Goal: Task Accomplishment & Management: Manage account settings

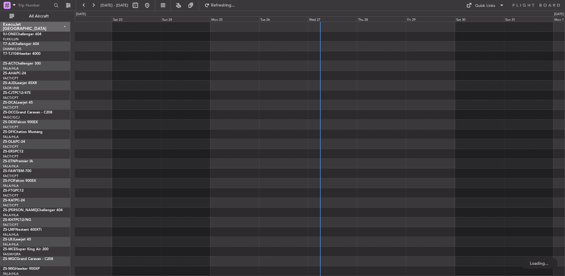
click at [323, 18] on div "Wed 27" at bounding box center [332, 18] width 49 height 5
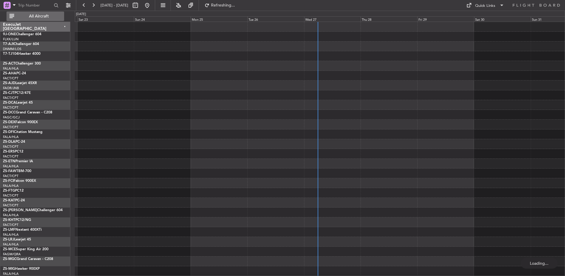
click at [41, 17] on span "All Aircraft" at bounding box center [38, 16] width 47 height 4
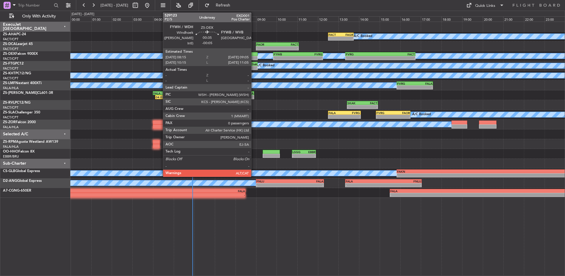
click at [254, 58] on div at bounding box center [248, 58] width 17 height 4
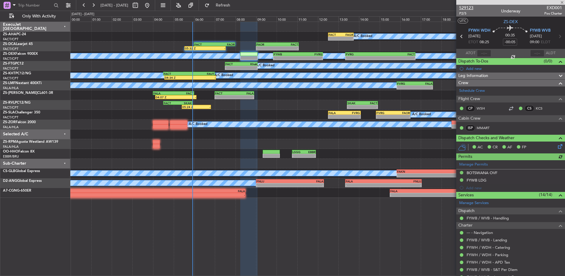
click at [468, 9] on span "529123" at bounding box center [467, 8] width 14 height 6
click at [471, 6] on span "529123" at bounding box center [467, 8] width 14 height 6
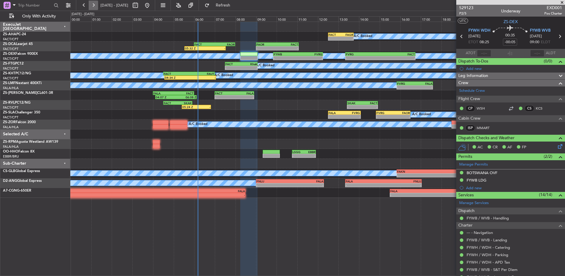
click at [95, 5] on button at bounding box center [93, 5] width 9 height 9
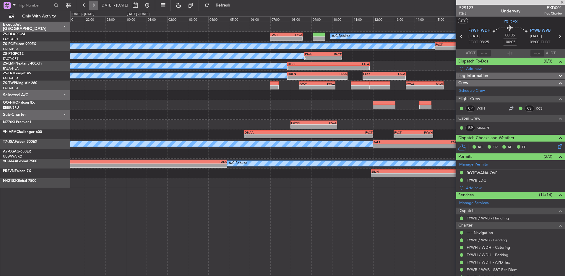
click at [95, 5] on button at bounding box center [93, 5] width 9 height 9
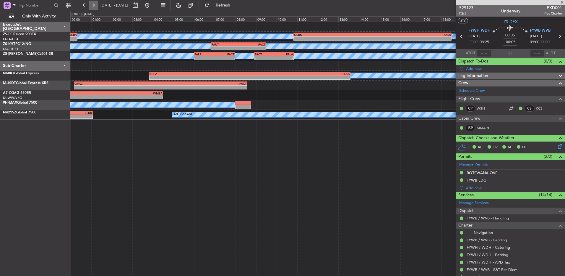
click at [95, 5] on button at bounding box center [93, 5] width 9 height 9
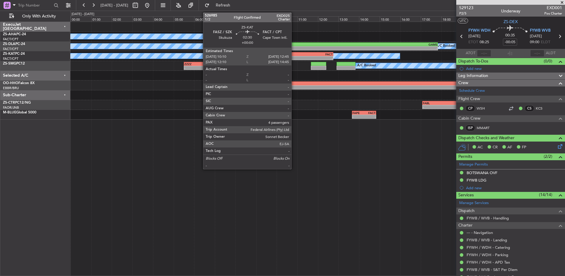
click at [294, 55] on div "FASZ" at bounding box center [294, 54] width 26 height 4
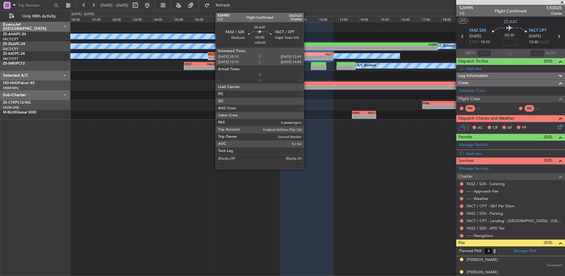
click at [307, 57] on div "-" at bounding box center [320, 58] width 26 height 4
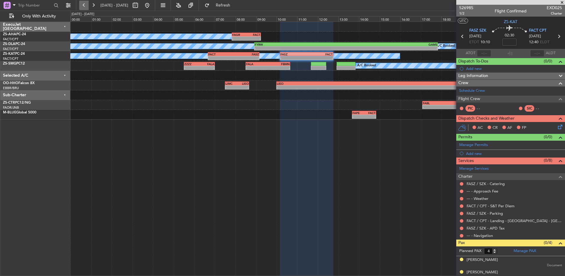
click at [87, 7] on button at bounding box center [83, 5] width 9 height 9
click at [84, 7] on button at bounding box center [83, 5] width 9 height 9
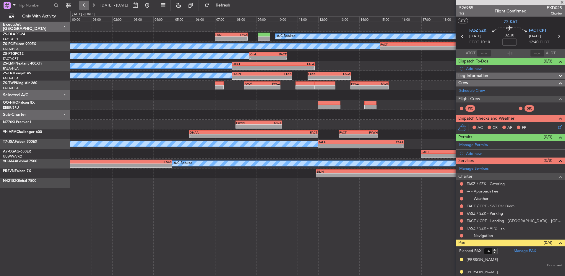
click at [84, 7] on button at bounding box center [83, 5] width 9 height 9
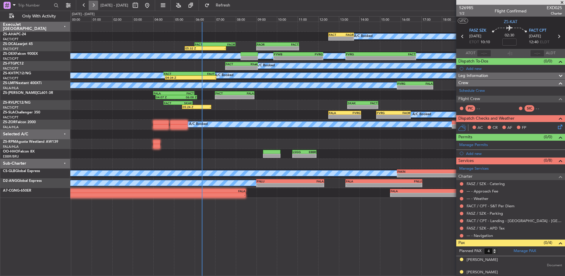
click at [96, 3] on button at bounding box center [93, 5] width 9 height 9
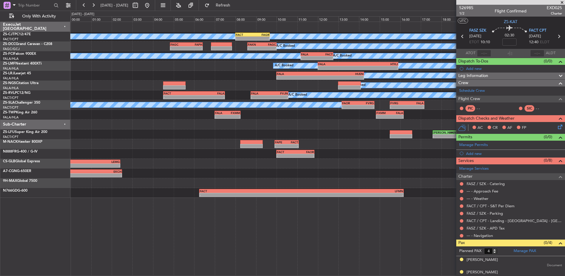
click at [561, 2] on span at bounding box center [563, 2] width 6 height 5
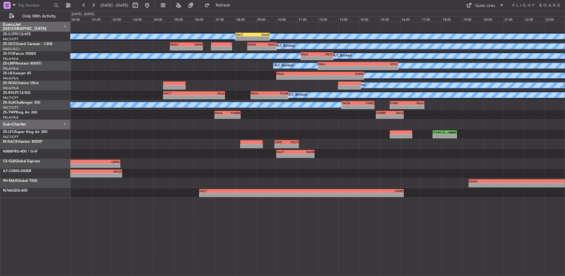
type input "0"
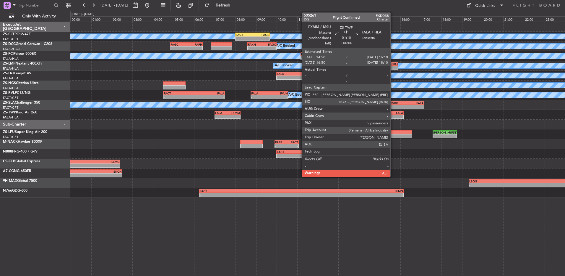
click at [400, 80] on div "A/C Booked" at bounding box center [317, 85] width 495 height 10
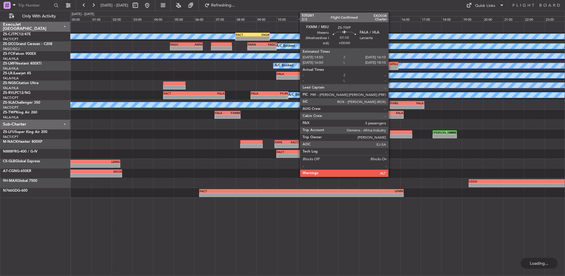
click at [391, 117] on div "-" at bounding box center [396, 117] width 13 height 4
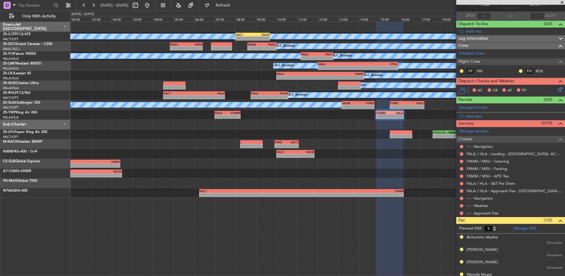
scroll to position [28, 0]
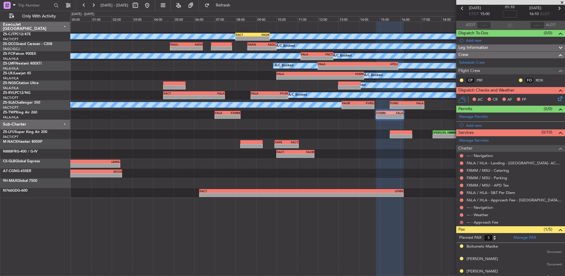
click at [461, 224] on mat-tooltip-component "Not Requested" at bounding box center [461, 232] width 33 height 16
click at [461, 221] on button at bounding box center [462, 222] width 4 height 4
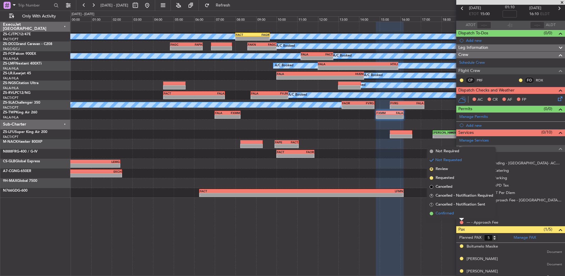
click at [461, 217] on li "Confirmed" at bounding box center [462, 213] width 68 height 9
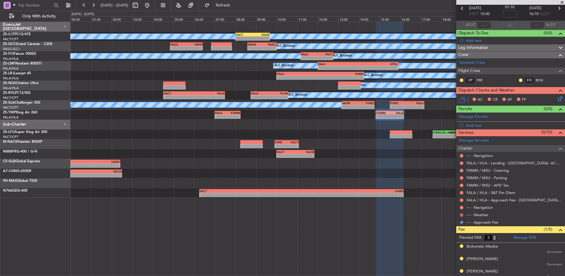
click at [461, 216] on button at bounding box center [462, 215] width 4 height 4
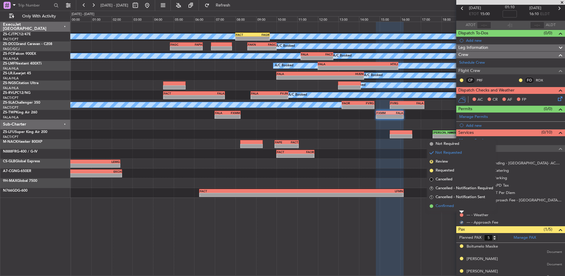
click at [463, 208] on li "Confirmed" at bounding box center [462, 205] width 68 height 9
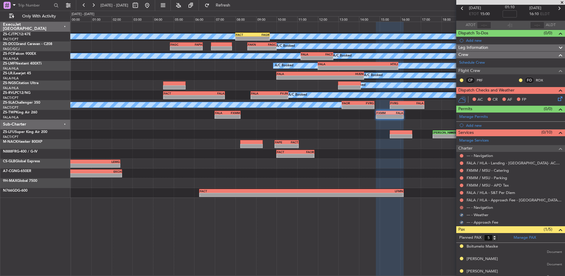
click at [463, 207] on button at bounding box center [462, 208] width 4 height 4
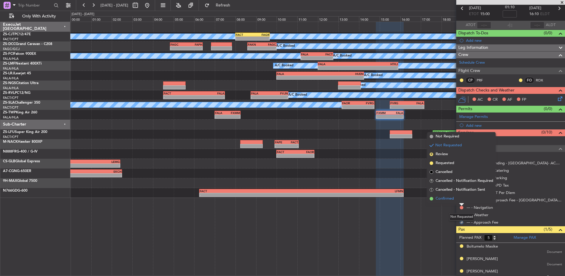
click at [461, 203] on li "Confirmed" at bounding box center [462, 198] width 68 height 9
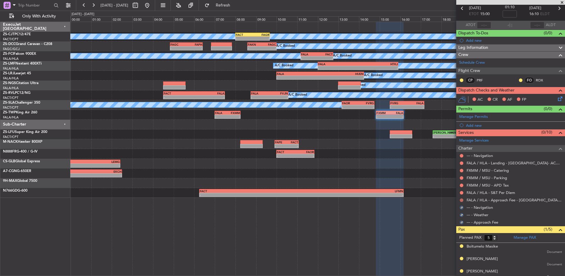
click at [461, 200] on button at bounding box center [462, 200] width 4 height 4
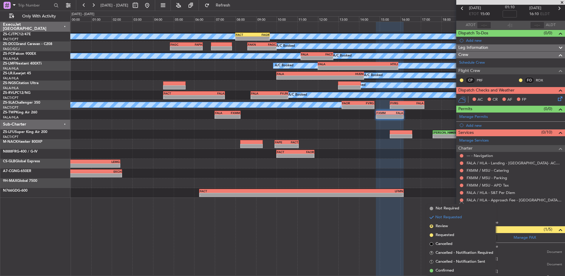
drag, startPoint x: 439, startPoint y: 270, endPoint x: 466, endPoint y: 244, distance: 37.0
click at [440, 270] on span "Confirmed" at bounding box center [445, 270] width 18 height 6
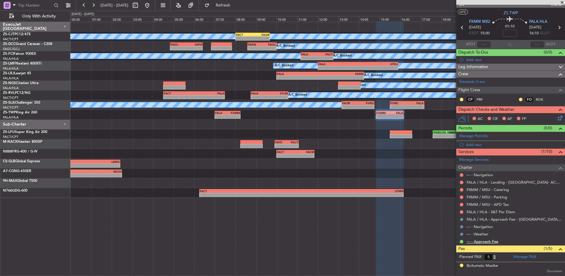
scroll to position [0, 0]
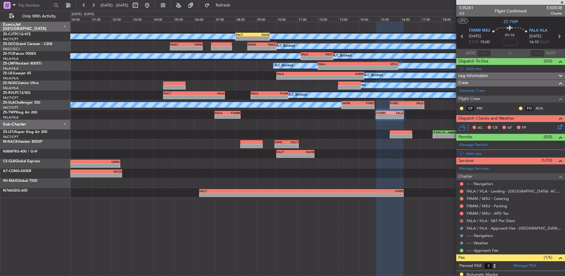
click at [463, 219] on button at bounding box center [462, 221] width 4 height 4
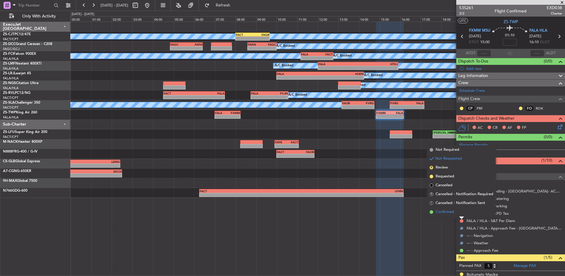
click at [462, 211] on li "Confirmed" at bounding box center [462, 211] width 68 height 9
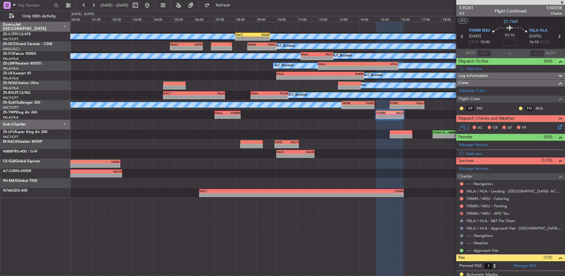
click at [460, 213] on button at bounding box center [462, 213] width 4 height 4
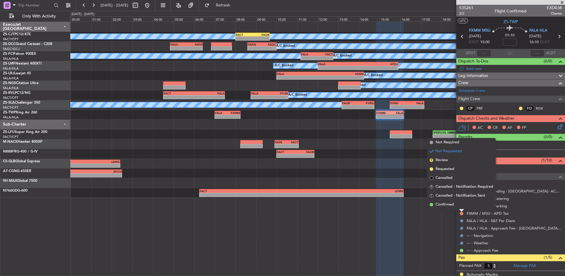
click at [461, 203] on li "Confirmed" at bounding box center [462, 204] width 68 height 9
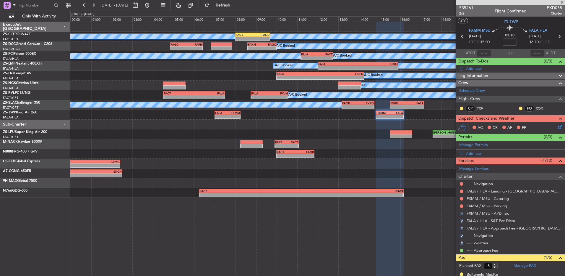
click at [461, 203] on div at bounding box center [462, 205] width 5 height 5
click at [462, 206] on button at bounding box center [462, 206] width 4 height 4
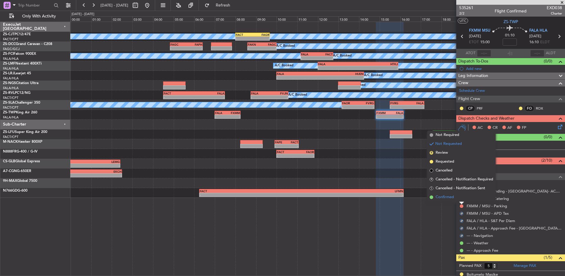
click at [459, 198] on li "Confirmed" at bounding box center [462, 197] width 68 height 9
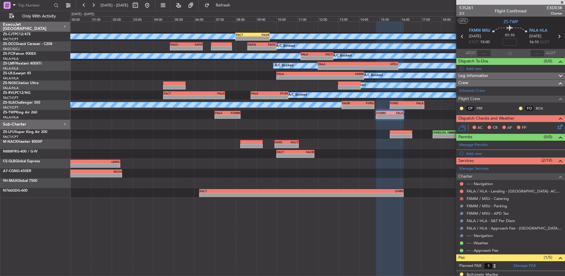
click at [460, 198] on button at bounding box center [462, 199] width 4 height 4
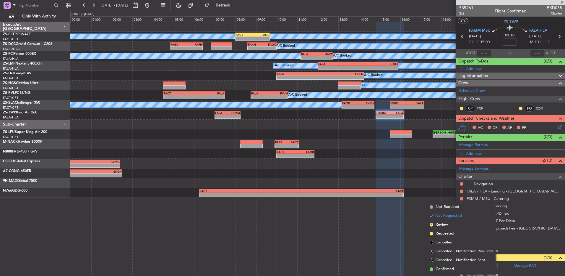
click at [460, 195] on div "FXMM / MSU - Catering" at bounding box center [511, 198] width 109 height 7
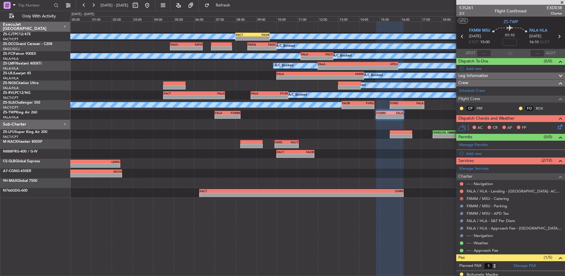
click at [462, 198] on button at bounding box center [462, 199] width 4 height 4
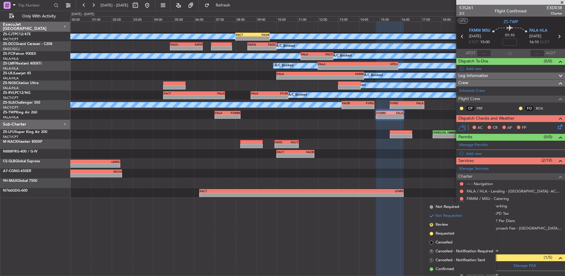
click at [447, 269] on span "Confirmed" at bounding box center [445, 269] width 18 height 6
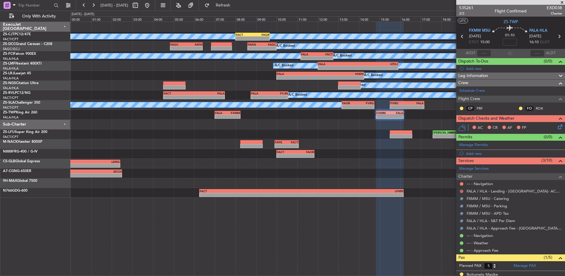
click at [463, 190] on button at bounding box center [462, 191] width 4 height 4
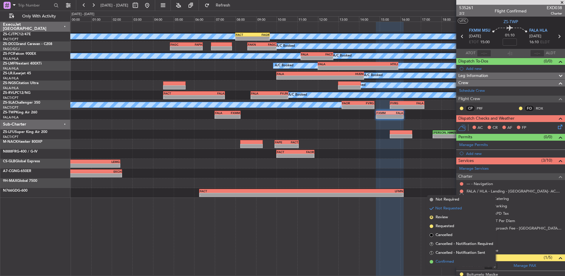
click at [443, 261] on span "Confirmed" at bounding box center [445, 261] width 18 height 6
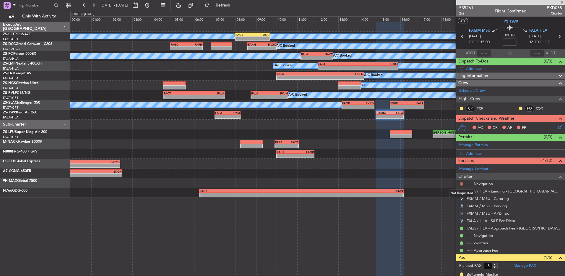
click at [463, 183] on button at bounding box center [462, 184] width 4 height 4
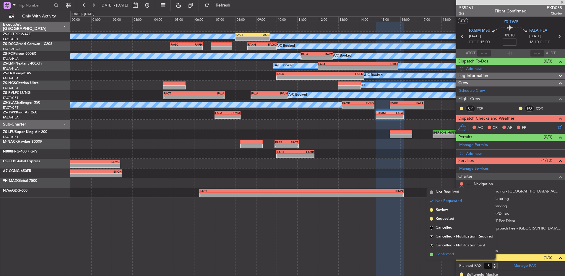
click at [441, 251] on li "Confirmed" at bounding box center [462, 254] width 68 height 9
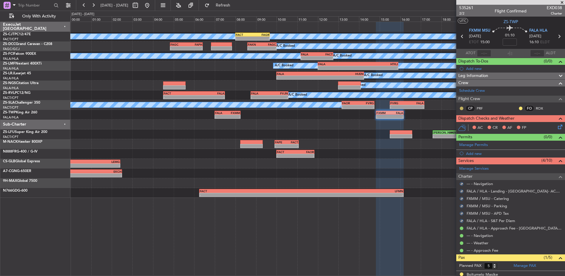
click at [460, 108] on button at bounding box center [462, 108] width 4 height 4
click at [456, 124] on mat-tooltip-component "Unread" at bounding box center [462, 118] width 22 height 16
click at [462, 108] on button at bounding box center [462, 108] width 4 height 4
click at [460, 126] on span "Acknowledged" at bounding box center [463, 125] width 26 height 6
click at [519, 108] on button at bounding box center [521, 108] width 4 height 4
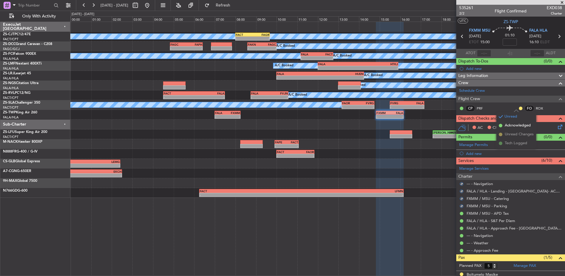
click at [503, 127] on li "Acknowledged" at bounding box center [517, 125] width 40 height 9
click at [557, 128] on icon at bounding box center [559, 125] width 5 height 5
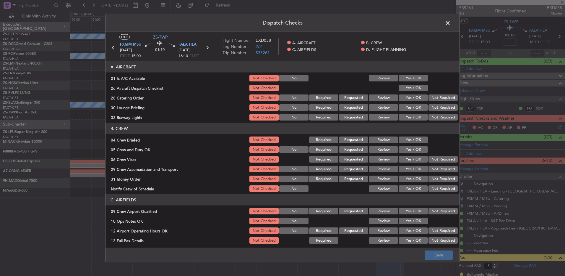
click at [419, 77] on button "Yes / OK" at bounding box center [413, 78] width 29 height 7
click at [415, 92] on div "Yes / OK" at bounding box center [413, 88] width 30 height 8
click at [421, 89] on button "Yes / OK" at bounding box center [413, 88] width 29 height 7
click at [429, 96] on button "Not Required" at bounding box center [443, 97] width 29 height 7
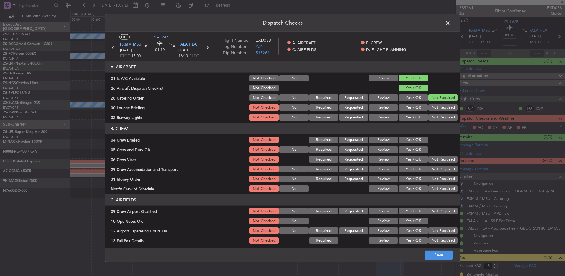
click at [437, 97] on button "Not Required" at bounding box center [443, 97] width 29 height 7
click at [435, 101] on button "Not Required" at bounding box center [443, 97] width 29 height 7
click at [434, 104] on button "Not Required" at bounding box center [443, 107] width 29 height 7
click at [434, 105] on button "Not Required" at bounding box center [443, 107] width 29 height 7
click at [435, 111] on div "Not Required" at bounding box center [443, 107] width 30 height 8
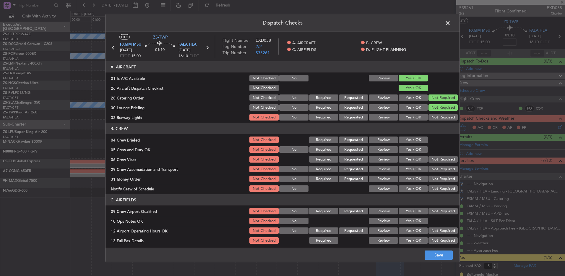
click at [435, 113] on div "Not Required" at bounding box center [443, 117] width 30 height 8
click at [435, 119] on button "Not Required" at bounding box center [443, 117] width 29 height 7
click at [405, 140] on button "Yes / OK" at bounding box center [413, 139] width 29 height 7
click at [409, 146] on button "Yes / OK" at bounding box center [413, 149] width 29 height 7
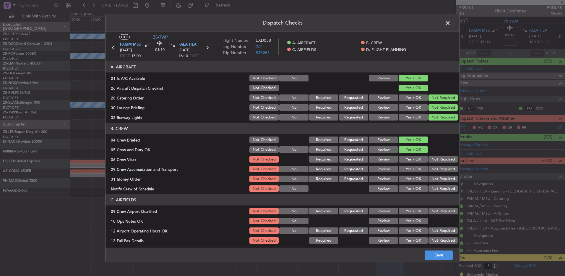
click at [409, 150] on button "Yes / OK" at bounding box center [413, 149] width 29 height 7
click at [437, 162] on div "Not Required" at bounding box center [443, 159] width 30 height 8
click at [438, 167] on button "Not Required" at bounding box center [443, 169] width 29 height 7
click at [437, 157] on button "Not Required" at bounding box center [443, 159] width 29 height 7
click at [439, 179] on button "Not Required" at bounding box center [443, 178] width 29 height 7
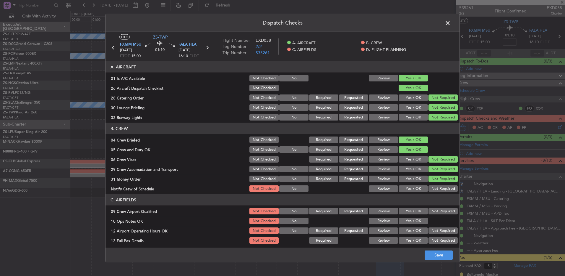
click at [439, 190] on button "Not Required" at bounding box center [443, 188] width 29 height 7
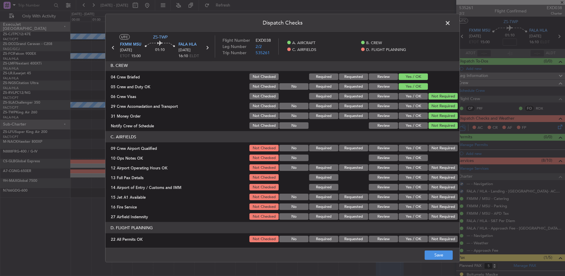
scroll to position [83, 0]
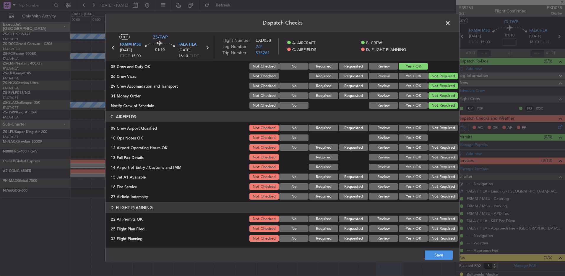
drag, startPoint x: 440, startPoint y: 129, endPoint x: 437, endPoint y: 132, distance: 4.4
click at [440, 130] on button "Not Required" at bounding box center [443, 128] width 29 height 7
click at [410, 140] on button "Yes / OK" at bounding box center [413, 137] width 29 height 7
click at [433, 147] on button "Not Required" at bounding box center [443, 147] width 29 height 7
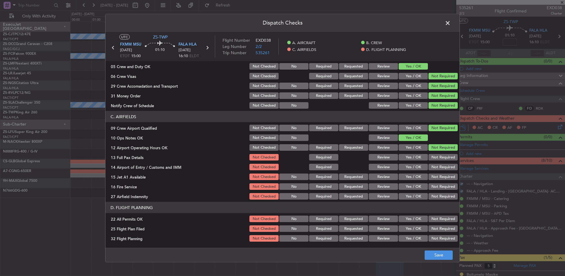
click at [436, 158] on button "Not Required" at bounding box center [443, 157] width 29 height 7
click at [436, 159] on button "Not Required" at bounding box center [443, 157] width 29 height 7
click at [432, 165] on button "Not Required" at bounding box center [443, 167] width 29 height 7
drag, startPoint x: 431, startPoint y: 167, endPoint x: 430, endPoint y: 178, distance: 10.4
click at [431, 168] on button "Not Required" at bounding box center [443, 167] width 29 height 7
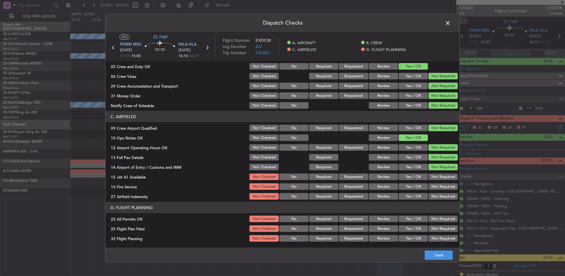
click at [430, 178] on button "Not Required" at bounding box center [443, 176] width 29 height 7
click at [429, 182] on section "C. AIRFIELDS 09 Crew Airport Qualified Not Checked No Required Requested Review…" at bounding box center [283, 155] width 354 height 89
drag, startPoint x: 428, startPoint y: 184, endPoint x: 426, endPoint y: 192, distance: 7.9
click at [429, 187] on button "Not Required" at bounding box center [443, 186] width 29 height 7
click at [429, 197] on button "Not Required" at bounding box center [443, 196] width 29 height 7
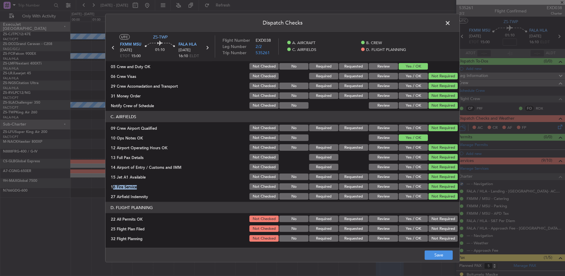
click at [429, 199] on button "Not Required" at bounding box center [443, 196] width 29 height 7
click at [431, 215] on div "Not Required" at bounding box center [443, 218] width 30 height 8
drag, startPoint x: 431, startPoint y: 221, endPoint x: 386, endPoint y: 226, distance: 45.3
click at [431, 221] on button "Not Required" at bounding box center [443, 218] width 29 height 7
drag, startPoint x: 382, startPoint y: 229, endPoint x: 382, endPoint y: 236, distance: 7.1
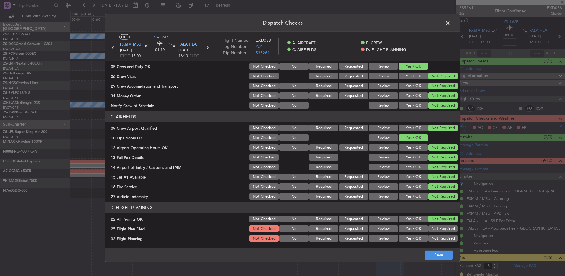
click at [382, 230] on button "Review" at bounding box center [383, 228] width 29 height 7
drag, startPoint x: 383, startPoint y: 237, endPoint x: 401, endPoint y: 247, distance: 20.7
click at [384, 237] on button "Review" at bounding box center [383, 238] width 29 height 7
click at [435, 255] on button "Save" at bounding box center [439, 254] width 28 height 9
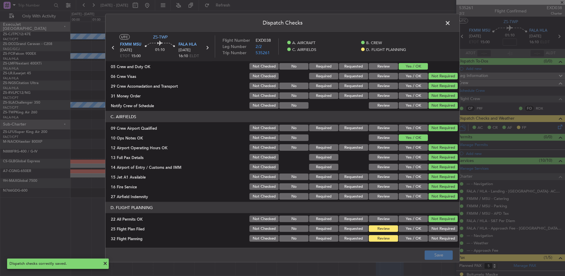
click at [451, 25] on span at bounding box center [451, 25] width 0 height 12
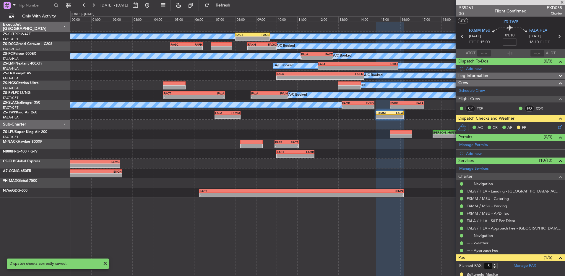
click at [460, 35] on icon at bounding box center [463, 37] width 8 height 8
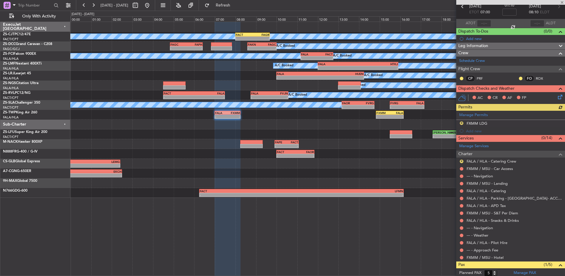
scroll to position [95, 0]
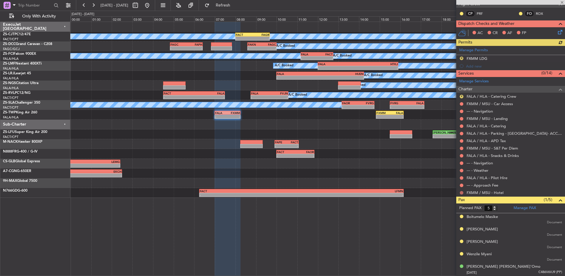
click at [460, 192] on button at bounding box center [462, 193] width 4 height 4
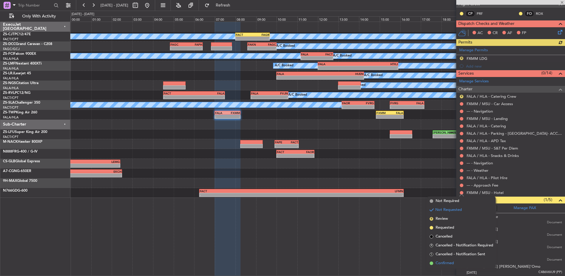
click at [442, 263] on span "Confirmed" at bounding box center [445, 263] width 18 height 6
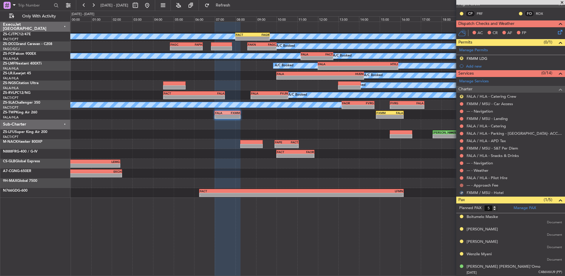
click at [463, 186] on button at bounding box center [462, 185] width 4 height 4
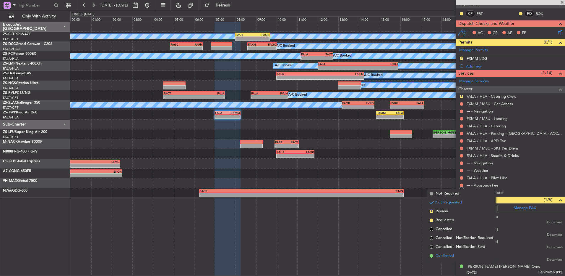
click at [448, 259] on li "Confirmed" at bounding box center [462, 255] width 68 height 9
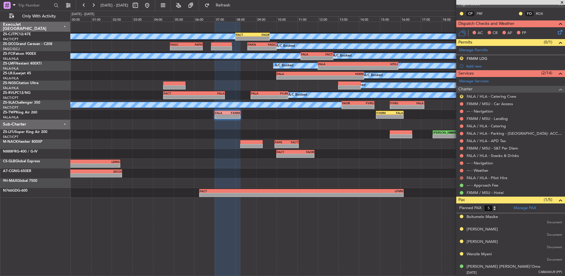
click at [460, 177] on button at bounding box center [462, 178] width 4 height 4
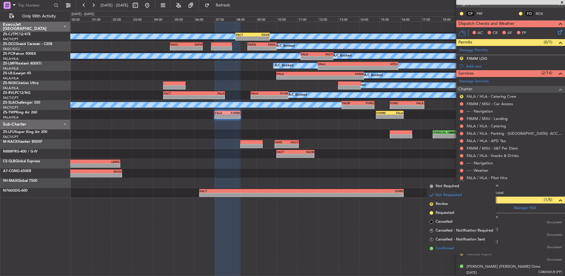
click at [451, 247] on span "Confirmed" at bounding box center [445, 248] width 18 height 6
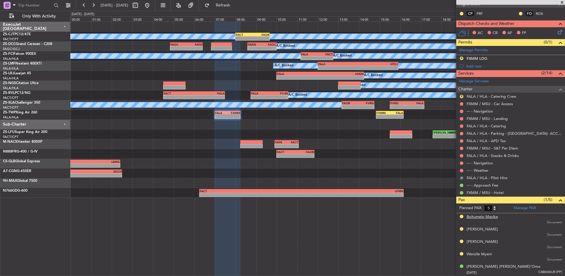
scroll to position [35, 0]
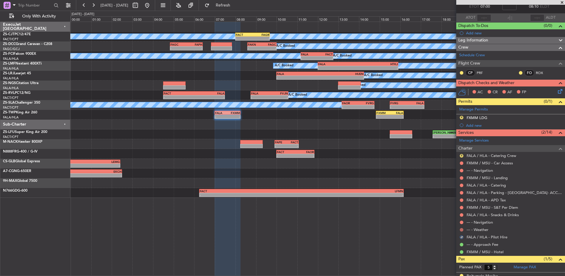
click at [461, 228] on button at bounding box center [462, 230] width 4 height 4
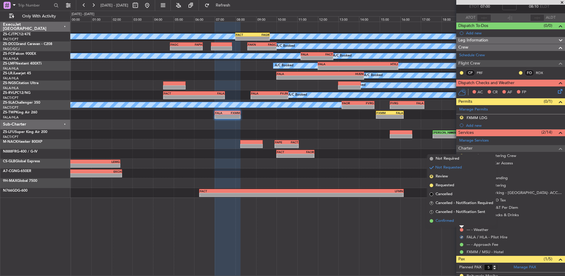
click at [461, 222] on li "Confirmed" at bounding box center [462, 220] width 68 height 9
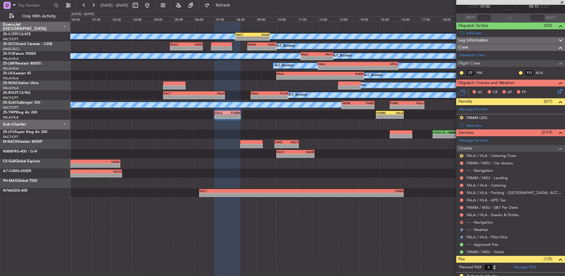
click at [461, 220] on button at bounding box center [462, 222] width 4 height 4
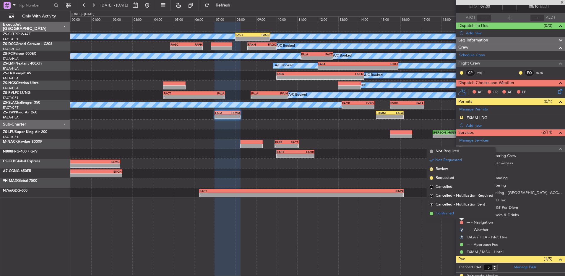
click at [461, 214] on li "Confirmed" at bounding box center [462, 213] width 68 height 9
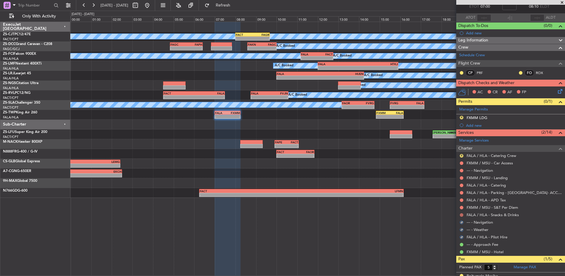
click at [461, 214] on button at bounding box center [462, 215] width 4 height 4
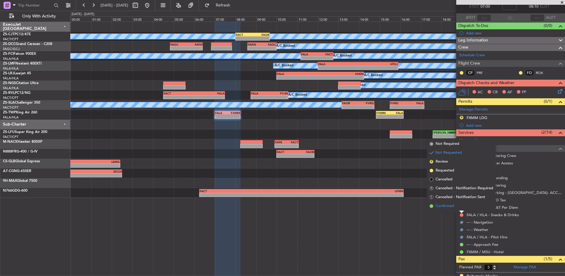
click at [461, 206] on li "Confirmed" at bounding box center [462, 205] width 68 height 9
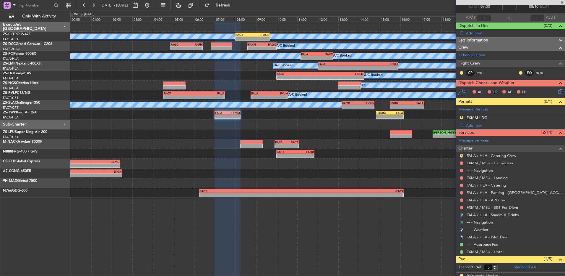
click at [461, 206] on button at bounding box center [462, 208] width 4 height 4
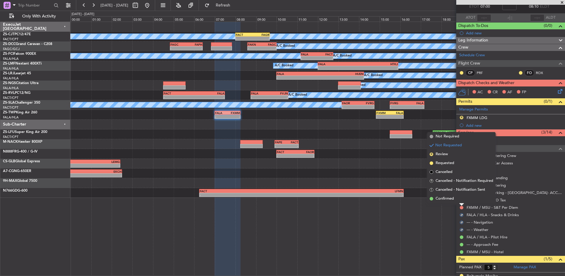
click at [463, 201] on li "Confirmed" at bounding box center [462, 198] width 68 height 9
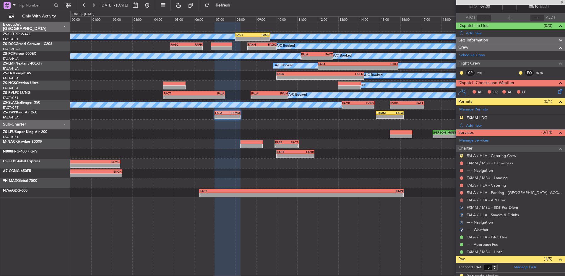
click at [461, 199] on button at bounding box center [462, 200] width 4 height 4
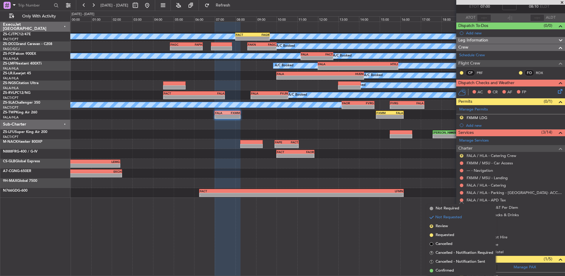
click at [445, 269] on span "Confirmed" at bounding box center [445, 270] width 18 height 6
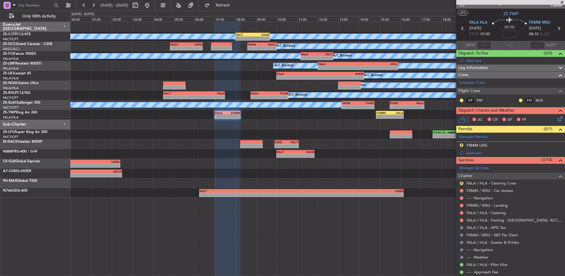
scroll to position [0, 0]
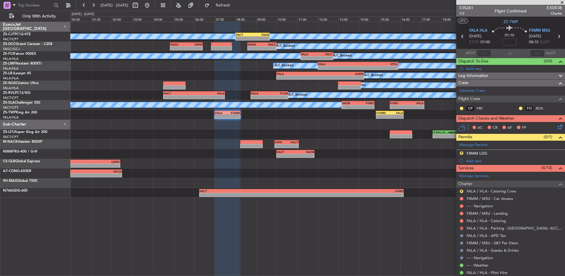
click at [462, 227] on button at bounding box center [462, 228] width 4 height 4
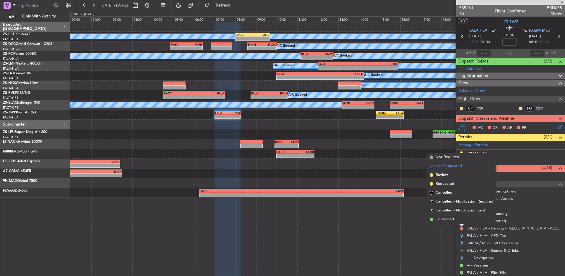
click at [456, 219] on li "Confirmed" at bounding box center [462, 219] width 68 height 9
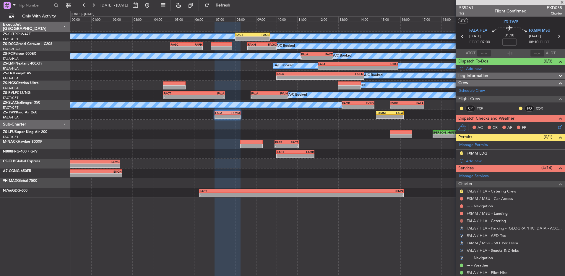
click at [461, 220] on button at bounding box center [462, 221] width 4 height 4
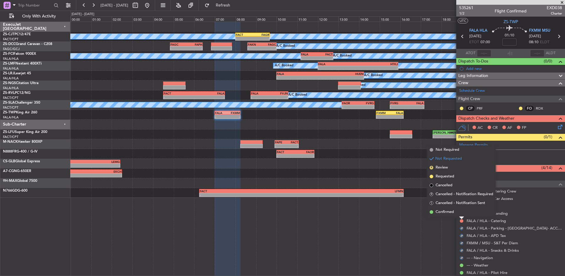
click at [458, 217] on div "FALA / HLA - Catering" at bounding box center [511, 220] width 109 height 7
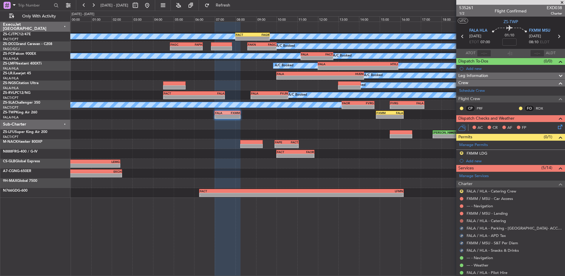
click at [461, 221] on button at bounding box center [462, 221] width 4 height 4
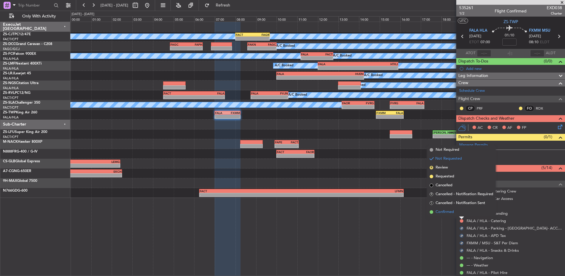
click at [462, 214] on li "Confirmed" at bounding box center [462, 211] width 68 height 9
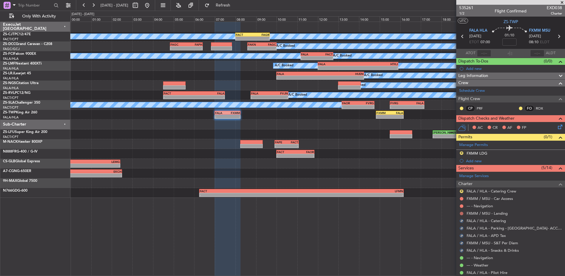
click at [462, 211] on button at bounding box center [462, 213] width 4 height 4
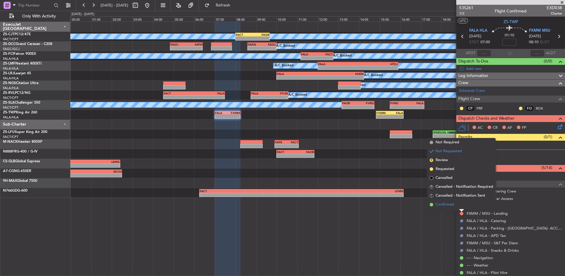
click at [458, 206] on li "Confirmed" at bounding box center [462, 204] width 68 height 9
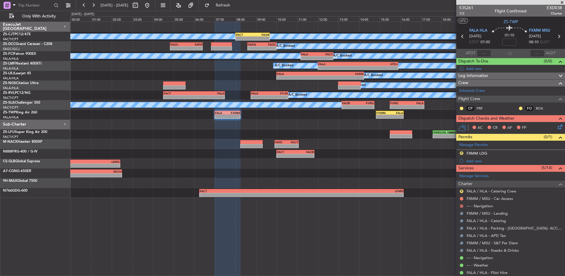
click at [460, 204] on div "--- - Navigation" at bounding box center [511, 205] width 109 height 7
click at [462, 205] on button at bounding box center [462, 206] width 4 height 4
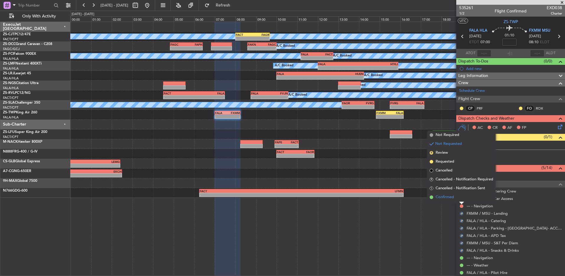
click at [462, 198] on li "Confirmed" at bounding box center [462, 197] width 68 height 9
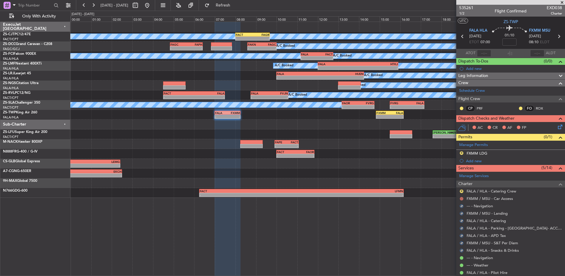
click at [462, 198] on button at bounding box center [462, 199] width 4 height 4
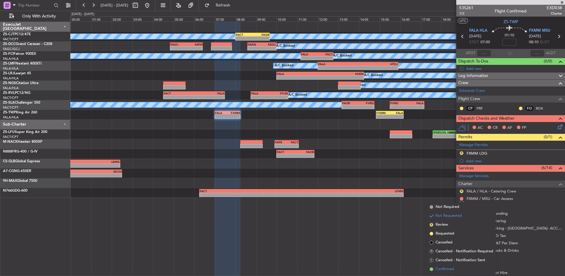
click at [453, 268] on span "Confirmed" at bounding box center [445, 269] width 18 height 6
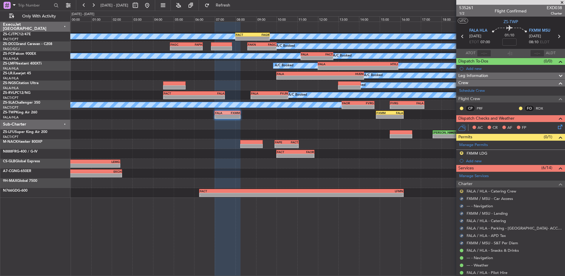
click at [462, 190] on button "R" at bounding box center [462, 191] width 4 height 4
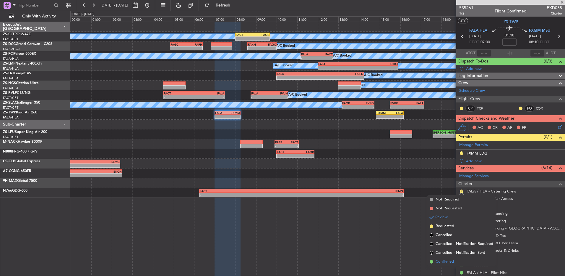
click at [455, 260] on li "Confirmed" at bounding box center [462, 261] width 68 height 9
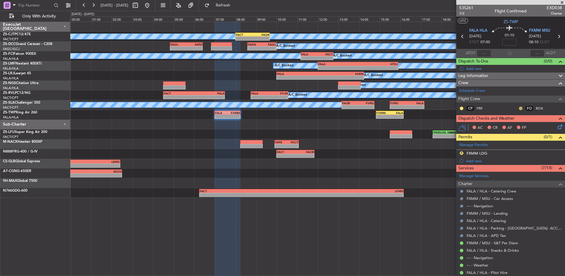
click at [519, 108] on button at bounding box center [521, 108] width 4 height 4
click at [508, 127] on span "Acknowledged" at bounding box center [518, 125] width 26 height 6
click at [461, 110] on div at bounding box center [462, 108] width 5 height 5
click at [462, 110] on mat-tooltip-component "Unread" at bounding box center [462, 118] width 22 height 16
click at [462, 107] on button at bounding box center [462, 108] width 4 height 4
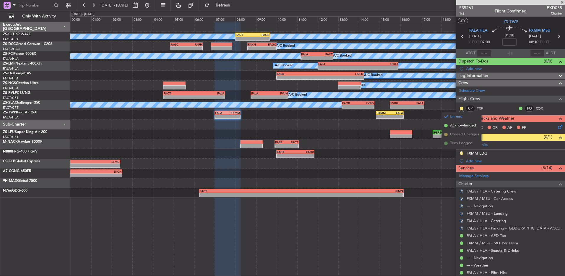
drag, startPoint x: 458, startPoint y: 125, endPoint x: 462, endPoint y: 122, distance: 4.1
click at [459, 123] on span "Acknowledged" at bounding box center [463, 125] width 26 height 6
click at [558, 128] on icon at bounding box center [559, 125] width 5 height 5
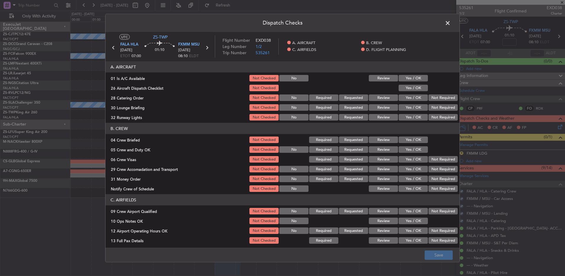
click at [413, 75] on button "Yes / OK" at bounding box center [413, 78] width 29 height 7
click at [415, 87] on button "Yes / OK" at bounding box center [413, 88] width 29 height 7
drag, startPoint x: 384, startPoint y: 97, endPoint x: 393, endPoint y: 104, distance: 11.5
click at [387, 98] on button "Review" at bounding box center [383, 97] width 29 height 7
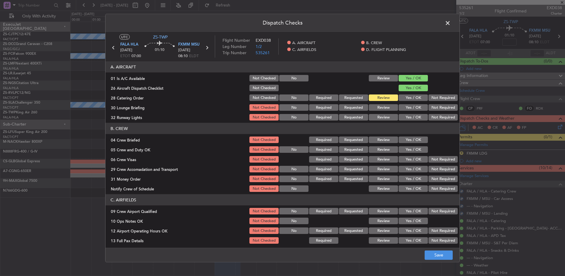
click at [405, 108] on button "Yes / OK" at bounding box center [413, 107] width 29 height 7
click at [429, 119] on button "Not Required" at bounding box center [443, 117] width 29 height 7
click at [413, 118] on button "Yes / OK" at bounding box center [413, 117] width 29 height 7
click at [382, 139] on button "Review" at bounding box center [383, 139] width 29 height 7
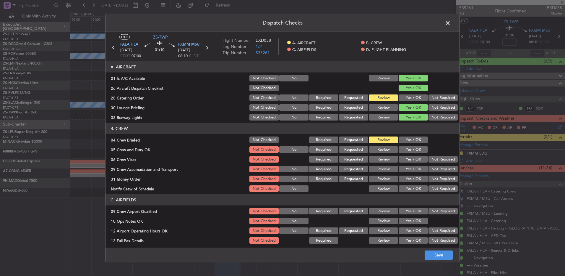
click at [408, 148] on button "Yes / OK" at bounding box center [413, 149] width 29 height 7
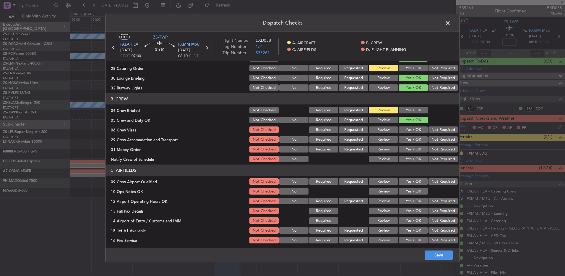
click at [431, 131] on button "Not Required" at bounding box center [443, 129] width 29 height 7
click at [371, 139] on button "Review" at bounding box center [383, 139] width 29 height 7
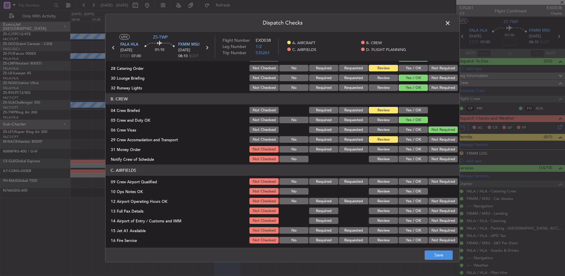
click at [386, 149] on button "Review" at bounding box center [383, 149] width 29 height 7
click at [415, 161] on button "Yes / OK" at bounding box center [413, 159] width 29 height 7
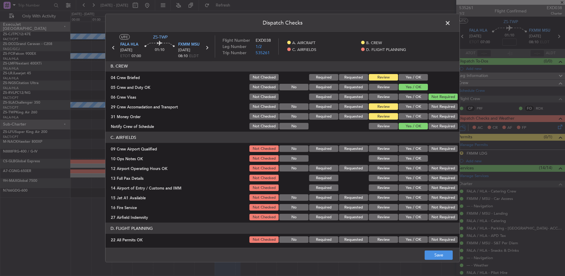
scroll to position [83, 0]
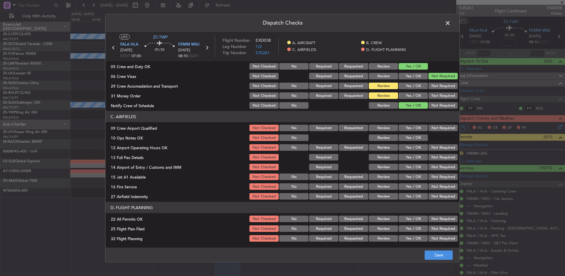
click at [411, 130] on button "Yes / OK" at bounding box center [413, 128] width 29 height 7
click at [411, 134] on button "Yes / OK" at bounding box center [413, 137] width 29 height 7
click at [412, 145] on button "Yes / OK" at bounding box center [413, 147] width 29 height 7
drag, startPoint x: 412, startPoint y: 157, endPoint x: 413, endPoint y: 159, distance: 3.2
click at [412, 157] on button "Yes / OK" at bounding box center [413, 157] width 29 height 7
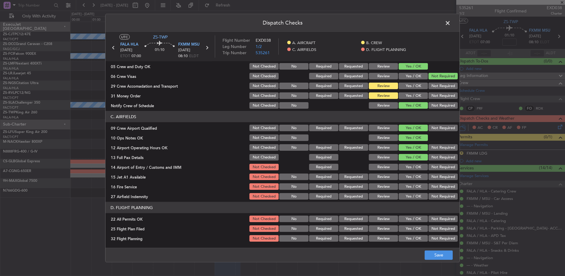
click at [416, 164] on button "Yes / OK" at bounding box center [413, 167] width 29 height 7
click at [413, 177] on button "Yes / OK" at bounding box center [413, 176] width 29 height 7
click at [412, 187] on button "Yes / OK" at bounding box center [413, 186] width 29 height 7
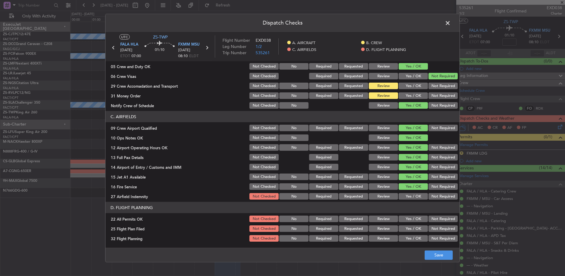
drag, startPoint x: 429, startPoint y: 194, endPoint x: 441, endPoint y: 208, distance: 18.6
click at [429, 195] on button "Not Required" at bounding box center [443, 196] width 29 height 7
drag, startPoint x: 441, startPoint y: 220, endPoint x: 432, endPoint y: 217, distance: 10.3
click at [441, 220] on div "Not Required" at bounding box center [443, 218] width 30 height 8
click at [446, 221] on button "Not Required" at bounding box center [443, 218] width 29 height 7
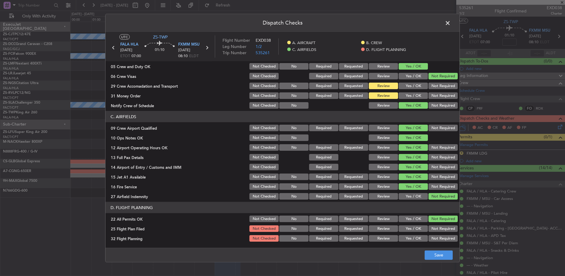
click at [384, 233] on section "D. FLIGHT PLANNING 22 All Permits OK Not Checked No Required Requested Review Y…" at bounding box center [283, 222] width 354 height 41
drag, startPoint x: 384, startPoint y: 228, endPoint x: 388, endPoint y: 240, distance: 12.4
click at [385, 230] on button "Review" at bounding box center [383, 228] width 29 height 7
click at [388, 243] on article "A. AIRCRAFT 01 Is A/C Available Not Checked No Review Yes / OK 26 Aircraft Disp…" at bounding box center [283, 152] width 354 height 182
drag, startPoint x: 385, startPoint y: 236, endPoint x: 387, endPoint y: 238, distance: 3.1
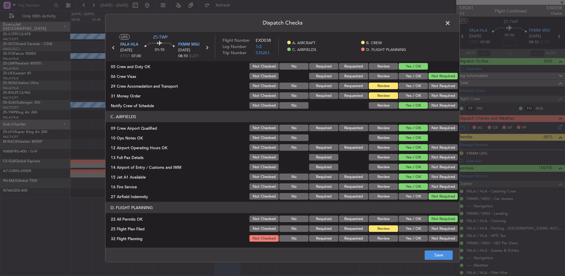
click at [385, 236] on button "Review" at bounding box center [383, 238] width 29 height 7
click at [428, 254] on button "Save" at bounding box center [439, 254] width 28 height 9
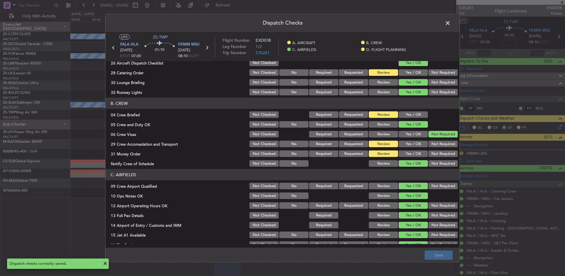
scroll to position [0, 0]
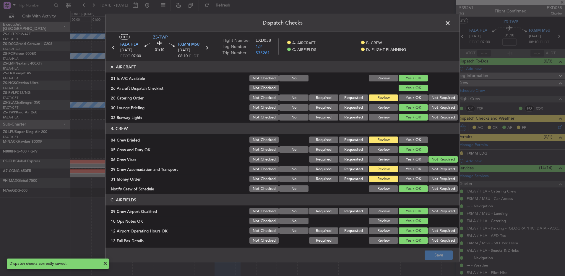
click at [451, 22] on span at bounding box center [451, 25] width 0 height 12
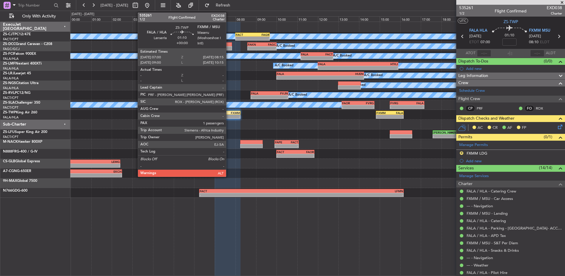
click at [229, 115] on div "-" at bounding box center [234, 117] width 12 height 4
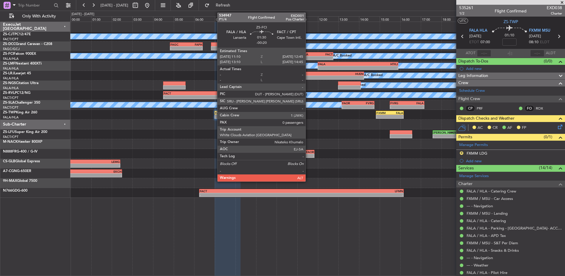
click at [308, 56] on div "- -" at bounding box center [317, 58] width 33 height 4
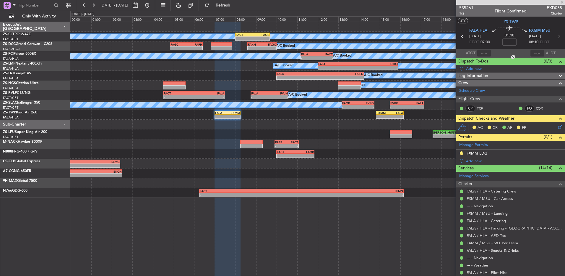
type input "-00:20"
type input "0"
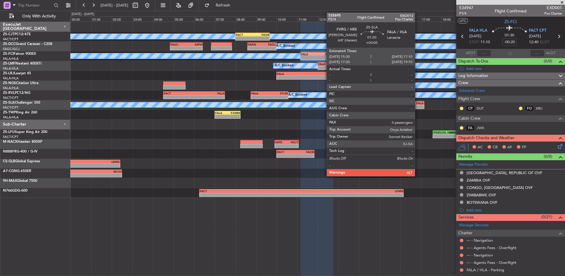
click at [418, 106] on div "-" at bounding box center [415, 107] width 17 height 4
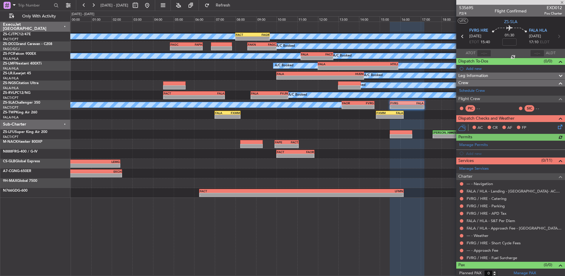
scroll to position [2, 0]
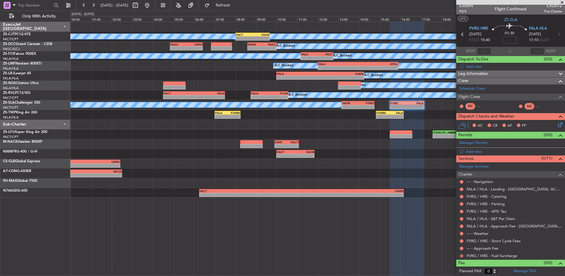
click at [462, 255] on button at bounding box center [462, 256] width 4 height 4
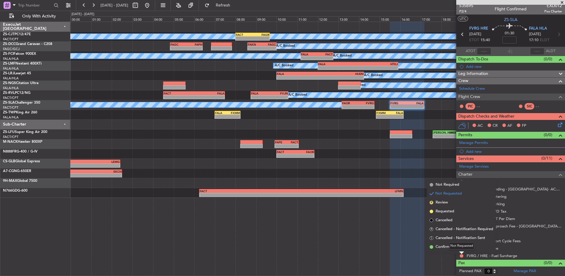
click at [461, 245] on div "Not Requested" at bounding box center [462, 245] width 25 height 7
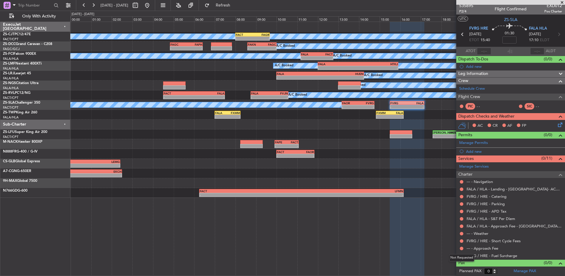
click at [461, 258] on div "Not Requested" at bounding box center [462, 257] width 25 height 7
click at [461, 256] on button at bounding box center [462, 256] width 4 height 4
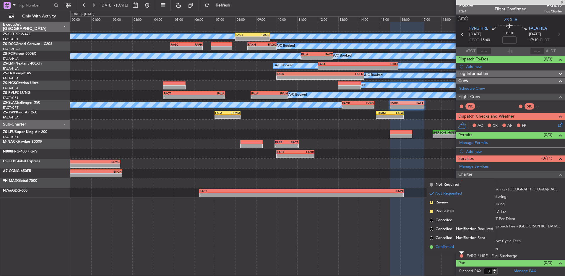
click at [439, 249] on span "Confirmed" at bounding box center [445, 247] width 18 height 6
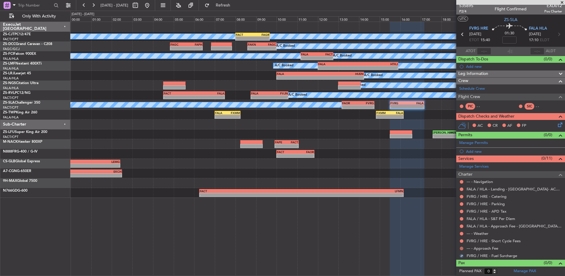
click at [460, 248] on button at bounding box center [462, 248] width 4 height 4
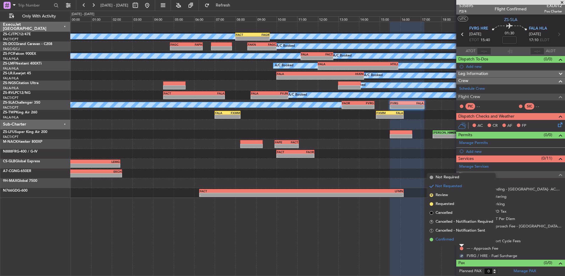
click at [461, 241] on li "Confirmed" at bounding box center [462, 239] width 68 height 9
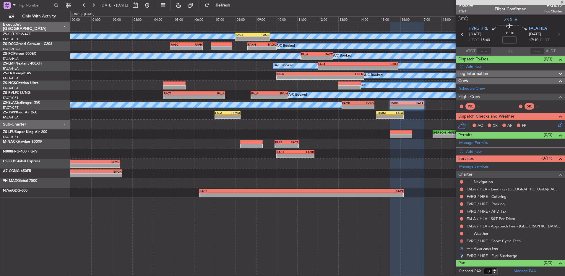
click at [462, 240] on button at bounding box center [462, 241] width 4 height 4
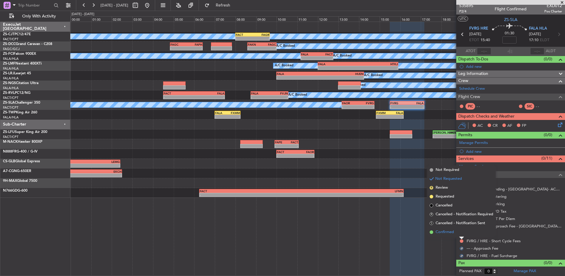
click at [462, 230] on li "Confirmed" at bounding box center [462, 231] width 68 height 9
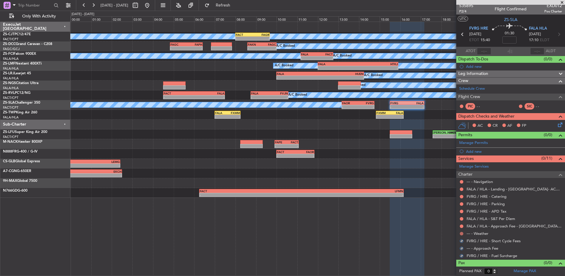
click at [462, 232] on button at bounding box center [462, 234] width 4 height 4
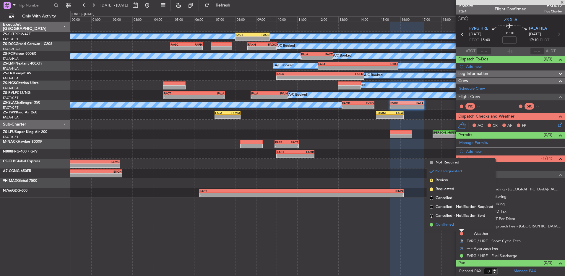
click at [461, 224] on li "Confirmed" at bounding box center [462, 224] width 68 height 9
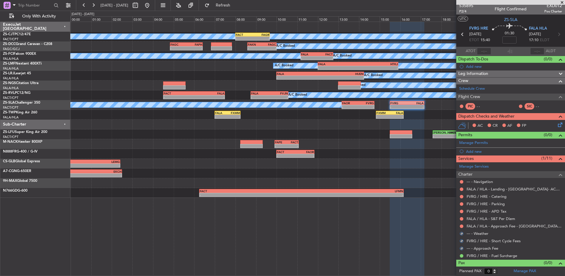
click at [461, 224] on button at bounding box center [462, 226] width 4 height 4
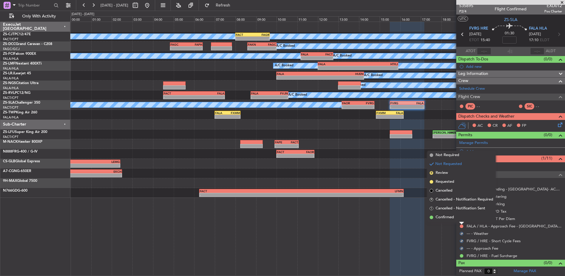
click at [463, 220] on li "Confirmed" at bounding box center [462, 217] width 68 height 9
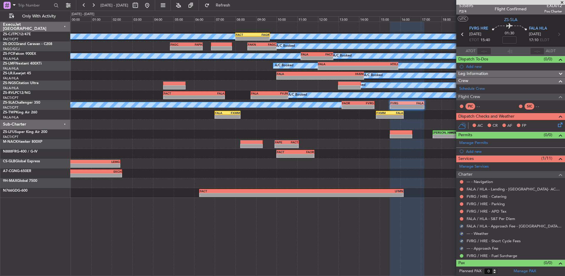
click at [463, 220] on div at bounding box center [462, 218] width 5 height 5
click at [462, 219] on button at bounding box center [462, 219] width 4 height 4
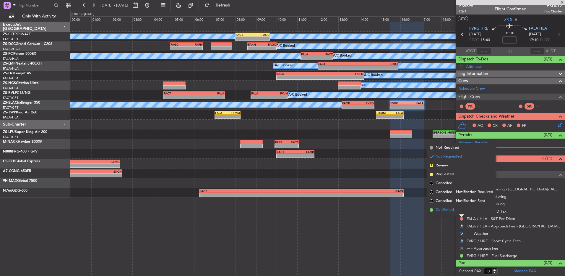
click at [458, 212] on li "Confirmed" at bounding box center [462, 209] width 68 height 9
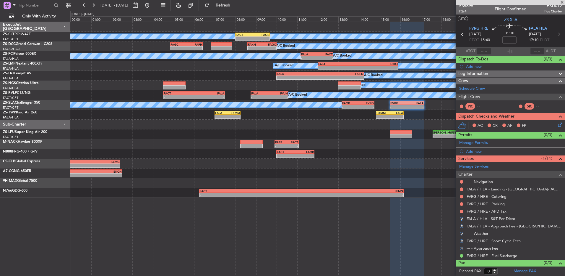
click at [460, 211] on div at bounding box center [462, 211] width 5 height 5
click at [461, 210] on button at bounding box center [462, 211] width 4 height 4
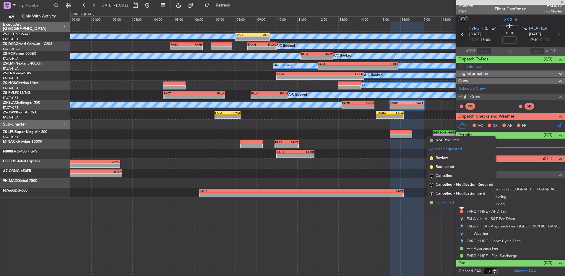
click at [462, 206] on li "Confirmed" at bounding box center [462, 202] width 68 height 9
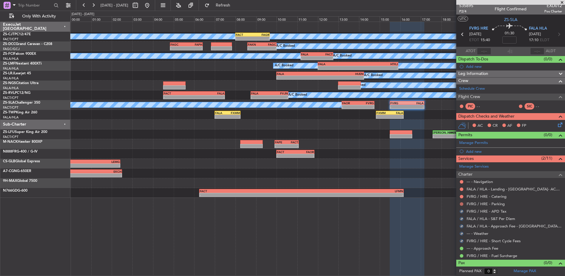
click at [463, 204] on button at bounding box center [462, 204] width 4 height 4
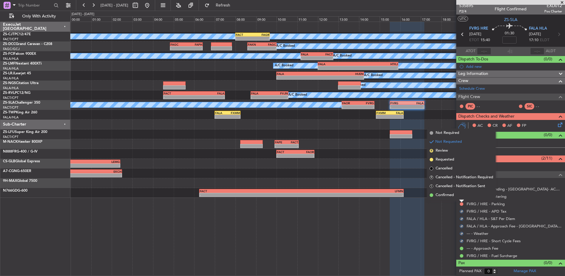
click at [464, 200] on div at bounding box center [462, 201] width 5 height 2
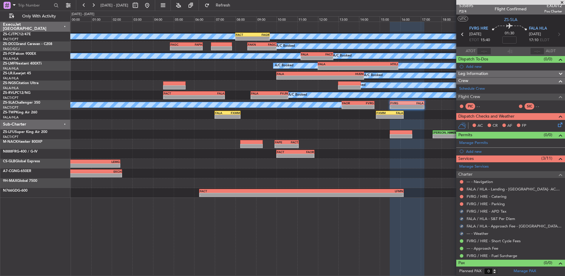
click at [461, 203] on button at bounding box center [462, 204] width 4 height 4
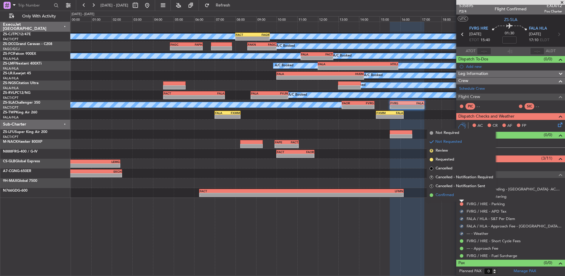
click at [458, 196] on li "Confirmed" at bounding box center [462, 194] width 68 height 9
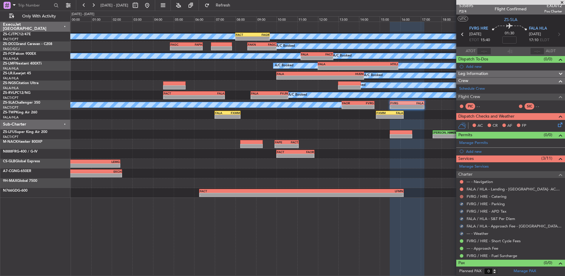
click at [462, 196] on button at bounding box center [462, 197] width 4 height 4
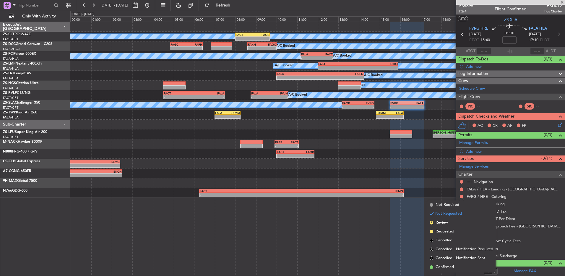
click at [460, 193] on div "FVRG / HRE - Catering" at bounding box center [511, 196] width 109 height 7
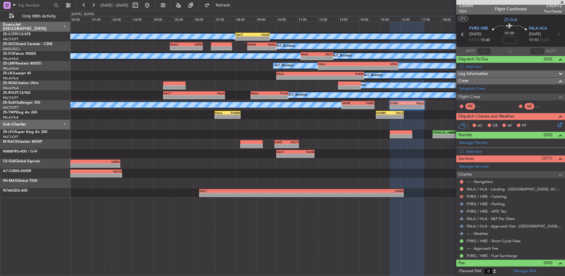
click at [461, 195] on div at bounding box center [462, 196] width 5 height 5
click at [461, 196] on button at bounding box center [462, 197] width 4 height 4
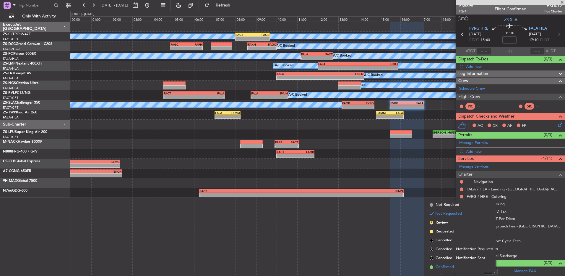
click at [460, 267] on li "Confirmed" at bounding box center [462, 266] width 68 height 9
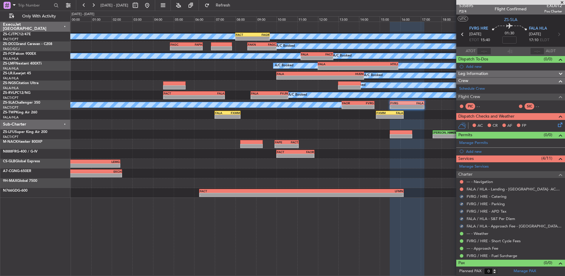
scroll to position [0, 0]
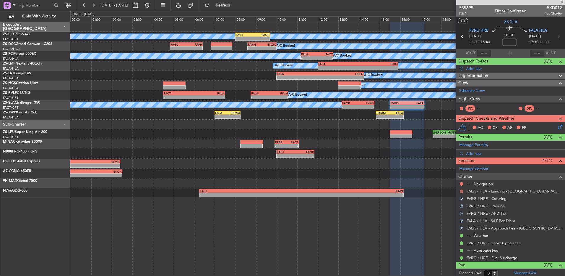
click at [461, 193] on mat-tooltip-component "Not Requested" at bounding box center [461, 201] width 33 height 16
click at [461, 189] on nimbus-traffic-light at bounding box center [462, 191] width 5 height 5
click at [461, 191] on button at bounding box center [462, 191] width 4 height 4
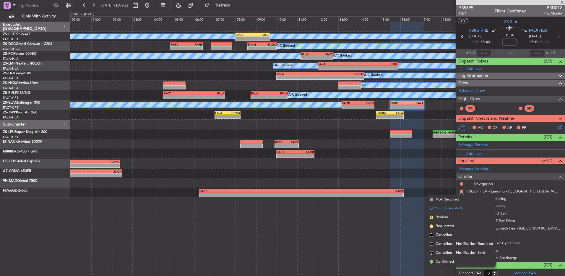
drag, startPoint x: 452, startPoint y: 262, endPoint x: 452, endPoint y: 257, distance: 4.4
click at [452, 261] on span "Confirmed" at bounding box center [445, 261] width 18 height 6
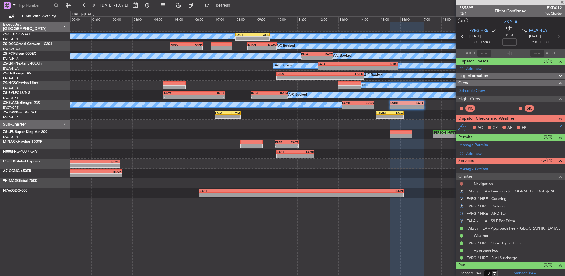
click at [461, 183] on button at bounding box center [462, 184] width 4 height 4
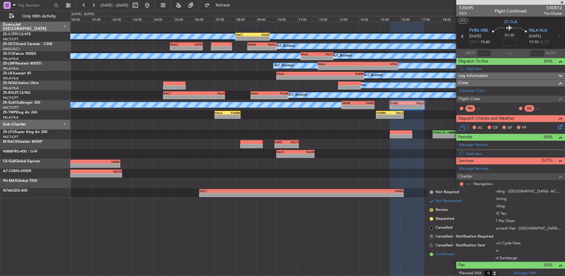
click at [460, 256] on li "Confirmed" at bounding box center [462, 254] width 68 height 9
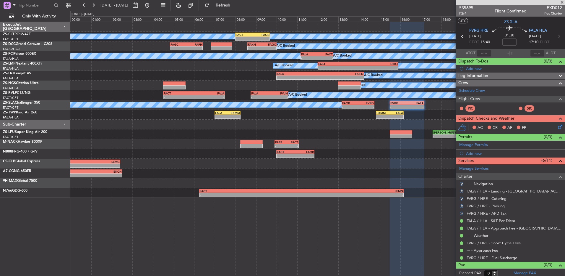
click at [550, 128] on div "AC CR AF FP" at bounding box center [513, 127] width 87 height 9
click at [557, 127] on icon at bounding box center [559, 125] width 5 height 5
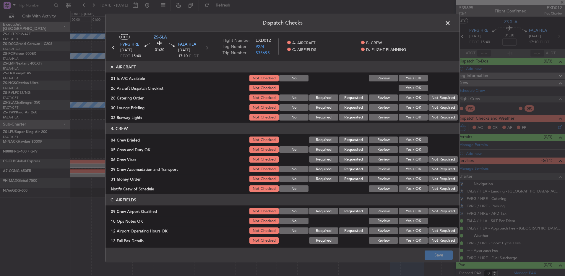
click at [419, 79] on button "Yes / OK" at bounding box center [413, 78] width 29 height 7
click at [416, 88] on button "Yes / OK" at bounding box center [413, 88] width 29 height 7
click at [451, 99] on button "Not Required" at bounding box center [443, 97] width 29 height 7
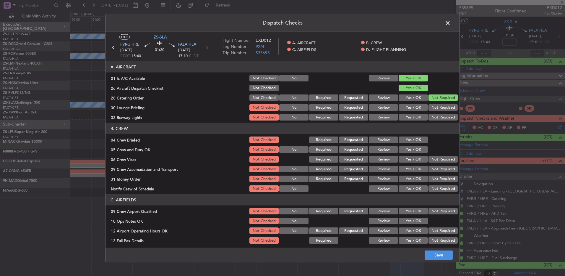
click at [442, 106] on button "Not Required" at bounding box center [443, 107] width 29 height 7
click at [441, 113] on section "A. AIRCRAFT 01 Is A/C Available Not Checked No Review Yes / OK 26 Aircraft Disp…" at bounding box center [283, 91] width 354 height 60
click at [439, 119] on button "Not Required" at bounding box center [443, 117] width 29 height 7
click at [437, 121] on article "A. AIRCRAFT 01 Is A/C Available Not Checked No Review Yes / OK 26 Aircraft Disp…" at bounding box center [283, 152] width 354 height 182
click at [407, 141] on button "Yes / OK" at bounding box center [413, 139] width 29 height 7
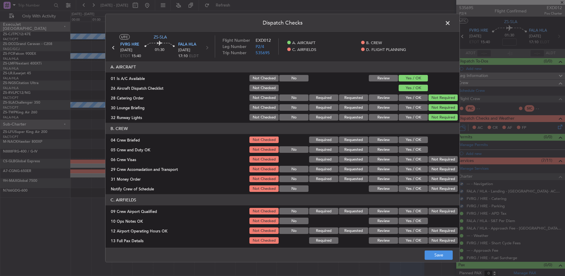
click at [407, 149] on section "B. CREW 04 Crew Briefed Not Checked Required Requested Review Yes / OK 05 Crew …" at bounding box center [283, 158] width 354 height 70
click at [408, 153] on section "B. CREW 04 Crew Briefed Not Checked Required Requested Review Yes / OK 05 Crew …" at bounding box center [283, 158] width 354 height 70
drag, startPoint x: 408, startPoint y: 154, endPoint x: 426, endPoint y: 162, distance: 19.3
click at [422, 161] on button "Yes / OK" at bounding box center [413, 159] width 29 height 7
drag, startPoint x: 418, startPoint y: 148, endPoint x: 427, endPoint y: 154, distance: 10.5
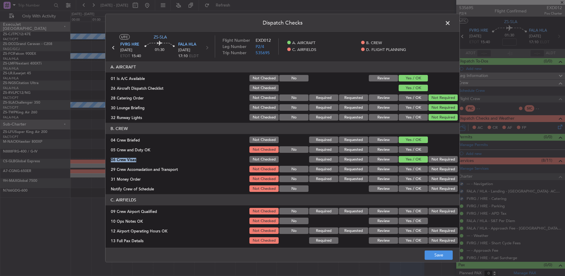
click at [419, 150] on button "Yes / OK" at bounding box center [413, 149] width 29 height 7
drag, startPoint x: 436, startPoint y: 156, endPoint x: 438, endPoint y: 159, distance: 3.9
click at [436, 157] on button "Not Required" at bounding box center [443, 159] width 29 height 7
drag, startPoint x: 440, startPoint y: 167, endPoint x: 440, endPoint y: 173, distance: 5.6
click at [440, 168] on button "Not Required" at bounding box center [443, 169] width 29 height 7
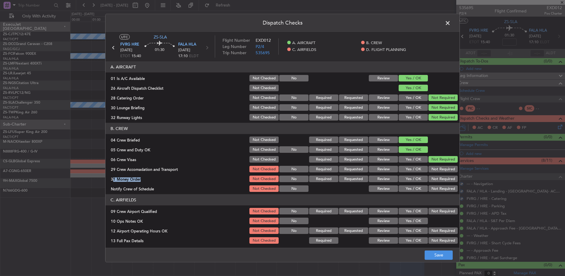
click at [440, 173] on section "B. CREW 04 Crew Briefed Not Checked Required Requested Review Yes / OK 05 Crew …" at bounding box center [283, 158] width 354 height 70
click at [439, 181] on button "Not Required" at bounding box center [443, 178] width 29 height 7
click at [439, 186] on section "B. CREW 04 Crew Briefed Not Checked Required Requested Review Yes / OK 05 Crew …" at bounding box center [283, 158] width 354 height 70
click at [435, 193] on article "A. AIRCRAFT 01 Is A/C Available Not Checked No Review Yes / OK 26 Aircraft Disp…" at bounding box center [283, 152] width 354 height 182
click at [432, 186] on button "Not Required" at bounding box center [443, 188] width 29 height 7
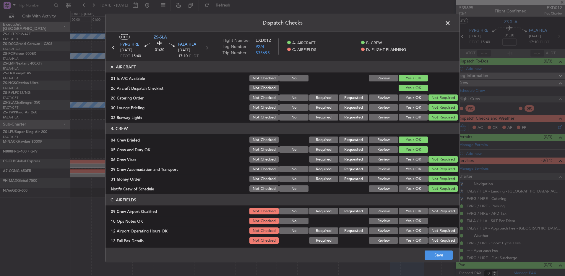
click at [439, 212] on button "Not Required" at bounding box center [443, 211] width 29 height 7
click at [418, 216] on div "Yes / OK" at bounding box center [413, 220] width 30 height 8
click at [418, 221] on button "Yes / OK" at bounding box center [413, 220] width 29 height 7
drag, startPoint x: 430, startPoint y: 227, endPoint x: 434, endPoint y: 232, distance: 6.2
click at [431, 228] on div "Not Required" at bounding box center [443, 230] width 30 height 8
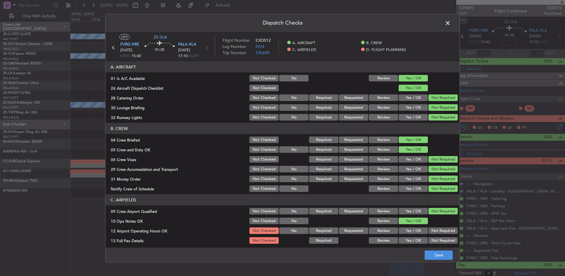
click at [436, 236] on section "C. AIRFIELDS 09 Crew Airport Qualified Not Checked No Required Requested Review…" at bounding box center [283, 238] width 354 height 89
click at [437, 238] on button "Not Required" at bounding box center [443, 240] width 29 height 7
click at [435, 230] on button "Not Required" at bounding box center [443, 230] width 29 height 7
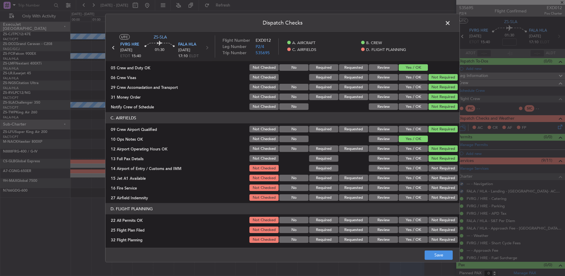
scroll to position [83, 0]
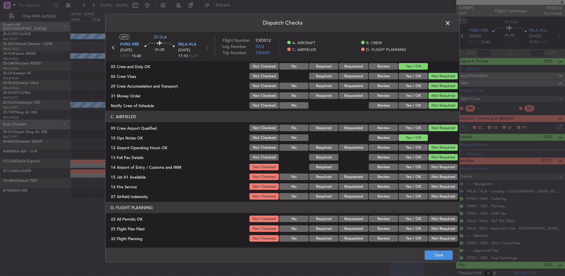
click at [439, 165] on button "Not Required" at bounding box center [443, 167] width 29 height 7
click at [439, 172] on section "C. AIRFIELDS 09 Crew Airport Qualified Not Checked No Required Requested Review…" at bounding box center [283, 155] width 354 height 89
drag, startPoint x: 439, startPoint y: 177, endPoint x: 438, endPoint y: 181, distance: 3.9
click at [439, 178] on button "Not Required" at bounding box center [443, 176] width 29 height 7
drag, startPoint x: 438, startPoint y: 182, endPoint x: 437, endPoint y: 186, distance: 4.6
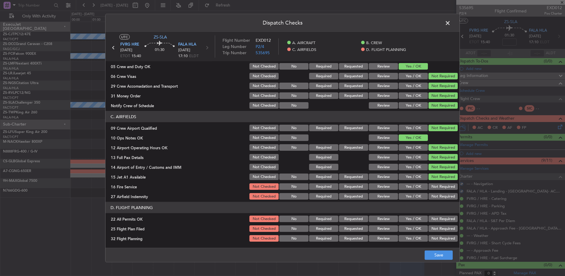
click at [438, 183] on section "C. AIRFIELDS 09 Crew Airport Qualified Not Checked No Required Requested Review…" at bounding box center [283, 155] width 354 height 89
click at [437, 188] on button "Not Required" at bounding box center [443, 186] width 29 height 7
click at [435, 192] on section "C. AIRFIELDS 09 Crew Airport Qualified Not Checked No Required Requested Review…" at bounding box center [283, 155] width 354 height 89
click at [433, 195] on button "Not Required" at bounding box center [443, 196] width 29 height 7
click at [433, 224] on div "Not Required" at bounding box center [443, 228] width 30 height 8
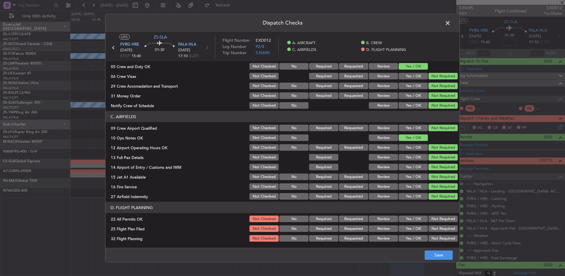
click at [432, 220] on button "Not Required" at bounding box center [443, 218] width 29 height 7
drag, startPoint x: 388, startPoint y: 228, endPoint x: 386, endPoint y: 235, distance: 6.8
click at [388, 228] on button "Review" at bounding box center [383, 228] width 29 height 7
drag, startPoint x: 385, startPoint y: 236, endPoint x: 394, endPoint y: 240, distance: 9.7
click at [385, 236] on button "Review" at bounding box center [383, 238] width 29 height 7
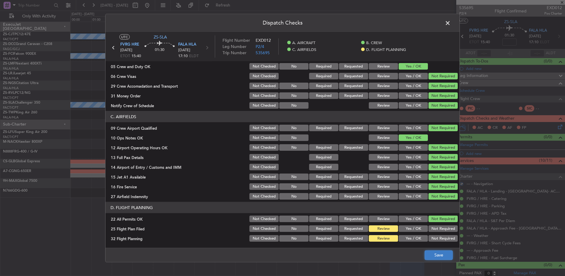
click at [432, 256] on button "Save" at bounding box center [439, 254] width 28 height 9
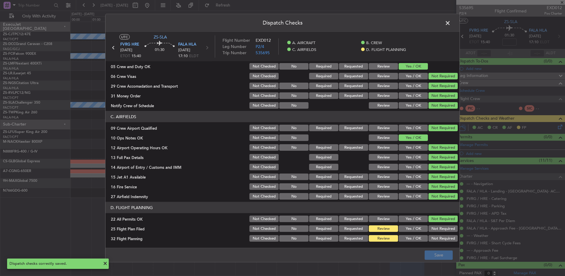
click at [451, 24] on span at bounding box center [451, 25] width 0 height 12
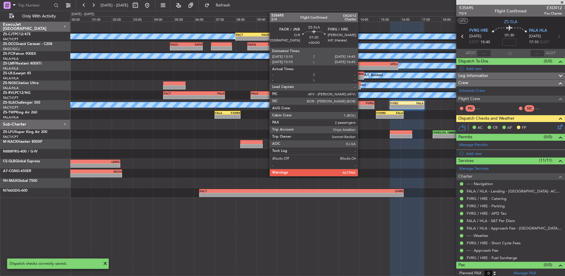
click at [361, 107] on div "-" at bounding box center [366, 107] width 16 height 4
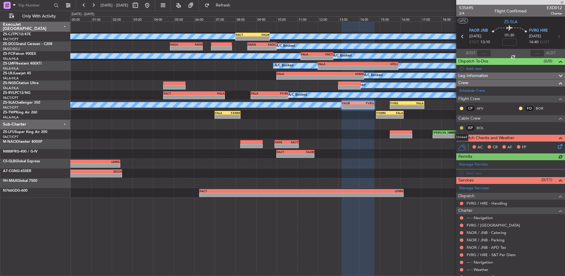
click at [462, 127] on button at bounding box center [462, 128] width 4 height 4
click at [456, 143] on span "Acknowledged" at bounding box center [463, 145] width 26 height 6
click at [462, 108] on button at bounding box center [462, 108] width 4 height 4
click at [519, 107] on button at bounding box center [521, 108] width 4 height 4
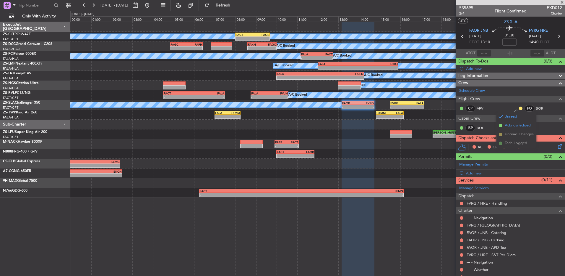
click at [504, 123] on li "Acknowledged" at bounding box center [517, 125] width 40 height 9
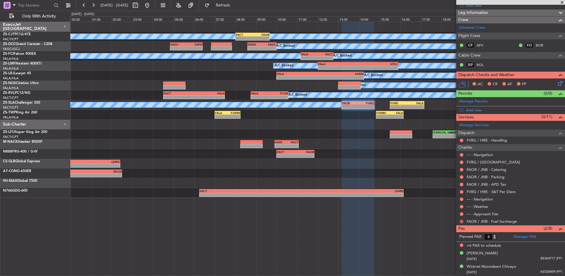
click at [463, 220] on button at bounding box center [462, 221] width 4 height 4
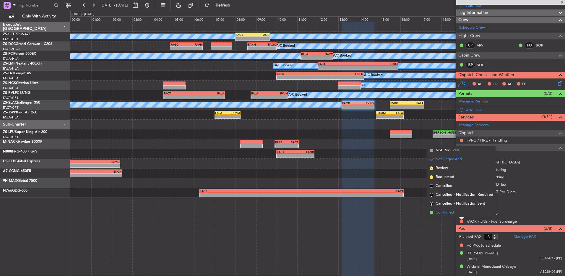
click at [462, 211] on li "Confirmed" at bounding box center [462, 212] width 68 height 9
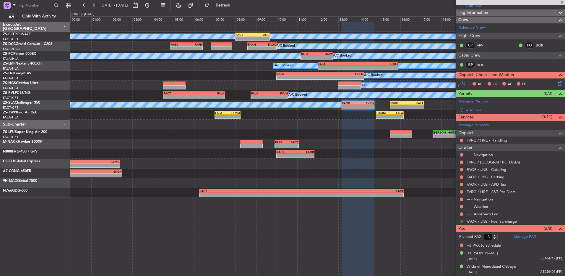
click at [462, 211] on div at bounding box center [462, 213] width 5 height 5
click at [462, 214] on button at bounding box center [462, 214] width 4 height 4
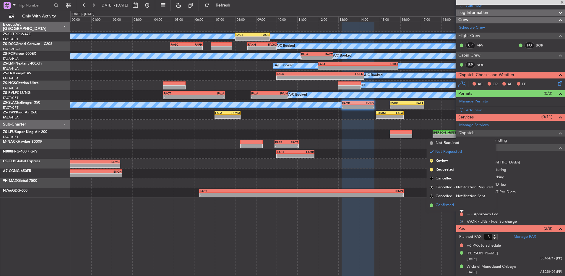
click at [463, 207] on li "Confirmed" at bounding box center [462, 205] width 68 height 9
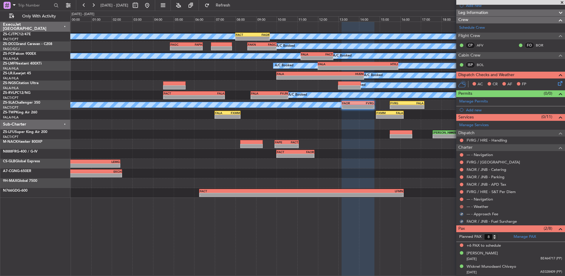
click at [463, 206] on button at bounding box center [462, 207] width 4 height 4
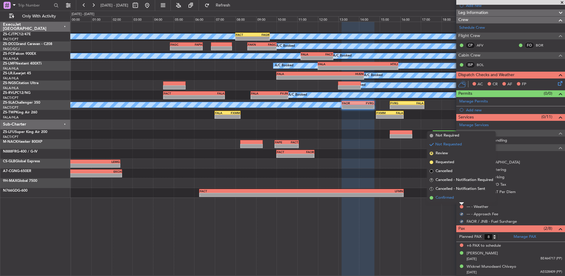
click at [462, 201] on li "Confirmed" at bounding box center [462, 197] width 68 height 9
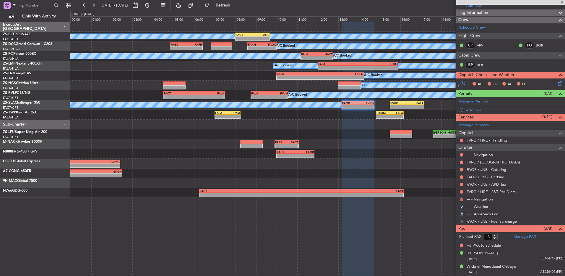
click at [462, 198] on button at bounding box center [462, 199] width 4 height 4
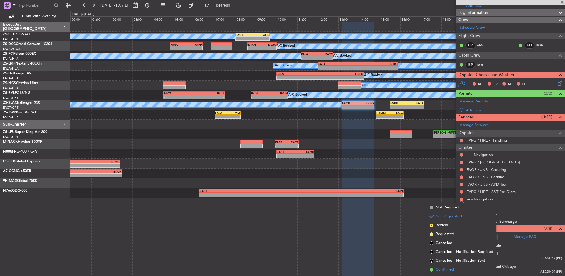
click at [446, 268] on span "Confirmed" at bounding box center [445, 269] width 18 height 6
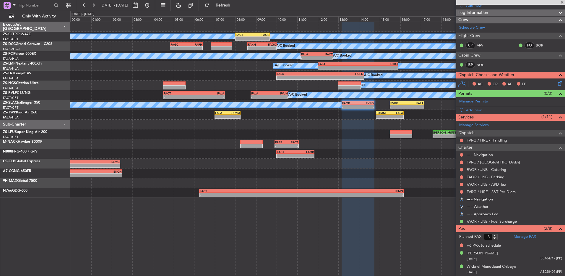
scroll to position [4, 0]
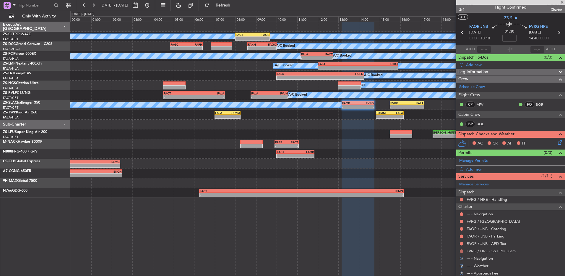
click at [460, 250] on button at bounding box center [462, 251] width 4 height 4
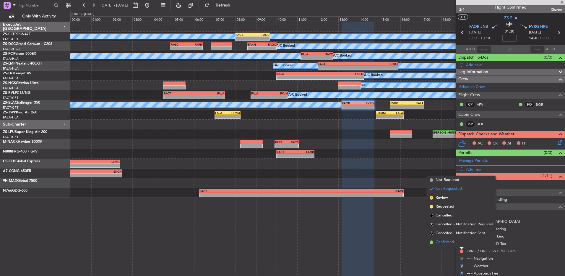
click at [461, 243] on li "Confirmed" at bounding box center [462, 241] width 68 height 9
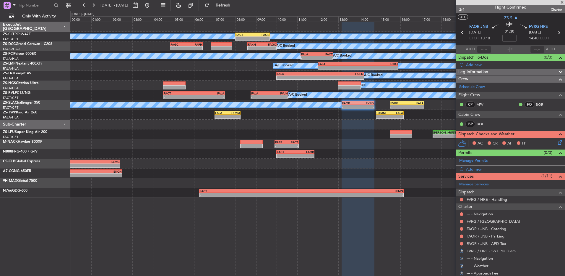
click at [461, 243] on button at bounding box center [462, 244] width 4 height 4
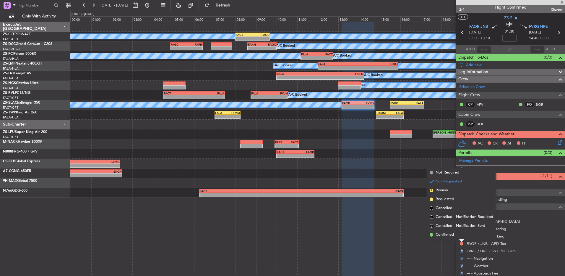
drag, startPoint x: 461, startPoint y: 243, endPoint x: 460, endPoint y: 233, distance: 9.2
click at [460, 233] on li "Confirmed" at bounding box center [462, 234] width 68 height 9
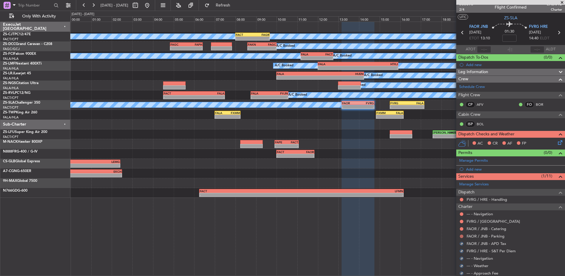
click at [460, 235] on button at bounding box center [462, 236] width 4 height 4
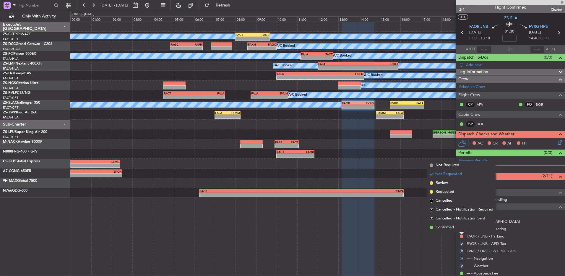
click at [460, 232] on div at bounding box center [462, 233] width 5 height 2
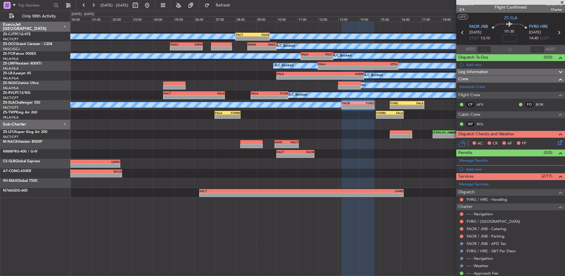
click at [460, 231] on div "FAOR / JNB - Catering" at bounding box center [511, 228] width 109 height 7
click at [460, 236] on button at bounding box center [462, 236] width 4 height 4
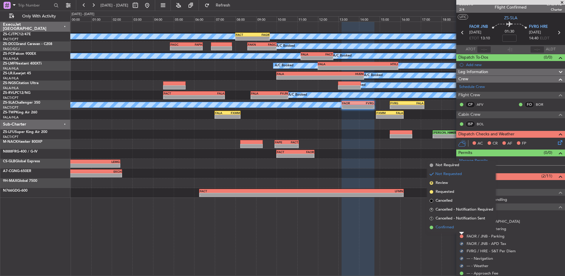
click at [462, 230] on li "Confirmed" at bounding box center [462, 227] width 68 height 9
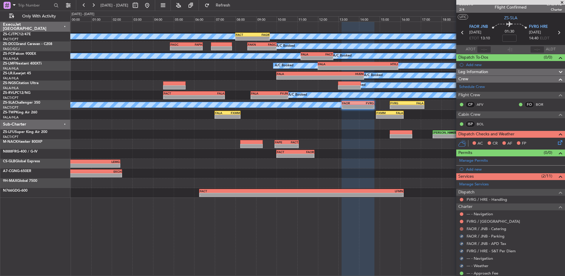
click at [463, 229] on button at bounding box center [462, 229] width 4 height 4
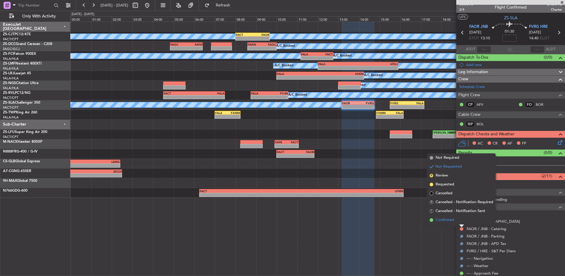
click at [462, 220] on li "Confirmed" at bounding box center [462, 219] width 68 height 9
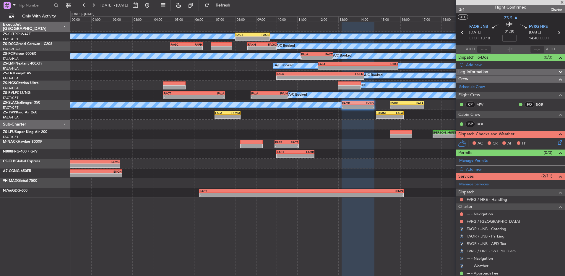
click at [462, 220] on button at bounding box center [462, 221] width 4 height 4
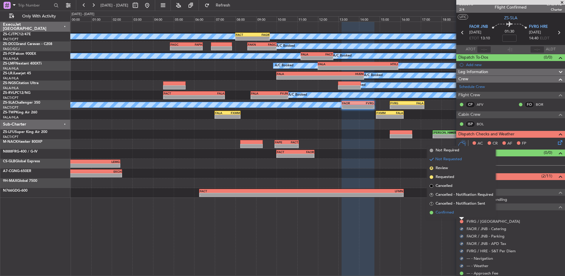
click at [460, 215] on li "Confirmed" at bounding box center [462, 212] width 68 height 9
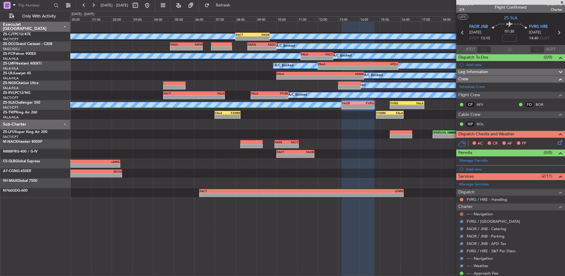
click at [461, 215] on button at bounding box center [462, 214] width 4 height 4
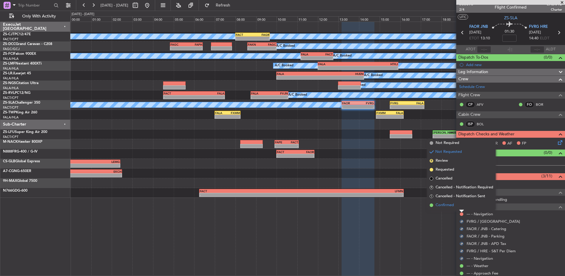
click at [461, 207] on li "Confirmed" at bounding box center [462, 205] width 68 height 9
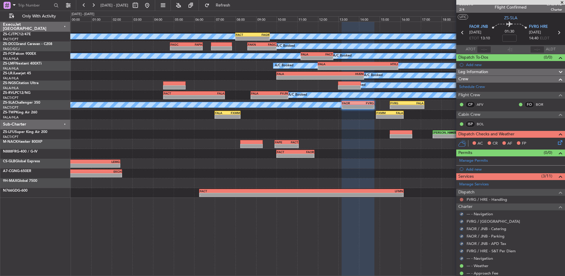
click at [462, 198] on button at bounding box center [462, 200] width 4 height 4
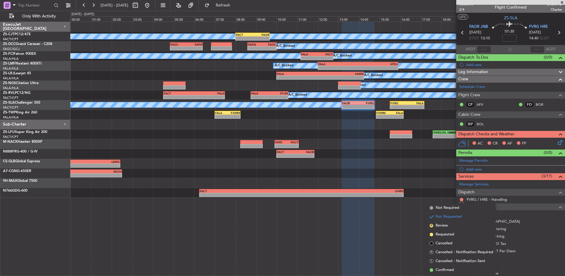
drag, startPoint x: 454, startPoint y: 272, endPoint x: 458, endPoint y: 267, distance: 6.4
click at [454, 272] on span "Confirmed" at bounding box center [445, 270] width 18 height 6
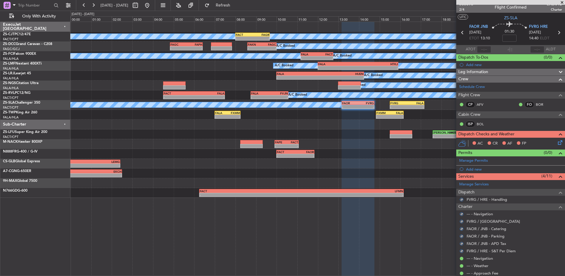
click at [557, 143] on icon at bounding box center [559, 141] width 5 height 5
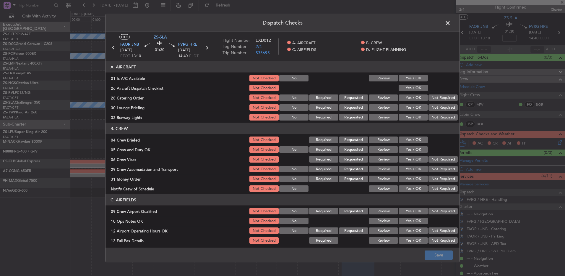
drag, startPoint x: 410, startPoint y: 75, endPoint x: 413, endPoint y: 82, distance: 7.5
click at [411, 75] on button "Yes / OK" at bounding box center [413, 78] width 29 height 7
click at [413, 82] on section "A. AIRCRAFT 01 Is A/C Available Not Checked No Review Yes / OK 26 Aircraft Disp…" at bounding box center [283, 91] width 354 height 60
drag, startPoint x: 413, startPoint y: 83, endPoint x: 424, endPoint y: 88, distance: 11.8
click at [418, 85] on button "Yes / OK" at bounding box center [413, 88] width 29 height 7
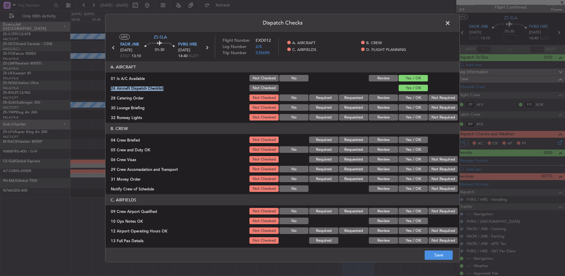
click at [438, 96] on button "Not Required" at bounding box center [443, 97] width 29 height 7
click at [438, 102] on section "A. AIRCRAFT 01 Is A/C Available Not Checked No Review Yes / OK 26 Aircraft Disp…" at bounding box center [283, 91] width 354 height 60
click at [437, 114] on section "A. AIRCRAFT 01 Is A/C Available Not Checked No Review Yes / OK 26 Aircraft Disp…" at bounding box center [283, 91] width 354 height 60
click at [436, 107] on button "Not Required" at bounding box center [443, 107] width 29 height 7
click at [436, 117] on button "Not Required" at bounding box center [443, 117] width 29 height 7
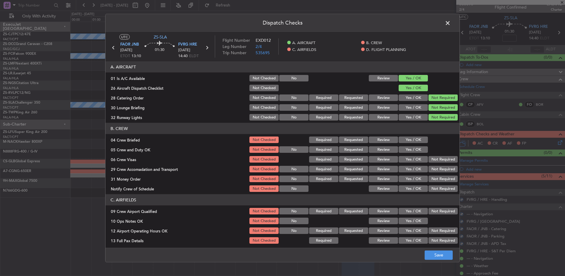
click at [436, 118] on button "Not Required" at bounding box center [443, 117] width 29 height 7
click at [422, 132] on header "B. CREW" at bounding box center [283, 128] width 354 height 11
click at [419, 140] on button "Yes / OK" at bounding box center [413, 139] width 29 height 7
click at [419, 148] on div "Yes / OK" at bounding box center [413, 149] width 30 height 8
click at [416, 156] on button "Yes / OK" at bounding box center [413, 159] width 29 height 7
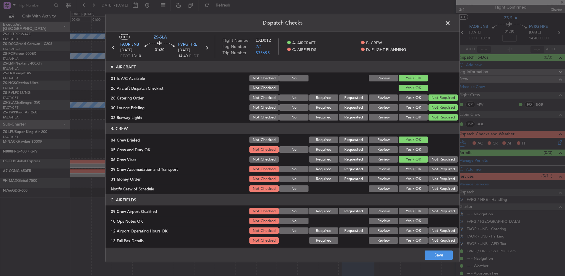
click at [419, 151] on button "Yes / OK" at bounding box center [413, 149] width 29 height 7
click at [429, 159] on button "Not Required" at bounding box center [443, 159] width 29 height 7
click at [429, 166] on div "Not Required" at bounding box center [443, 169] width 30 height 8
click at [430, 176] on section "B. CREW 04 Crew Briefed Not Checked Required Requested Review Yes / OK 05 Crew …" at bounding box center [283, 158] width 354 height 70
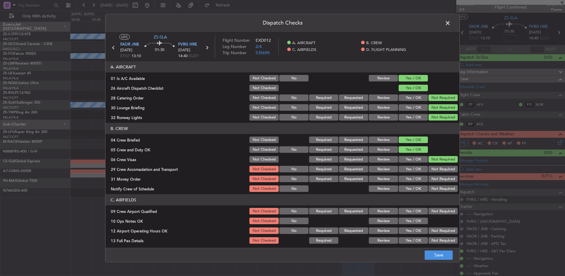
click at [430, 178] on button "Not Required" at bounding box center [443, 178] width 29 height 7
click at [432, 169] on button "Not Required" at bounding box center [443, 169] width 29 height 7
click at [434, 192] on div "Not Required" at bounding box center [443, 188] width 30 height 8
click at [434, 211] on button "Not Required" at bounding box center [443, 211] width 29 height 7
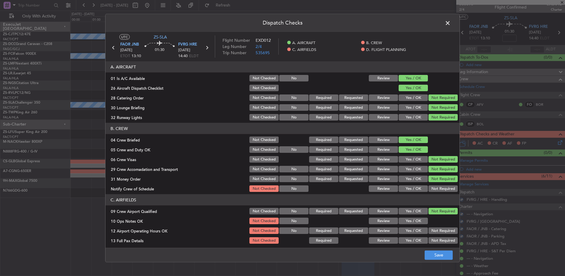
click at [438, 189] on button "Not Required" at bounding box center [443, 188] width 29 height 7
click at [420, 222] on button "Yes / OK" at bounding box center [413, 220] width 29 height 7
click at [432, 229] on button "Not Required" at bounding box center [443, 230] width 29 height 7
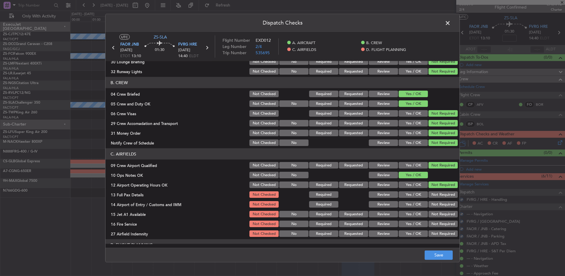
scroll to position [83, 0]
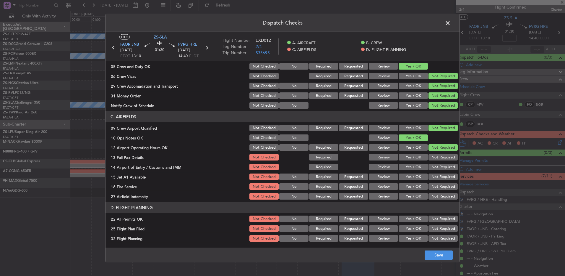
click at [429, 155] on button "Not Required" at bounding box center [443, 157] width 29 height 7
click at [432, 166] on button "Not Required" at bounding box center [443, 167] width 29 height 7
click at [432, 172] on section "C. AIRFIELDS 09 Crew Airport Qualified Not Checked No Required Requested Review…" at bounding box center [283, 155] width 354 height 89
drag, startPoint x: 432, startPoint y: 172, endPoint x: 433, endPoint y: 180, distance: 7.7
click at [432, 175] on button "Not Required" at bounding box center [443, 176] width 29 height 7
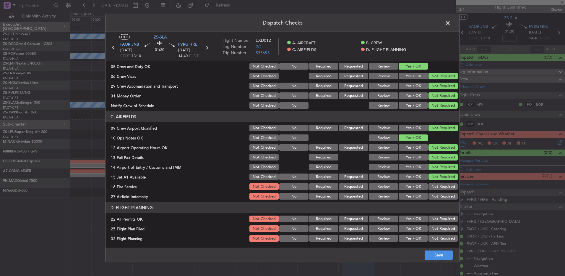
drag, startPoint x: 433, startPoint y: 181, endPoint x: 433, endPoint y: 188, distance: 6.5
click at [433, 186] on section "C. AIRFIELDS 09 Crew Airport Qualified Not Checked No Required Requested Review…" at bounding box center [283, 155] width 354 height 89
click at [433, 188] on button "Not Required" at bounding box center [443, 186] width 29 height 7
click at [436, 199] on button "Not Required" at bounding box center [443, 196] width 29 height 7
click at [438, 212] on header "D. FLIGHT PLANNING" at bounding box center [283, 207] width 354 height 11
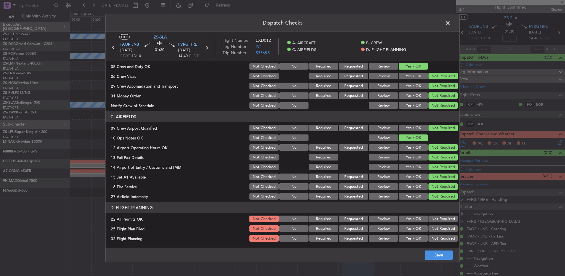
click at [437, 218] on button "Not Required" at bounding box center [443, 218] width 29 height 7
click at [393, 226] on button "Review" at bounding box center [383, 228] width 29 height 7
click at [392, 235] on section "D. FLIGHT PLANNING 22 All Permits OK Not Checked No Required Requested Review Y…" at bounding box center [283, 222] width 354 height 41
drag, startPoint x: 392, startPoint y: 235, endPoint x: 402, endPoint y: 243, distance: 12.1
click at [392, 236] on button "Review" at bounding box center [383, 238] width 29 height 7
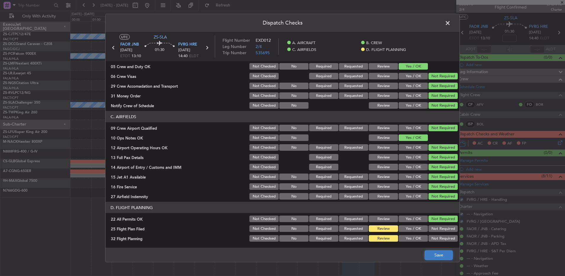
click at [435, 259] on button "Save" at bounding box center [439, 254] width 28 height 9
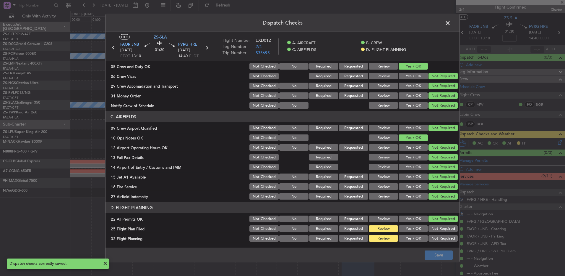
click at [451, 22] on span at bounding box center [451, 25] width 0 height 12
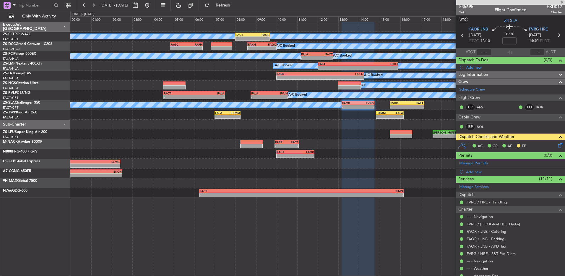
scroll to position [0, 0]
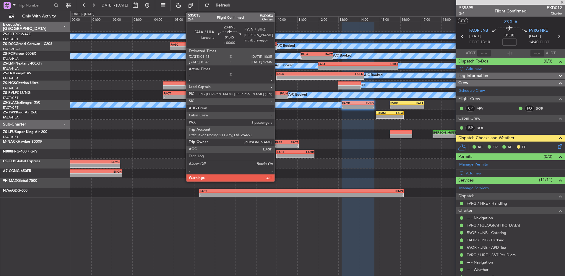
click at [277, 93] on div "FVJN" at bounding box center [279, 93] width 18 height 4
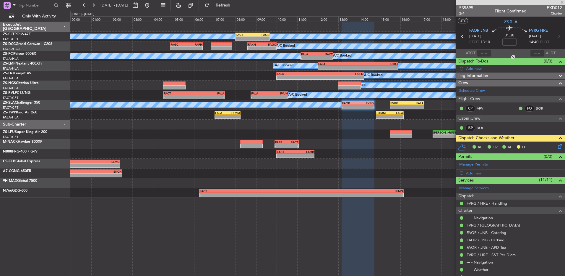
type input "6"
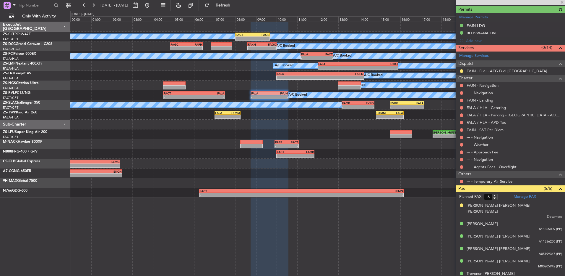
scroll to position [128, 0]
click at [462, 182] on mat-tooltip-component "Not Requested" at bounding box center [461, 190] width 33 height 16
click at [461, 179] on button at bounding box center [462, 181] width 4 height 4
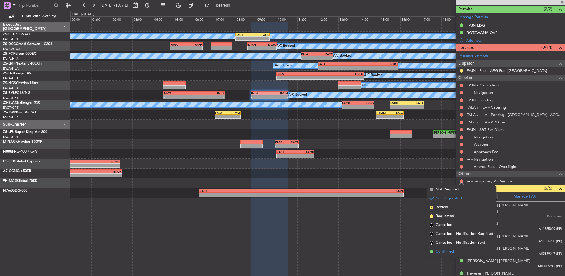
click at [452, 249] on span "Confirmed" at bounding box center [445, 251] width 18 height 6
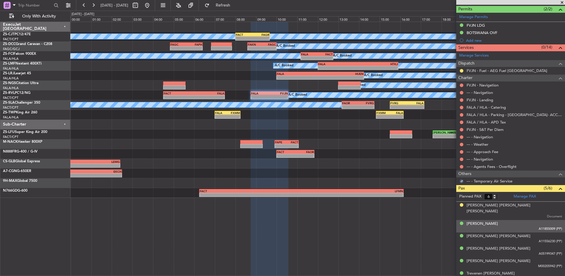
scroll to position [69, 0]
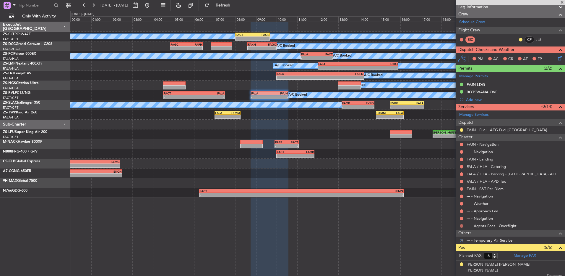
click at [463, 224] on button at bounding box center [462, 226] width 4 height 4
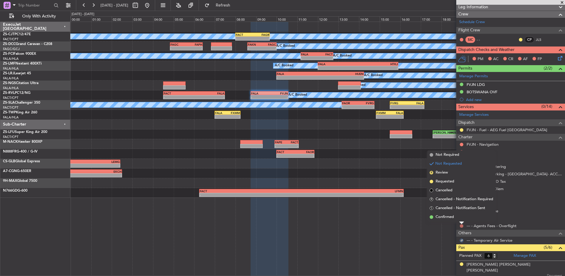
click at [463, 222] on div at bounding box center [462, 223] width 5 height 2
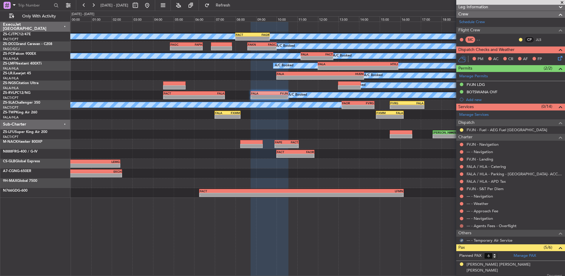
click at [462, 226] on button at bounding box center [462, 226] width 4 height 4
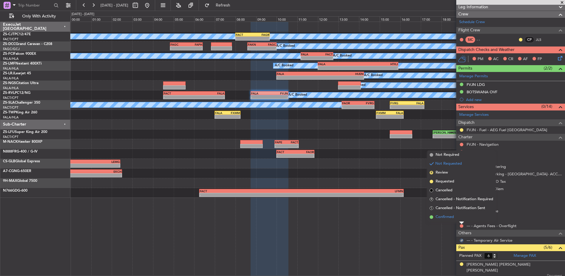
click at [458, 215] on li "Confirmed" at bounding box center [462, 216] width 68 height 9
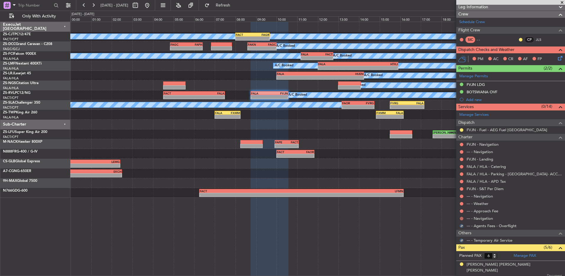
click at [460, 217] on button at bounding box center [462, 218] width 4 height 4
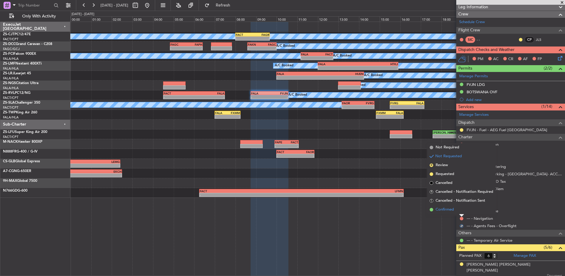
click at [462, 212] on li "Confirmed" at bounding box center [462, 209] width 68 height 9
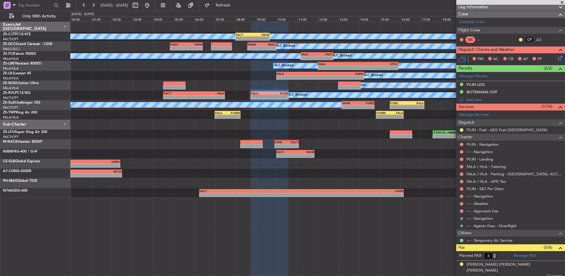
click at [462, 212] on mat-tooltip-component "Not Requested" at bounding box center [461, 220] width 33 height 16
click at [463, 211] on button at bounding box center [462, 211] width 4 height 4
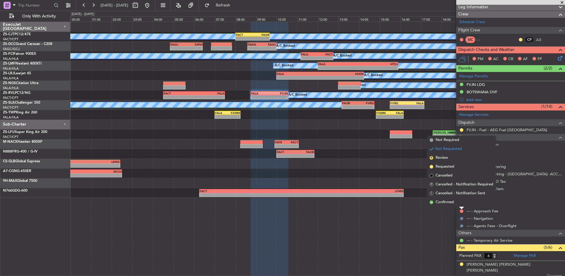
click at [461, 202] on li "Confirmed" at bounding box center [462, 202] width 68 height 9
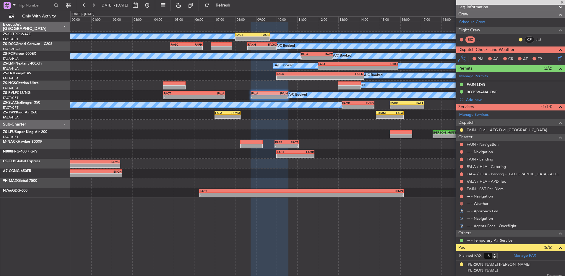
click at [461, 202] on button at bounding box center [462, 204] width 4 height 4
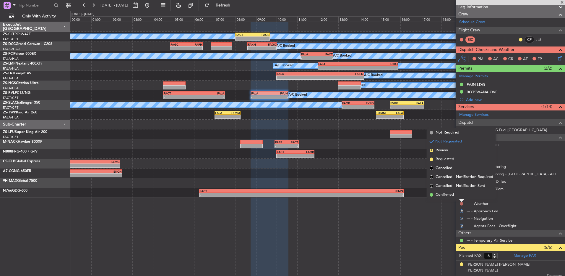
click at [460, 197] on li "Confirmed" at bounding box center [462, 194] width 68 height 9
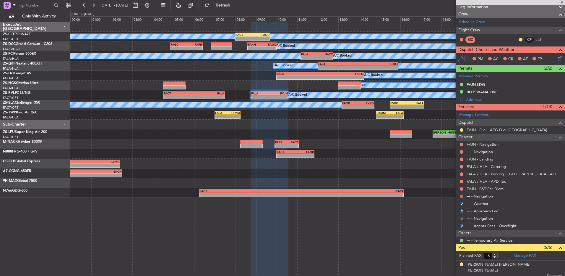
click at [460, 194] on button at bounding box center [462, 196] width 4 height 4
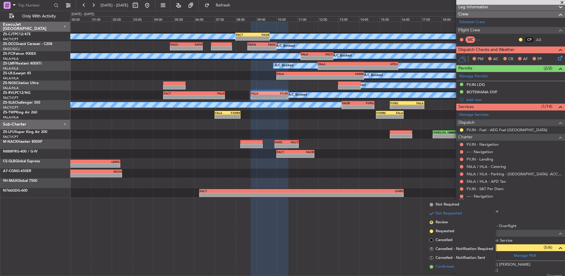
click at [450, 265] on span "Confirmed" at bounding box center [445, 267] width 18 height 6
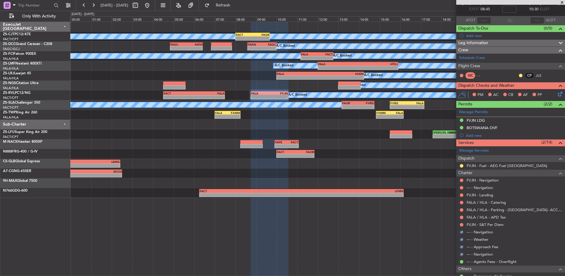
scroll to position [9, 0]
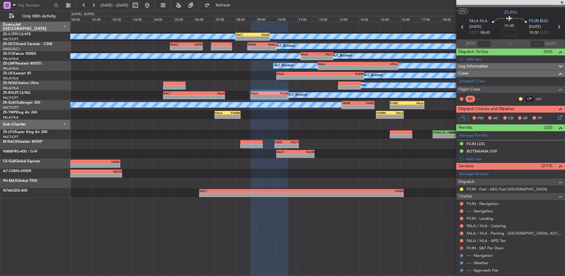
click at [463, 248] on button at bounding box center [462, 248] width 4 height 4
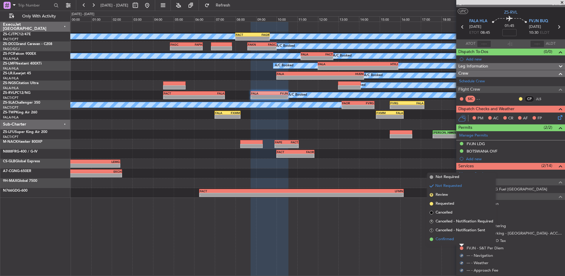
click at [460, 240] on li "Confirmed" at bounding box center [462, 239] width 68 height 9
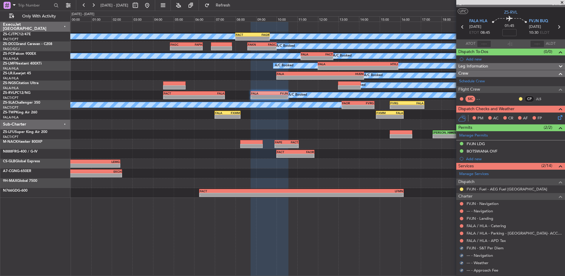
click at [460, 240] on button at bounding box center [462, 241] width 4 height 4
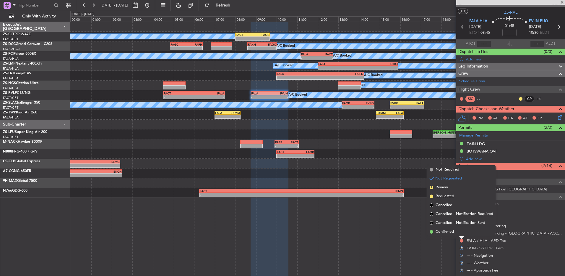
click at [461, 231] on li "Confirmed" at bounding box center [462, 231] width 68 height 9
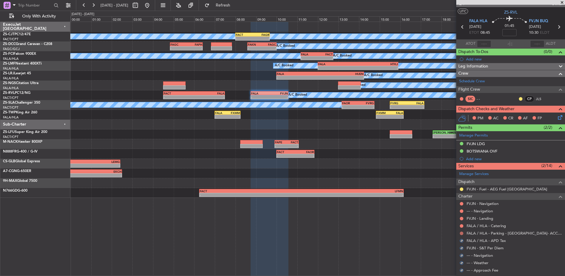
click at [461, 232] on button at bounding box center [462, 233] width 4 height 4
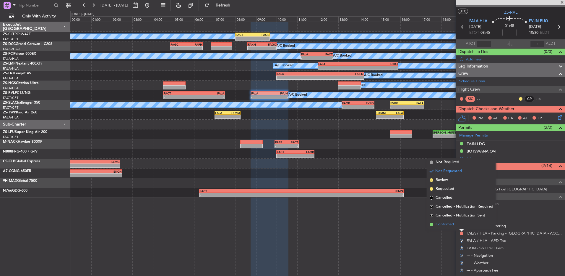
click at [460, 226] on li "Confirmed" at bounding box center [462, 224] width 68 height 9
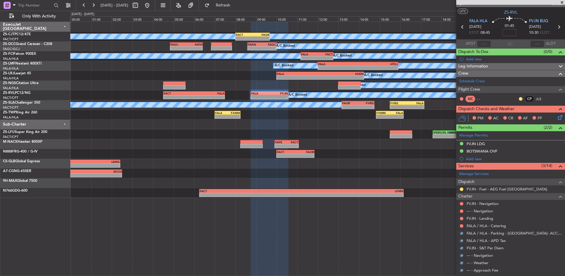
click at [460, 226] on div at bounding box center [462, 225] width 5 height 5
click at [461, 225] on button at bounding box center [462, 226] width 4 height 4
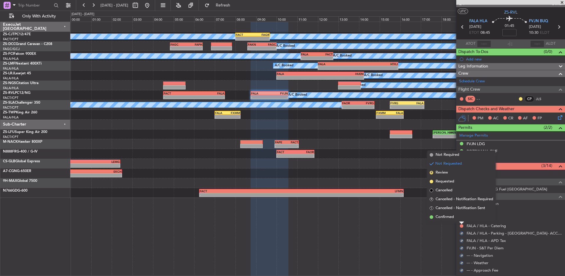
click at [461, 222] on div at bounding box center [462, 223] width 5 height 2
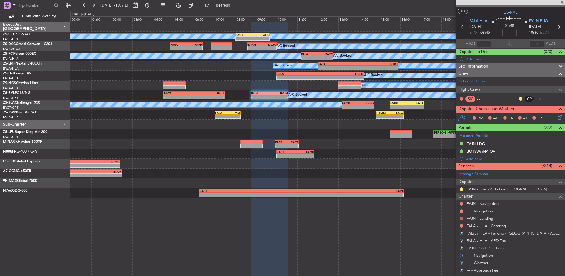
click at [462, 219] on button at bounding box center [462, 218] width 4 height 4
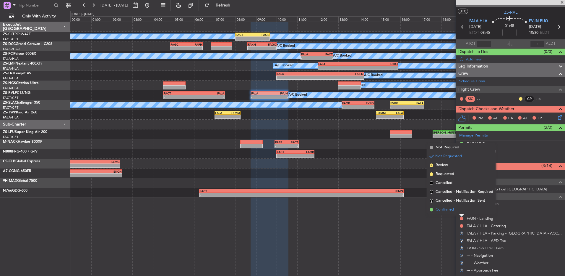
click at [459, 210] on li "Confirmed" at bounding box center [462, 209] width 68 height 9
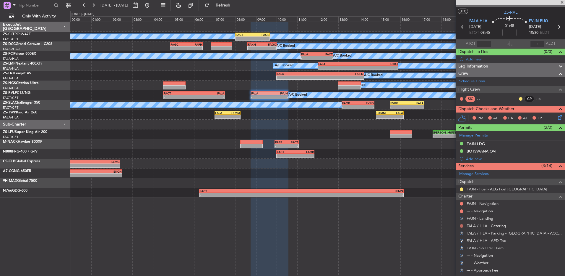
click at [463, 225] on button at bounding box center [462, 226] width 4 height 4
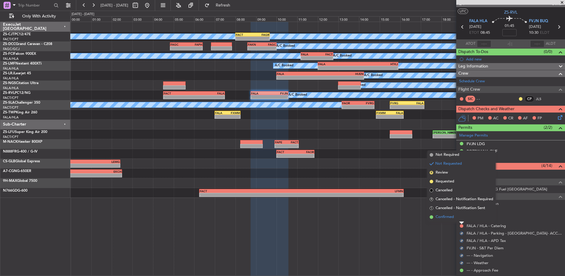
click at [463, 216] on li "Confirmed" at bounding box center [462, 216] width 68 height 9
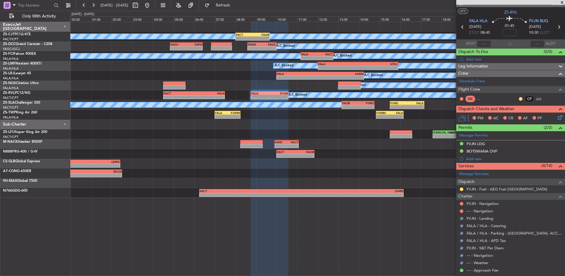
click at [463, 215] on div "FVJN - Landing" at bounding box center [511, 217] width 109 height 7
click at [463, 211] on button at bounding box center [462, 211] width 4 height 4
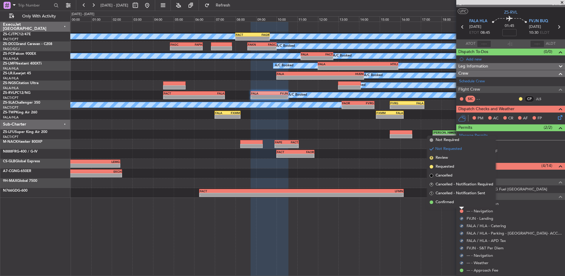
click at [464, 203] on li "Confirmed" at bounding box center [462, 202] width 68 height 9
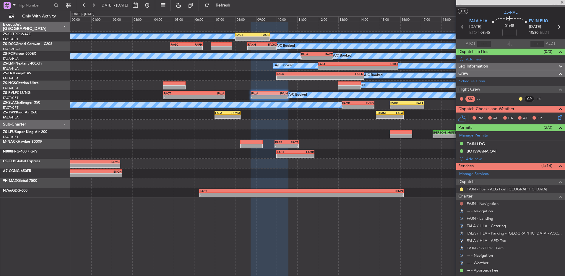
click at [461, 203] on button at bounding box center [462, 204] width 4 height 4
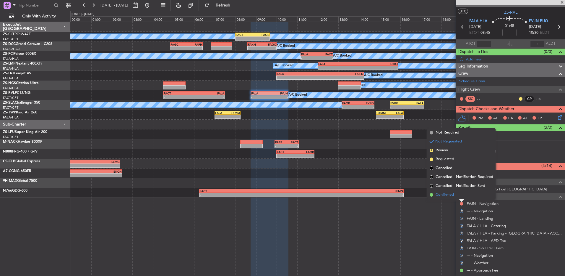
click at [458, 194] on li "Confirmed" at bounding box center [462, 194] width 68 height 9
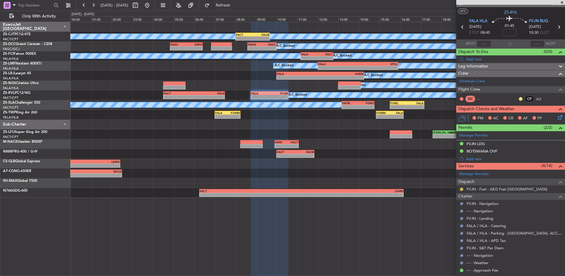
click at [461, 189] on button at bounding box center [462, 189] width 4 height 4
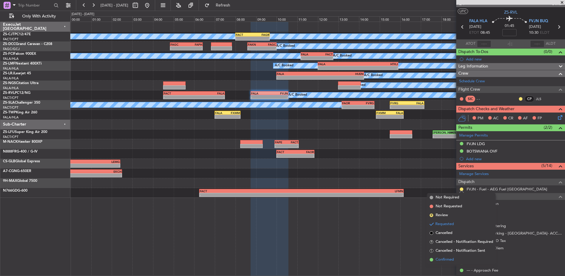
click at [451, 260] on span "Confirmed" at bounding box center [445, 259] width 18 height 6
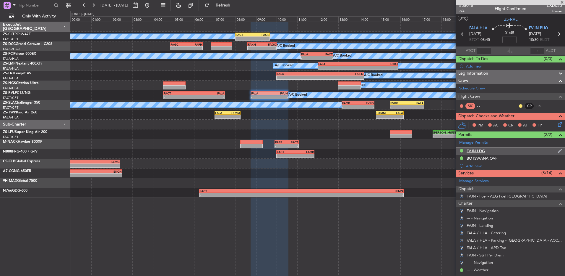
scroll to position [0, 0]
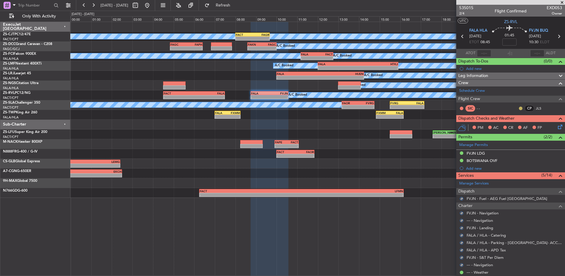
click at [519, 107] on button at bounding box center [521, 108] width 4 height 4
click at [508, 126] on span "Acknowledged" at bounding box center [518, 125] width 26 height 6
click at [557, 127] on icon at bounding box center [559, 125] width 5 height 5
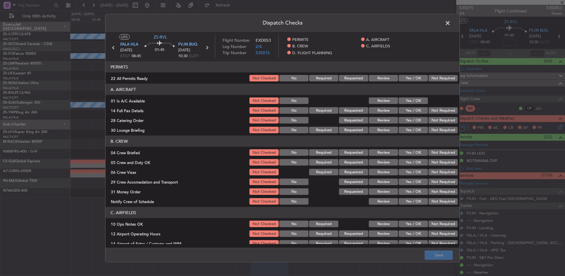
drag, startPoint x: 416, startPoint y: 78, endPoint x: 416, endPoint y: 83, distance: 4.2
click at [416, 78] on button "Yes / OK" at bounding box center [413, 78] width 29 height 7
click at [441, 74] on div "Not Required" at bounding box center [443, 78] width 30 height 8
click at [435, 77] on button "Not Required" at bounding box center [443, 78] width 29 height 7
click at [418, 104] on div "Yes / OK" at bounding box center [413, 100] width 30 height 8
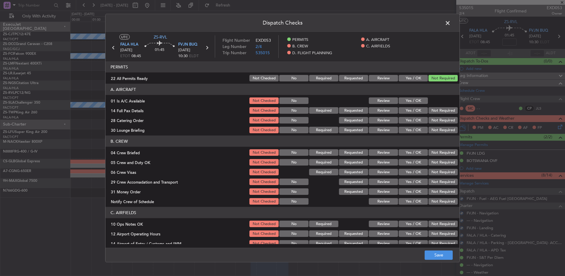
click at [422, 99] on button "Yes / OK" at bounding box center [413, 100] width 29 height 7
click at [437, 111] on button "Not Required" at bounding box center [443, 110] width 29 height 7
click at [437, 115] on section "A. AIRCRAFT 01 Is A/C Available Not Checked No Review Yes / OK 14 Full Pax Deta…" at bounding box center [283, 109] width 354 height 50
drag, startPoint x: 437, startPoint y: 115, endPoint x: 436, endPoint y: 119, distance: 4.5
click at [437, 118] on button "Not Required" at bounding box center [443, 120] width 29 height 7
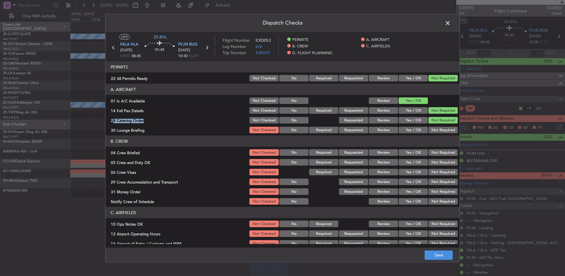
click at [436, 129] on button "Not Required" at bounding box center [443, 130] width 29 height 7
click at [436, 132] on button "Not Required" at bounding box center [443, 130] width 29 height 7
click at [436, 142] on header "B. CREW" at bounding box center [283, 140] width 354 height 11
click at [435, 154] on button "Not Required" at bounding box center [443, 152] width 29 height 7
drag, startPoint x: 435, startPoint y: 154, endPoint x: 435, endPoint y: 162, distance: 8.0
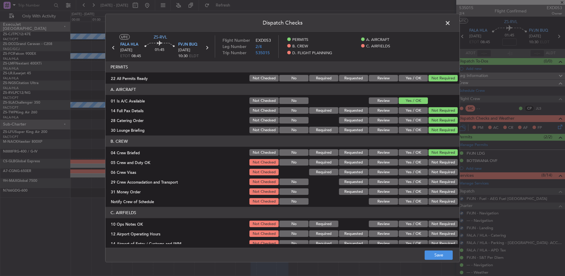
click at [435, 154] on button "Not Required" at bounding box center [443, 152] width 29 height 7
drag, startPoint x: 435, startPoint y: 162, endPoint x: 435, endPoint y: 168, distance: 5.9
click at [435, 166] on div "Not Required" at bounding box center [443, 162] width 30 height 8
click at [435, 168] on section "B. CREW 04 Crew Briefed Not Checked No Required Requested Review Yes / OK Not R…" at bounding box center [283, 170] width 354 height 70
click at [435, 169] on button "Not Required" at bounding box center [443, 172] width 29 height 7
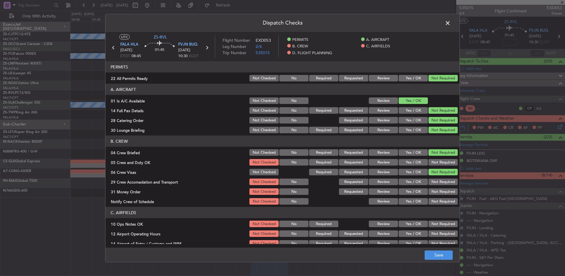
click at [434, 166] on section "B. CREW 04 Crew Briefed Not Checked No Required Requested Review Yes / OK Not R…" at bounding box center [283, 170] width 354 height 70
drag, startPoint x: 437, startPoint y: 161, endPoint x: 437, endPoint y: 167, distance: 5.7
click at [437, 163] on button "Not Required" at bounding box center [443, 162] width 29 height 7
click at [437, 191] on button "Not Required" at bounding box center [443, 191] width 29 height 7
click at [437, 183] on button "Not Required" at bounding box center [443, 181] width 29 height 7
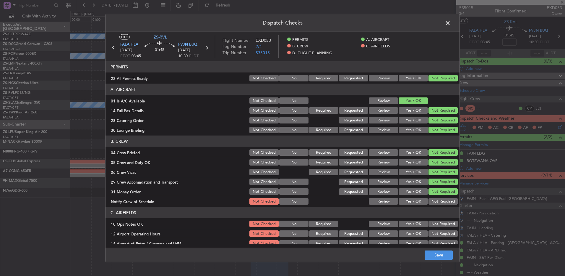
click at [436, 195] on section "B. CREW 04 Crew Briefed Not Checked No Required Requested Review Yes / OK Not R…" at bounding box center [283, 170] width 354 height 70
drag, startPoint x: 436, startPoint y: 196, endPoint x: 434, endPoint y: 200, distance: 4.5
click at [436, 200] on button "Not Required" at bounding box center [443, 201] width 29 height 7
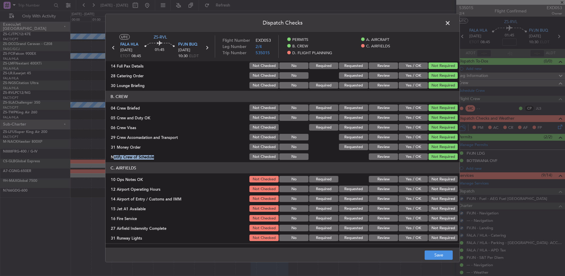
scroll to position [76, 0]
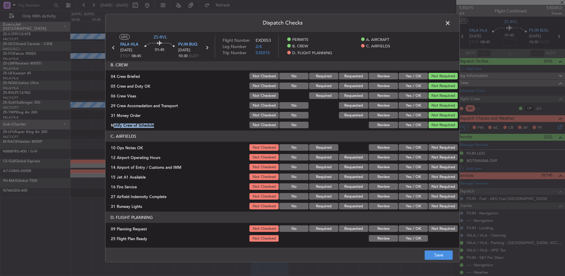
click at [439, 147] on button "Not Required" at bounding box center [443, 147] width 29 height 7
click at [438, 154] on button "Not Required" at bounding box center [443, 157] width 29 height 7
click at [436, 158] on button "Not Required" at bounding box center [443, 157] width 29 height 7
click at [434, 164] on button "Not Required" at bounding box center [443, 167] width 29 height 7
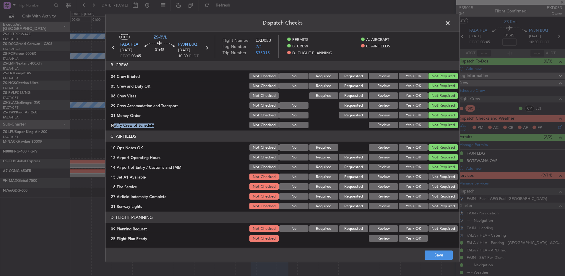
click at [434, 168] on button "Not Required" at bounding box center [443, 167] width 29 height 7
drag, startPoint x: 434, startPoint y: 174, endPoint x: 432, endPoint y: 179, distance: 5.3
click at [434, 175] on section "C. AIRFIELDS 10 Ops Notes OK Not Checked No Required Review Yes / OK Not Requir…" at bounding box center [283, 170] width 354 height 80
click at [432, 179] on button "Not Required" at bounding box center [443, 176] width 29 height 7
click at [431, 179] on button "Not Required" at bounding box center [443, 176] width 29 height 7
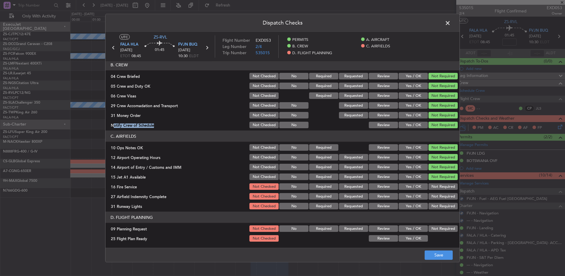
click at [433, 188] on button "Not Required" at bounding box center [443, 186] width 29 height 7
click at [433, 192] on section "C. AIRFIELDS 10 Ops Notes OK Not Checked No Required Review Yes / OK Not Requir…" at bounding box center [283, 170] width 354 height 80
click at [431, 199] on button "Not Required" at bounding box center [443, 196] width 29 height 7
click at [434, 203] on button "Not Required" at bounding box center [443, 206] width 29 height 7
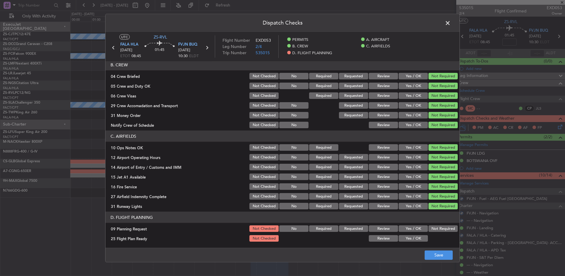
click at [440, 224] on section "D. FLIGHT PLANNING 09 Planning Request Not Checked No Required Requested Review…" at bounding box center [283, 226] width 354 height 31
click at [439, 232] on div "Not Required" at bounding box center [443, 228] width 30 height 8
click at [438, 229] on button "Not Required" at bounding box center [443, 228] width 29 height 7
click at [415, 239] on button "Yes / OK" at bounding box center [413, 238] width 29 height 7
click at [438, 261] on footer "Save" at bounding box center [283, 254] width 354 height 14
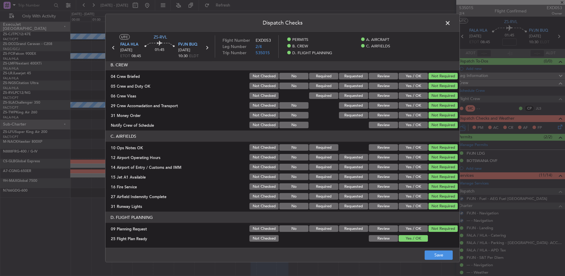
click at [374, 240] on button "Review" at bounding box center [383, 238] width 29 height 7
click at [438, 256] on button "Save" at bounding box center [439, 254] width 28 height 9
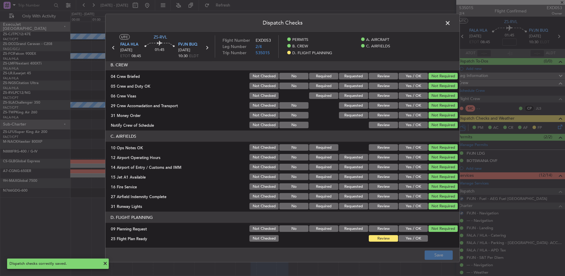
click at [451, 23] on span at bounding box center [451, 25] width 0 height 12
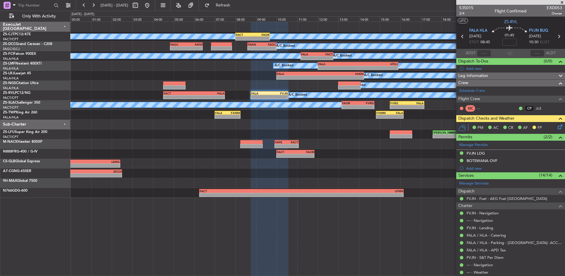
click at [461, 37] on icon at bounding box center [463, 37] width 8 height 8
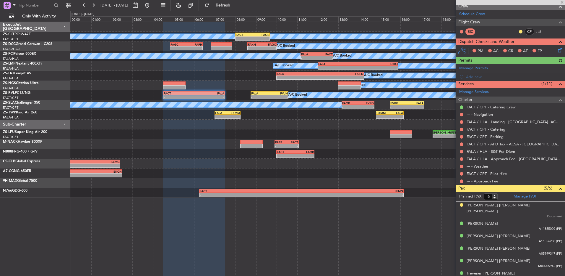
scroll to position [17, 0]
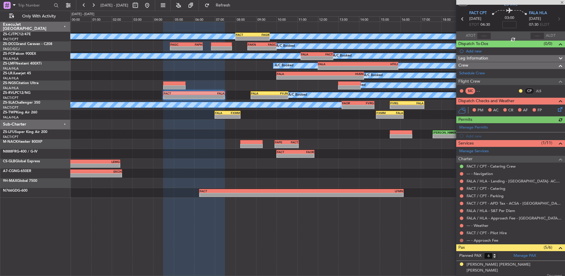
click at [463, 241] on button at bounding box center [462, 240] width 4 height 4
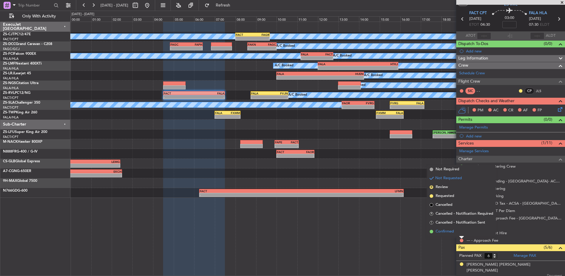
click at [462, 232] on li "Confirmed" at bounding box center [462, 231] width 68 height 9
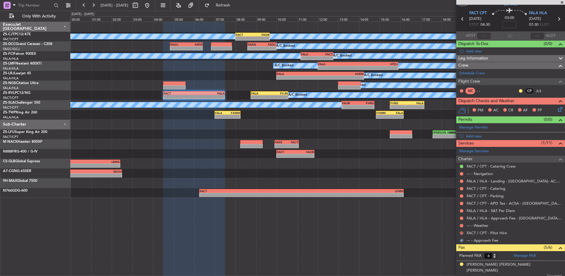
click at [462, 231] on button at bounding box center [462, 233] width 4 height 4
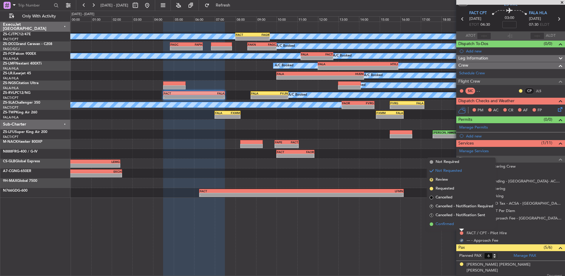
click at [462, 226] on li "Confirmed" at bounding box center [462, 223] width 68 height 9
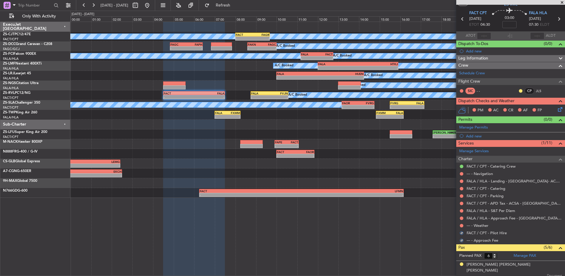
click at [462, 226] on button at bounding box center [462, 226] width 4 height 4
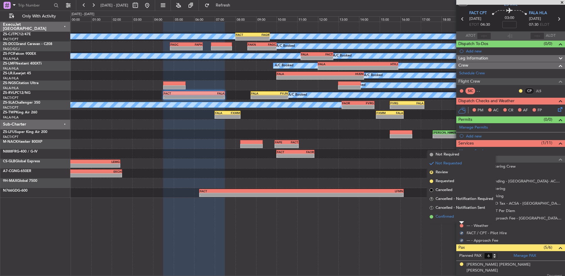
click at [462, 219] on li "Confirmed" at bounding box center [462, 216] width 68 height 9
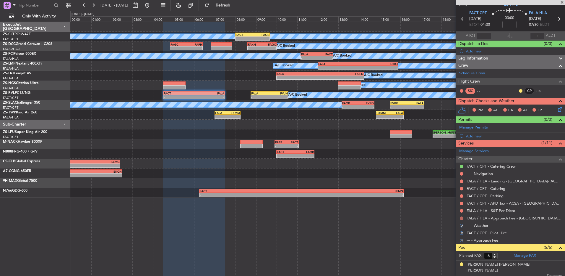
click at [462, 217] on button at bounding box center [462, 218] width 4 height 4
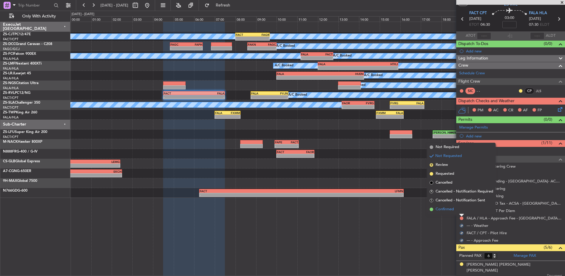
click at [461, 210] on li "Confirmed" at bounding box center [462, 209] width 68 height 9
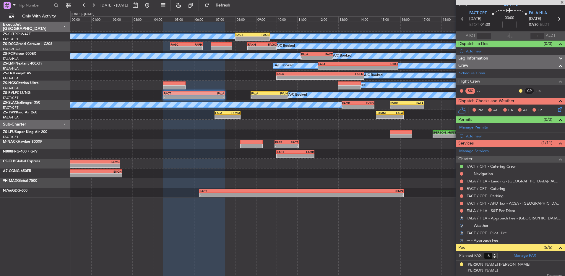
click at [461, 210] on button at bounding box center [462, 211] width 4 height 4
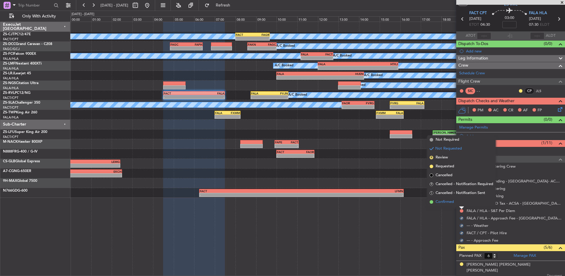
click at [461, 204] on li "Confirmed" at bounding box center [462, 201] width 68 height 9
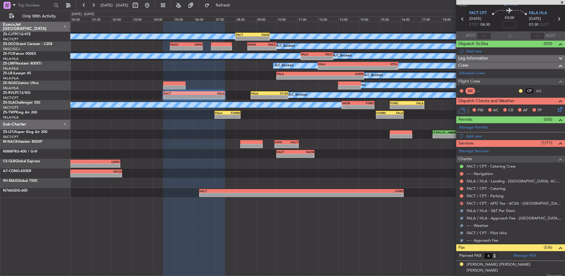
click at [461, 204] on button at bounding box center [462, 203] width 4 height 4
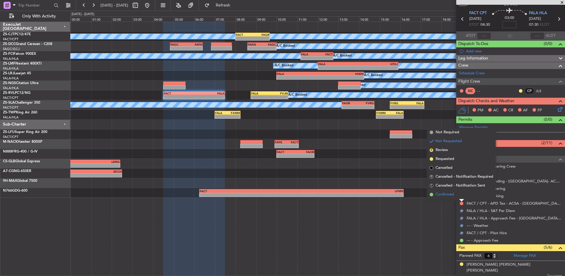
click at [461, 197] on li "Confirmed" at bounding box center [462, 194] width 68 height 9
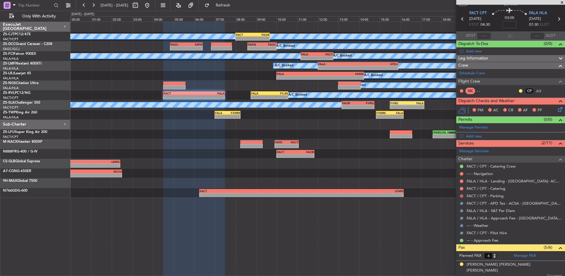
click at [461, 195] on button at bounding box center [462, 196] width 4 height 4
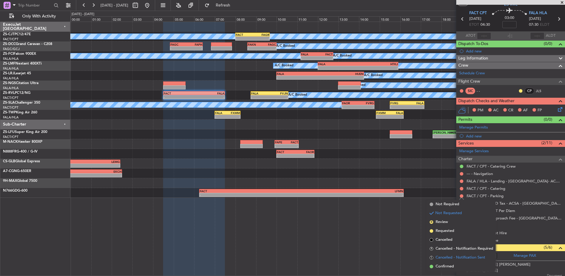
click at [451, 258] on span "Cancelled - Notification Sent" at bounding box center [461, 257] width 50 height 6
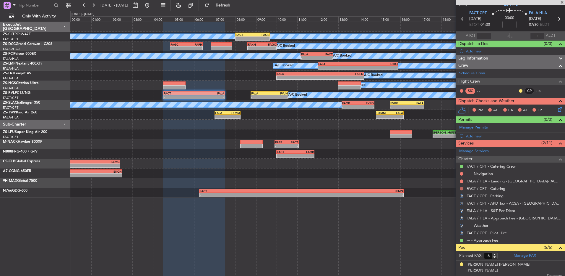
click at [462, 188] on button at bounding box center [462, 189] width 4 height 4
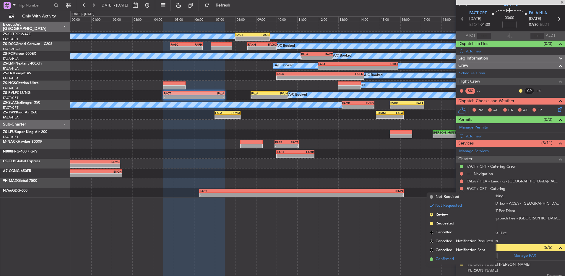
click at [453, 256] on span "Confirmed" at bounding box center [445, 259] width 18 height 6
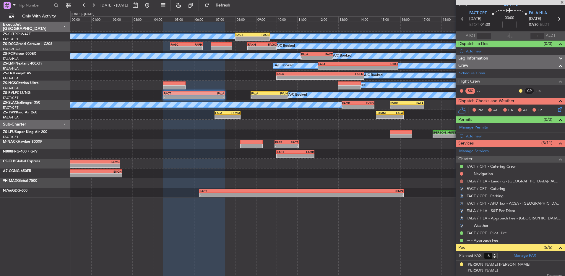
click at [464, 179] on div "FALA / HLA - Landing - [GEOGRAPHIC_DATA]- ACC # 1800" at bounding box center [511, 180] width 109 height 7
click at [463, 181] on button at bounding box center [462, 181] width 4 height 4
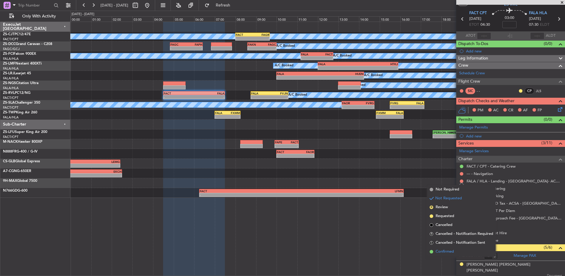
click at [460, 250] on li "Confirmed" at bounding box center [462, 251] width 68 height 9
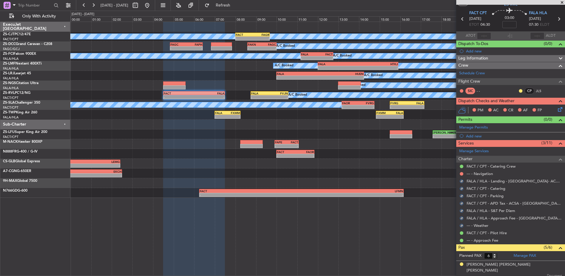
click at [459, 172] on div "--- - Navigation" at bounding box center [511, 173] width 109 height 7
click at [462, 173] on button at bounding box center [462, 174] width 4 height 4
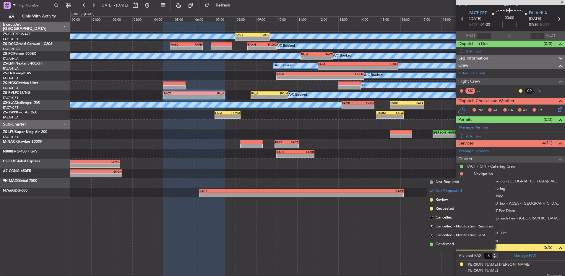
drag, startPoint x: 462, startPoint y: 242, endPoint x: 481, endPoint y: 206, distance: 40.5
click at [463, 241] on li "Confirmed" at bounding box center [462, 244] width 68 height 9
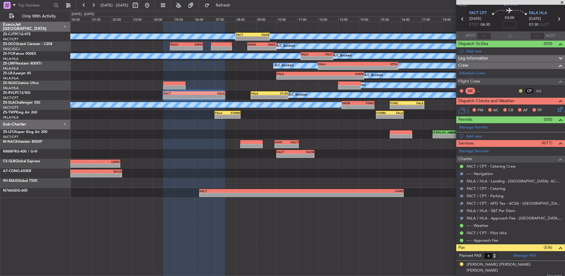
click at [517, 92] on mat-tooltip-component "Unread" at bounding box center [517, 100] width 22 height 16
click at [519, 90] on button at bounding box center [521, 91] width 4 height 4
click at [512, 108] on span "Acknowledged" at bounding box center [518, 108] width 26 height 6
click at [557, 109] on icon at bounding box center [559, 108] width 5 height 5
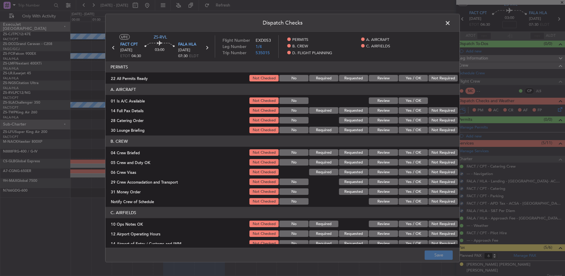
click at [414, 82] on article "PERMITS 22 All Permits Ready Not Checked No Required Requested Review Yes / OK …" at bounding box center [283, 152] width 354 height 182
drag, startPoint x: 413, startPoint y: 75, endPoint x: 408, endPoint y: 89, distance: 14.6
click at [413, 76] on button "Yes / OK" at bounding box center [413, 78] width 29 height 7
click at [406, 99] on button "Yes / OK" at bounding box center [413, 100] width 29 height 7
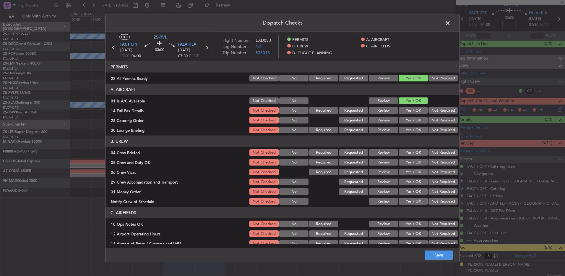
click at [414, 111] on button "Yes / OK" at bounding box center [413, 110] width 29 height 7
drag, startPoint x: 440, startPoint y: 121, endPoint x: 429, endPoint y: 126, distance: 12.0
click at [440, 122] on button "Not Required" at bounding box center [443, 120] width 29 height 7
click at [422, 129] on button "Yes / OK" at bounding box center [413, 130] width 29 height 7
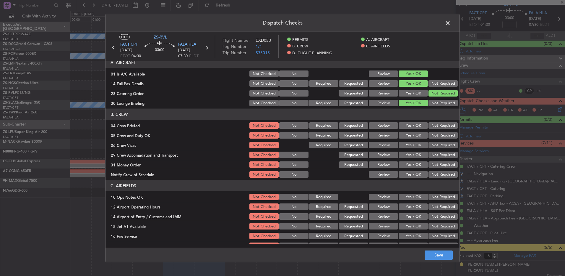
scroll to position [59, 0]
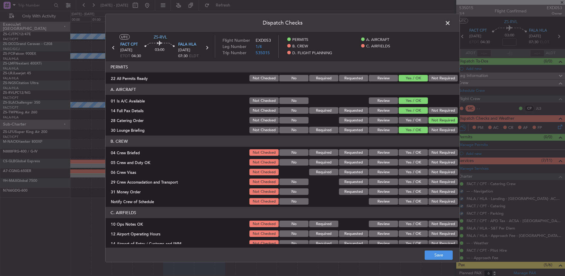
click at [389, 149] on button "Review" at bounding box center [383, 152] width 29 height 7
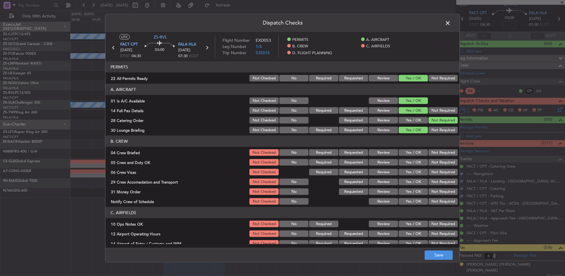
scroll to position [59, 0]
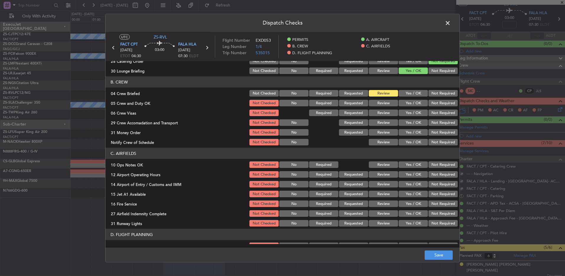
click at [416, 103] on button "Yes / OK" at bounding box center [413, 103] width 29 height 7
click at [413, 112] on button "Yes / OK" at bounding box center [413, 112] width 29 height 7
click at [439, 114] on button "Not Required" at bounding box center [443, 112] width 29 height 7
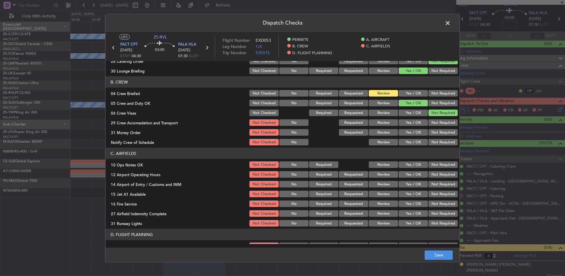
click at [388, 122] on button "Review" at bounding box center [383, 122] width 29 height 7
click at [438, 135] on button "Not Required" at bounding box center [443, 132] width 29 height 7
click at [418, 141] on button "Yes / OK" at bounding box center [413, 142] width 29 height 7
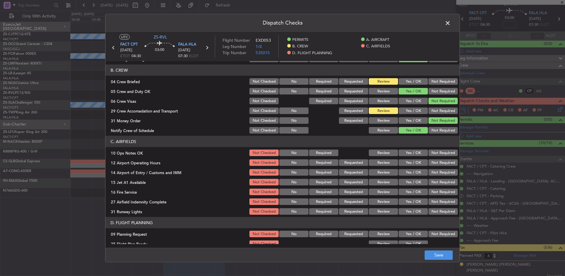
scroll to position [76, 0]
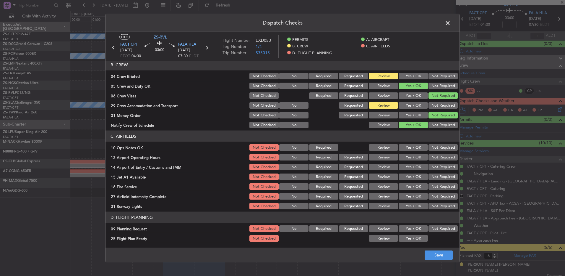
click at [411, 148] on button "Yes / OK" at bounding box center [413, 147] width 29 height 7
click at [410, 156] on button "Yes / OK" at bounding box center [413, 157] width 29 height 7
click at [436, 168] on button "Not Required" at bounding box center [443, 167] width 29 height 7
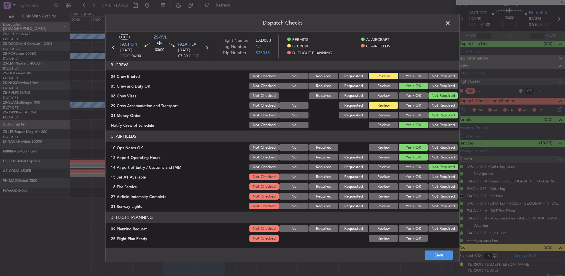
click at [408, 175] on button "Yes / OK" at bounding box center [413, 176] width 29 height 7
click at [410, 183] on button "Yes / OK" at bounding box center [413, 186] width 29 height 7
click at [388, 195] on button "Review" at bounding box center [383, 196] width 29 height 7
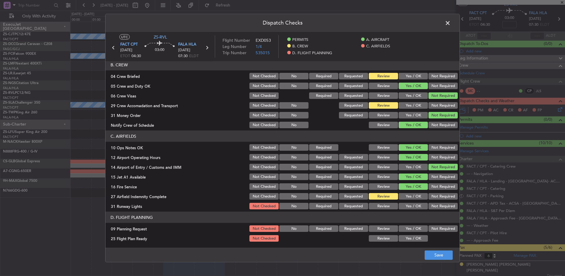
click at [429, 206] on button "Not Required" at bounding box center [443, 206] width 29 height 7
drag, startPoint x: 435, startPoint y: 230, endPoint x: 395, endPoint y: 242, distance: 41.7
click at [433, 230] on button "Not Required" at bounding box center [443, 228] width 29 height 7
click at [388, 240] on button "Review" at bounding box center [383, 238] width 29 height 7
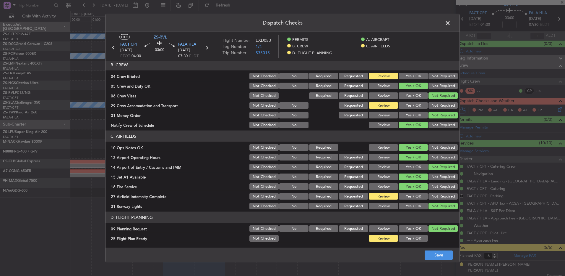
click at [413, 251] on footer "Save" at bounding box center [283, 254] width 354 height 14
click at [436, 256] on button "Save" at bounding box center [439, 254] width 28 height 9
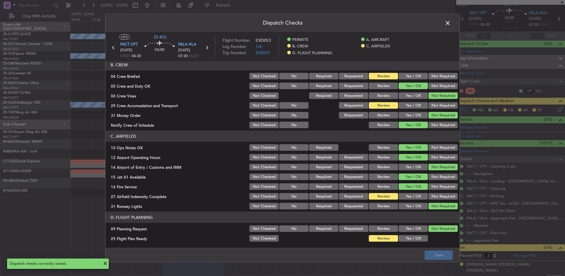
click at [451, 21] on span at bounding box center [451, 25] width 0 height 12
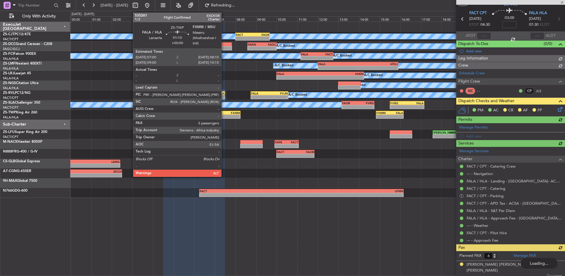
click at [224, 114] on div "FALA 07:00 Z FXMM 08:15 Z" at bounding box center [228, 113] width 26 height 4
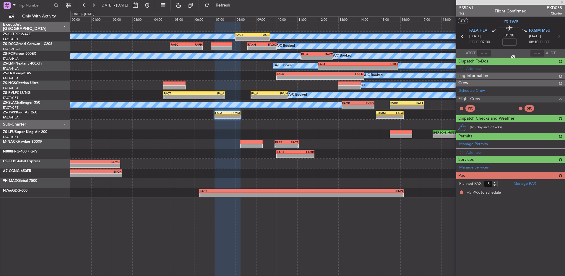
scroll to position [0, 0]
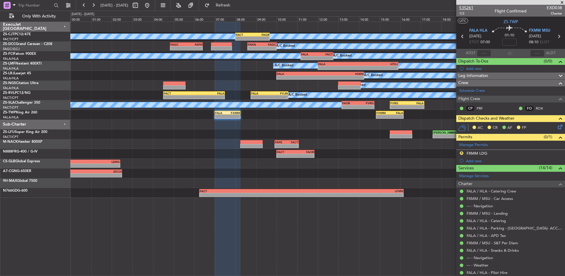
click at [465, 7] on span "535261" at bounding box center [467, 8] width 14 height 6
click at [81, 5] on button at bounding box center [83, 5] width 9 height 9
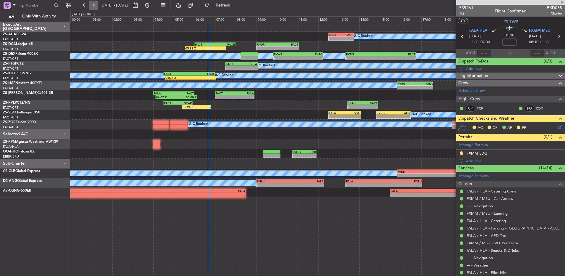
click at [96, 5] on button at bounding box center [93, 5] width 9 height 9
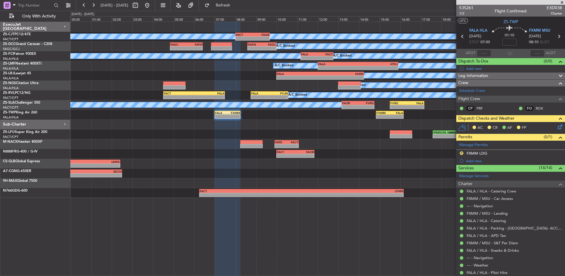
click at [558, 128] on icon at bounding box center [559, 125] width 5 height 5
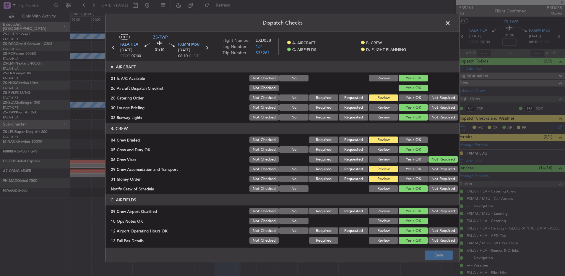
click at [412, 140] on button "Yes / OK" at bounding box center [413, 139] width 29 height 7
click at [417, 96] on button "Yes / OK" at bounding box center [413, 97] width 29 height 7
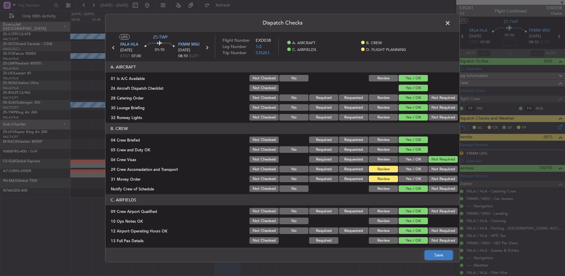
click at [435, 251] on button "Save" at bounding box center [439, 254] width 28 height 9
click at [451, 22] on span at bounding box center [451, 25] width 0 height 12
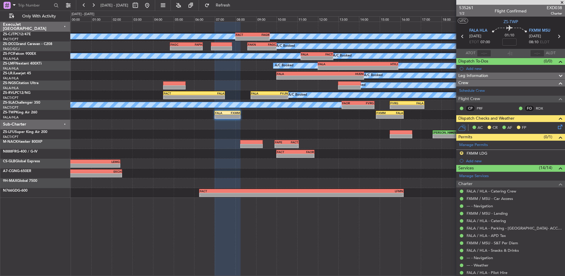
click at [557, 126] on icon at bounding box center [559, 125] width 5 height 5
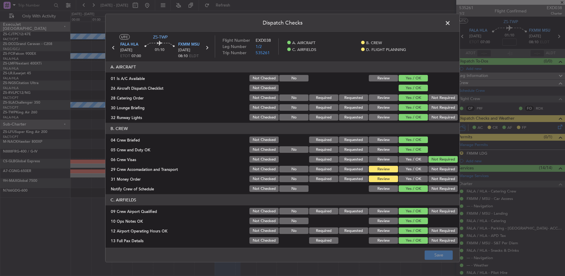
click at [406, 177] on button "Yes / OK" at bounding box center [413, 178] width 29 height 7
click at [443, 251] on button "Save" at bounding box center [439, 254] width 28 height 9
click at [451, 26] on span at bounding box center [451, 25] width 0 height 12
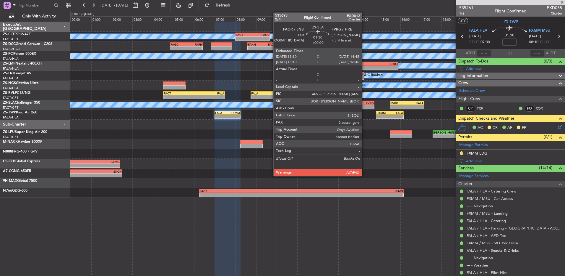
click at [365, 104] on div "FVRG" at bounding box center [366, 103] width 16 height 4
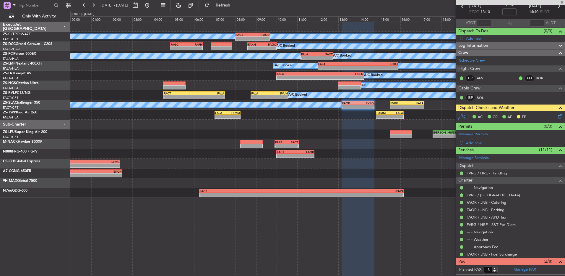
scroll to position [63, 0]
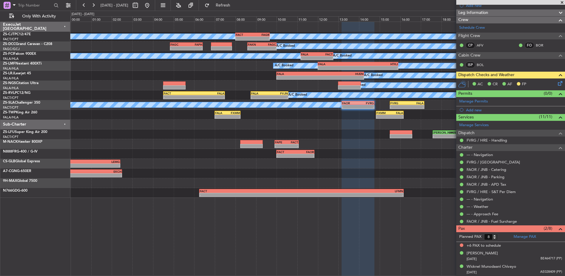
click at [557, 82] on icon at bounding box center [559, 82] width 5 height 5
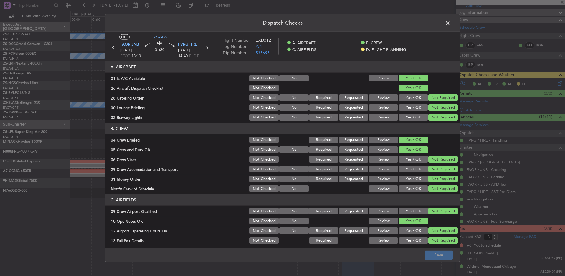
click at [451, 19] on span at bounding box center [451, 25] width 0 height 12
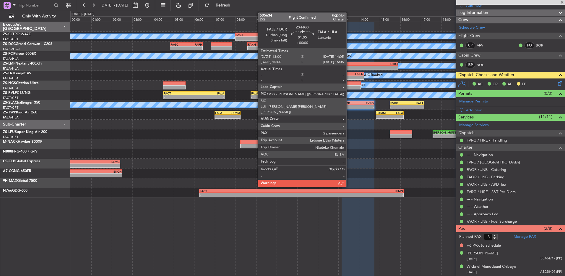
click at [349, 88] on div at bounding box center [349, 87] width 22 height 4
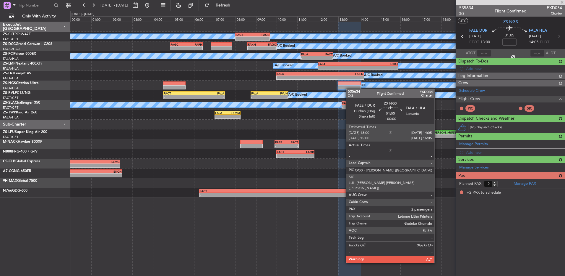
scroll to position [0, 0]
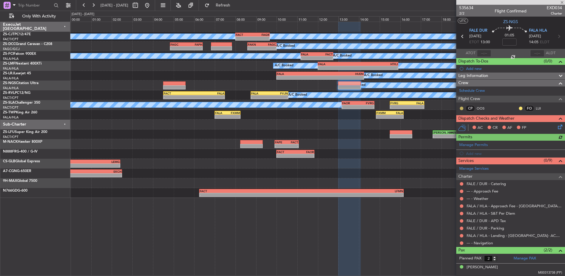
click at [462, 106] on button at bounding box center [462, 108] width 4 height 4
click at [461, 126] on span "Acknowledged" at bounding box center [463, 125] width 26 height 6
click at [519, 108] on button at bounding box center [521, 108] width 4 height 4
click at [504, 126] on li "Acknowledged" at bounding box center [517, 125] width 40 height 9
click at [462, 242] on button at bounding box center [462, 243] width 4 height 4
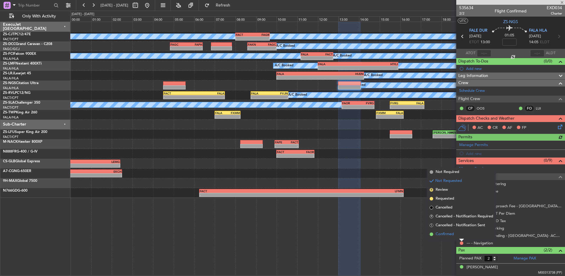
click at [461, 234] on li "Confirmed" at bounding box center [462, 234] width 68 height 9
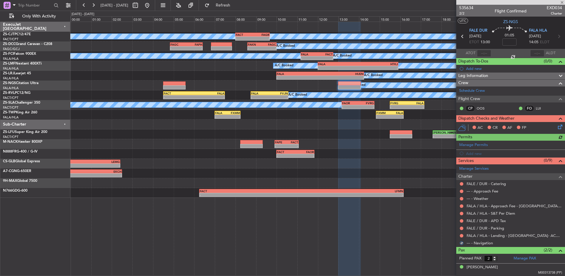
click at [461, 234] on button at bounding box center [462, 236] width 4 height 4
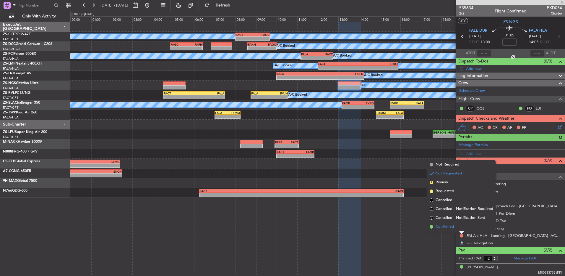
click at [461, 226] on li "Confirmed" at bounding box center [462, 226] width 68 height 9
click at [461, 226] on button at bounding box center [462, 228] width 4 height 4
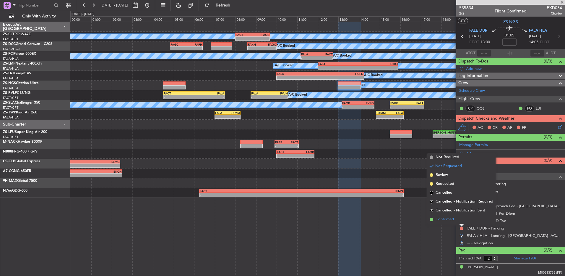
click at [461, 222] on li "Confirmed" at bounding box center [462, 219] width 68 height 9
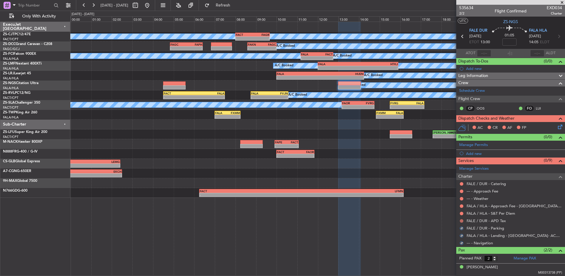
click at [461, 221] on button at bounding box center [462, 221] width 4 height 4
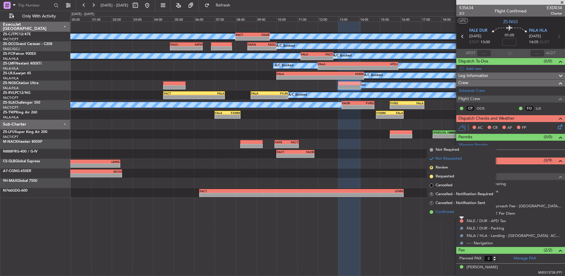
click at [461, 212] on li "Confirmed" at bounding box center [462, 211] width 68 height 9
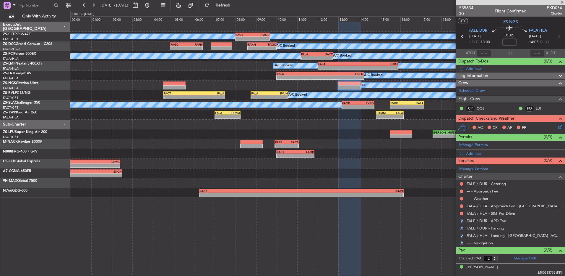
click at [461, 212] on button at bounding box center [462, 213] width 4 height 4
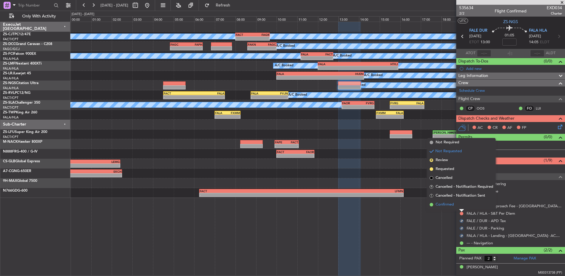
click at [461, 206] on li "Confirmed" at bounding box center [462, 204] width 68 height 9
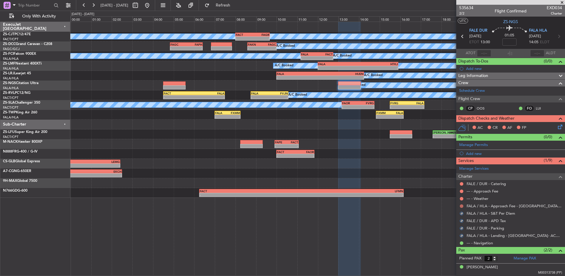
click at [461, 206] on button at bounding box center [462, 206] width 4 height 4
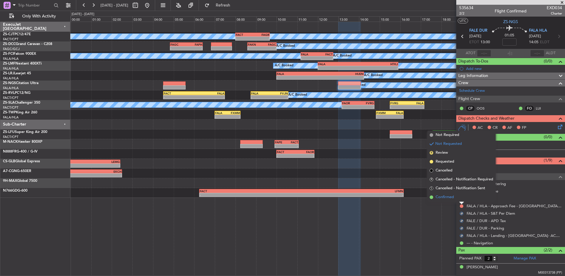
click at [460, 200] on li "Confirmed" at bounding box center [462, 197] width 68 height 9
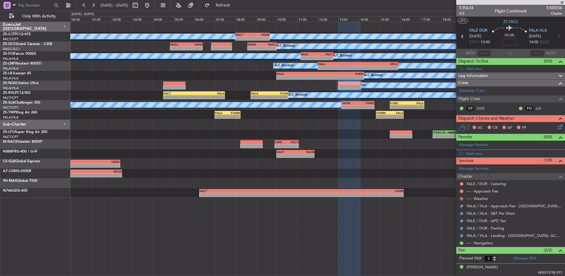
click at [460, 198] on button at bounding box center [462, 199] width 4 height 4
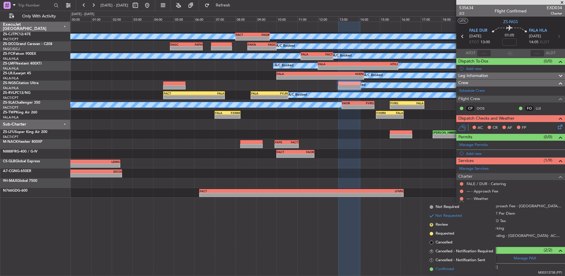
click at [452, 266] on li "Confirmed" at bounding box center [462, 268] width 68 height 9
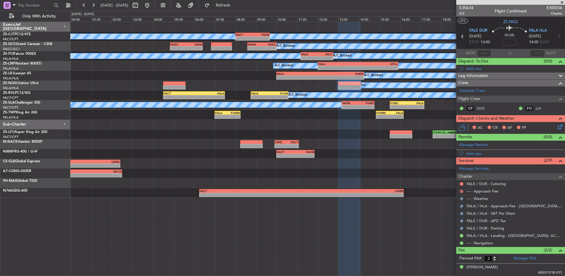
click at [462, 191] on button at bounding box center [462, 191] width 4 height 4
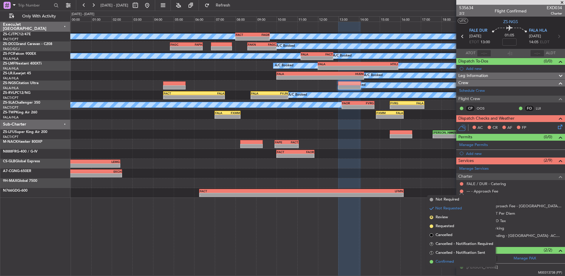
click at [445, 260] on span "Confirmed" at bounding box center [445, 261] width 18 height 6
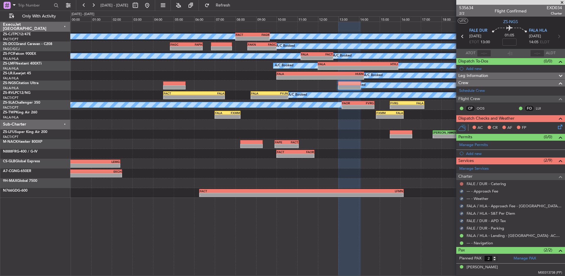
click at [461, 183] on button at bounding box center [462, 184] width 4 height 4
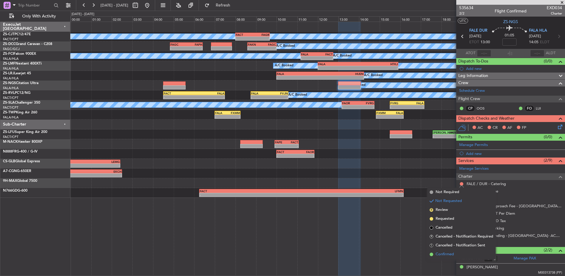
click at [444, 251] on li "Confirmed" at bounding box center [462, 254] width 68 height 9
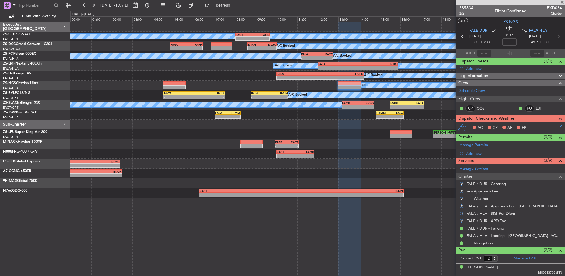
click at [557, 128] on icon at bounding box center [559, 125] width 5 height 5
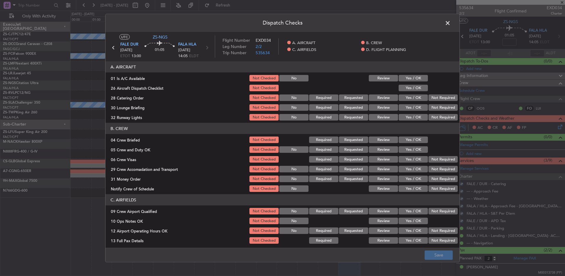
click at [407, 79] on button "Yes / OK" at bounding box center [413, 78] width 29 height 7
click at [409, 87] on button "Yes / OK" at bounding box center [413, 88] width 29 height 7
click at [432, 92] on section "A. AIRCRAFT 01 Is A/C Available Not Checked No Review Yes / OK 26 Aircraft Disp…" at bounding box center [283, 91] width 354 height 60
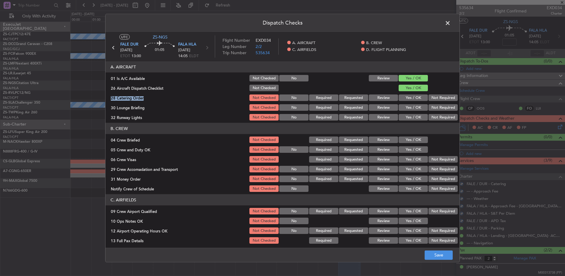
drag, startPoint x: 434, startPoint y: 101, endPoint x: 434, endPoint y: 105, distance: 4.1
click at [434, 101] on div "Not Required" at bounding box center [443, 97] width 30 height 8
click at [437, 95] on button "Not Required" at bounding box center [443, 97] width 29 height 7
click at [435, 103] on section "A. AIRCRAFT 01 Is A/C Available Not Checked No Review Yes / OK 26 Aircraft Disp…" at bounding box center [283, 91] width 354 height 60
click at [434, 108] on button "Not Required" at bounding box center [443, 107] width 29 height 7
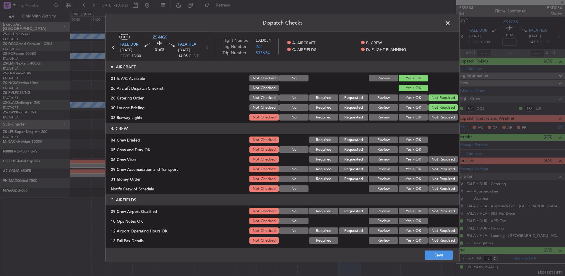
click at [434, 112] on section "A. AIRCRAFT 01 Is A/C Available Not Checked No Review Yes / OK 26 Aircraft Disp…" at bounding box center [283, 91] width 354 height 60
click at [433, 119] on button "Not Required" at bounding box center [443, 117] width 29 height 7
click at [419, 135] on section "B. CREW 04 Crew Briefed Not Checked Required Requested Review Yes / OK 05 Crew …" at bounding box center [283, 158] width 354 height 70
drag, startPoint x: 419, startPoint y: 136, endPoint x: 416, endPoint y: 146, distance: 9.8
click at [417, 140] on button "Yes / OK" at bounding box center [413, 139] width 29 height 7
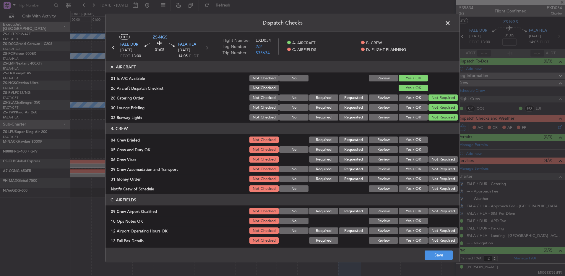
click at [416, 147] on button "Yes / OK" at bounding box center [413, 149] width 29 height 7
click at [416, 149] on button "Yes / OK" at bounding box center [413, 149] width 29 height 7
click at [441, 163] on div "Not Required" at bounding box center [443, 159] width 30 height 8
click at [439, 164] on section "B. CREW 04 Crew Briefed Not Checked Required Requested Review Yes / OK 05 Crew …" at bounding box center [283, 158] width 354 height 70
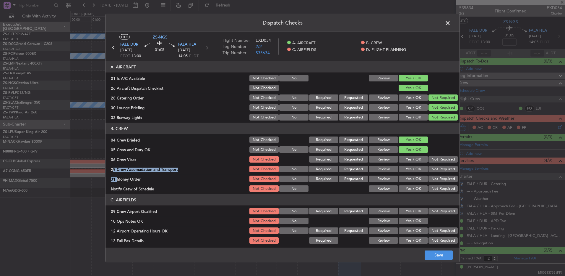
click at [439, 160] on button "Not Required" at bounding box center [443, 159] width 29 height 7
click at [437, 170] on button "Not Required" at bounding box center [443, 169] width 29 height 7
click at [437, 172] on div "Not Required" at bounding box center [443, 169] width 30 height 8
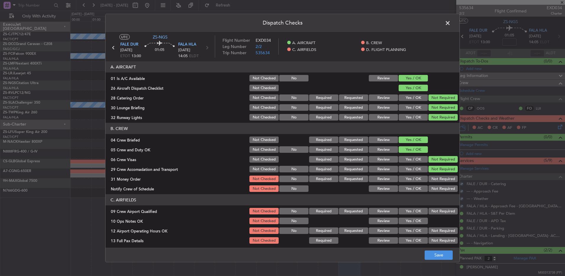
click at [436, 181] on button "Not Required" at bounding box center [443, 178] width 29 height 7
click at [434, 181] on button "Not Required" at bounding box center [443, 178] width 29 height 7
drag, startPoint x: 432, startPoint y: 187, endPoint x: 431, endPoint y: 192, distance: 5.2
click at [431, 191] on button "Not Required" at bounding box center [443, 188] width 29 height 7
drag, startPoint x: 431, startPoint y: 192, endPoint x: 430, endPoint y: 196, distance: 3.6
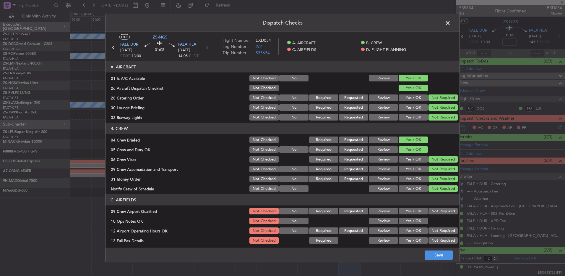
click at [431, 195] on article "A. AIRCRAFT 01 Is A/C Available Not Checked No Review Yes / OK 26 Aircraft Disp…" at bounding box center [283, 152] width 354 height 182
drag, startPoint x: 430, startPoint y: 196, endPoint x: 430, endPoint y: 206, distance: 10.1
click at [430, 205] on header "C. AIRFIELDS" at bounding box center [283, 199] width 354 height 11
click at [430, 209] on button "Not Required" at bounding box center [443, 211] width 29 height 7
click at [430, 213] on button "Not Required" at bounding box center [443, 211] width 29 height 7
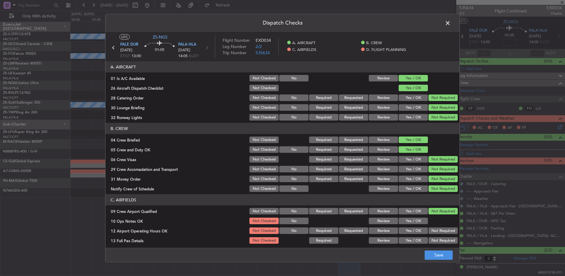
click at [414, 220] on button "Yes / OK" at bounding box center [413, 220] width 29 height 7
click at [438, 232] on button "Not Required" at bounding box center [443, 230] width 29 height 7
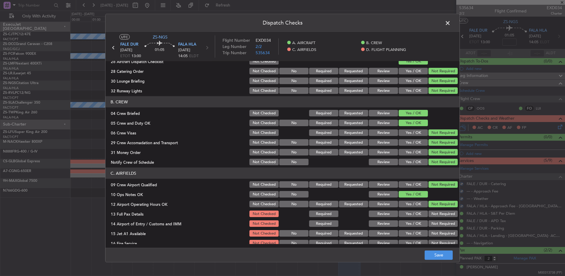
scroll to position [83, 0]
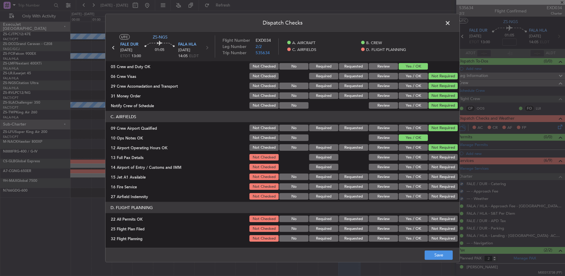
click at [431, 157] on button "Not Required" at bounding box center [443, 157] width 29 height 7
click at [431, 163] on section "C. AIRFIELDS 09 Crew Airport Qualified Not Checked No Required Requested Review…" at bounding box center [283, 155] width 354 height 89
click at [431, 169] on button "Not Required" at bounding box center [443, 167] width 29 height 7
click at [431, 172] on section "C. AIRFIELDS 09 Crew Airport Qualified Not Checked No Required Requested Review…" at bounding box center [283, 155] width 354 height 89
drag, startPoint x: 431, startPoint y: 172, endPoint x: 431, endPoint y: 180, distance: 7.7
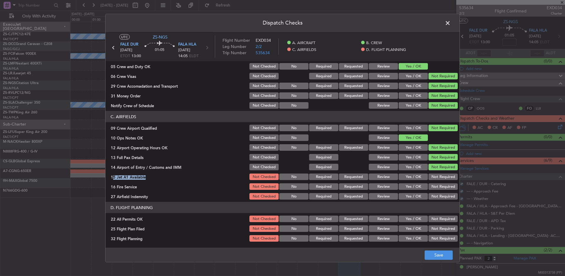
click at [431, 180] on button "Not Required" at bounding box center [443, 176] width 29 height 7
click at [431, 188] on button "Not Required" at bounding box center [443, 186] width 29 height 7
drag, startPoint x: 432, startPoint y: 186, endPoint x: 432, endPoint y: 194, distance: 8.0
click at [432, 191] on section "C. AIRFIELDS 09 Crew Airport Qualified Not Checked No Required Requested Review…" at bounding box center [283, 155] width 354 height 89
click at [432, 194] on button "Not Required" at bounding box center [443, 196] width 29 height 7
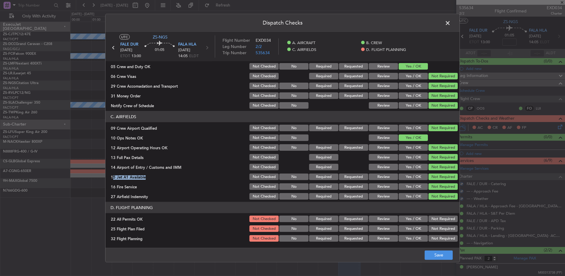
click at [431, 219] on button "Not Required" at bounding box center [443, 218] width 29 height 7
click at [392, 225] on button "Review" at bounding box center [383, 228] width 29 height 7
click at [389, 231] on button "Review" at bounding box center [383, 228] width 29 height 7
click at [390, 239] on button "Review" at bounding box center [383, 238] width 29 height 7
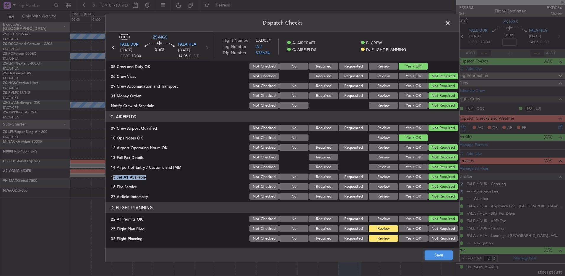
click at [449, 257] on button "Save" at bounding box center [439, 254] width 28 height 9
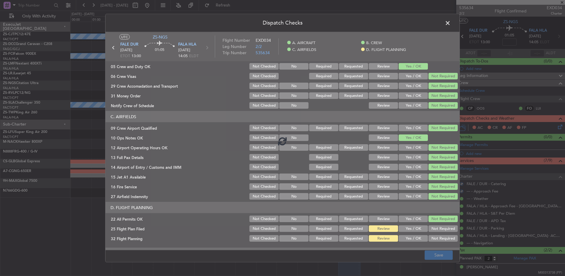
click at [441, 253] on footer "Save" at bounding box center [283, 254] width 354 height 14
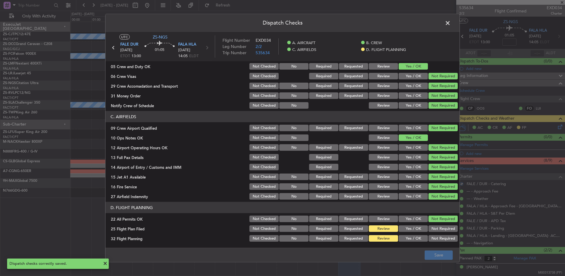
click at [451, 24] on span at bounding box center [451, 25] width 0 height 12
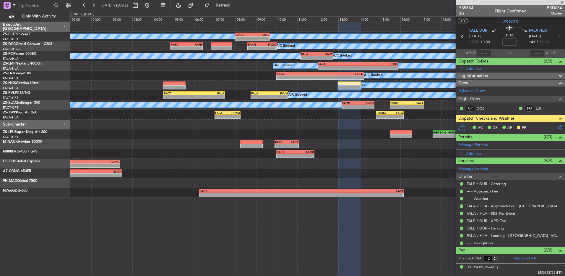
scroll to position [13, 0]
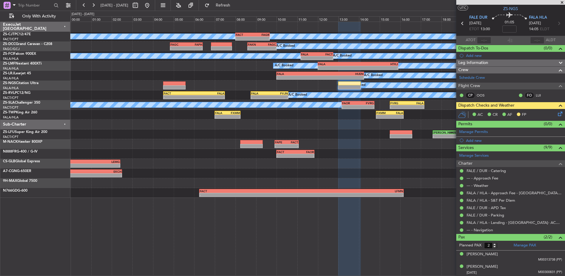
click at [462, 25] on icon at bounding box center [463, 24] width 8 height 8
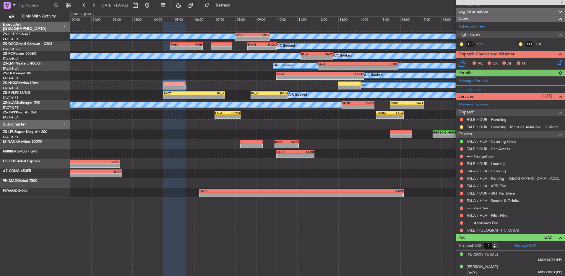
scroll to position [64, 0]
click at [460, 231] on body "28 Aug 2025 - 29 Aug 2025 Refresh Quick Links Only With Activity A/C Booked - -…" at bounding box center [282, 138] width 565 height 276
click at [460, 230] on div at bounding box center [462, 229] width 5 height 5
click at [463, 229] on button at bounding box center [462, 230] width 4 height 4
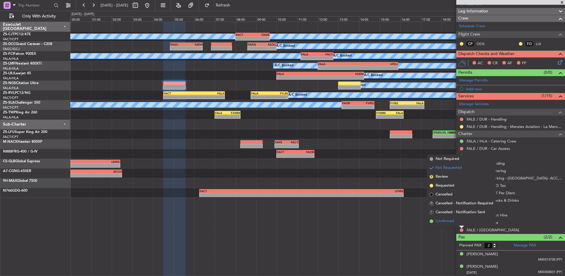
click at [459, 223] on li "Confirmed" at bounding box center [462, 220] width 68 height 9
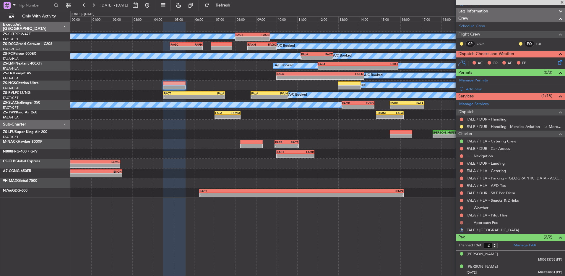
click at [460, 221] on button at bounding box center [462, 223] width 4 height 4
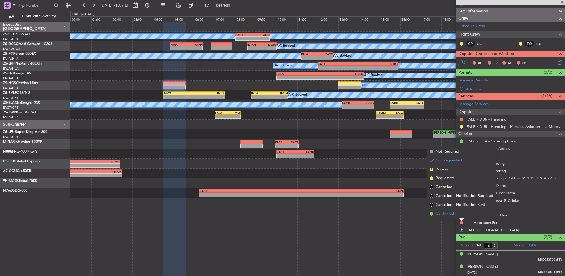
click at [462, 214] on li "Confirmed" at bounding box center [462, 213] width 68 height 9
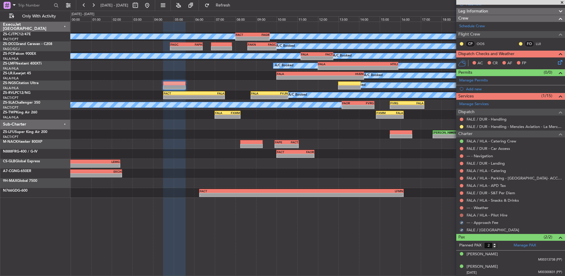
click at [463, 214] on button at bounding box center [462, 215] width 4 height 4
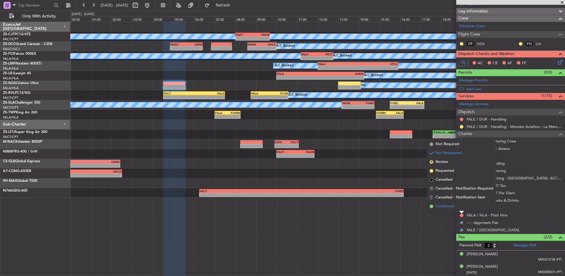
click at [462, 206] on li "Confirmed" at bounding box center [462, 206] width 68 height 9
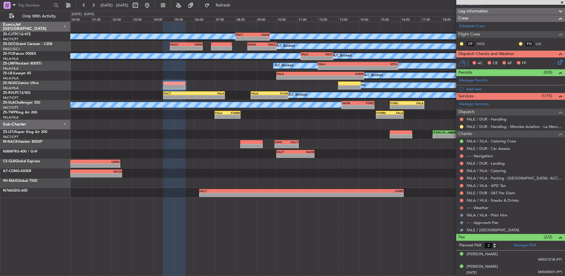
click at [462, 207] on button at bounding box center [462, 208] width 4 height 4
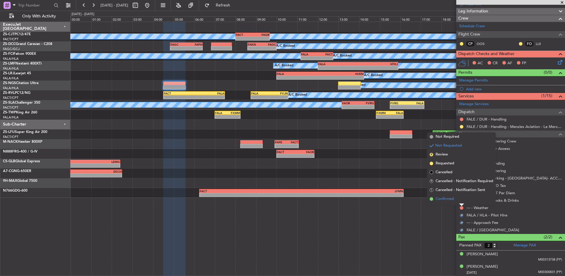
click at [459, 200] on li "Confirmed" at bounding box center [462, 198] width 68 height 9
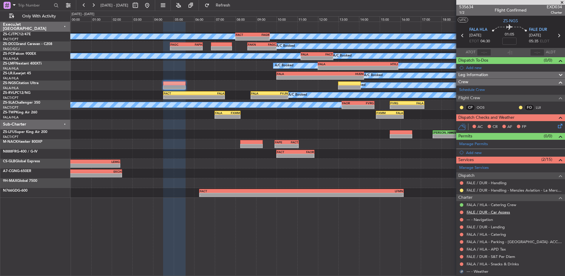
scroll to position [0, 0]
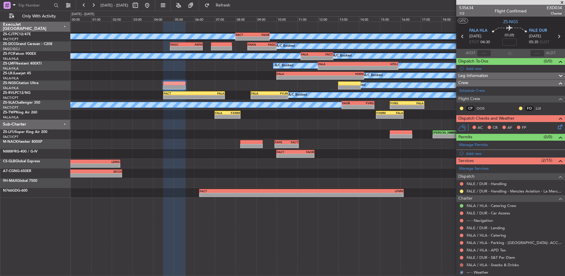
click at [460, 265] on button at bounding box center [462, 265] width 4 height 4
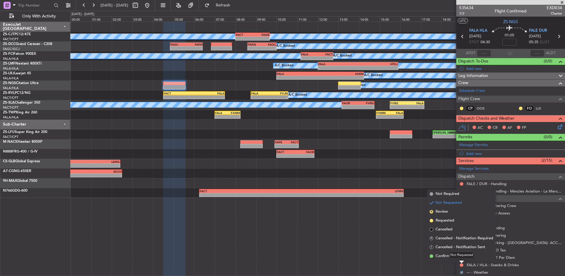
click at [460, 255] on div "Not Requested" at bounding box center [462, 254] width 25 height 7
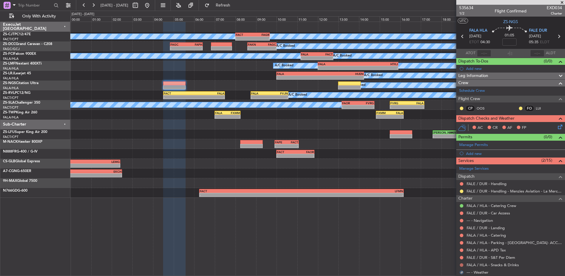
click at [461, 264] on button at bounding box center [462, 265] width 4 height 4
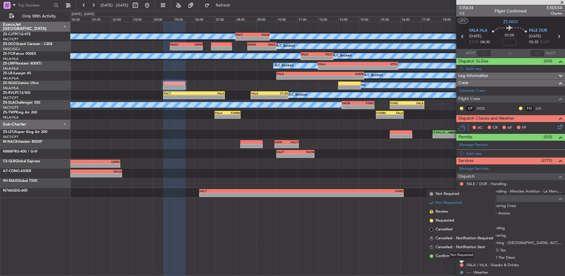
click at [460, 257] on div "Not Requested" at bounding box center [462, 254] width 25 height 7
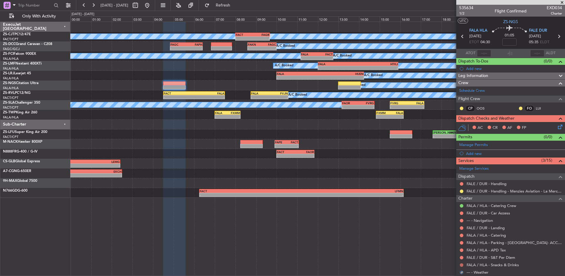
click at [462, 265] on button at bounding box center [462, 265] width 4 height 4
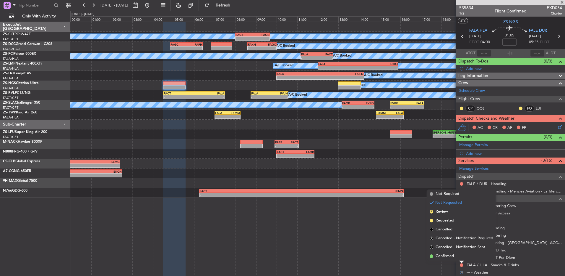
click at [449, 256] on span "Confirmed" at bounding box center [445, 256] width 18 height 6
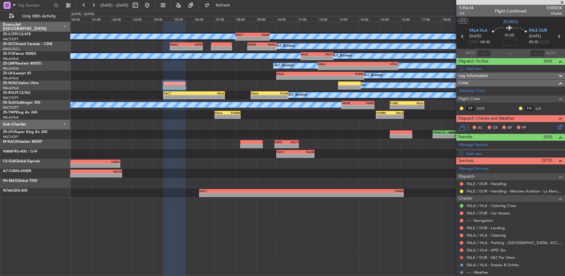
click at [462, 257] on button at bounding box center [462, 258] width 4 height 4
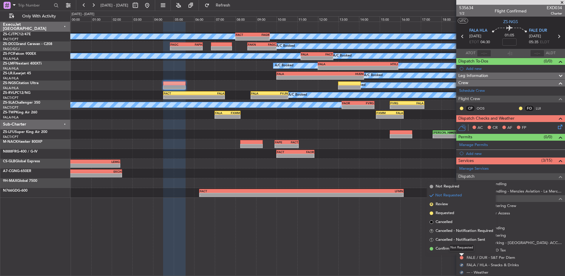
click at [447, 249] on mat-tooltip-component "Not Requested" at bounding box center [461, 248] width 33 height 16
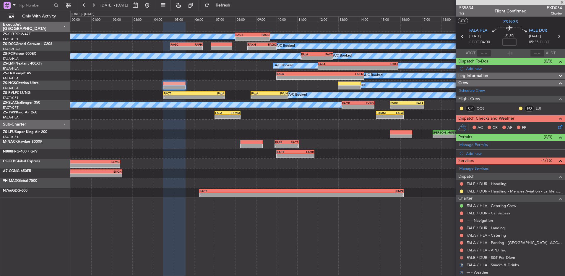
click at [461, 258] on button at bounding box center [462, 258] width 4 height 4
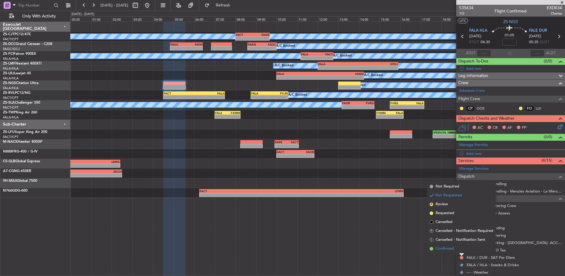
click at [444, 247] on span "Confirmed" at bounding box center [445, 248] width 18 height 6
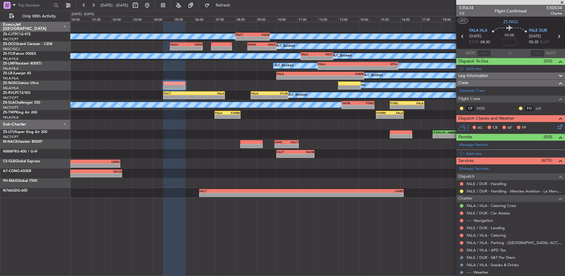
click at [462, 250] on button at bounding box center [462, 250] width 4 height 4
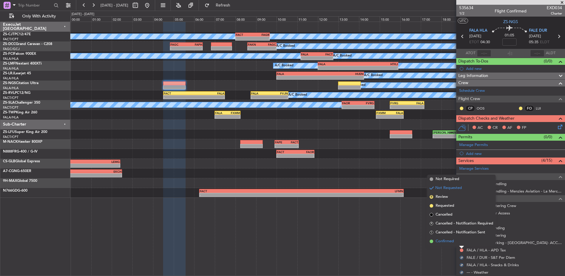
click at [449, 241] on span "Confirmed" at bounding box center [445, 241] width 18 height 6
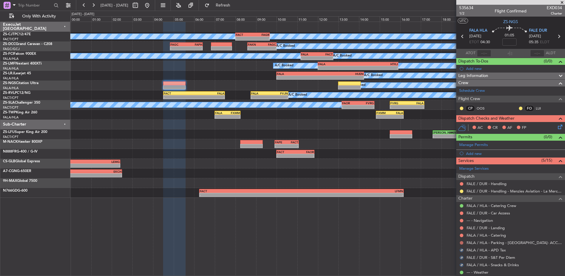
click at [463, 243] on button at bounding box center [462, 243] width 4 height 4
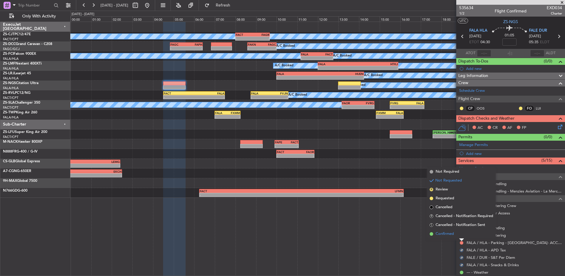
click at [458, 234] on li "Confirmed" at bounding box center [462, 233] width 68 height 9
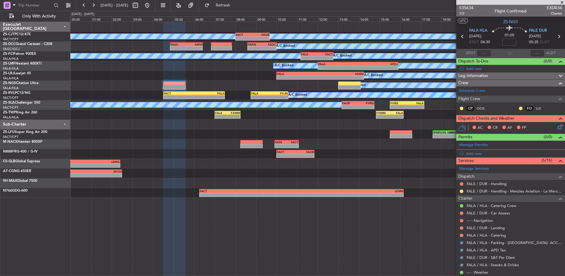
click at [464, 234] on div at bounding box center [462, 235] width 5 height 5
click at [461, 234] on button at bounding box center [462, 235] width 4 height 4
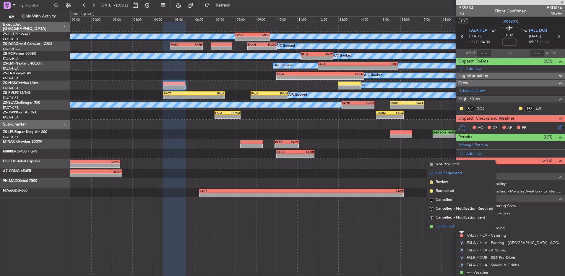
click at [458, 227] on li "Confirmed" at bounding box center [462, 226] width 68 height 9
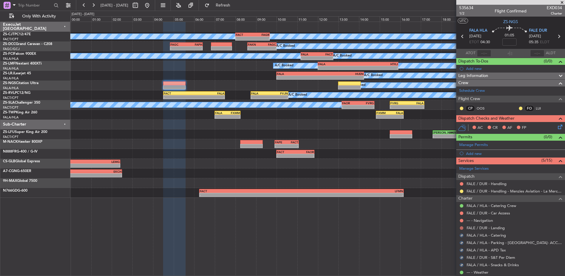
click at [462, 227] on button at bounding box center [462, 228] width 4 height 4
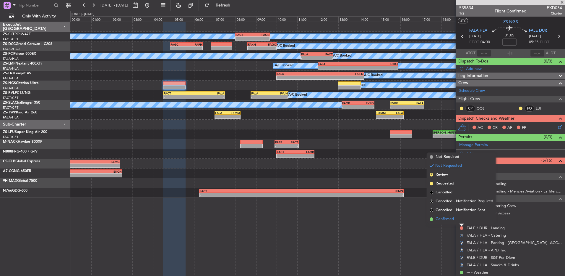
click at [459, 219] on li "Confirmed" at bounding box center [462, 218] width 68 height 9
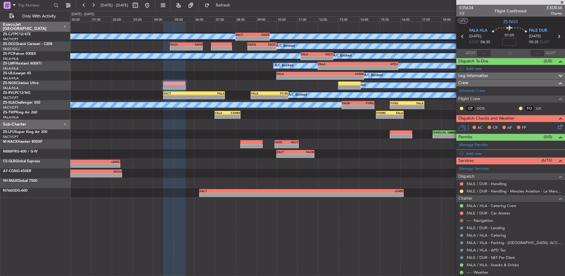
click at [463, 219] on button at bounding box center [462, 221] width 4 height 4
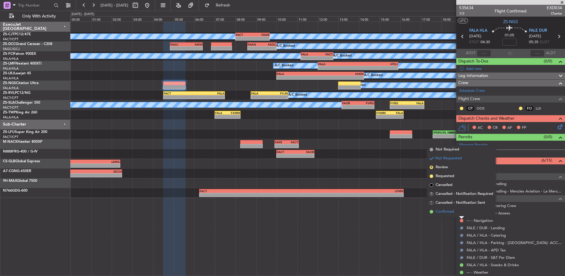
click at [460, 214] on li "Confirmed" at bounding box center [462, 211] width 68 height 9
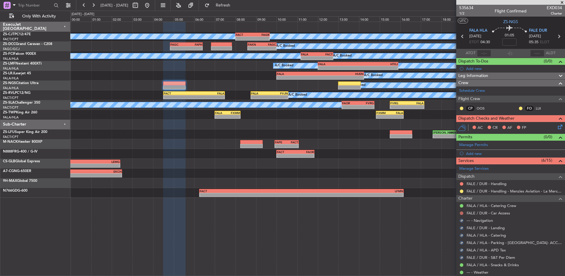
click at [460, 214] on button at bounding box center [462, 213] width 4 height 4
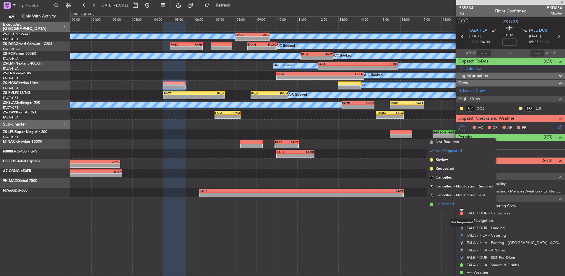
click at [459, 208] on li "Confirmed" at bounding box center [462, 204] width 68 height 9
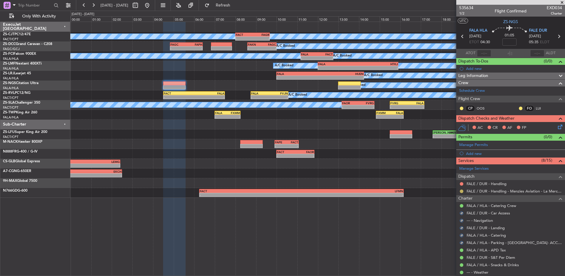
click at [461, 191] on button at bounding box center [462, 191] width 4 height 4
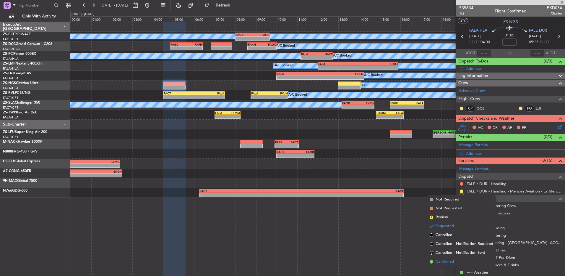
click at [451, 258] on li "Confirmed" at bounding box center [462, 261] width 68 height 9
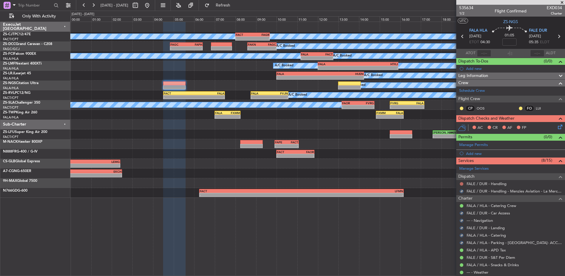
click at [461, 184] on button at bounding box center [462, 184] width 4 height 4
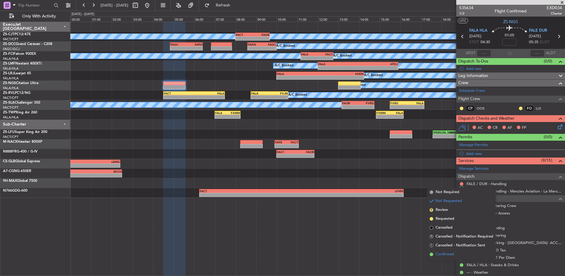
click at [455, 254] on li "Confirmed" at bounding box center [462, 254] width 68 height 9
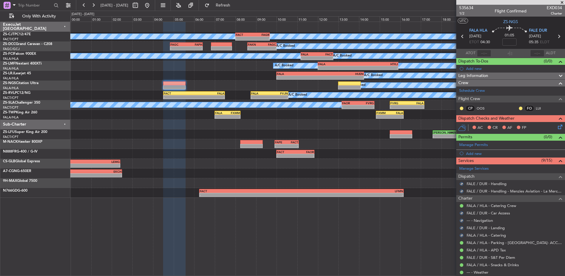
click at [557, 125] on icon at bounding box center [559, 125] width 5 height 5
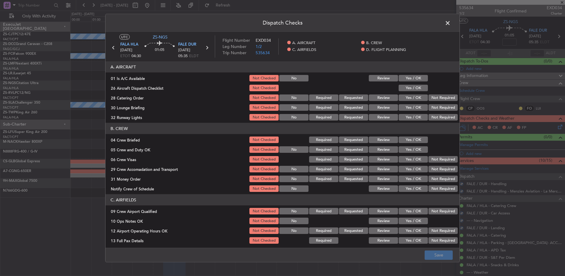
click at [412, 82] on section "A. AIRCRAFT 01 Is A/C Available Not Checked No Review Yes / OK 26 Aircraft Disp…" at bounding box center [283, 91] width 354 height 60
click at [409, 79] on button "Yes / OK" at bounding box center [413, 78] width 29 height 7
click at [407, 88] on button "Yes / OK" at bounding box center [413, 88] width 29 height 7
click at [378, 98] on button "Review" at bounding box center [383, 97] width 29 height 7
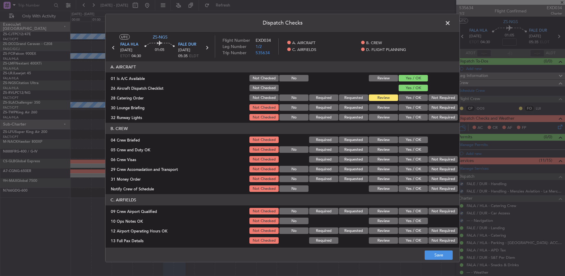
click at [409, 109] on button "Yes / OK" at bounding box center [413, 107] width 29 height 7
click at [386, 117] on button "Review" at bounding box center [383, 117] width 29 height 7
click at [428, 138] on div at bounding box center [443, 139] width 30 height 8
click at [382, 137] on button "Review" at bounding box center [383, 139] width 29 height 7
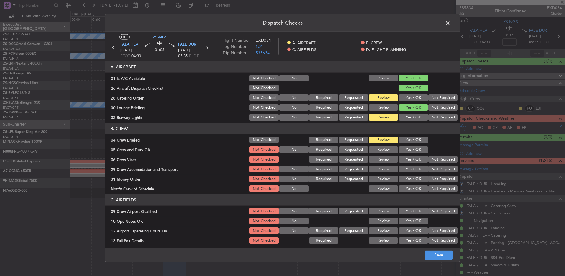
click at [405, 146] on button "Yes / OK" at bounding box center [413, 149] width 29 height 7
click at [429, 159] on button "Not Required" at bounding box center [443, 159] width 29 height 7
click at [389, 169] on button "Review" at bounding box center [383, 169] width 29 height 7
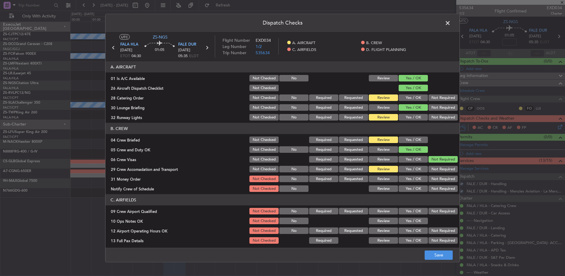
click at [388, 178] on button "Review" at bounding box center [383, 178] width 29 height 7
click at [411, 188] on button "Yes / OK" at bounding box center [413, 188] width 29 height 7
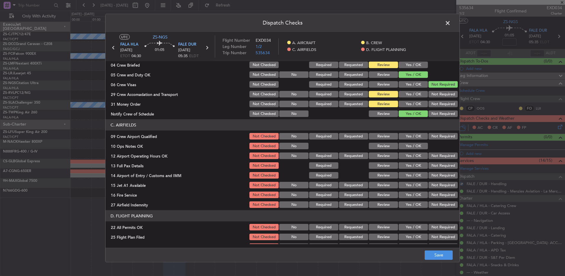
scroll to position [83, 0]
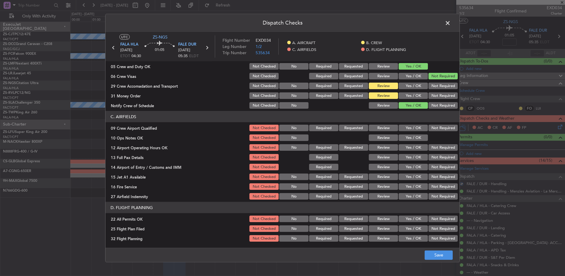
click at [437, 127] on button "Not Required" at bounding box center [443, 128] width 29 height 7
click at [416, 140] on button "Yes / OK" at bounding box center [413, 137] width 29 height 7
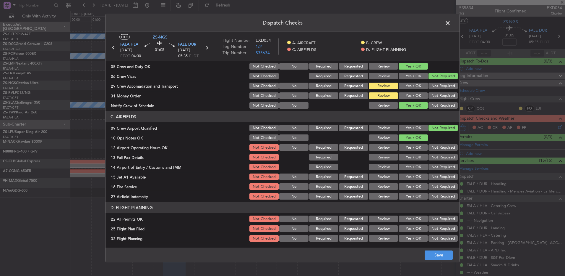
click at [414, 128] on button "Yes / OK" at bounding box center [413, 128] width 29 height 7
click at [413, 145] on button "Yes / OK" at bounding box center [413, 147] width 29 height 7
click at [412, 158] on button "Yes / OK" at bounding box center [413, 157] width 29 height 7
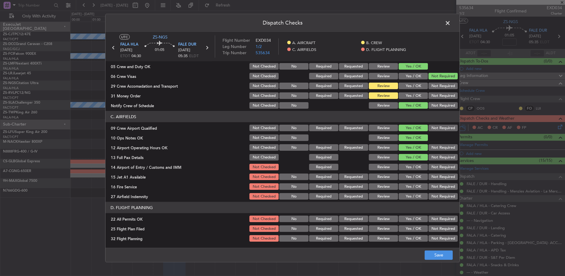
click at [437, 168] on button "Not Required" at bounding box center [443, 167] width 29 height 7
click at [421, 174] on button "Yes / OK" at bounding box center [413, 176] width 29 height 7
click at [414, 185] on button "Yes / OK" at bounding box center [413, 186] width 29 height 7
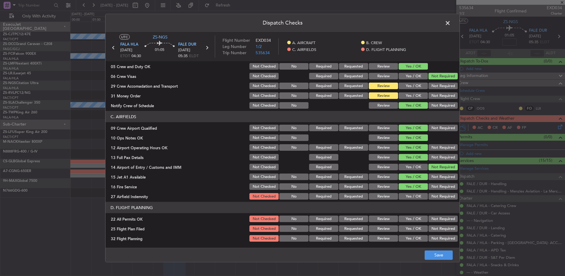
click at [436, 197] on button "Not Required" at bounding box center [443, 196] width 29 height 7
click at [434, 219] on button "Not Required" at bounding box center [443, 218] width 29 height 7
click at [379, 232] on div "Review" at bounding box center [383, 228] width 30 height 8
click at [379, 230] on button "Review" at bounding box center [383, 228] width 29 height 7
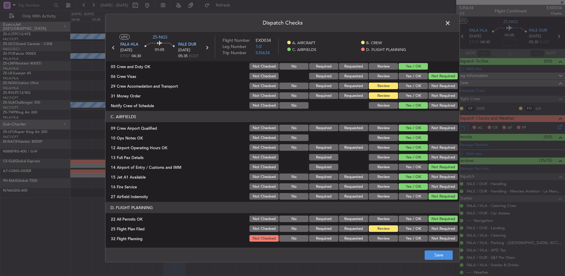
click at [382, 261] on footer "Save" at bounding box center [283, 254] width 354 height 14
click at [385, 243] on article "A. AIRCRAFT 01 Is A/C Available Not Checked No Review Yes / OK 26 Aircraft Disp…" at bounding box center [283, 152] width 354 height 182
click at [388, 242] on div "Review" at bounding box center [383, 238] width 30 height 8
click at [389, 239] on button "Review" at bounding box center [383, 238] width 29 height 7
drag, startPoint x: 434, startPoint y: 256, endPoint x: 435, endPoint y: 251, distance: 5.5
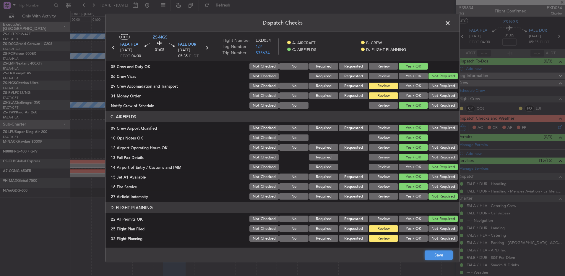
click at [434, 254] on button "Save" at bounding box center [439, 254] width 28 height 9
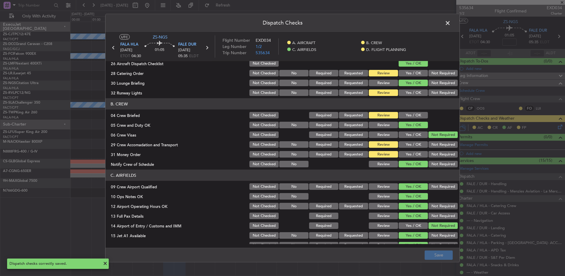
scroll to position [0, 0]
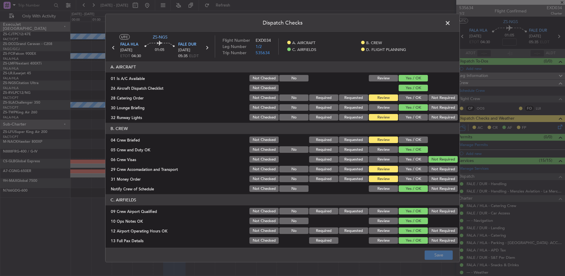
drag, startPoint x: 411, startPoint y: 96, endPoint x: 408, endPoint y: 101, distance: 5.6
click at [411, 98] on button "Yes / OK" at bounding box center [413, 97] width 29 height 7
click at [413, 118] on button "Yes / OK" at bounding box center [413, 117] width 29 height 7
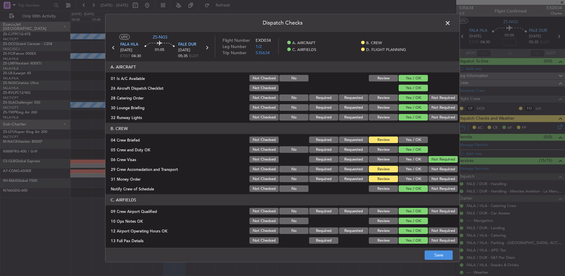
click at [400, 178] on button "Yes / OK" at bounding box center [413, 178] width 29 height 7
click at [443, 255] on button "Save" at bounding box center [439, 254] width 28 height 9
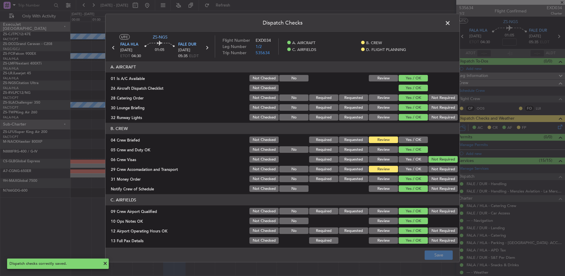
click at [451, 23] on span at bounding box center [451, 25] width 0 height 12
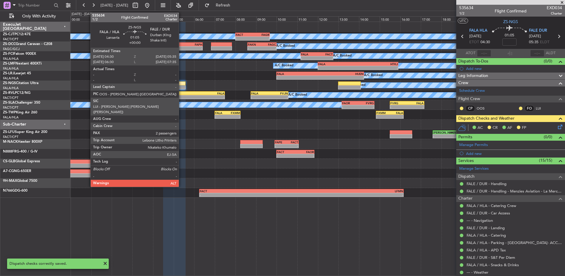
click at [182, 89] on div at bounding box center [174, 87] width 22 height 4
click at [181, 86] on div at bounding box center [174, 87] width 22 height 4
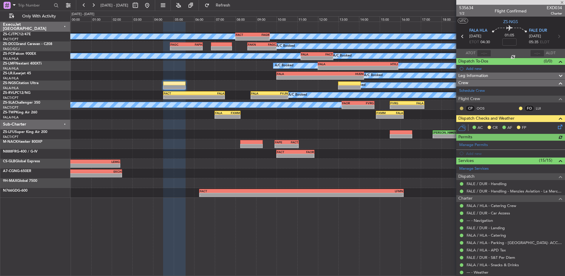
click at [462, 108] on button at bounding box center [462, 108] width 4 height 4
click at [460, 107] on button at bounding box center [462, 108] width 4 height 4
click at [453, 125] on span "Acknowledged" at bounding box center [463, 125] width 26 height 6
click at [519, 107] on button at bounding box center [521, 108] width 4 height 4
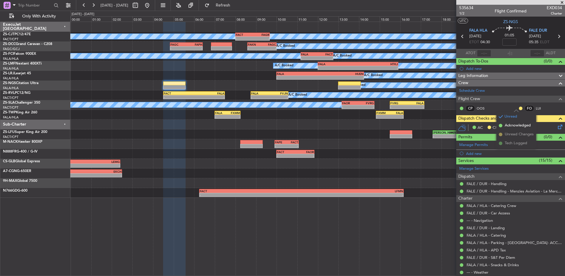
click at [509, 124] on span "Acknowledged" at bounding box center [518, 125] width 26 height 6
click at [557, 126] on icon at bounding box center [559, 125] width 5 height 5
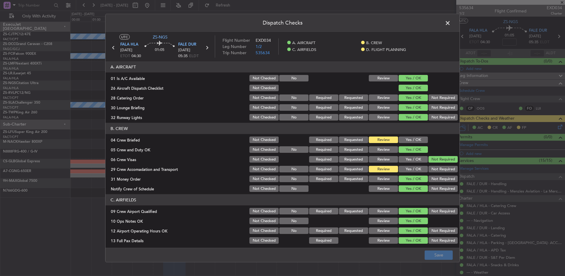
click at [413, 139] on button "Yes / OK" at bounding box center [413, 139] width 29 height 7
click at [412, 170] on button "Yes / OK" at bounding box center [413, 169] width 29 height 7
click at [440, 256] on button "Save" at bounding box center [439, 254] width 28 height 9
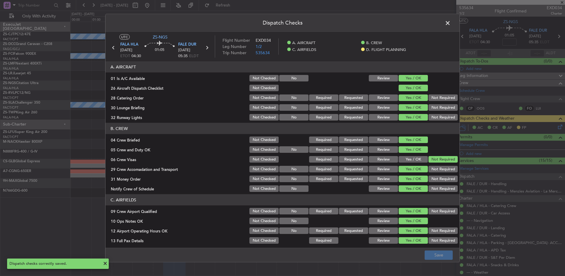
click at [451, 25] on span at bounding box center [451, 25] width 0 height 12
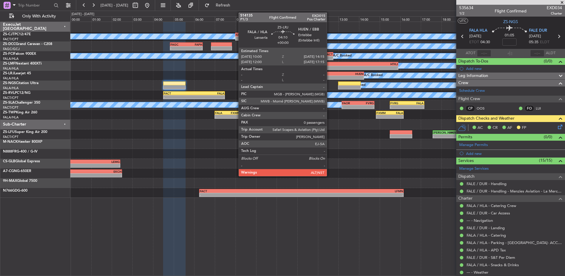
click at [330, 78] on div "-" at bounding box center [342, 78] width 43 height 4
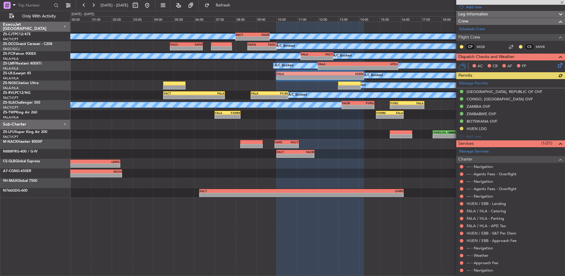
scroll to position [135, 0]
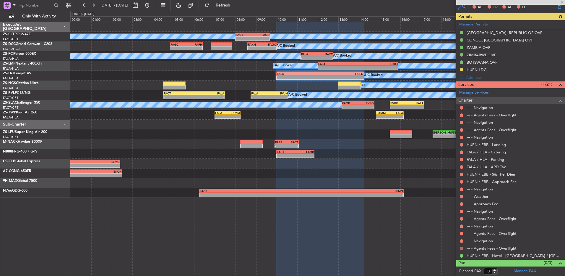
click at [463, 247] on button at bounding box center [462, 248] width 4 height 4
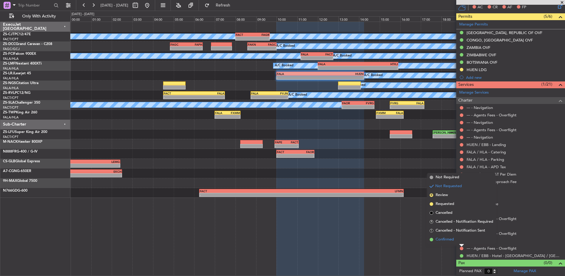
click at [461, 238] on li "Confirmed" at bounding box center [462, 239] width 68 height 9
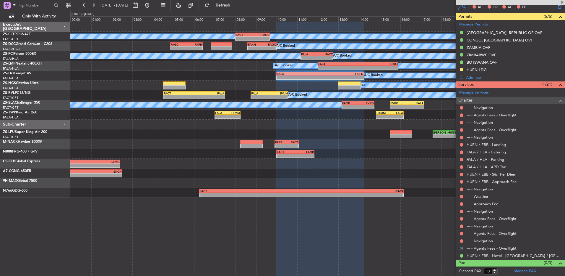
click at [461, 238] on div at bounding box center [462, 240] width 5 height 5
click at [463, 241] on button at bounding box center [462, 241] width 4 height 4
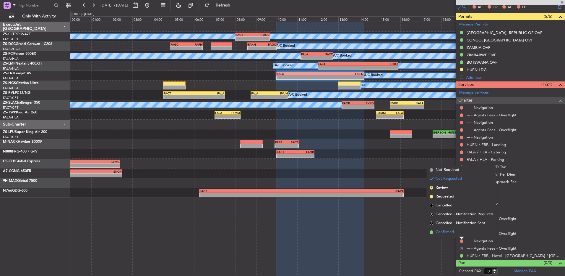
click at [461, 232] on li "Confirmed" at bounding box center [462, 231] width 68 height 9
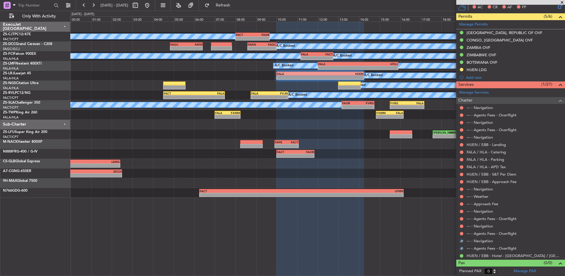
click at [461, 232] on button at bounding box center [462, 234] width 4 height 4
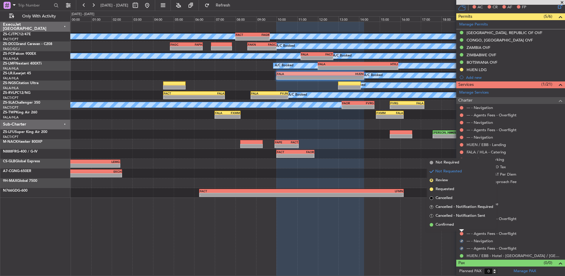
drag, startPoint x: 461, startPoint y: 232, endPoint x: 461, endPoint y: 224, distance: 8.6
click at [462, 223] on li "Confirmed" at bounding box center [462, 224] width 68 height 9
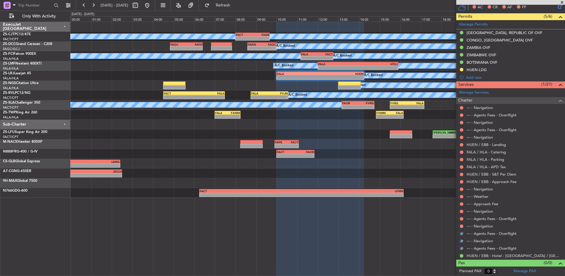
click at [460, 227] on mat-tooltip-component "Not Requested" at bounding box center [461, 235] width 33 height 16
click at [462, 225] on button at bounding box center [462, 226] width 4 height 4
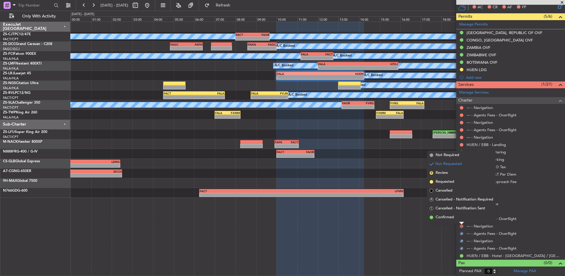
click at [462, 220] on li "Confirmed" at bounding box center [462, 217] width 68 height 9
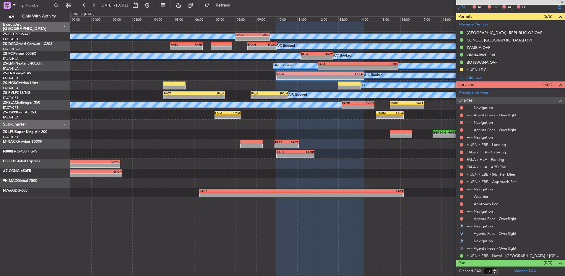
click at [463, 220] on mat-tooltip-component "Not Requested" at bounding box center [461, 228] width 33 height 16
drag, startPoint x: 462, startPoint y: 224, endPoint x: 463, endPoint y: 217, distance: 7.7
click at [463, 217] on button at bounding box center [462, 219] width 4 height 4
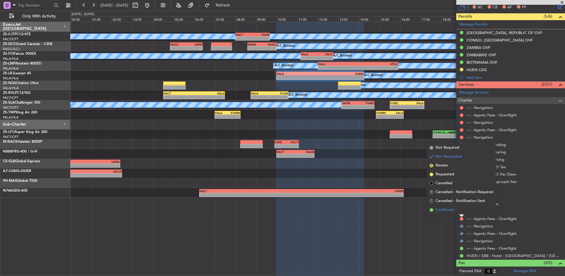
click at [462, 213] on li "Confirmed" at bounding box center [462, 209] width 68 height 9
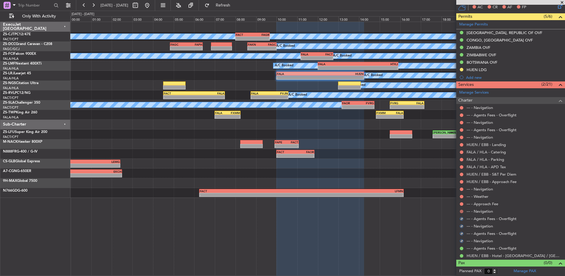
click at [462, 211] on button at bounding box center [462, 211] width 4 height 4
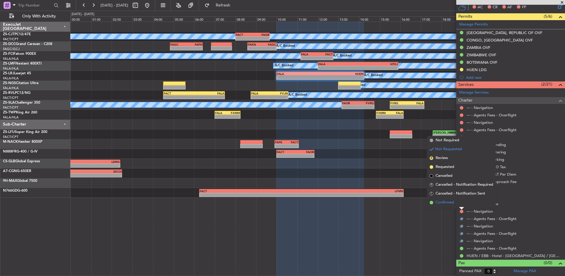
click at [462, 203] on li "Confirmed" at bounding box center [462, 202] width 68 height 9
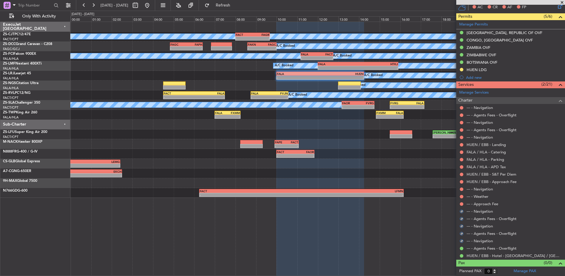
click at [462, 203] on button at bounding box center [462, 204] width 4 height 4
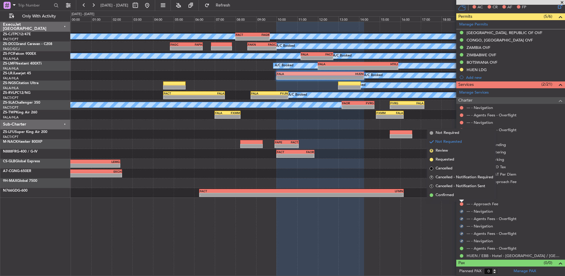
drag, startPoint x: 462, startPoint y: 199, endPoint x: 462, endPoint y: 195, distance: 3.8
click at [462, 198] on li "Confirmed" at bounding box center [462, 194] width 68 height 9
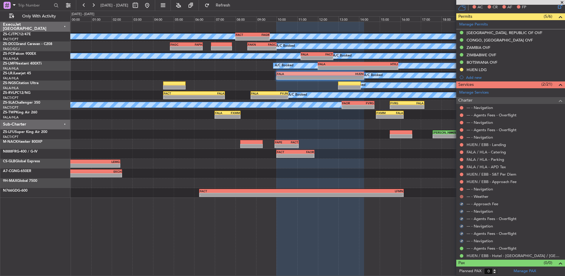
click at [462, 195] on button at bounding box center [462, 197] width 4 height 4
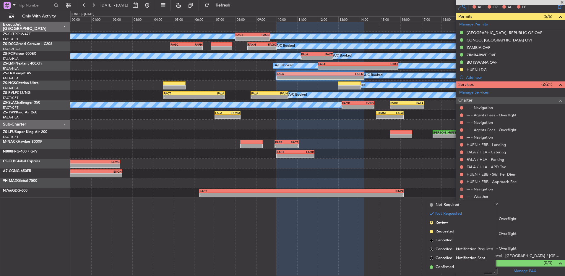
click at [462, 189] on button at bounding box center [462, 189] width 4 height 4
click at [446, 259] on span "Confirmed" at bounding box center [445, 259] width 18 height 6
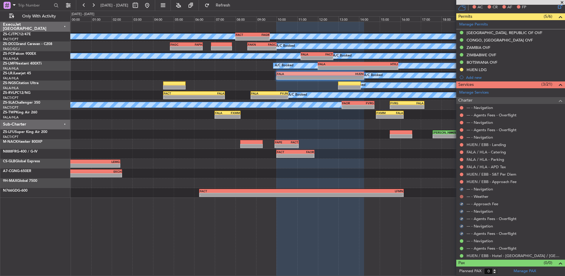
click at [461, 195] on button at bounding box center [462, 197] width 4 height 4
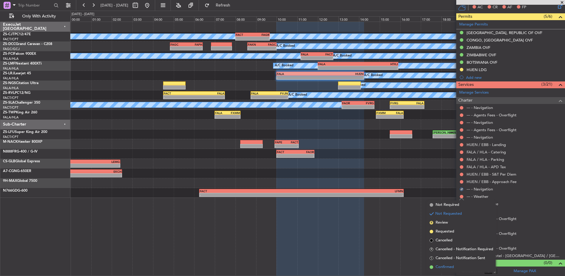
click at [445, 266] on span "Confirmed" at bounding box center [445, 267] width 18 height 6
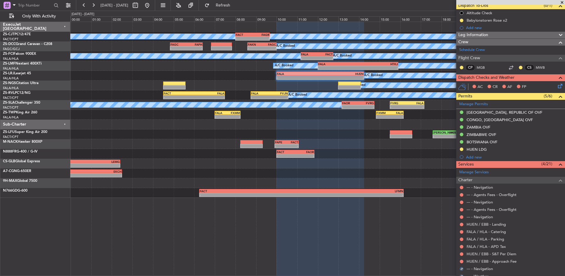
scroll to position [46, 0]
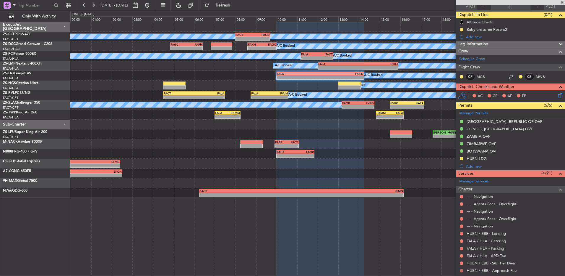
click at [462, 269] on button at bounding box center [462, 271] width 4 height 4
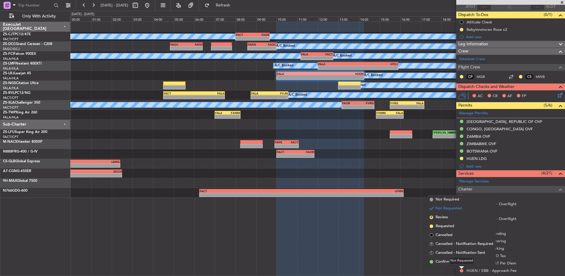
click at [459, 263] on div "Not Requested" at bounding box center [462, 260] width 25 height 7
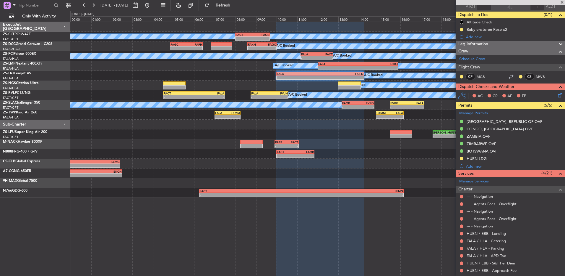
scroll to position [76, 0]
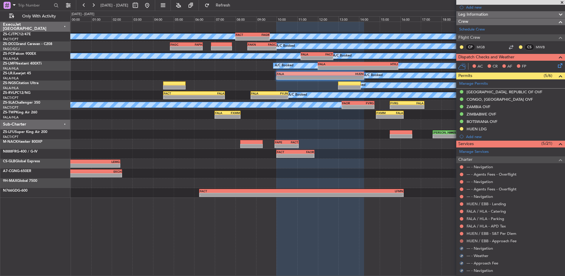
click at [461, 239] on button at bounding box center [462, 241] width 4 height 4
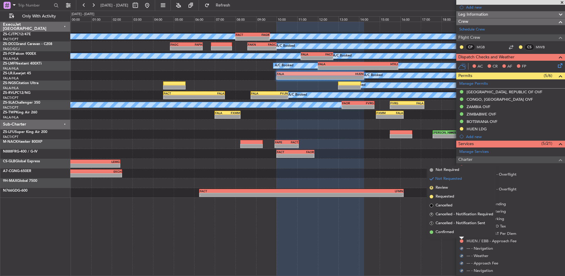
click at [460, 233] on li "Confirmed" at bounding box center [462, 231] width 68 height 9
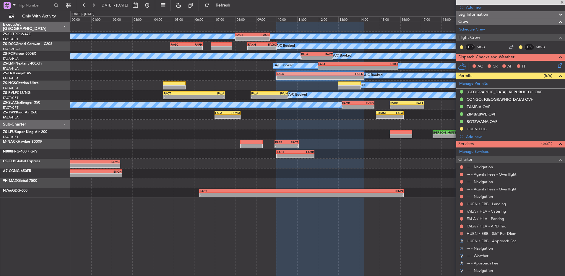
click at [461, 233] on button at bounding box center [462, 234] width 4 height 4
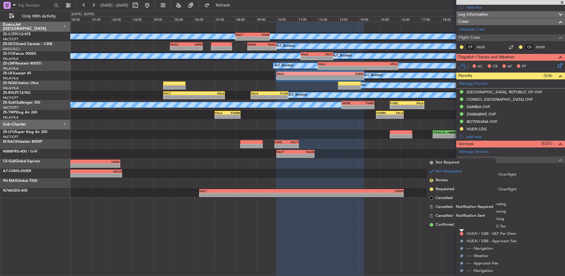
click at [460, 227] on li "Confirmed" at bounding box center [462, 224] width 68 height 9
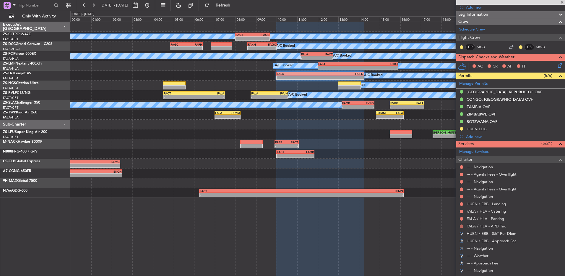
click at [460, 224] on button at bounding box center [462, 226] width 4 height 4
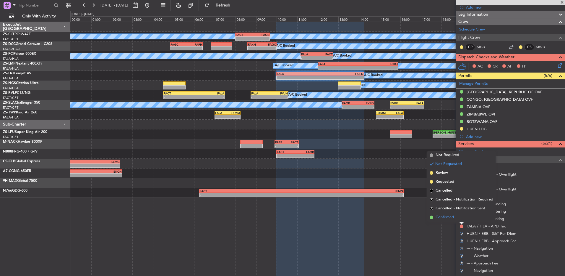
click at [461, 218] on li "Confirmed" at bounding box center [462, 217] width 68 height 9
click at [461, 218] on button at bounding box center [462, 219] width 4 height 4
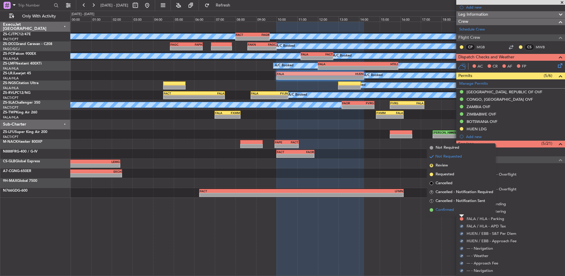
click at [462, 209] on li "Confirmed" at bounding box center [462, 209] width 68 height 9
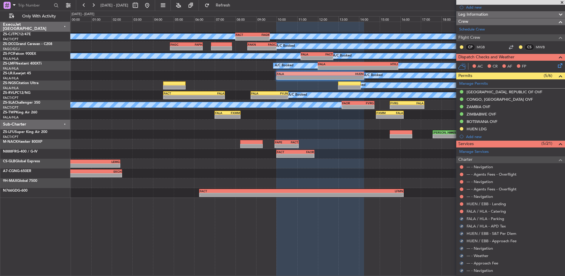
click at [462, 209] on div at bounding box center [462, 211] width 5 height 5
click at [461, 210] on button at bounding box center [462, 211] width 4 height 4
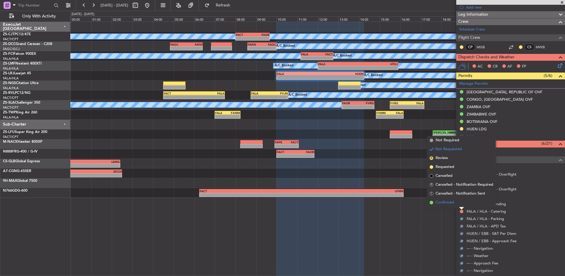
click at [460, 202] on li "Confirmed" at bounding box center [462, 202] width 68 height 9
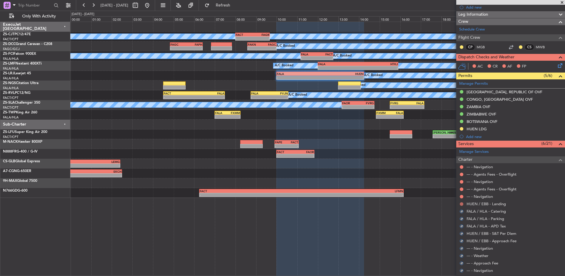
click at [460, 202] on button at bounding box center [462, 204] width 4 height 4
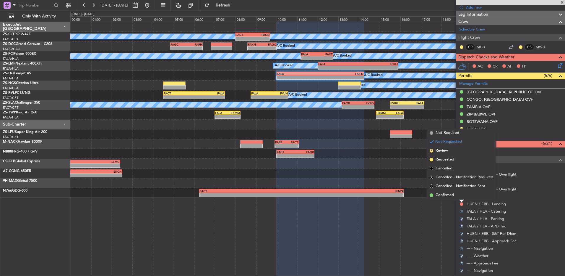
drag, startPoint x: 460, startPoint y: 202, endPoint x: 459, endPoint y: 194, distance: 8.1
click at [460, 197] on li "Confirmed" at bounding box center [462, 194] width 68 height 9
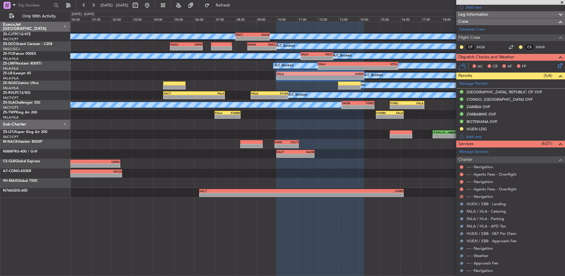
click at [461, 195] on button at bounding box center [462, 197] width 4 height 4
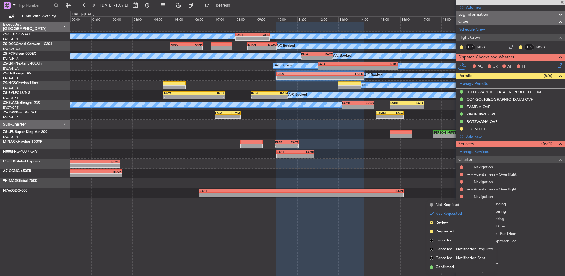
click at [461, 187] on div at bounding box center [462, 189] width 5 height 5
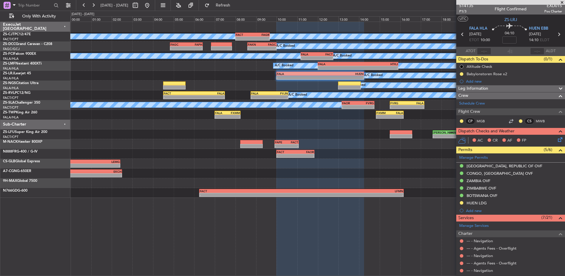
scroll to position [0, 0]
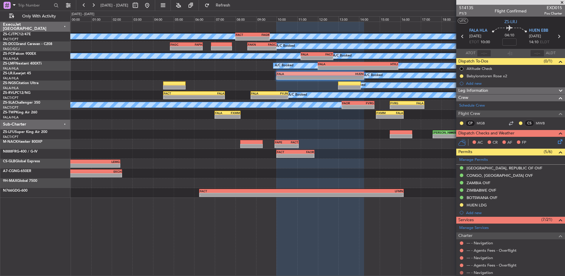
click at [461, 272] on button at bounding box center [462, 273] width 4 height 4
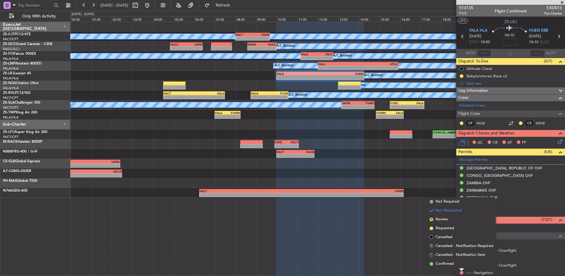
click at [445, 260] on li "Confirmed" at bounding box center [462, 263] width 68 height 9
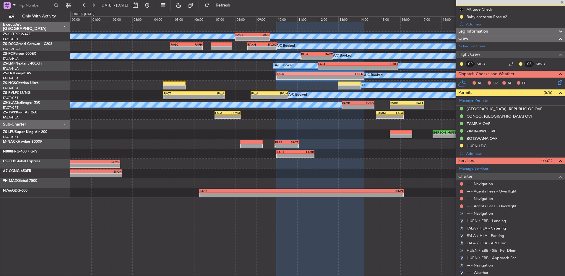
scroll to position [30, 0]
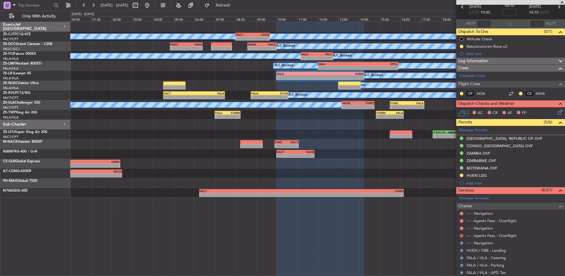
click at [460, 236] on button at bounding box center [462, 236] width 4 height 4
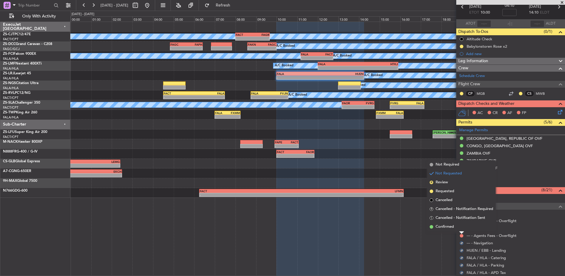
click at [459, 227] on li "Confirmed" at bounding box center [462, 226] width 68 height 9
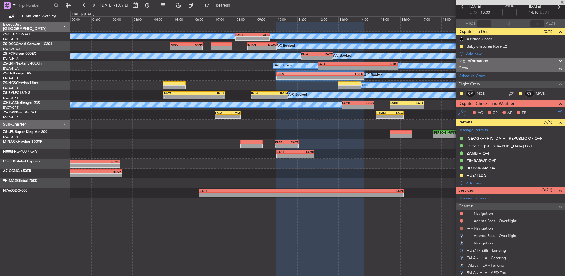
click at [461, 227] on button at bounding box center [462, 228] width 4 height 4
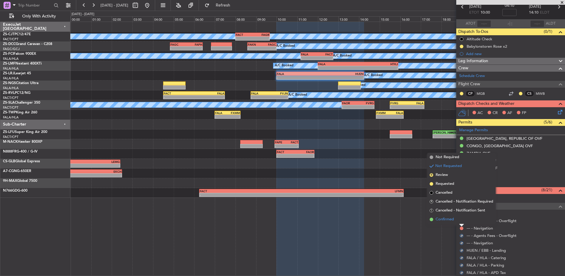
click at [460, 220] on li "Confirmed" at bounding box center [462, 219] width 68 height 9
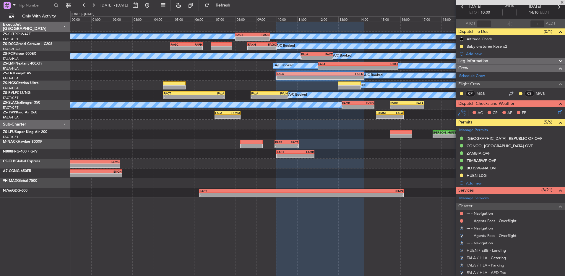
click at [460, 220] on button at bounding box center [462, 221] width 4 height 4
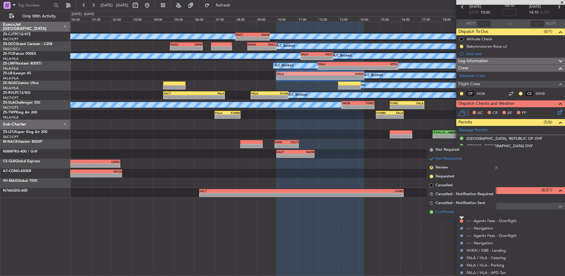
click at [460, 214] on li "Confirmed" at bounding box center [462, 211] width 68 height 9
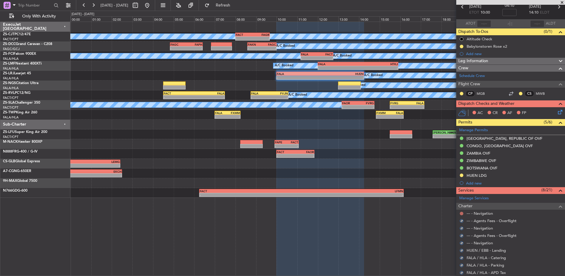
click at [460, 213] on button at bounding box center [462, 213] width 4 height 4
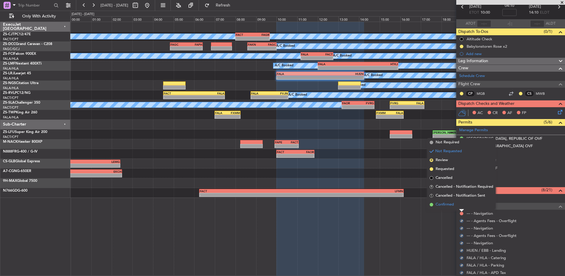
click at [461, 206] on li "Confirmed" at bounding box center [462, 204] width 68 height 9
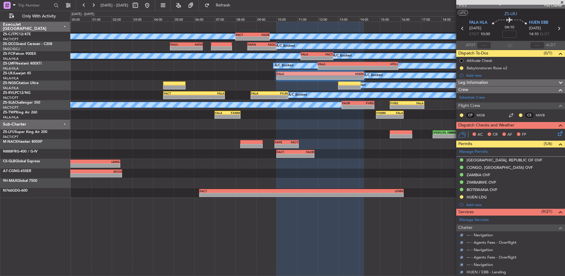
scroll to position [0, 0]
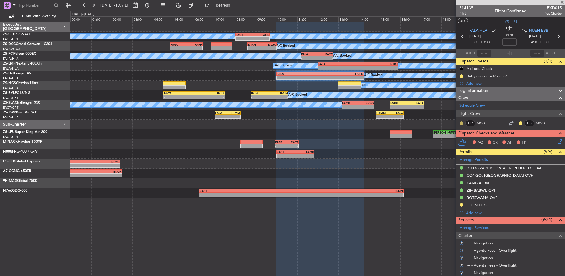
click at [461, 122] on button at bounding box center [462, 123] width 4 height 4
click at [458, 139] on span "Acknowledged" at bounding box center [463, 140] width 26 height 6
click at [519, 124] on button at bounding box center [521, 123] width 4 height 4
click at [511, 138] on span "Acknowledged" at bounding box center [518, 140] width 26 height 6
click at [557, 141] on icon at bounding box center [559, 140] width 5 height 5
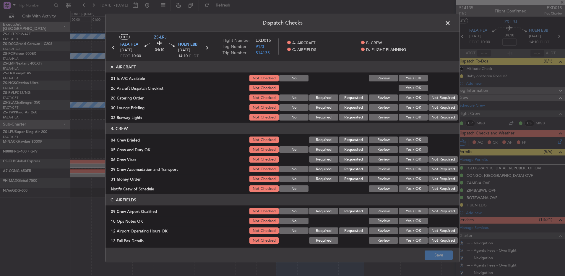
click at [419, 85] on button "Yes / OK" at bounding box center [413, 88] width 29 height 7
click at [413, 81] on button "Yes / OK" at bounding box center [413, 78] width 29 height 7
click at [379, 96] on button "Review" at bounding box center [383, 97] width 29 height 7
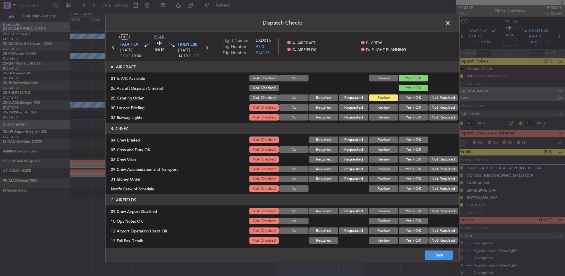
click at [403, 106] on button "Yes / OK" at bounding box center [413, 107] width 29 height 7
click at [407, 119] on button "Yes / OK" at bounding box center [413, 117] width 29 height 7
click at [379, 141] on button "Review" at bounding box center [383, 139] width 29 height 7
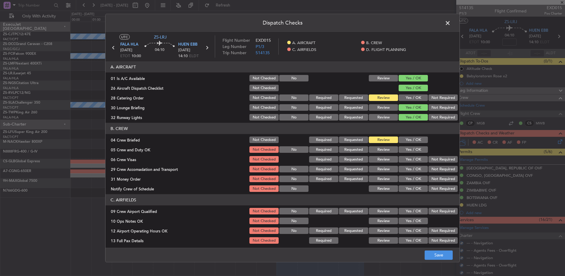
click at [414, 148] on button "Yes / OK" at bounding box center [413, 149] width 29 height 7
click at [430, 160] on button "Not Required" at bounding box center [443, 159] width 29 height 7
click at [415, 169] on button "Yes / OK" at bounding box center [413, 169] width 29 height 7
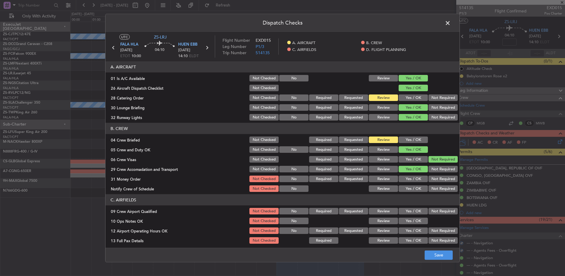
click at [378, 178] on button "Review" at bounding box center [383, 178] width 29 height 7
click at [399, 185] on button "Yes / OK" at bounding box center [413, 188] width 29 height 7
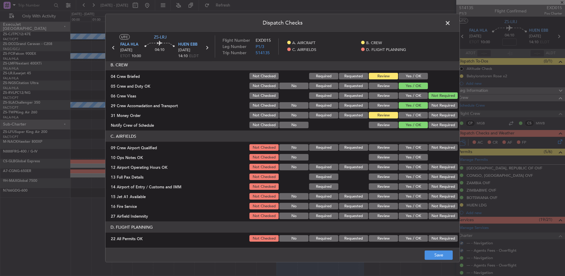
scroll to position [83, 0]
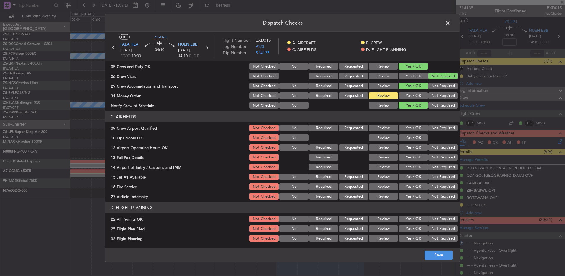
click at [412, 123] on section "C. AIRFIELDS 09 Crew Airport Qualified Not Checked No Required Requested Review…" at bounding box center [283, 155] width 354 height 89
click at [410, 131] on div "Yes / OK" at bounding box center [413, 128] width 30 height 8
drag, startPoint x: 409, startPoint y: 138, endPoint x: 409, endPoint y: 141, distance: 3.3
click at [409, 138] on button "Yes / OK" at bounding box center [413, 137] width 29 height 7
click at [409, 126] on button "Yes / OK" at bounding box center [413, 128] width 29 height 7
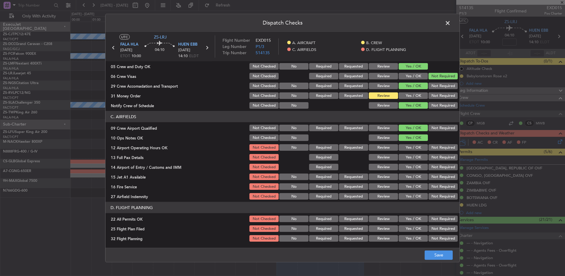
click at [408, 146] on button "Yes / OK" at bounding box center [413, 147] width 29 height 7
drag, startPoint x: 408, startPoint y: 159, endPoint x: 409, endPoint y: 163, distance: 4.7
click at [408, 159] on button "Yes / OK" at bounding box center [413, 157] width 29 height 7
click at [416, 168] on button "Yes / OK" at bounding box center [413, 167] width 29 height 7
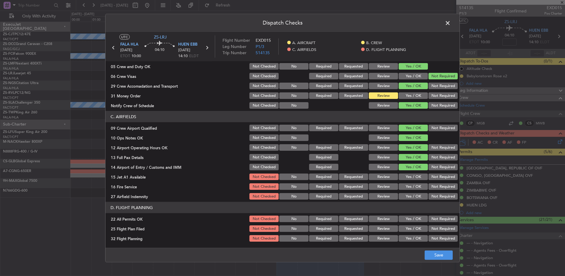
click at [414, 173] on button "Yes / OK" at bounding box center [413, 176] width 29 height 7
click at [413, 186] on button "Yes / OK" at bounding box center [413, 186] width 29 height 7
click at [429, 196] on button "Not Required" at bounding box center [443, 196] width 29 height 7
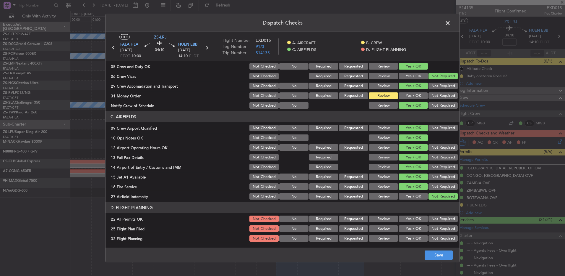
click at [433, 218] on button "Not Required" at bounding box center [443, 218] width 29 height 7
click at [379, 229] on button "Review" at bounding box center [383, 228] width 29 height 7
click at [379, 234] on div "Review" at bounding box center [383, 238] width 30 height 8
click at [379, 236] on button "Review" at bounding box center [383, 238] width 29 height 7
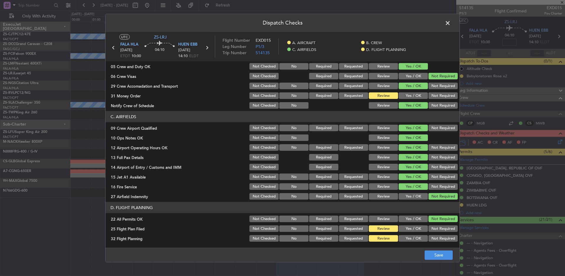
click at [437, 260] on footer "Save" at bounding box center [283, 254] width 354 height 14
click at [435, 253] on button "Save" at bounding box center [439, 254] width 28 height 9
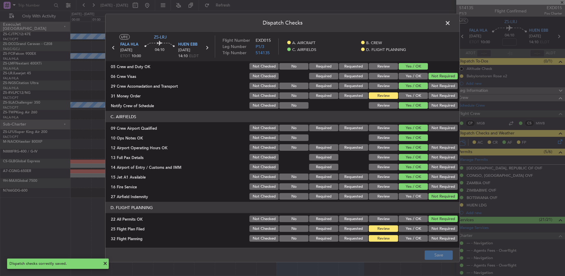
click at [450, 18] on header "Dispatch Checks" at bounding box center [283, 23] width 354 height 18
click at [451, 24] on span at bounding box center [451, 25] width 0 height 12
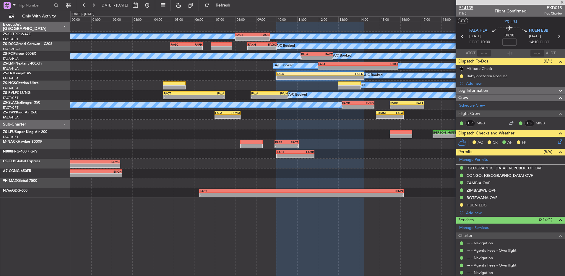
click at [464, 7] on span "514135" at bounding box center [467, 8] width 14 height 6
click at [557, 141] on icon at bounding box center [559, 140] width 5 height 5
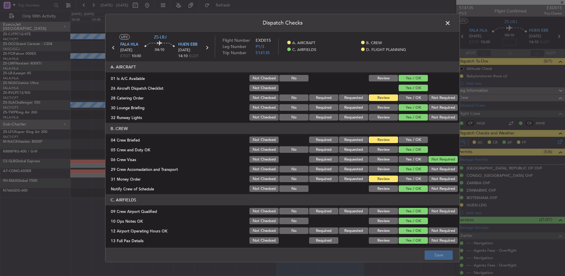
click at [407, 178] on button "Yes / OK" at bounding box center [413, 178] width 29 height 7
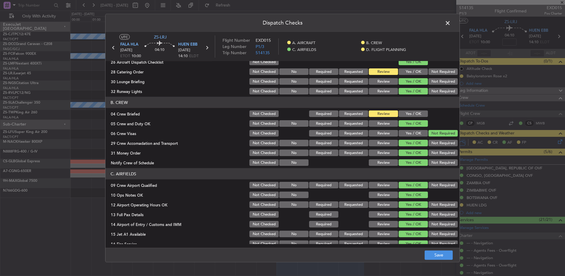
scroll to position [0, 0]
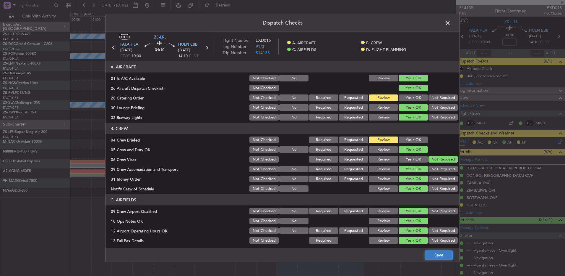
click at [437, 255] on button "Save" at bounding box center [439, 254] width 28 height 9
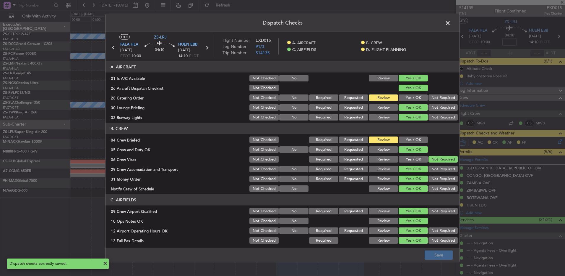
click at [442, 26] on header "Dispatch Checks" at bounding box center [283, 23] width 354 height 18
click at [451, 25] on span at bounding box center [451, 25] width 0 height 12
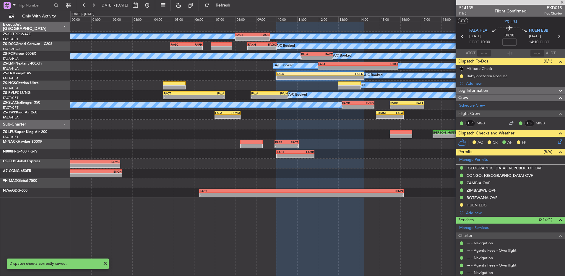
click at [342, 72] on div "HUEN" at bounding box center [342, 74] width 43 height 4
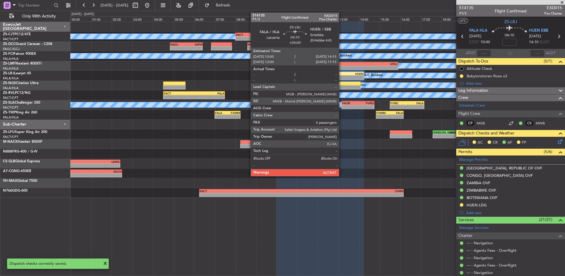
click at [342, 72] on div "HUEN" at bounding box center [342, 74] width 43 height 4
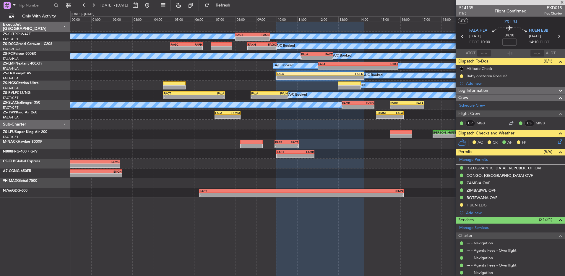
click at [557, 139] on icon at bounding box center [559, 140] width 5 height 5
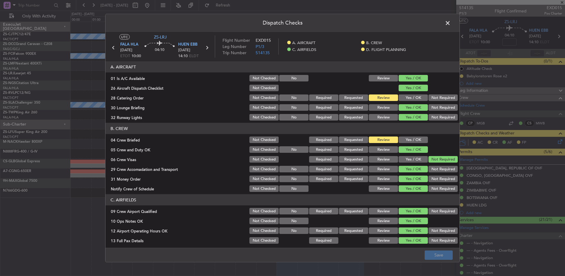
click at [411, 142] on button "Yes / OK" at bounding box center [413, 139] width 29 height 7
click at [447, 261] on footer "Save" at bounding box center [283, 254] width 354 height 14
click at [447, 260] on footer "Save" at bounding box center [283, 254] width 354 height 14
click at [446, 255] on button "Save" at bounding box center [439, 254] width 28 height 9
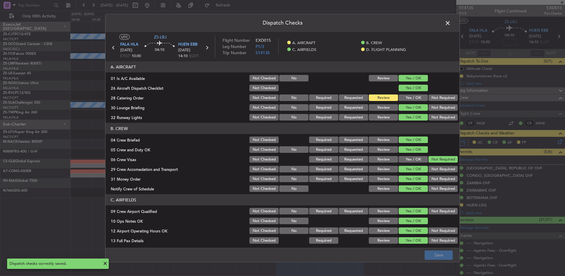
click at [451, 25] on span at bounding box center [451, 25] width 0 height 12
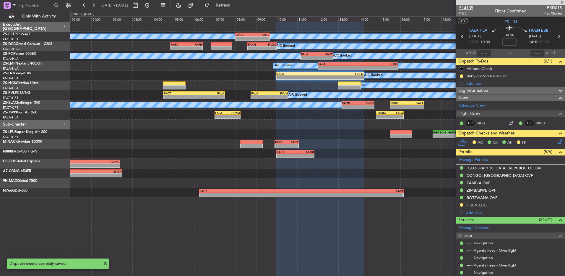
click at [465, 6] on span "514135" at bounding box center [467, 8] width 14 height 6
click at [557, 140] on icon at bounding box center [559, 140] width 5 height 5
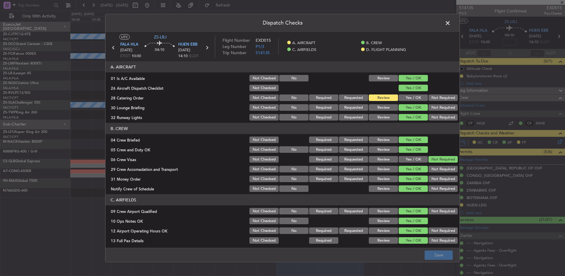
click at [451, 21] on span at bounding box center [451, 25] width 0 height 12
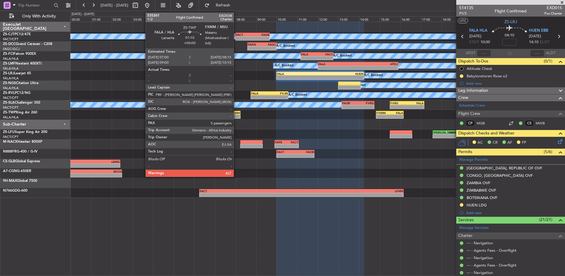
click at [237, 115] on div "-" at bounding box center [234, 117] width 12 height 4
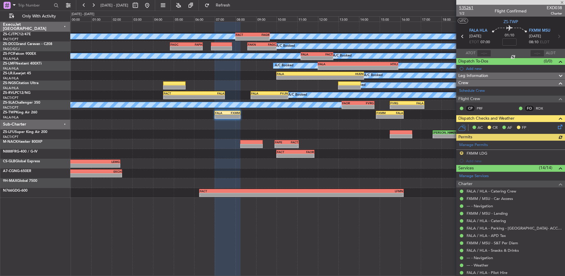
click at [469, 9] on span "535261" at bounding box center [467, 8] width 14 height 6
click at [558, 127] on icon at bounding box center [559, 125] width 5 height 5
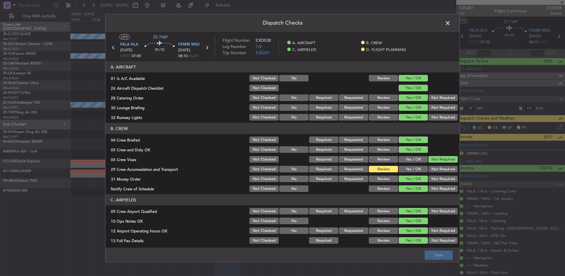
click at [451, 22] on span at bounding box center [451, 25] width 0 height 12
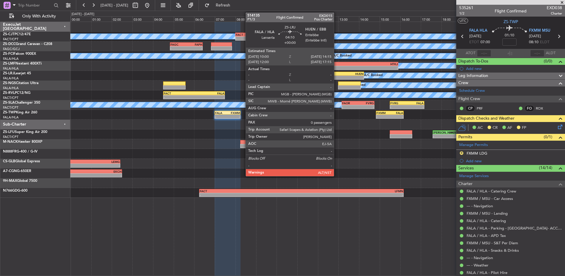
click at [337, 78] on div "-" at bounding box center [342, 78] width 43 height 4
type input "0"
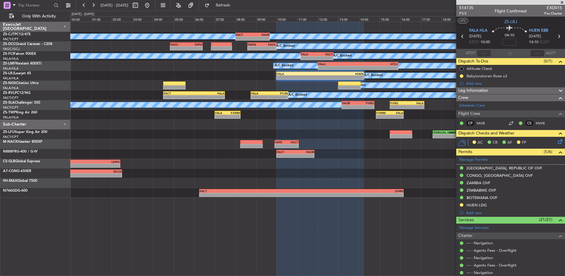
click at [558, 142] on icon at bounding box center [559, 140] width 5 height 5
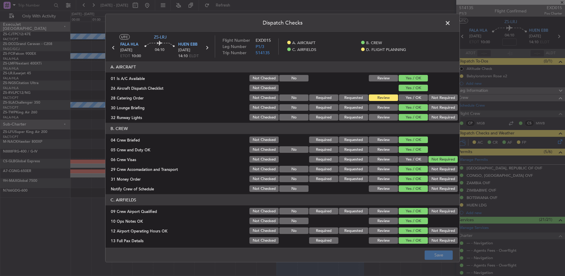
click at [407, 98] on button "Yes / OK" at bounding box center [413, 97] width 29 height 7
click at [451, 22] on span at bounding box center [451, 25] width 0 height 12
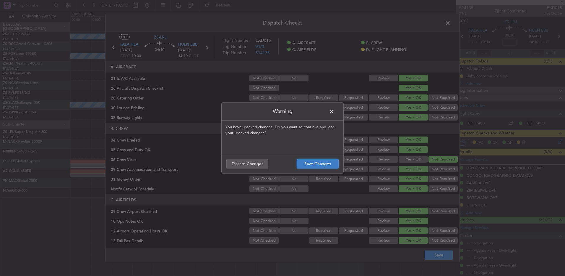
click at [309, 160] on button "Save Changes" at bounding box center [318, 163] width 42 height 9
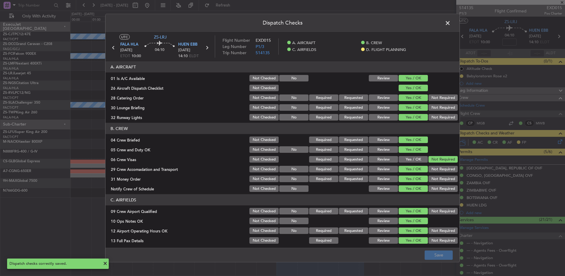
click at [451, 21] on span at bounding box center [451, 25] width 0 height 12
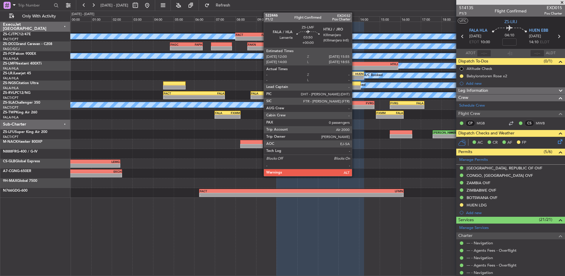
click at [355, 65] on div "FALA" at bounding box center [339, 64] width 40 height 4
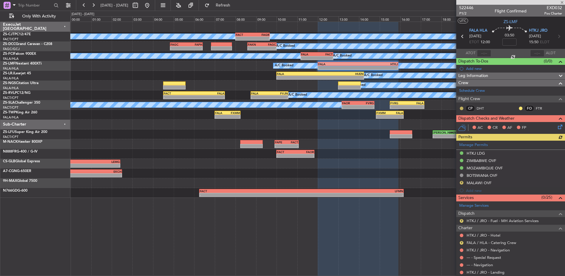
click at [461, 107] on button at bounding box center [462, 108] width 4 height 4
click at [458, 125] on span "Acknowledged" at bounding box center [463, 125] width 26 height 6
click at [519, 107] on button at bounding box center [521, 108] width 4 height 4
click at [513, 124] on span "Acknowledged" at bounding box center [518, 125] width 26 height 6
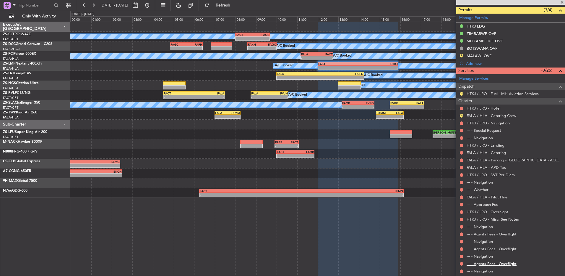
scroll to position [150, 0]
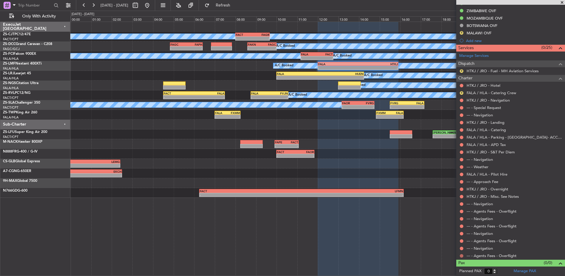
click at [461, 254] on button at bounding box center [462, 256] width 4 height 4
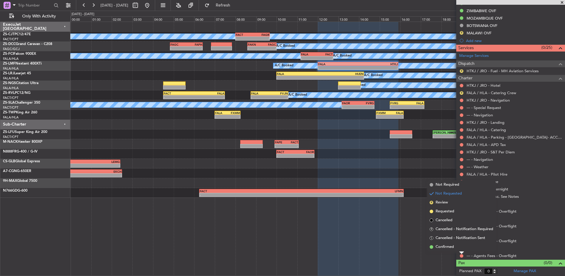
click at [446, 244] on span "Confirmed" at bounding box center [445, 247] width 18 height 6
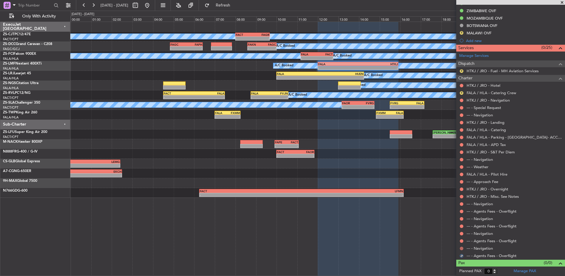
click at [463, 249] on button at bounding box center [462, 248] width 4 height 4
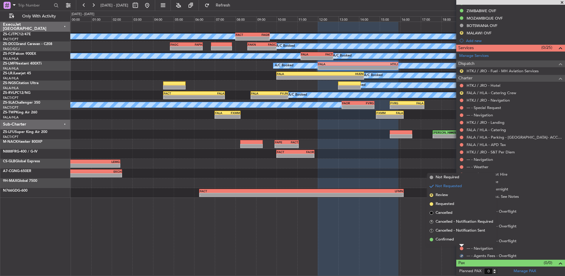
click at [461, 240] on li "Confirmed" at bounding box center [462, 239] width 68 height 9
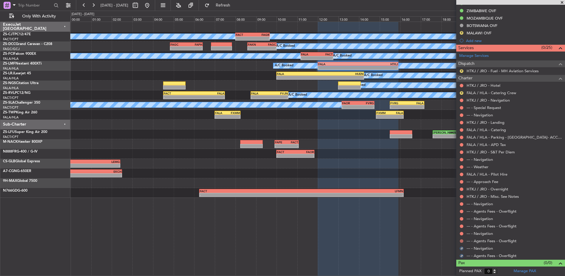
click at [461, 241] on button at bounding box center [462, 241] width 4 height 4
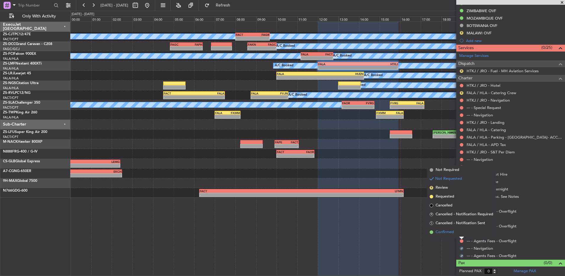
click at [460, 233] on li "Confirmed" at bounding box center [462, 231] width 68 height 9
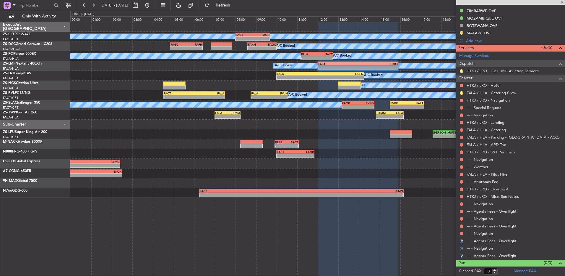
click at [461, 235] on body "28 Aug 2025 - 29 Aug 2025 Refresh Quick Links Only With Activity A/C Booked - -…" at bounding box center [282, 138] width 565 height 276
click at [462, 231] on div at bounding box center [462, 233] width 5 height 5
click at [461, 232] on button at bounding box center [462, 234] width 4 height 4
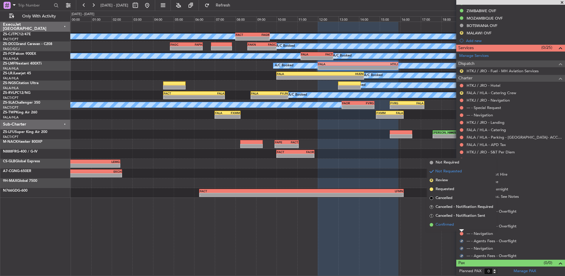
click at [460, 224] on li "Confirmed" at bounding box center [462, 224] width 68 height 9
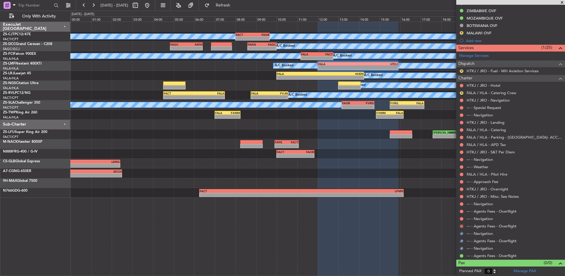
click at [460, 224] on button at bounding box center [462, 226] width 4 height 4
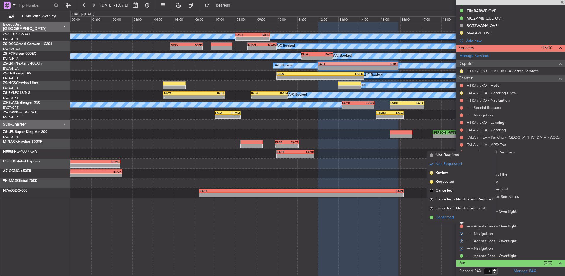
click at [461, 219] on li "Confirmed" at bounding box center [462, 217] width 68 height 9
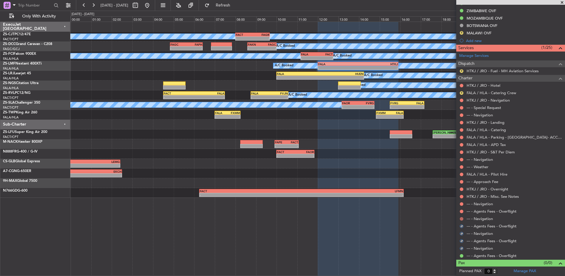
click at [461, 219] on button at bounding box center [462, 219] width 4 height 4
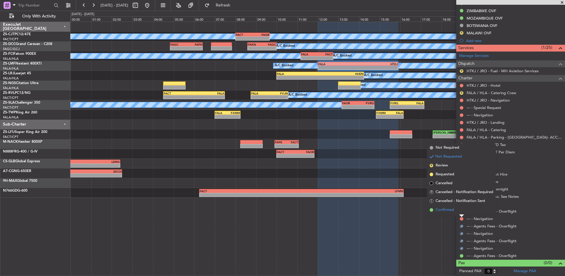
click at [460, 213] on li "Confirmed" at bounding box center [462, 209] width 68 height 9
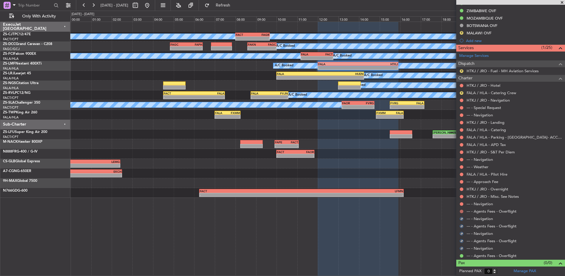
click at [461, 212] on button at bounding box center [462, 211] width 4 height 4
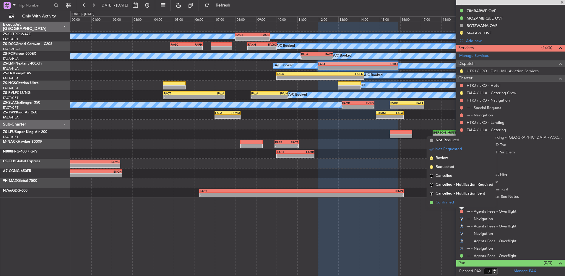
click at [461, 206] on li "Confirmed" at bounding box center [462, 202] width 68 height 9
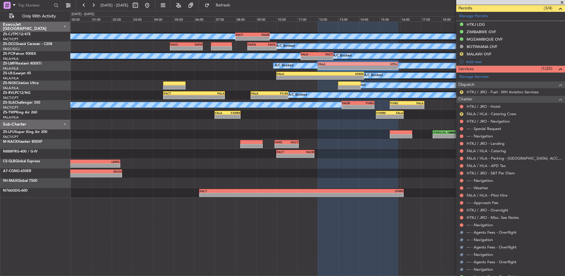
scroll to position [120, 0]
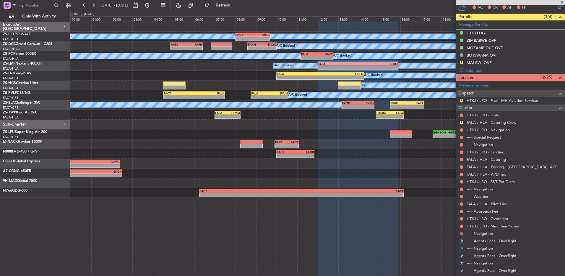
click at [463, 232] on button at bounding box center [462, 234] width 4 height 4
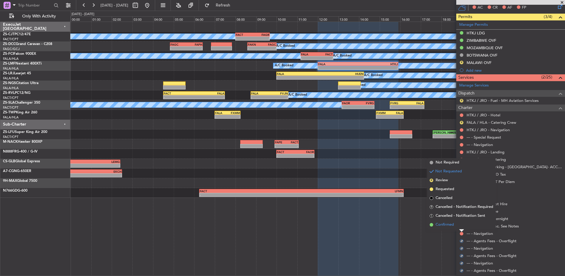
click at [458, 222] on li "Confirmed" at bounding box center [462, 224] width 68 height 9
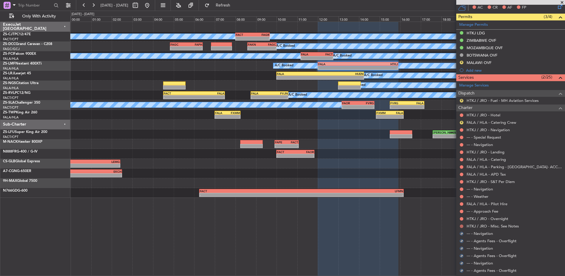
click at [463, 226] on button at bounding box center [462, 226] width 4 height 4
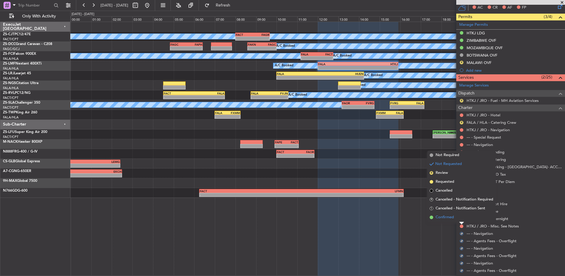
click at [462, 217] on li "Confirmed" at bounding box center [462, 217] width 68 height 9
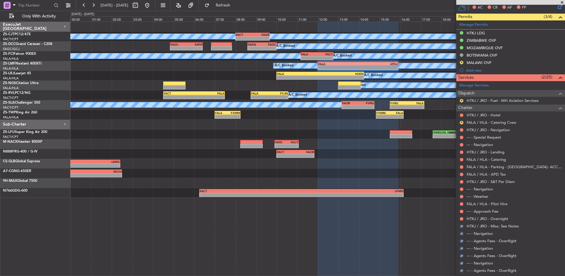
click at [461, 215] on div "HTKJ / JRO - Overnight" at bounding box center [511, 218] width 109 height 7
click at [460, 217] on button at bounding box center [462, 219] width 4 height 4
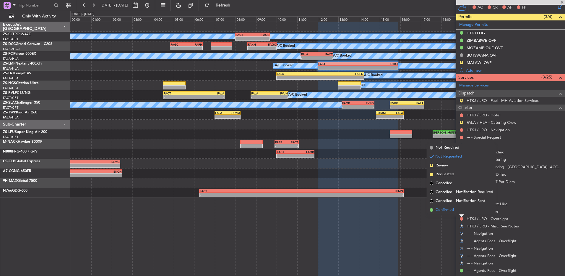
click at [461, 212] on li "Confirmed" at bounding box center [462, 209] width 68 height 9
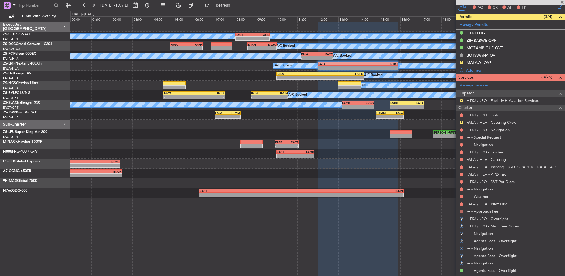
click at [461, 210] on button at bounding box center [462, 211] width 4 height 4
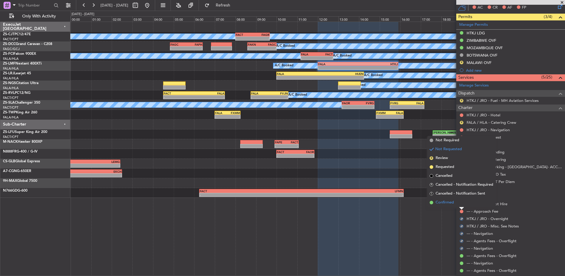
click at [458, 201] on li "Confirmed" at bounding box center [462, 202] width 68 height 9
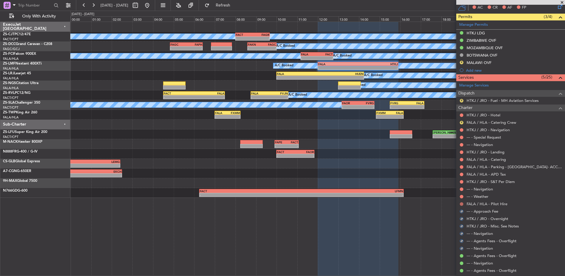
click at [461, 204] on button at bounding box center [462, 204] width 4 height 4
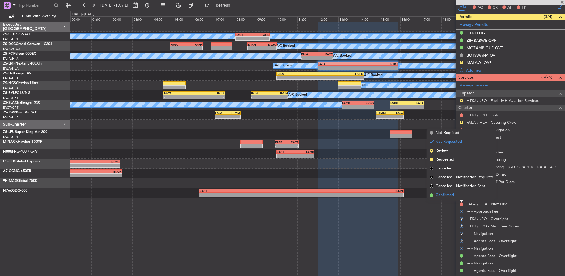
click at [462, 198] on li "Confirmed" at bounding box center [462, 194] width 68 height 9
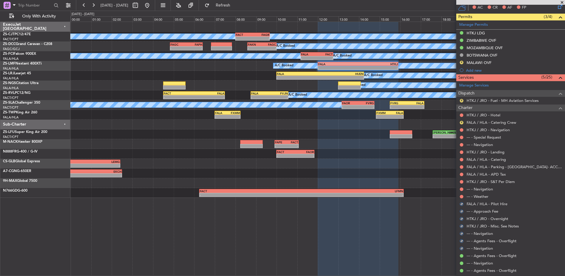
click at [464, 197] on nimbus-traffic-light at bounding box center [462, 196] width 5 height 5
click at [464, 195] on div at bounding box center [462, 196] width 5 height 5
click at [462, 195] on button at bounding box center [462, 197] width 4 height 4
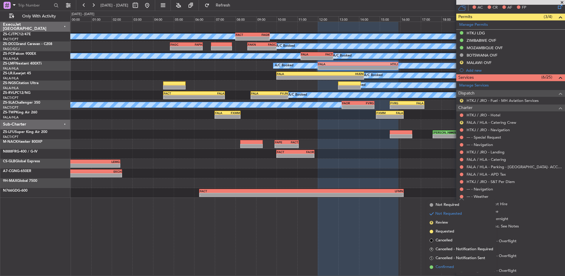
click at [447, 266] on span "Confirmed" at bounding box center [445, 267] width 18 height 6
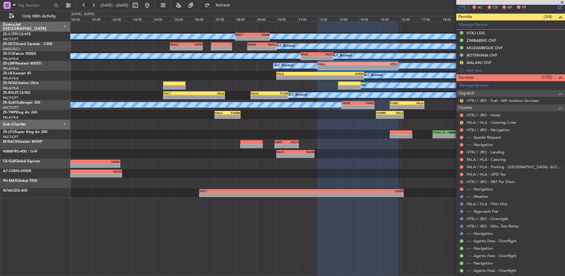
click at [460, 181] on button at bounding box center [462, 182] width 4 height 4
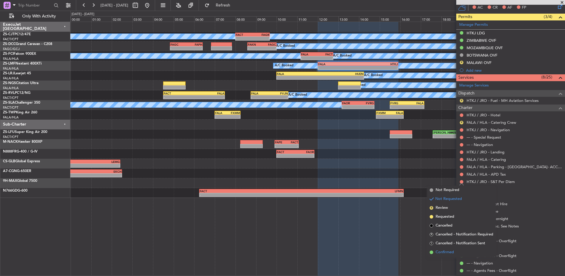
click at [443, 251] on span "Confirmed" at bounding box center [445, 252] width 18 height 6
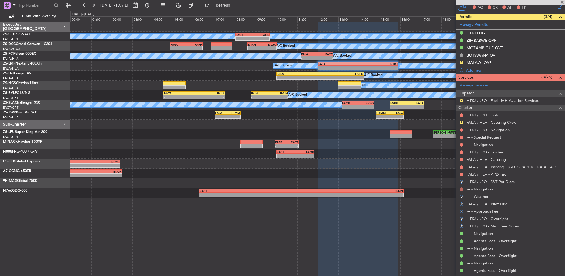
click at [463, 189] on button at bounding box center [462, 189] width 4 height 4
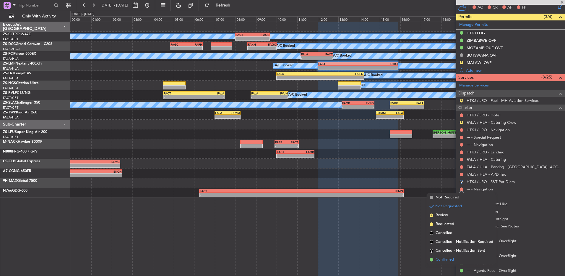
click at [451, 259] on span "Confirmed" at bounding box center [445, 259] width 18 height 6
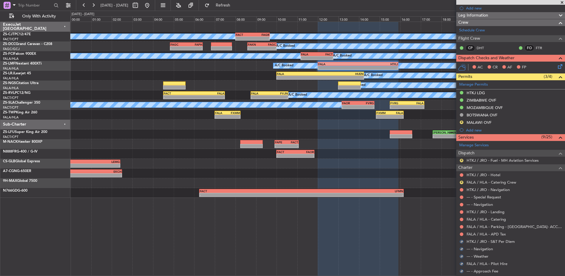
scroll to position [61, 0]
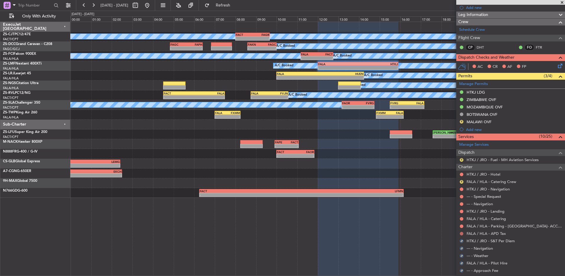
click at [463, 234] on button at bounding box center [462, 234] width 4 height 4
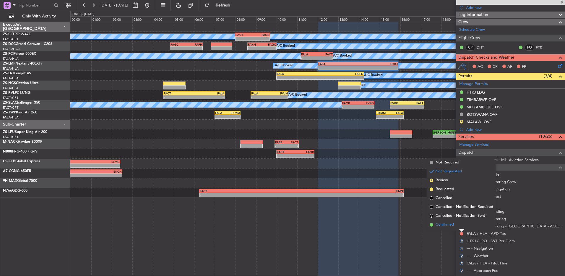
click at [461, 225] on li "Confirmed" at bounding box center [462, 224] width 68 height 9
click at [461, 225] on button at bounding box center [462, 226] width 4 height 4
click at [461, 222] on div at bounding box center [462, 223] width 5 height 2
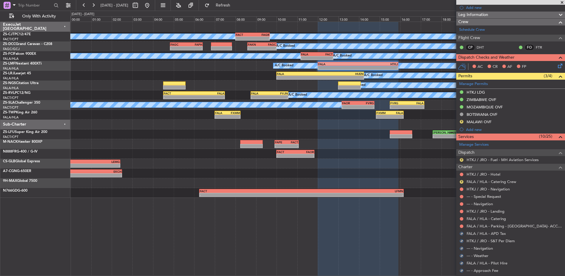
click at [461, 221] on div "FALA / HLA - Catering" at bounding box center [511, 218] width 109 height 7
click at [460, 227] on button at bounding box center [462, 226] width 4 height 4
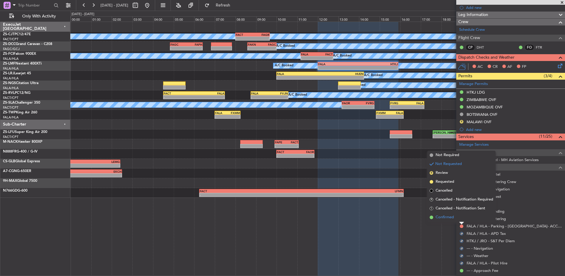
click at [463, 217] on li "Confirmed" at bounding box center [462, 217] width 68 height 9
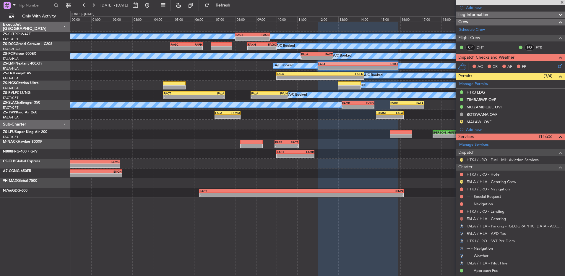
click at [463, 218] on button at bounding box center [462, 219] width 4 height 4
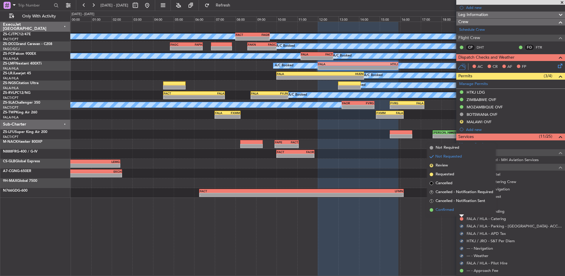
click at [463, 211] on li "Confirmed" at bounding box center [462, 209] width 68 height 9
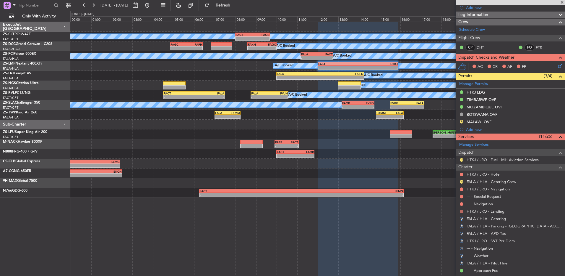
click at [463, 210] on button at bounding box center [462, 211] width 4 height 4
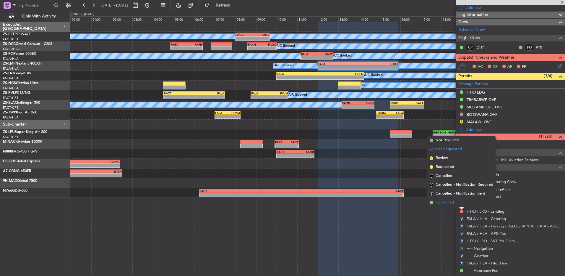
click at [462, 202] on li "Confirmed" at bounding box center [462, 202] width 68 height 9
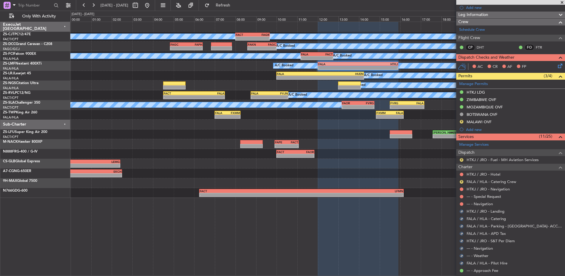
click at [462, 202] on button at bounding box center [462, 204] width 4 height 4
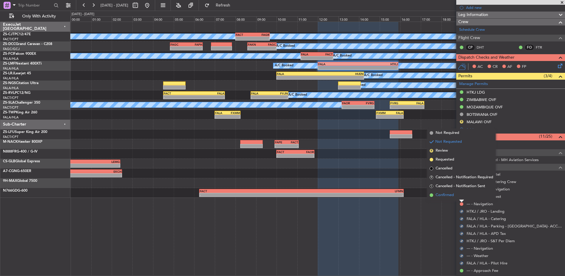
click at [462, 195] on li "Confirmed" at bounding box center [462, 194] width 68 height 9
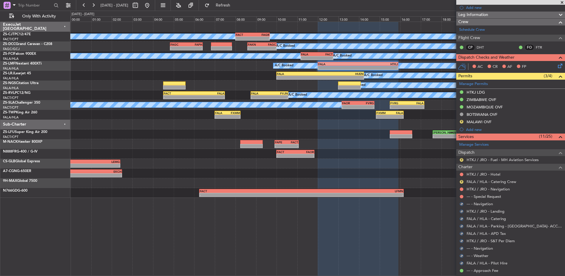
click at [462, 195] on button at bounding box center [462, 197] width 4 height 4
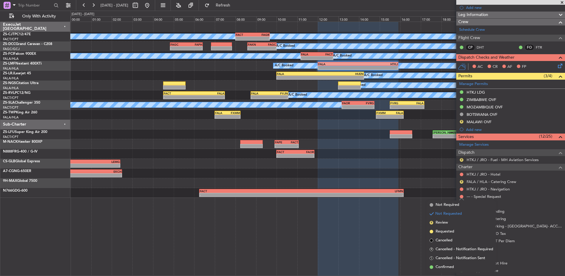
click at [453, 261] on li "S Cancelled - Notification Sent" at bounding box center [462, 257] width 68 height 9
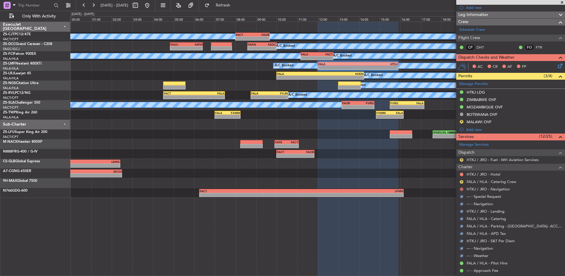
click at [462, 189] on button at bounding box center [462, 189] width 4 height 4
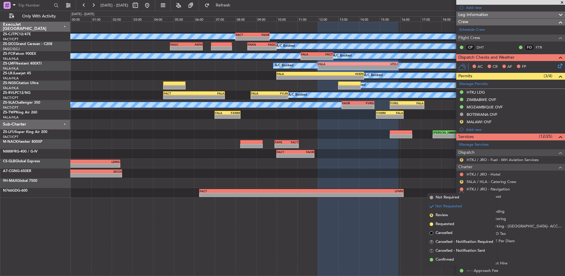
click at [453, 256] on span "Confirmed" at bounding box center [445, 259] width 18 height 6
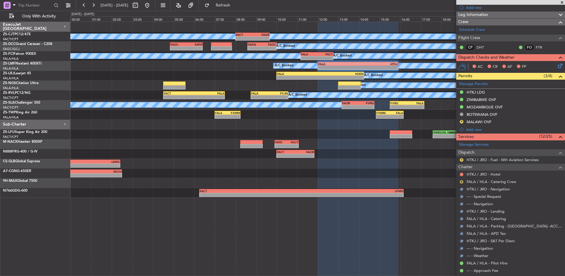
click at [462, 182] on button "R" at bounding box center [462, 182] width 4 height 4
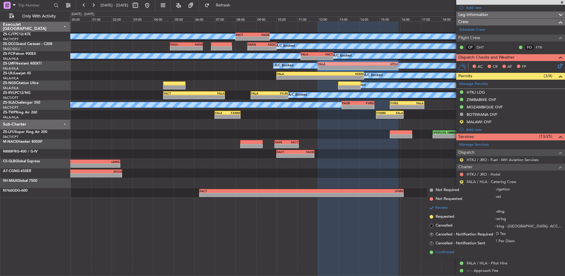
click at [452, 254] on span "Confirmed" at bounding box center [445, 252] width 18 height 6
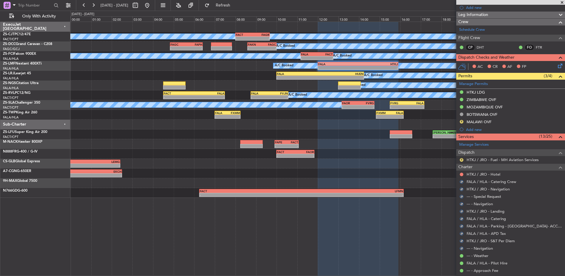
click at [461, 171] on div "HTKJ / JRO - Hotel" at bounding box center [511, 173] width 109 height 7
click at [461, 175] on button at bounding box center [462, 174] width 4 height 4
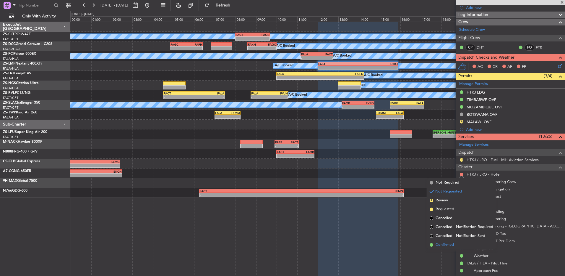
click at [453, 243] on span "Confirmed" at bounding box center [445, 245] width 18 height 6
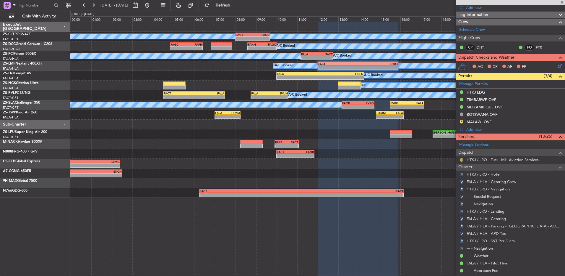
click at [461, 161] on mat-tooltip-component "Review" at bounding box center [461, 169] width 21 height 16
click at [461, 160] on button "R" at bounding box center [462, 160] width 4 height 4
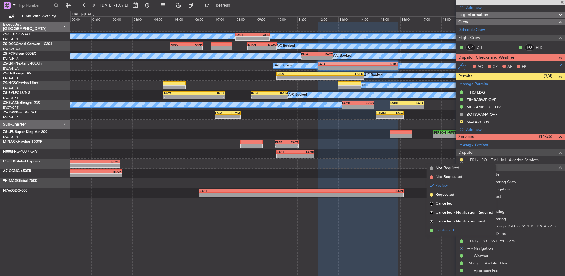
click at [450, 228] on span "Confirmed" at bounding box center [445, 230] width 18 height 6
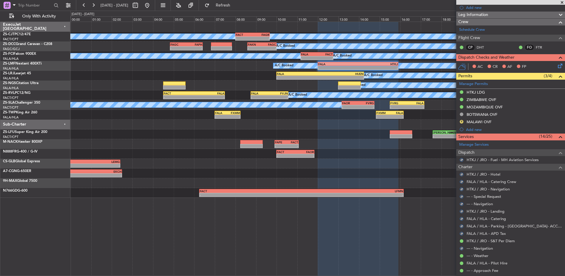
click at [559, 65] on icon at bounding box center [559, 64] width 5 height 5
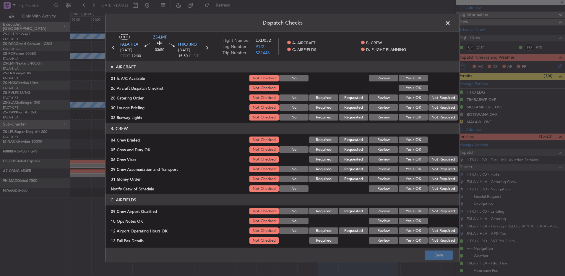
click at [405, 77] on button "Yes / OK" at bounding box center [413, 78] width 29 height 7
click at [405, 84] on section "A. AIRCRAFT 01 Is A/C Available Not Checked No Review Yes / OK 26 Aircraft Disp…" at bounding box center [283, 91] width 354 height 60
click at [405, 89] on button "Yes / OK" at bounding box center [413, 88] width 29 height 7
click at [398, 95] on div "Yes / OK" at bounding box center [413, 97] width 30 height 8
click at [381, 98] on button "Review" at bounding box center [383, 97] width 29 height 7
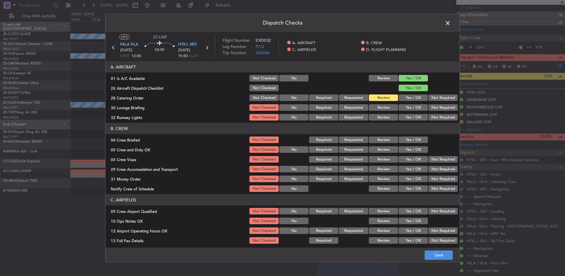
click at [410, 104] on button "Yes / OK" at bounding box center [413, 107] width 29 height 7
click at [407, 117] on button "Yes / OK" at bounding box center [413, 117] width 29 height 7
click at [369, 136] on button "Review" at bounding box center [383, 139] width 29 height 7
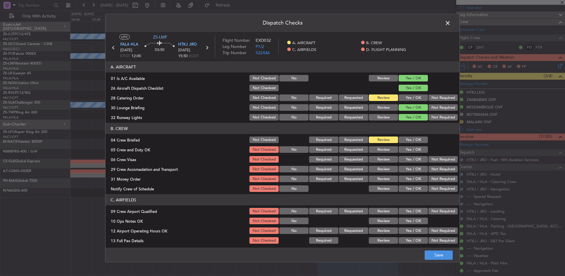
click at [401, 149] on button "Yes / OK" at bounding box center [413, 149] width 29 height 7
click at [434, 159] on button "Not Required" at bounding box center [443, 159] width 29 height 7
click at [414, 171] on button "Yes / OK" at bounding box center [413, 169] width 29 height 7
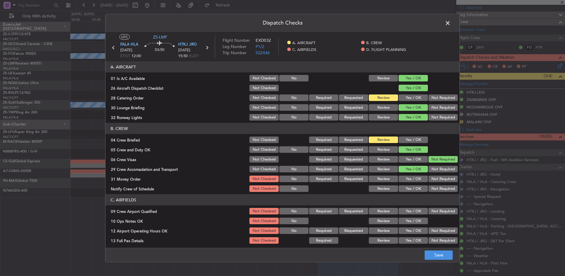
click at [414, 180] on button "Yes / OK" at bounding box center [413, 178] width 29 height 7
click at [382, 177] on button "Review" at bounding box center [383, 178] width 29 height 7
click at [409, 189] on button "Yes / OK" at bounding box center [413, 188] width 29 height 7
click at [412, 211] on button "Yes / OK" at bounding box center [413, 211] width 29 height 7
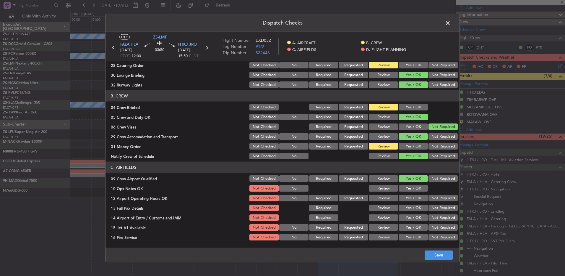
scroll to position [59, 0]
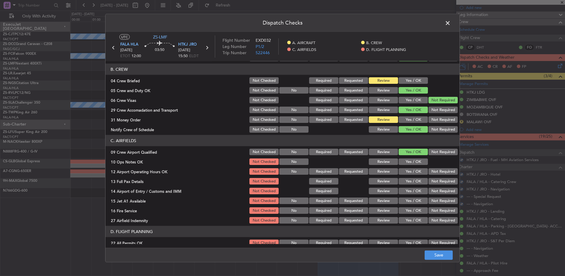
click at [385, 164] on button "Review" at bounding box center [383, 161] width 29 height 7
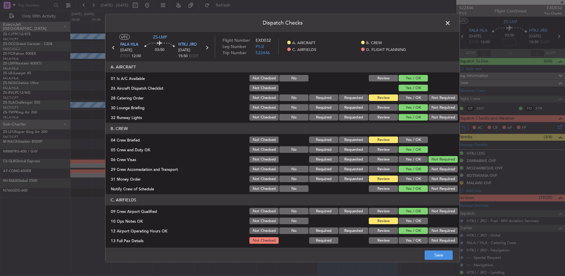
scroll to position [59, 0]
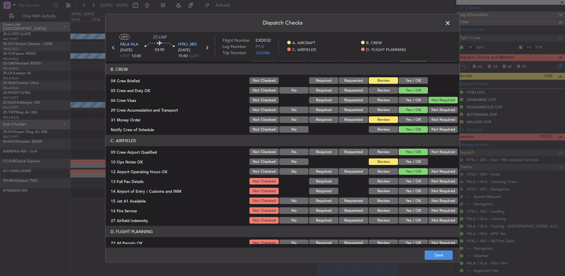
drag, startPoint x: 410, startPoint y: 182, endPoint x: 408, endPoint y: 185, distance: 3.2
click at [410, 182] on button "Yes / OK" at bounding box center [413, 181] width 29 height 7
click at [384, 190] on button "Review" at bounding box center [383, 191] width 29 height 7
click at [405, 191] on button "Yes / OK" at bounding box center [413, 191] width 29 height 7
click at [403, 200] on button "Yes / OK" at bounding box center [413, 200] width 29 height 7
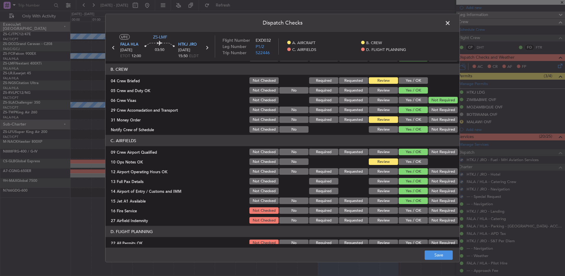
click at [401, 209] on button "Yes / OK" at bounding box center [413, 210] width 29 height 7
click at [442, 219] on button "Not Required" at bounding box center [443, 220] width 29 height 7
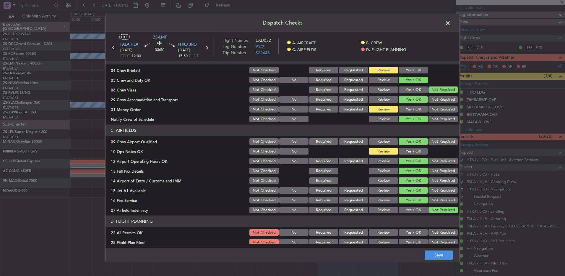
scroll to position [83, 0]
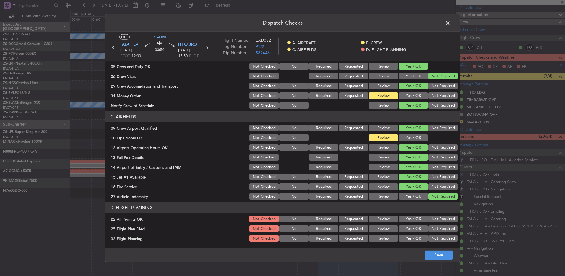
click at [429, 217] on button "Not Required" at bounding box center [443, 218] width 29 height 7
click at [377, 223] on section "D. FLIGHT PLANNING 22 All Permits OK Not Checked No Required Requested Review Y…" at bounding box center [283, 222] width 354 height 41
click at [377, 227] on button "Review" at bounding box center [383, 228] width 29 height 7
click at [381, 235] on section "D. FLIGHT PLANNING 22 All Permits OK Not Checked No Required Requested Review Y…" at bounding box center [283, 222] width 354 height 41
drag, startPoint x: 381, startPoint y: 236, endPoint x: 382, endPoint y: 240, distance: 4.3
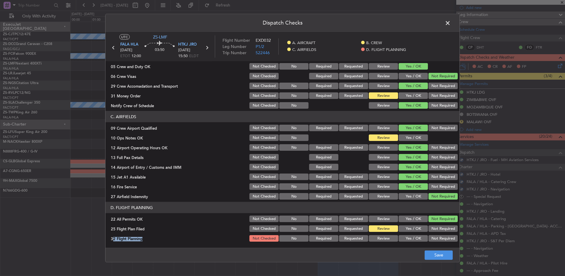
click at [380, 238] on button "Review" at bounding box center [383, 238] width 29 height 7
click at [437, 251] on button "Save" at bounding box center [439, 254] width 28 height 9
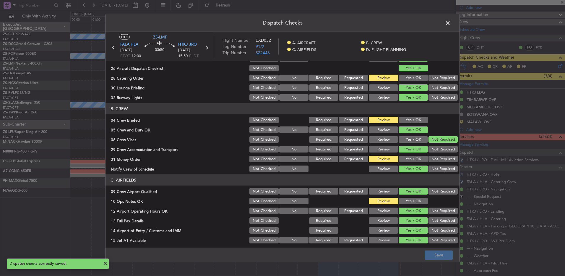
scroll to position [0, 0]
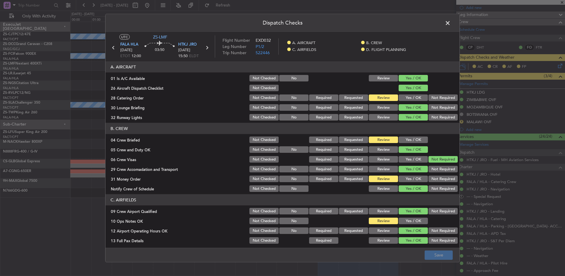
click at [451, 26] on span at bounding box center [451, 25] width 0 height 12
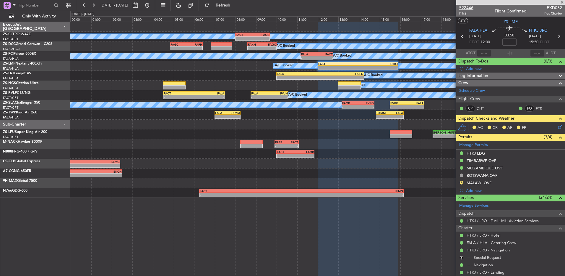
click at [466, 6] on span "522446" at bounding box center [467, 8] width 14 height 6
click at [557, 127] on icon at bounding box center [559, 125] width 5 height 5
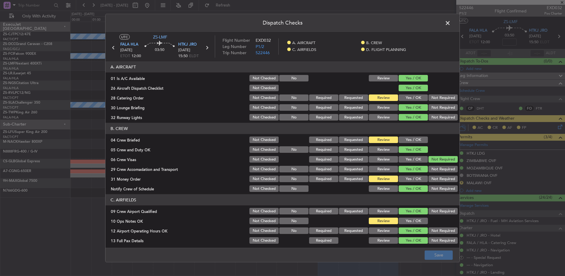
click at [406, 102] on section "A. AIRCRAFT 01 Is A/C Available Not Checked No Review Yes / OK 26 Aircraft Disp…" at bounding box center [283, 91] width 354 height 60
click at [407, 95] on button "Yes / OK" at bounding box center [413, 97] width 29 height 7
click at [408, 178] on button "Yes / OK" at bounding box center [413, 178] width 29 height 7
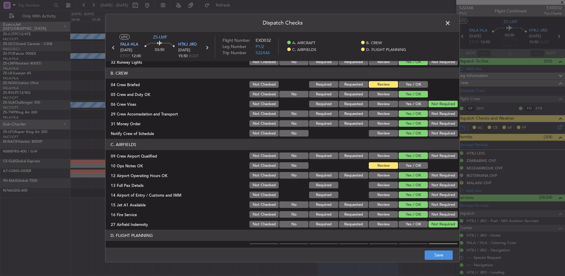
scroll to position [83, 0]
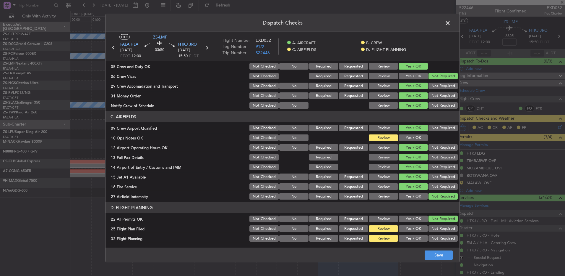
click at [400, 139] on button "Yes / OK" at bounding box center [413, 137] width 29 height 7
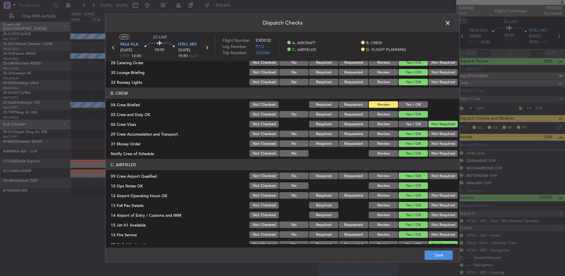
scroll to position [0, 0]
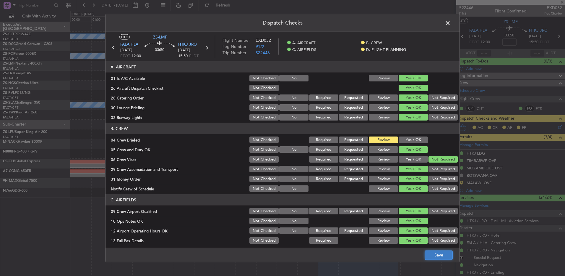
click at [445, 253] on button "Save" at bounding box center [439, 254] width 28 height 9
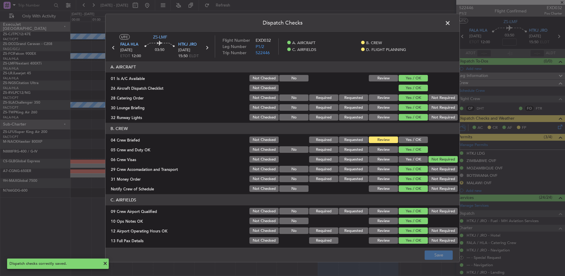
click at [451, 23] on span at bounding box center [451, 25] width 0 height 12
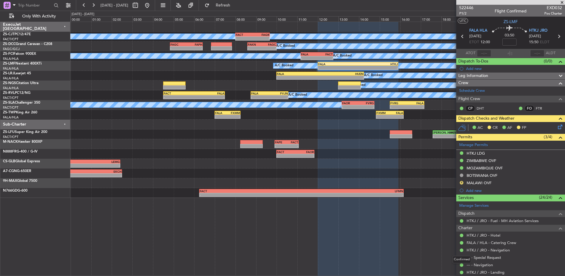
click at [463, 258] on div "Confirmed" at bounding box center [462, 259] width 18 height 7
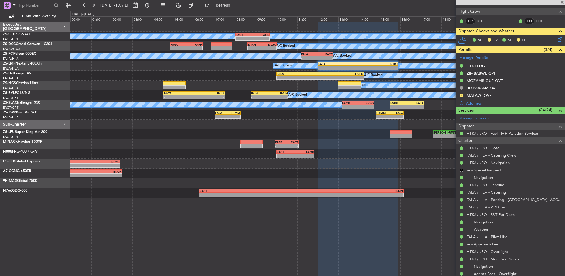
scroll to position [89, 0]
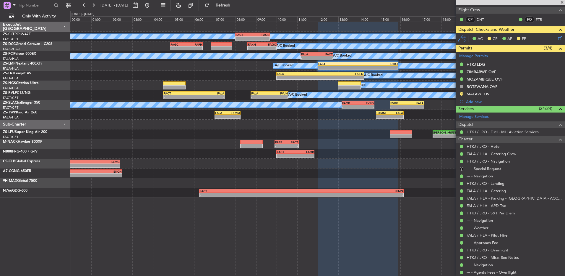
click at [462, 167] on button "S" at bounding box center [462, 169] width 4 height 4
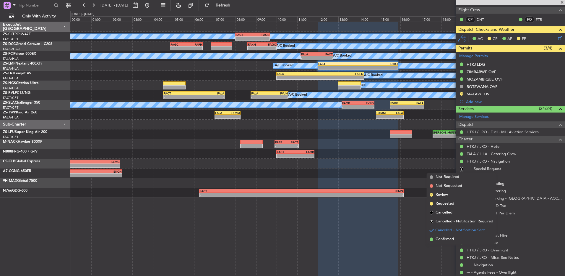
click at [443, 237] on span "Confirmed" at bounding box center [445, 239] width 18 height 6
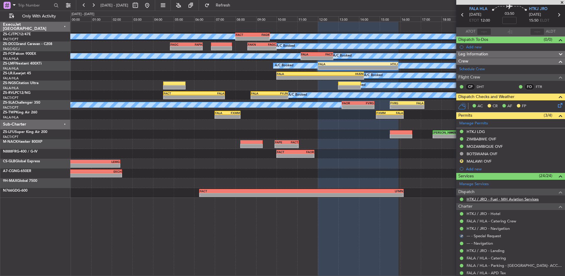
scroll to position [0, 0]
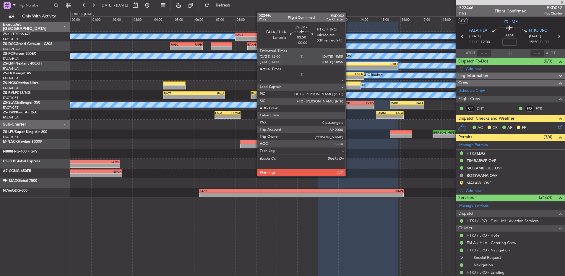
click at [348, 65] on div "FALA" at bounding box center [339, 64] width 40 height 4
click at [348, 63] on div "FALA" at bounding box center [339, 64] width 40 height 4
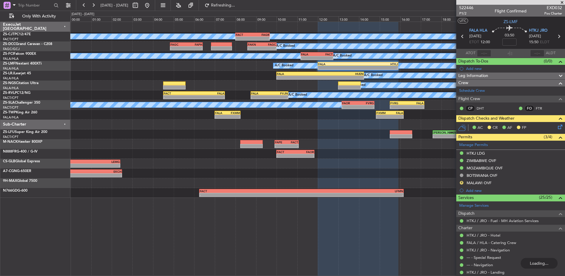
click at [557, 125] on icon at bounding box center [559, 125] width 5 height 5
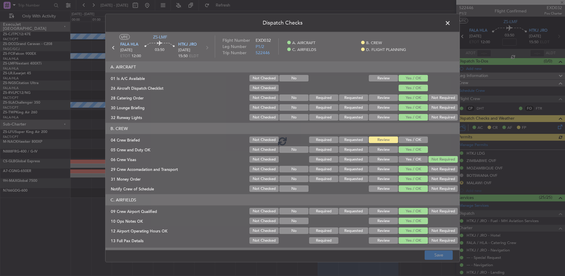
click at [399, 139] on div at bounding box center [283, 141] width 354 height 218
click at [400, 139] on div at bounding box center [283, 141] width 354 height 218
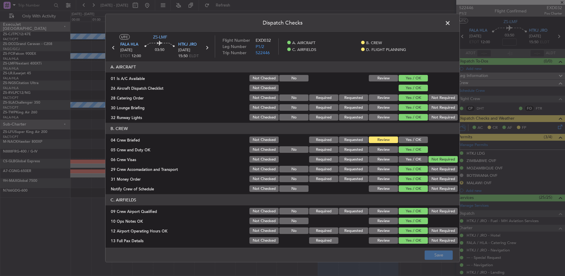
click at [400, 139] on button "Yes / OK" at bounding box center [413, 139] width 29 height 7
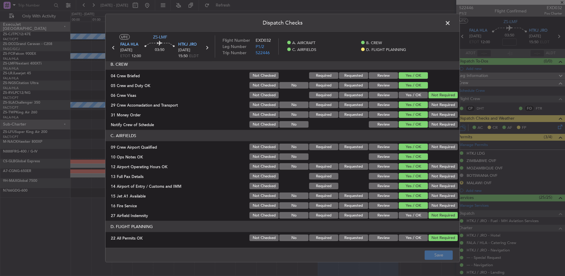
scroll to position [83, 0]
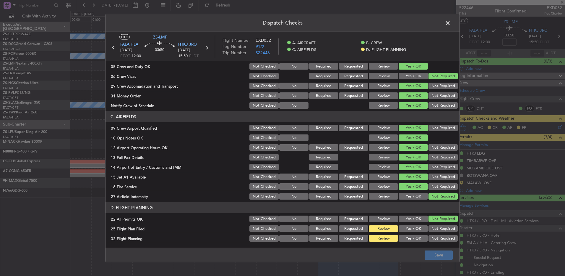
click at [451, 24] on span at bounding box center [451, 25] width 0 height 12
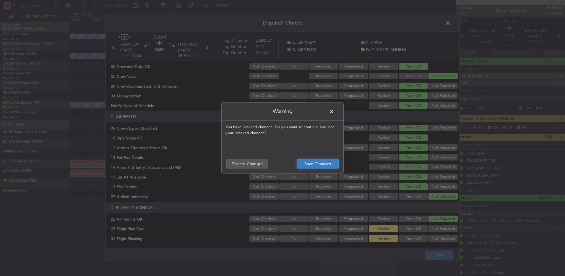
click at [319, 166] on button "Save Changes" at bounding box center [318, 163] width 42 height 9
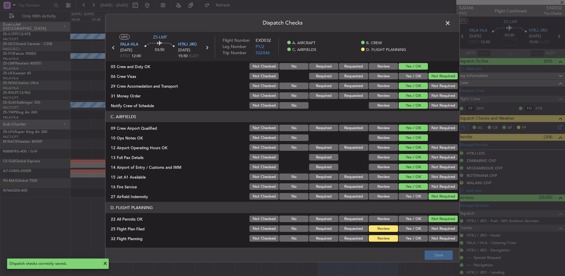
drag, startPoint x: 447, startPoint y: 24, endPoint x: 444, endPoint y: 27, distance: 4.0
click at [451, 25] on span at bounding box center [451, 25] width 0 height 12
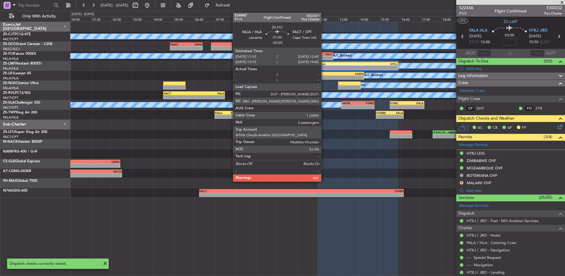
click at [324, 58] on div "-" at bounding box center [325, 58] width 16 height 4
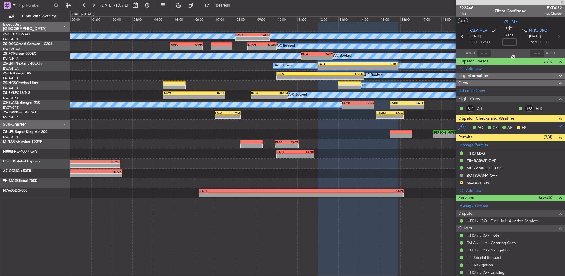
type input "-00:20"
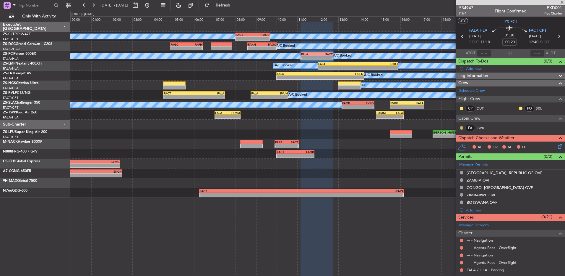
click at [463, 127] on button at bounding box center [462, 128] width 4 height 4
click at [455, 145] on span "Acknowledged" at bounding box center [463, 145] width 26 height 6
click at [462, 106] on button at bounding box center [462, 108] width 4 height 4
click at [468, 125] on span "Acknowledged" at bounding box center [463, 125] width 26 height 6
click at [519, 107] on button at bounding box center [521, 108] width 4 height 4
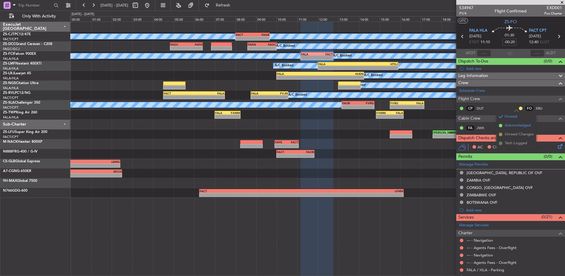
click at [509, 125] on span "Acknowledged" at bounding box center [518, 125] width 26 height 6
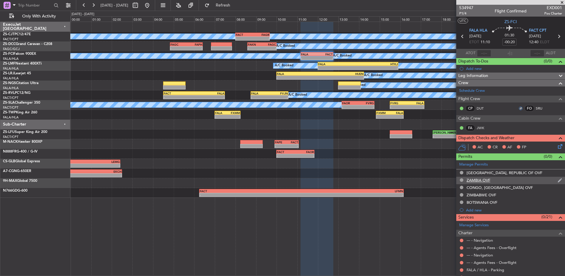
scroll to position [132, 0]
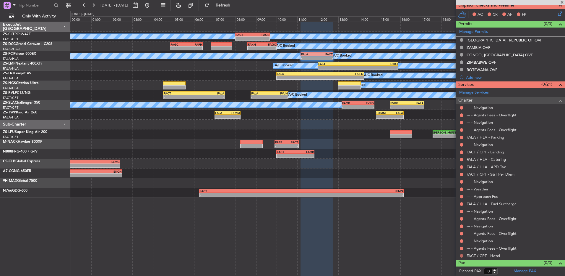
click at [462, 255] on button at bounding box center [462, 256] width 4 height 4
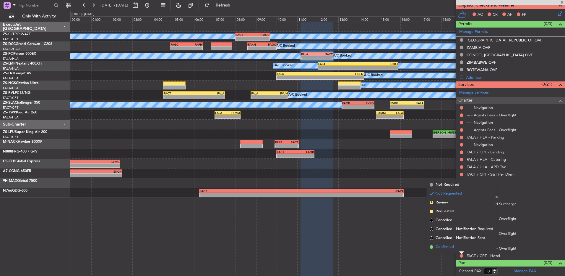
click at [456, 245] on li "Confirmed" at bounding box center [462, 246] width 68 height 9
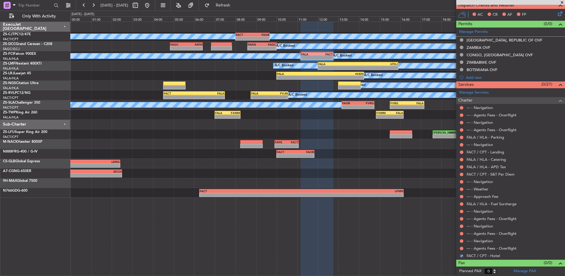
click at [457, 245] on fb-app "28 Aug 2025 - 29 Aug 2025 Refresh Quick Links Only With Activity A/C Booked - -…" at bounding box center [282, 139] width 565 height 271
click at [462, 247] on button at bounding box center [462, 248] width 4 height 4
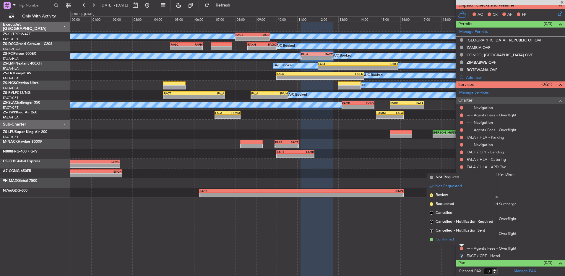
click at [459, 240] on li "Confirmed" at bounding box center [462, 239] width 68 height 9
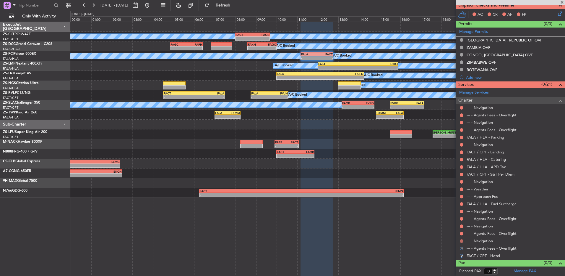
click at [460, 240] on button at bounding box center [462, 241] width 4 height 4
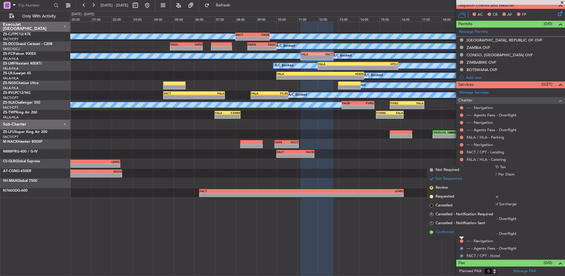
click at [461, 234] on li "Confirmed" at bounding box center [462, 231] width 68 height 9
click at [463, 231] on div at bounding box center [462, 233] width 5 height 5
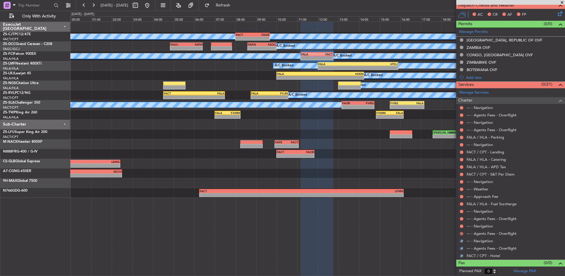
click at [462, 234] on button at bounding box center [462, 234] width 4 height 4
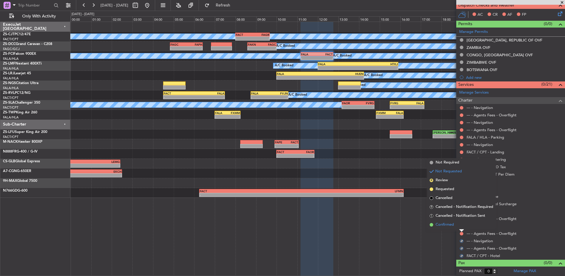
click at [461, 225] on li "Confirmed" at bounding box center [462, 224] width 68 height 9
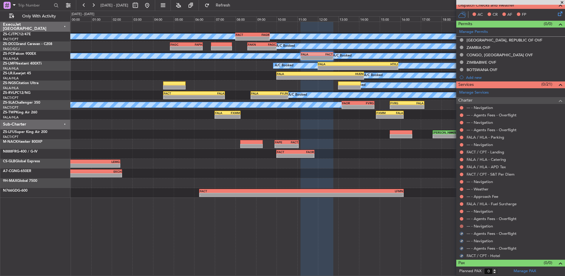
click at [462, 224] on button at bounding box center [462, 226] width 4 height 4
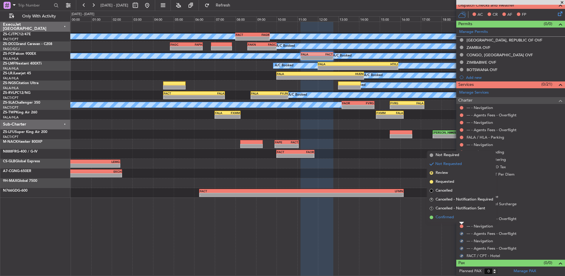
click at [460, 218] on li "Confirmed" at bounding box center [462, 217] width 68 height 9
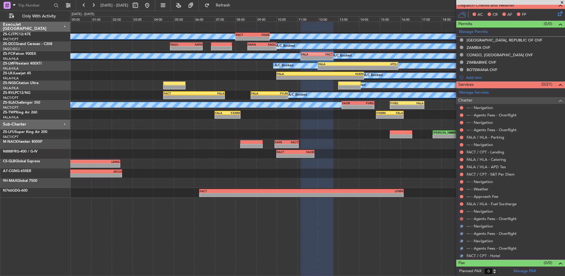
click at [463, 219] on button at bounding box center [462, 219] width 4 height 4
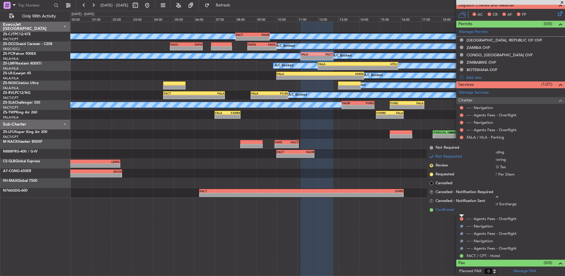
click at [463, 211] on li "Confirmed" at bounding box center [462, 209] width 68 height 9
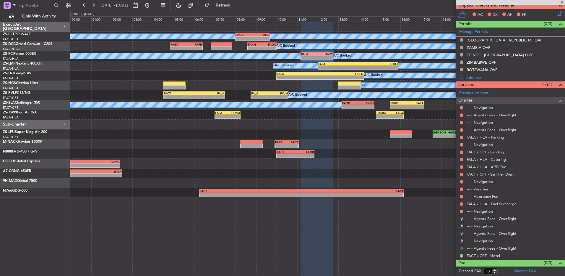
click at [463, 209] on nimbus-traffic-light at bounding box center [462, 211] width 5 height 5
click at [462, 211] on button at bounding box center [462, 211] width 4 height 4
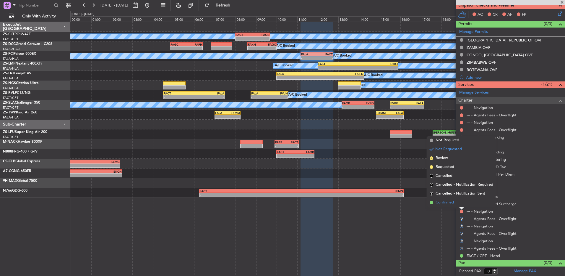
click at [460, 204] on li "Confirmed" at bounding box center [462, 202] width 68 height 9
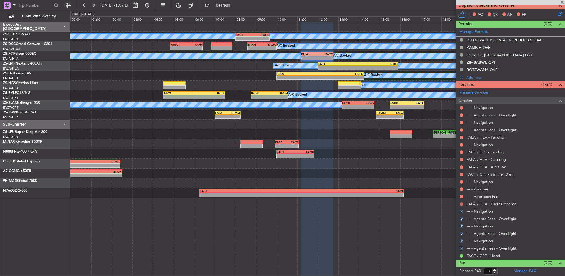
click at [460, 204] on button at bounding box center [462, 204] width 4 height 4
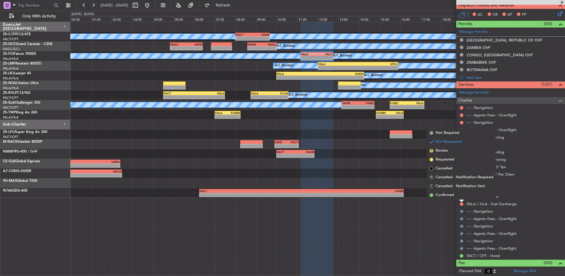
click at [461, 198] on li "Confirmed" at bounding box center [462, 194] width 68 height 9
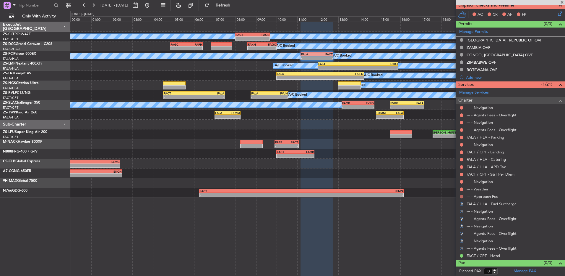
click at [462, 197] on button at bounding box center [462, 197] width 4 height 4
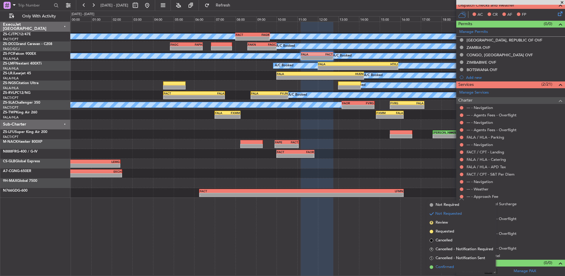
click at [447, 263] on li "Confirmed" at bounding box center [462, 266] width 68 height 9
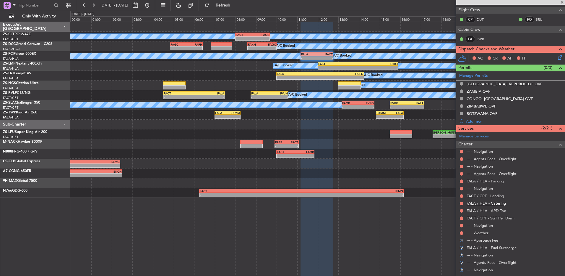
scroll to position [73, 0]
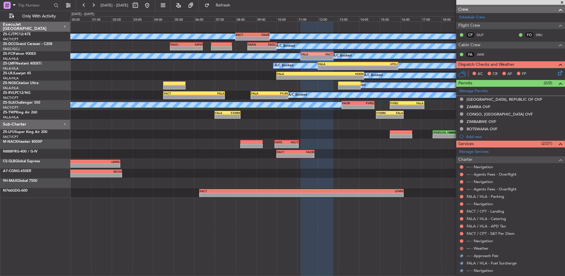
click at [460, 249] on button at bounding box center [462, 248] width 4 height 4
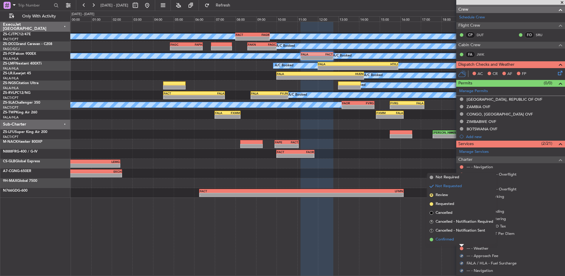
click at [460, 240] on li "Confirmed" at bounding box center [462, 239] width 68 height 9
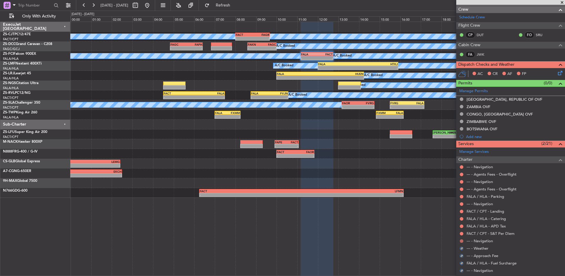
click at [462, 239] on button at bounding box center [462, 241] width 4 height 4
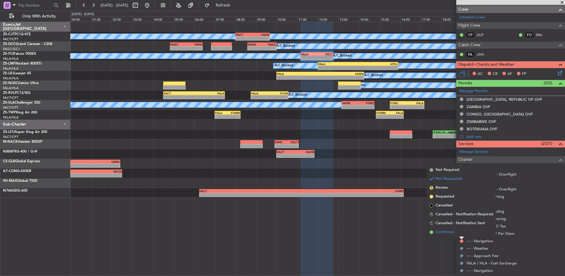
click at [462, 235] on li "Confirmed" at bounding box center [462, 231] width 68 height 9
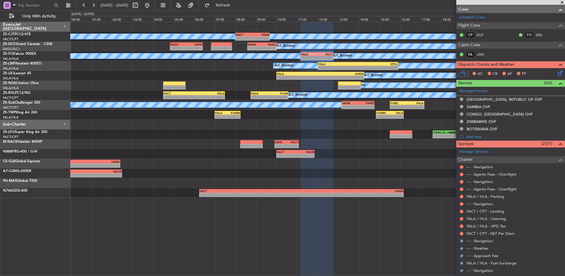
click at [463, 235] on div at bounding box center [462, 233] width 5 height 5
drag, startPoint x: 463, startPoint y: 235, endPoint x: 462, endPoint y: 232, distance: 3.0
click at [462, 234] on button at bounding box center [462, 234] width 4 height 4
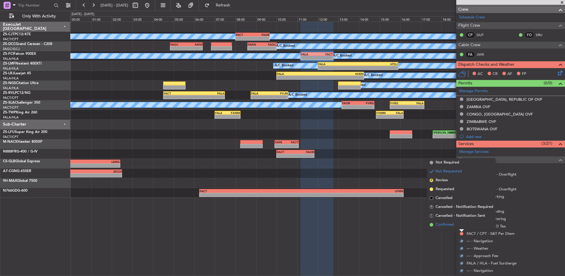
click at [462, 225] on li "Confirmed" at bounding box center [462, 224] width 68 height 9
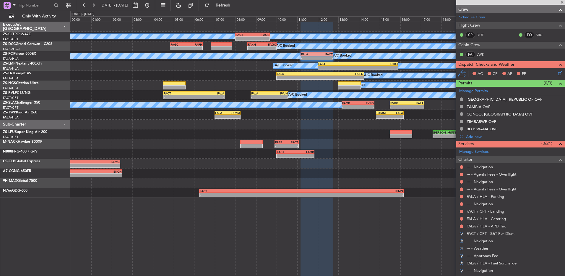
click at [462, 225] on button at bounding box center [462, 226] width 4 height 4
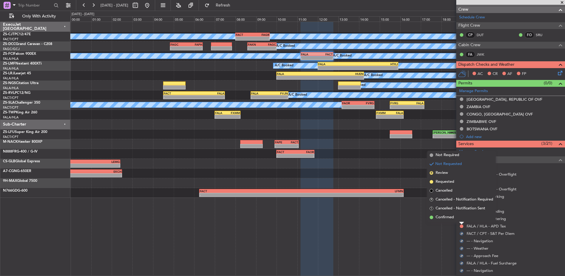
drag, startPoint x: 462, startPoint y: 225, endPoint x: 462, endPoint y: 218, distance: 7.4
click at [462, 218] on li "Confirmed" at bounding box center [462, 217] width 68 height 9
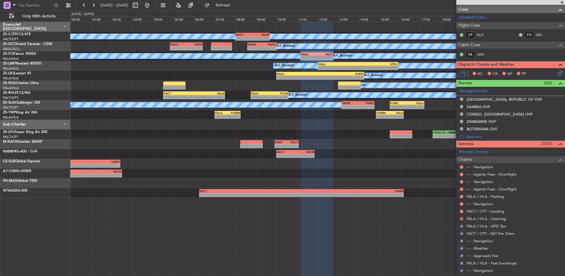
click at [462, 217] on button at bounding box center [462, 219] width 4 height 4
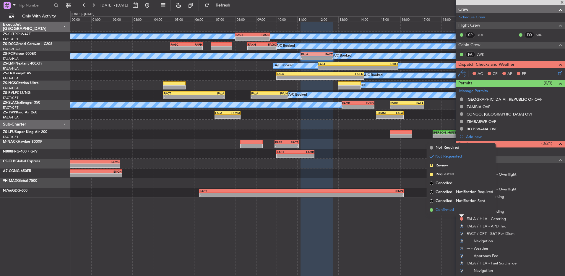
click at [462, 209] on li "Confirmed" at bounding box center [462, 209] width 68 height 9
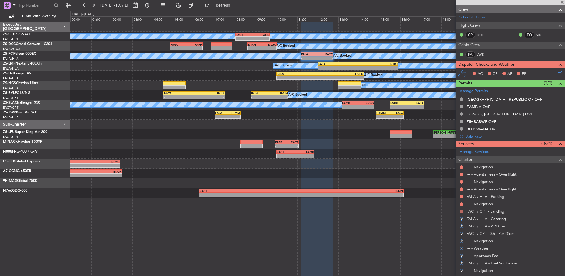
click at [462, 210] on button at bounding box center [462, 211] width 4 height 4
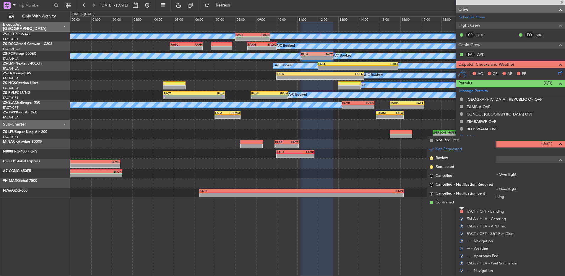
drag, startPoint x: 462, startPoint y: 210, endPoint x: 461, endPoint y: 204, distance: 5.4
click at [461, 204] on li "Confirmed" at bounding box center [462, 202] width 68 height 9
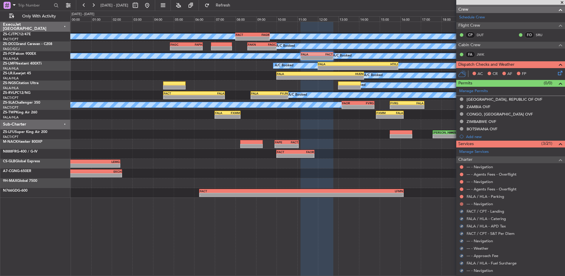
click at [462, 204] on button at bounding box center [462, 204] width 4 height 4
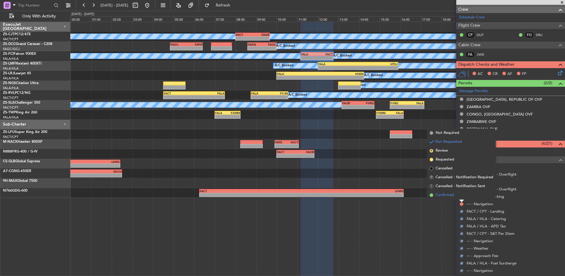
click at [462, 197] on li "Confirmed" at bounding box center [462, 194] width 68 height 9
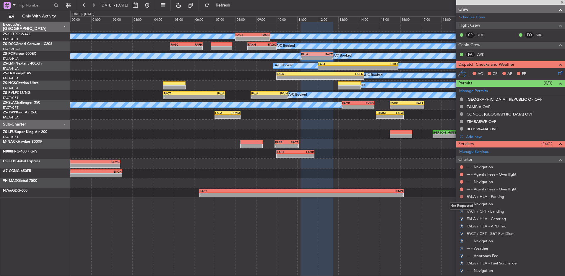
click at [463, 195] on button at bounding box center [462, 197] width 4 height 4
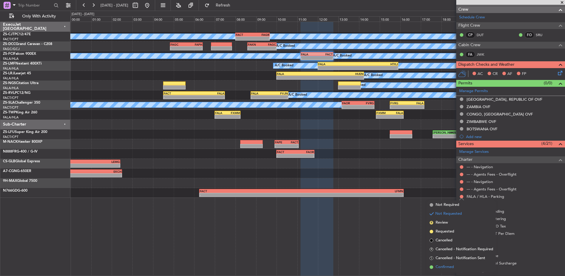
click at [453, 265] on span "Confirmed" at bounding box center [445, 267] width 18 height 6
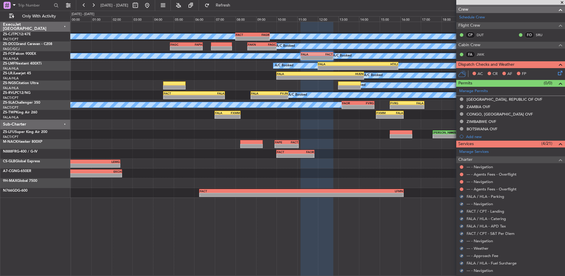
click at [464, 189] on div at bounding box center [462, 189] width 5 height 5
click at [463, 189] on button at bounding box center [462, 189] width 4 height 4
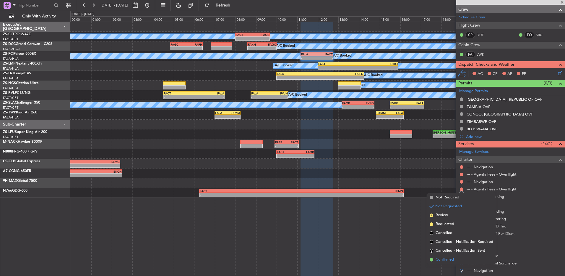
click at [442, 258] on span "Confirmed" at bounding box center [445, 259] width 18 height 6
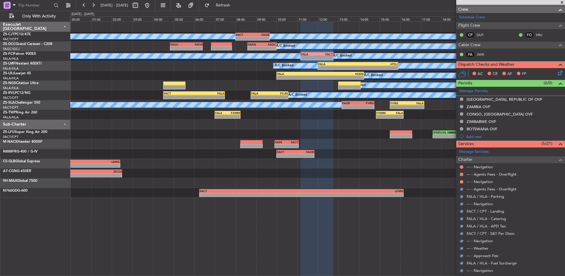
click at [464, 180] on nimbus-traffic-light at bounding box center [462, 181] width 5 height 5
click at [461, 183] on mat-tooltip-component "Not Requested" at bounding box center [461, 191] width 33 height 16
click at [462, 181] on button at bounding box center [462, 182] width 4 height 4
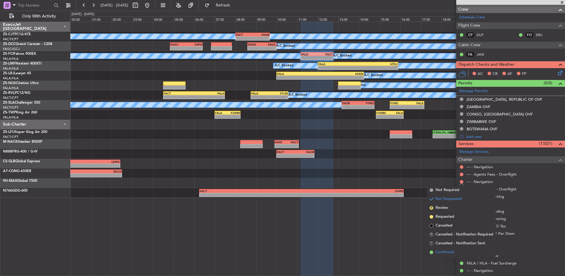
click at [430, 253] on span at bounding box center [432, 252] width 4 height 4
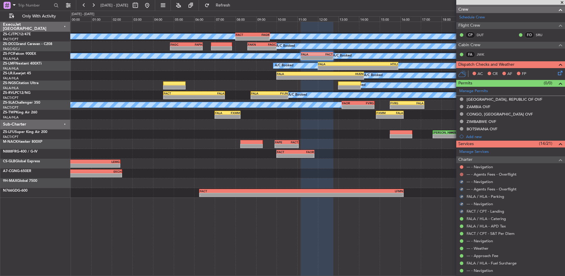
click at [463, 173] on button at bounding box center [462, 174] width 4 height 4
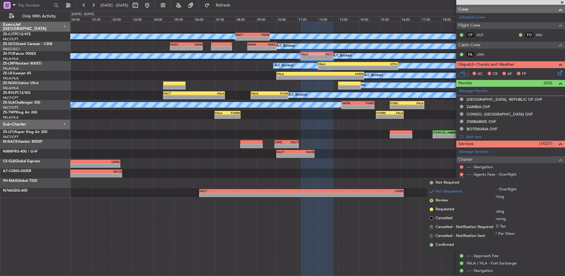
click at [454, 245] on span "Confirmed" at bounding box center [445, 245] width 18 height 6
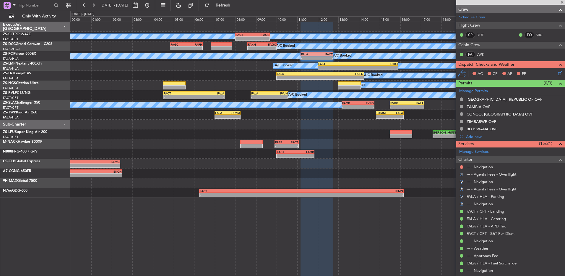
click at [463, 164] on div at bounding box center [462, 166] width 5 height 5
click at [462, 169] on mat-tooltip-component "Not Requested" at bounding box center [461, 176] width 33 height 16
click at [462, 167] on button at bounding box center [462, 167] width 4 height 4
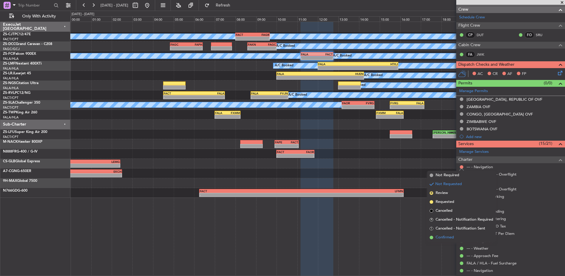
click at [453, 235] on span "Confirmed" at bounding box center [445, 237] width 18 height 6
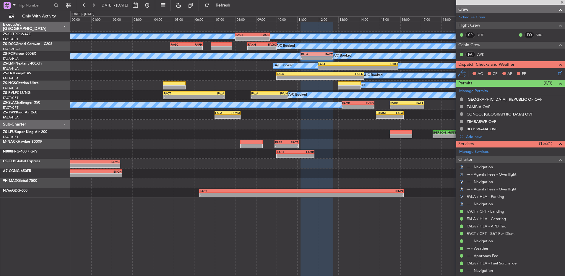
click at [557, 71] on icon at bounding box center [559, 72] width 5 height 5
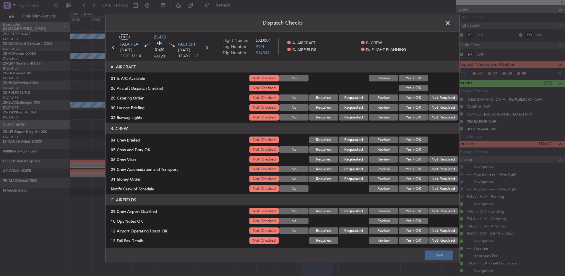
click at [410, 76] on button "Yes / OK" at bounding box center [413, 78] width 29 height 7
click at [410, 83] on section "A. AIRCRAFT 01 Is A/C Available Not Checked No Review Yes / OK 26 Aircraft Disp…" at bounding box center [283, 91] width 354 height 60
drag, startPoint x: 408, startPoint y: 88, endPoint x: 408, endPoint y: 91, distance: 3.0
click at [409, 88] on button "Yes / OK" at bounding box center [413, 88] width 29 height 7
click at [436, 98] on button "Not Required" at bounding box center [443, 97] width 29 height 7
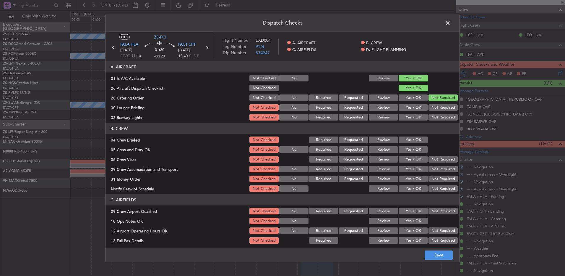
click at [413, 104] on button "Yes / OK" at bounding box center [413, 107] width 29 height 7
click at [413, 115] on button "Yes / OK" at bounding box center [413, 117] width 29 height 7
click at [390, 139] on button "Review" at bounding box center [383, 139] width 29 height 7
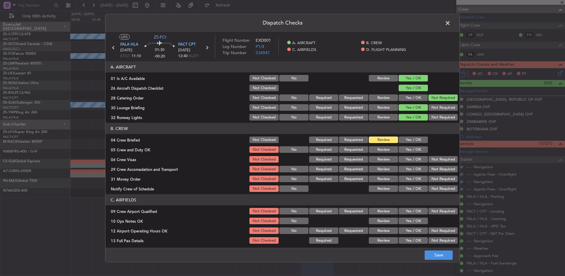
click at [403, 148] on button "Yes / OK" at bounding box center [413, 149] width 29 height 7
click at [408, 159] on button "Yes / OK" at bounding box center [413, 159] width 29 height 7
click at [411, 172] on button "Yes / OK" at bounding box center [413, 169] width 29 height 7
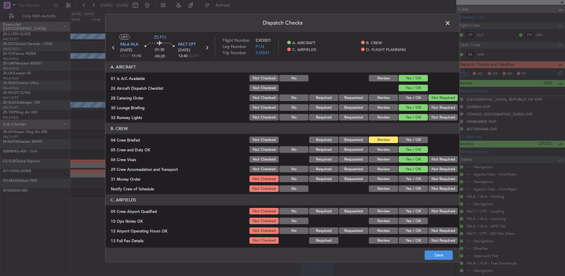
click at [438, 160] on button "Not Required" at bounding box center [443, 159] width 29 height 7
click at [430, 178] on button "Not Required" at bounding box center [443, 178] width 29 height 7
click at [413, 190] on button "Yes / OK" at bounding box center [413, 188] width 29 height 7
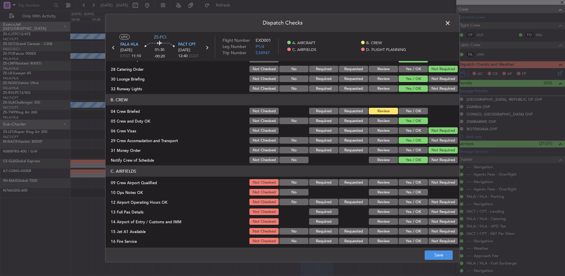
scroll to position [59, 0]
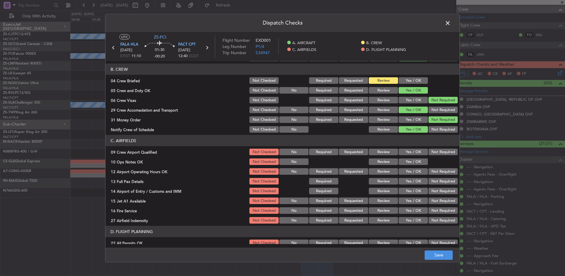
click at [405, 152] on button "Yes / OK" at bounding box center [413, 151] width 29 height 7
click at [405, 167] on section "C. AIRFIELDS 09 Crew Airport Qualified Not Checked No Required Requested Review…" at bounding box center [283, 179] width 354 height 89
click at [405, 163] on button "Yes / OK" at bounding box center [413, 161] width 29 height 7
click at [405, 170] on button "Yes / OK" at bounding box center [413, 171] width 29 height 7
click at [410, 182] on button "Yes / OK" at bounding box center [413, 181] width 29 height 7
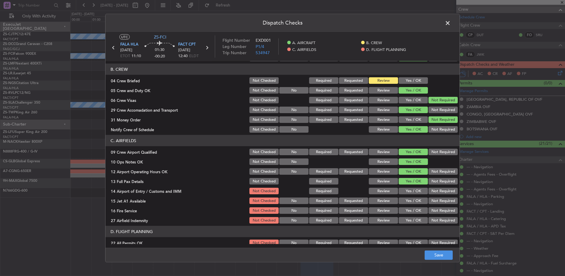
click at [455, 194] on div "14 Airport of Entry / Customs and IMM Not Checked Required Review Yes / OK Not …" at bounding box center [283, 191] width 354 height 8
click at [436, 189] on button "Not Required" at bounding box center [443, 191] width 29 height 7
click at [408, 201] on button "Yes / OK" at bounding box center [413, 200] width 29 height 7
drag, startPoint x: 407, startPoint y: 211, endPoint x: 431, endPoint y: 217, distance: 24.1
click at [410, 212] on button "Yes / OK" at bounding box center [413, 210] width 29 height 7
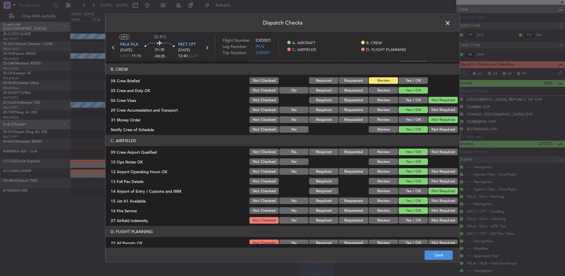
click at [450, 219] on button "Not Required" at bounding box center [443, 220] width 29 height 7
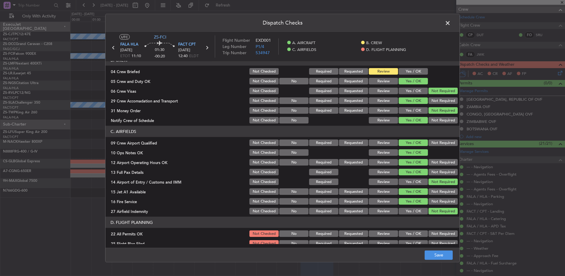
scroll to position [83, 0]
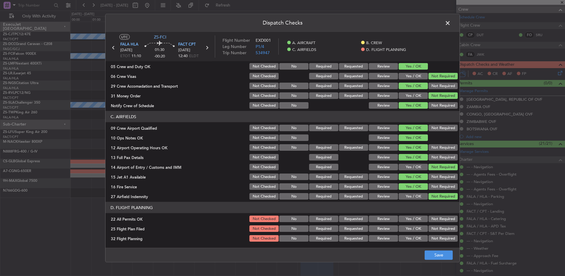
click at [446, 215] on button "Not Required" at bounding box center [443, 218] width 29 height 7
click at [375, 229] on button "Review" at bounding box center [383, 228] width 29 height 7
click at [377, 236] on button "Review" at bounding box center [383, 238] width 29 height 7
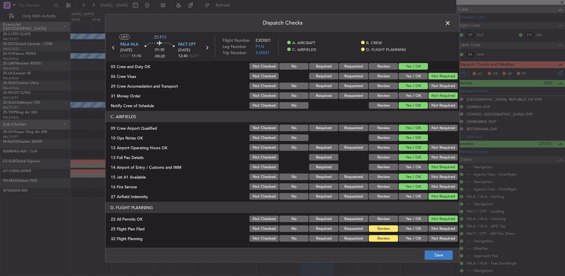
drag, startPoint x: 429, startPoint y: 260, endPoint x: 440, endPoint y: 255, distance: 12.8
click at [429, 260] on footer "Save" at bounding box center [283, 254] width 354 height 14
click at [440, 255] on button "Save" at bounding box center [439, 254] width 28 height 9
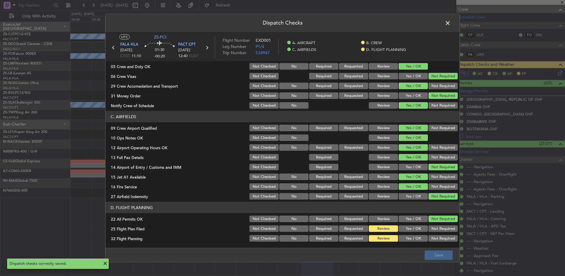
click at [454, 22] on header "Dispatch Checks" at bounding box center [283, 23] width 354 height 18
click at [451, 25] on span at bounding box center [451, 25] width 0 height 12
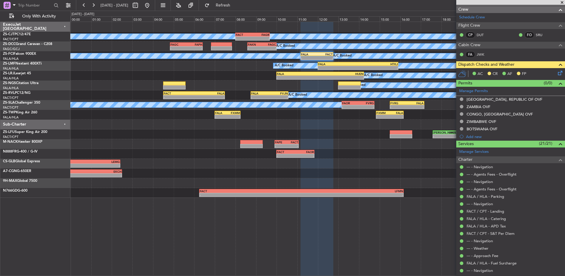
click at [557, 72] on icon at bounding box center [559, 72] width 5 height 5
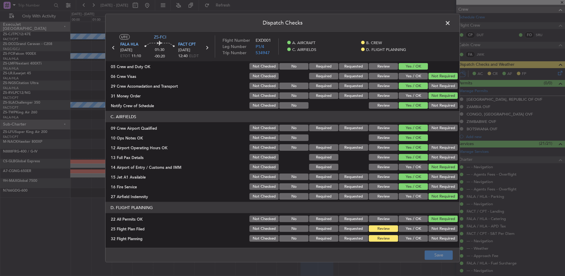
scroll to position [0, 0]
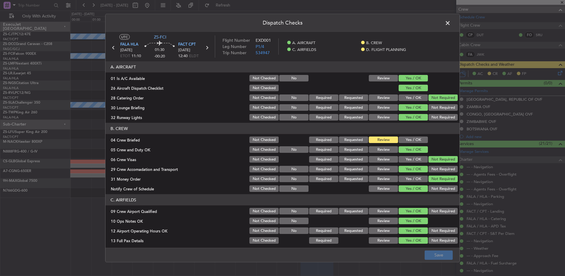
click at [451, 23] on span at bounding box center [451, 25] width 0 height 12
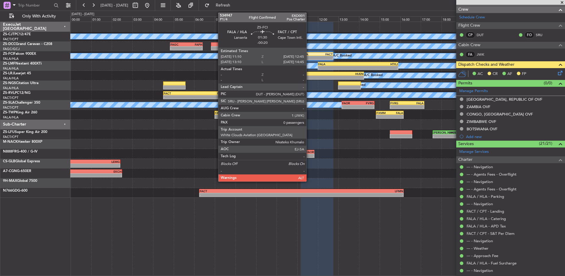
click at [310, 57] on div "-" at bounding box center [309, 58] width 16 height 4
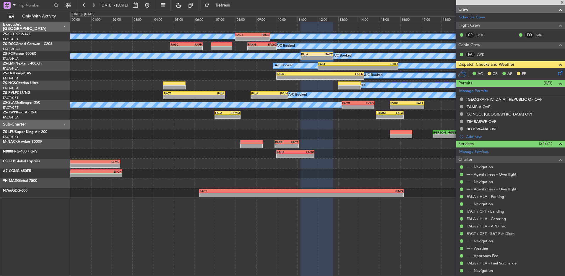
click at [557, 74] on icon at bounding box center [559, 72] width 5 height 5
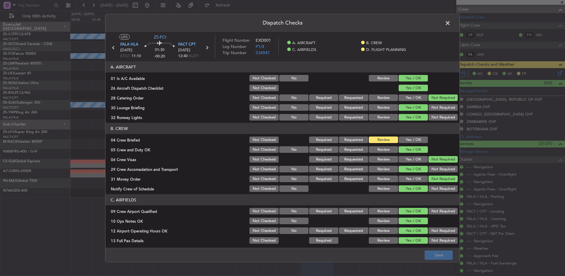
click at [409, 136] on button "Yes / OK" at bounding box center [413, 139] width 29 height 7
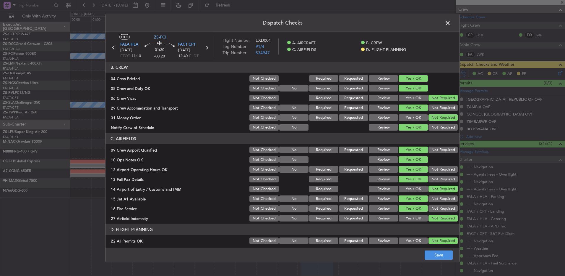
scroll to position [83, 0]
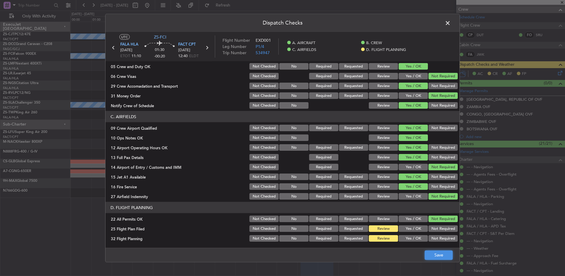
click at [433, 253] on button "Save" at bounding box center [439, 254] width 28 height 9
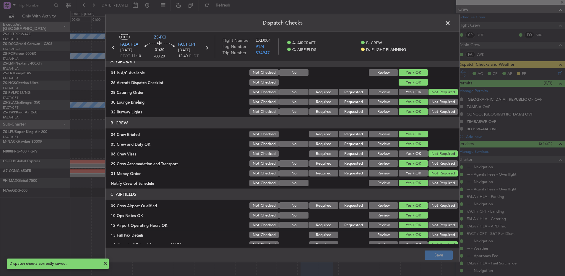
scroll to position [0, 0]
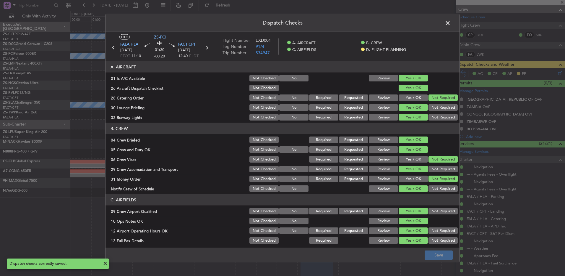
click at [451, 23] on span at bounding box center [451, 25] width 0 height 12
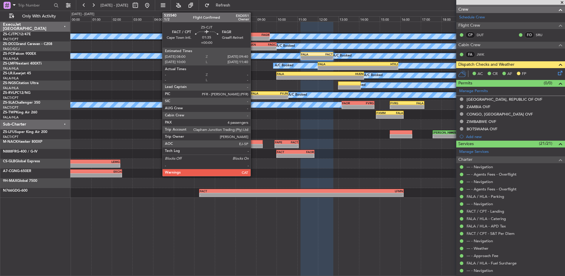
click at [253, 36] on div "- -" at bounding box center [252, 38] width 35 height 4
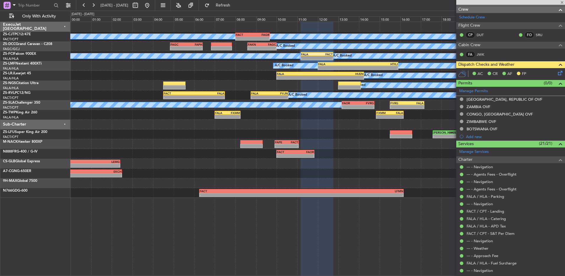
type input "4"
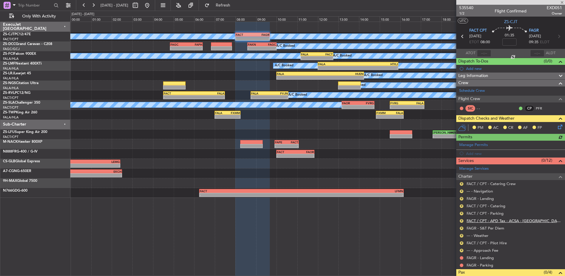
scroll to position [59, 0]
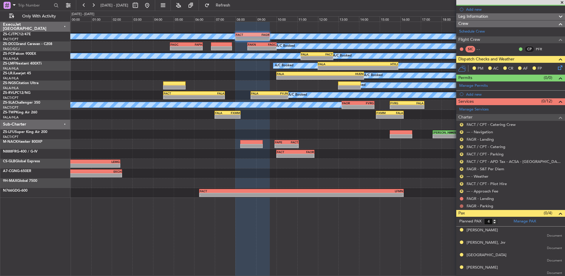
click at [462, 205] on button at bounding box center [462, 206] width 4 height 4
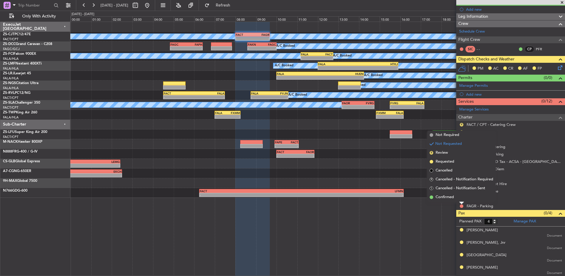
click at [460, 196] on li "Confirmed" at bounding box center [462, 197] width 68 height 9
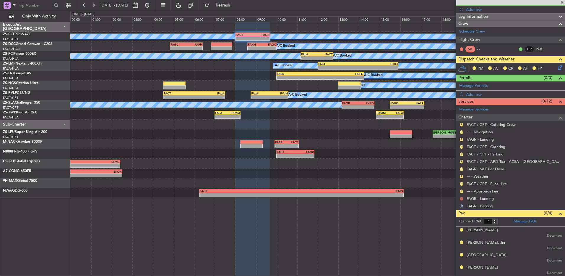
click at [463, 198] on button at bounding box center [462, 199] width 4 height 4
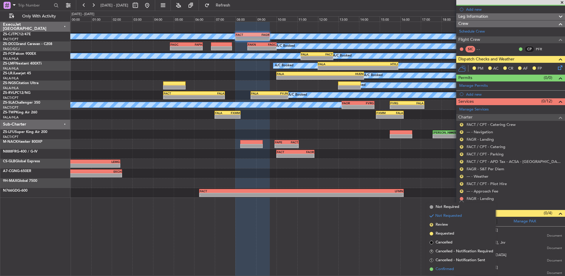
click at [441, 269] on span "Confirmed" at bounding box center [445, 269] width 18 height 6
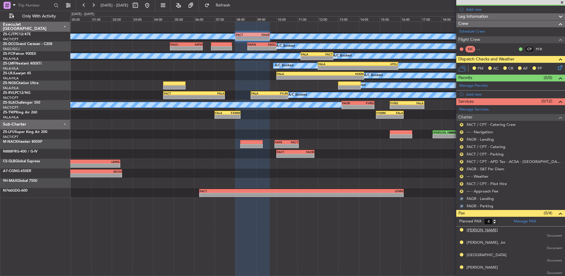
scroll to position [0, 0]
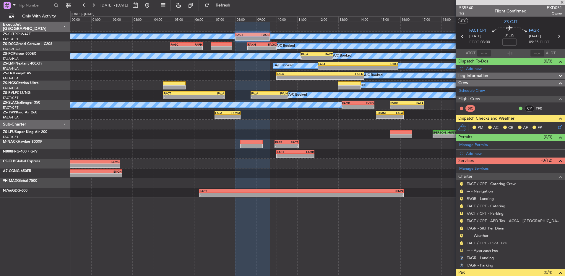
click at [462, 249] on button "R" at bounding box center [462, 250] width 4 height 4
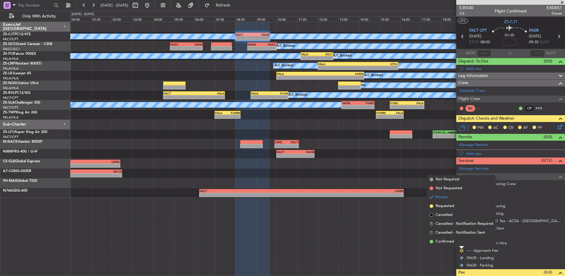
click at [455, 240] on li "Confirmed" at bounding box center [462, 241] width 68 height 9
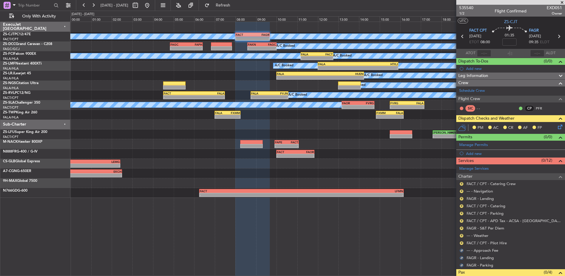
click at [460, 243] on div "R" at bounding box center [462, 242] width 5 height 5
click at [462, 241] on button "R" at bounding box center [462, 243] width 4 height 4
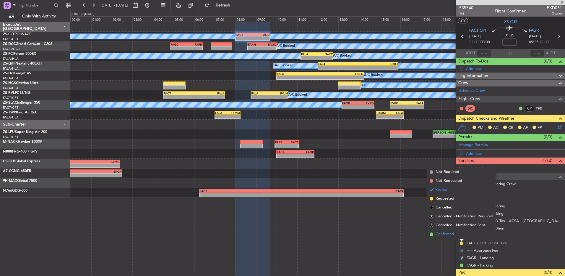
click at [459, 235] on li "Confirmed" at bounding box center [462, 234] width 68 height 9
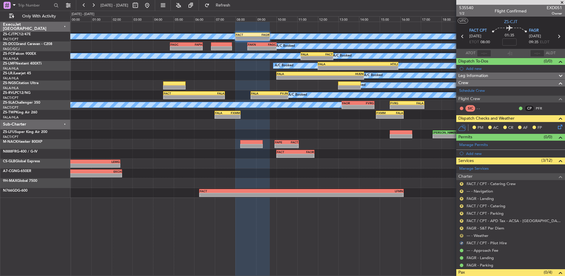
click at [463, 236] on button "R" at bounding box center [462, 236] width 4 height 4
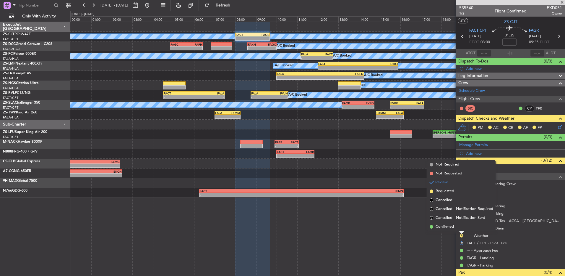
click at [458, 228] on li "Confirmed" at bounding box center [462, 226] width 68 height 9
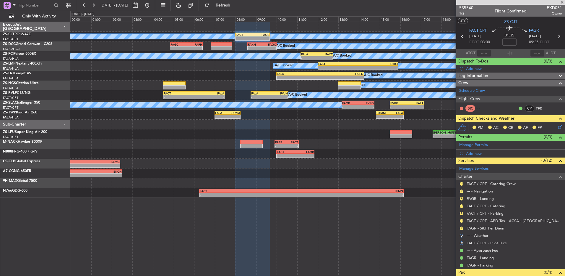
click at [464, 228] on div "R" at bounding box center [462, 228] width 5 height 5
click at [463, 228] on button "R" at bounding box center [462, 228] width 4 height 4
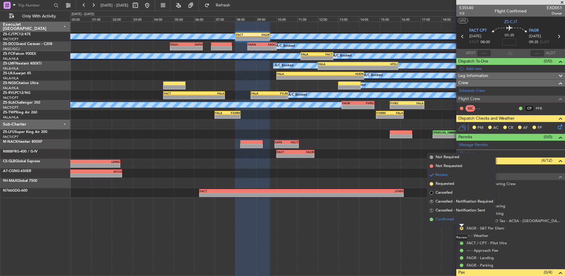
click at [462, 221] on li "Confirmed" at bounding box center [462, 219] width 68 height 9
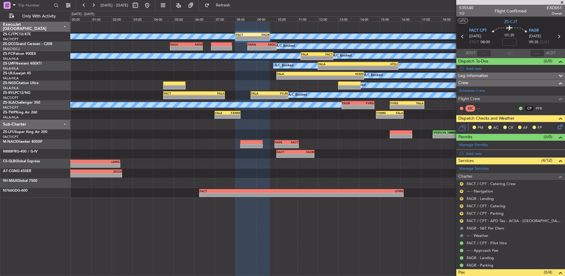
click at [462, 221] on button "R" at bounding box center [462, 221] width 4 height 4
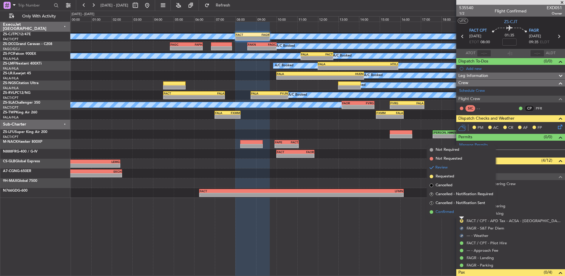
click at [462, 211] on li "Confirmed" at bounding box center [462, 211] width 68 height 9
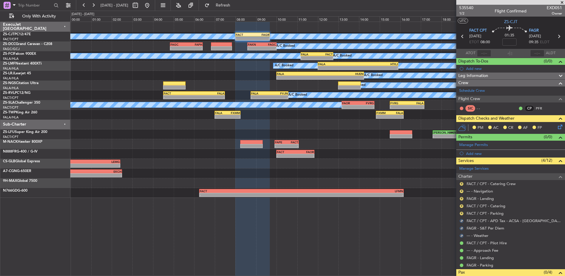
click at [462, 211] on button "R" at bounding box center [462, 213] width 4 height 4
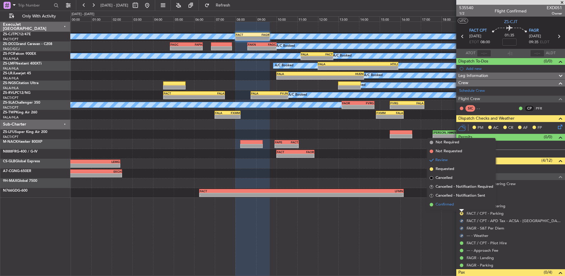
click at [460, 205] on li "Confirmed" at bounding box center [462, 204] width 68 height 9
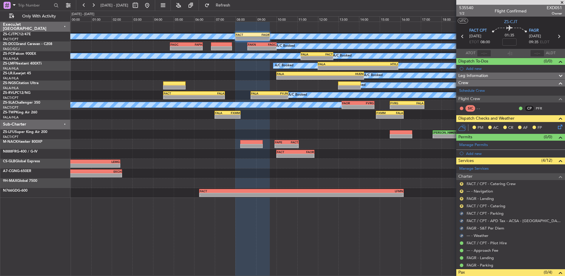
click at [460, 205] on button "R" at bounding box center [462, 206] width 4 height 4
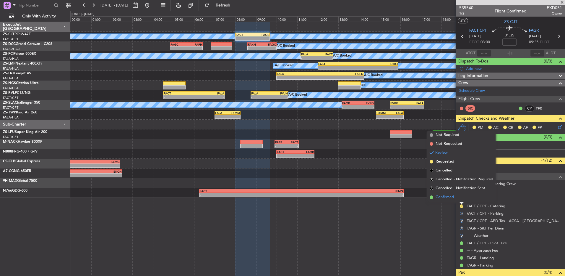
click at [461, 199] on li "Confirmed" at bounding box center [462, 197] width 68 height 9
click at [462, 199] on button "R" at bounding box center [462, 199] width 4 height 4
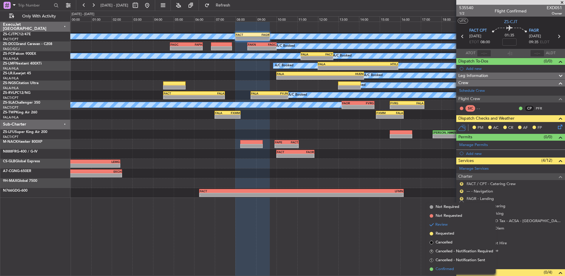
click at [444, 268] on span "Confirmed" at bounding box center [445, 269] width 18 height 6
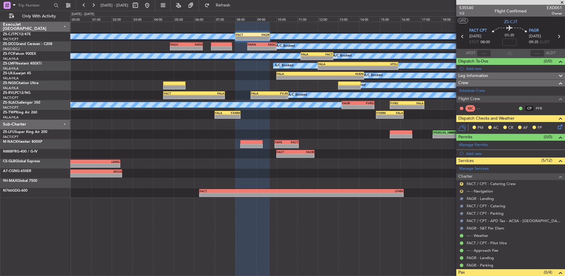
click at [463, 190] on button "R" at bounding box center [462, 191] width 4 height 4
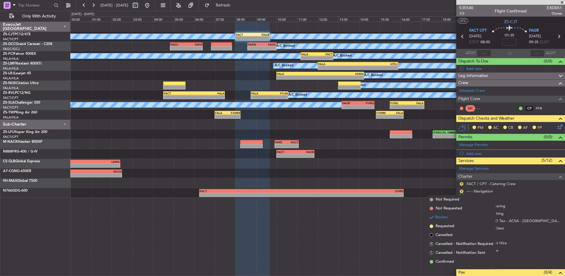
click at [452, 261] on span "Confirmed" at bounding box center [445, 261] width 18 height 6
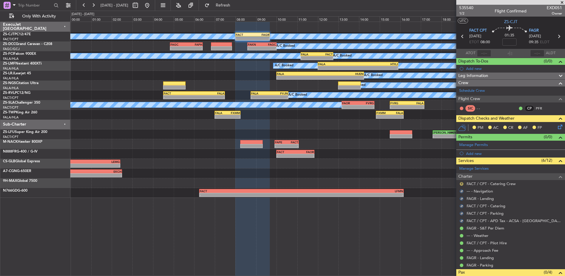
click at [462, 183] on button "R" at bounding box center [462, 184] width 4 height 4
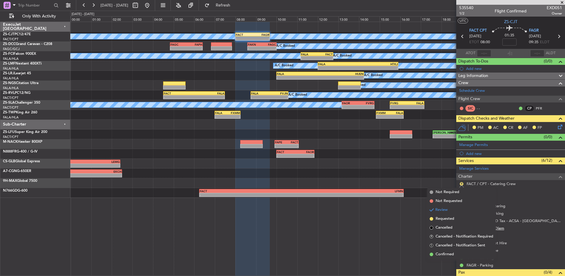
drag, startPoint x: 455, startPoint y: 255, endPoint x: 481, endPoint y: 227, distance: 38.3
click at [455, 254] on li "Confirmed" at bounding box center [462, 254] width 68 height 9
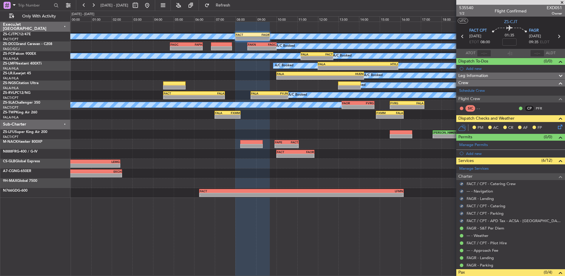
click at [558, 128] on icon at bounding box center [559, 125] width 5 height 5
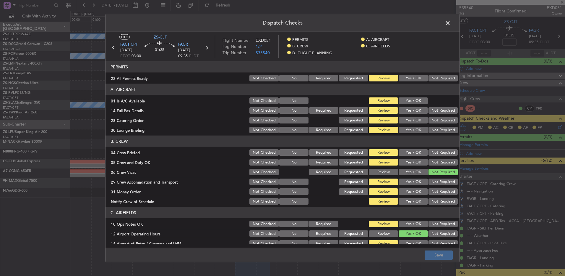
drag, startPoint x: 402, startPoint y: 78, endPoint x: 406, endPoint y: 99, distance: 21.7
click at [403, 79] on button "Yes / OK" at bounding box center [413, 78] width 29 height 7
click at [406, 100] on button "Yes / OK" at bounding box center [413, 100] width 29 height 7
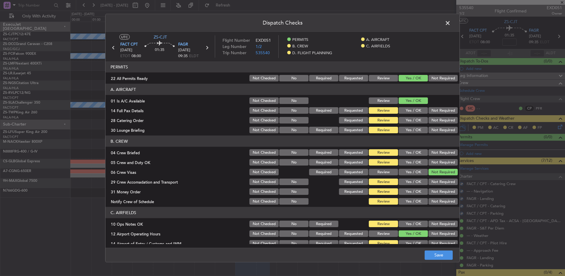
click at [412, 109] on button "Yes / OK" at bounding box center [413, 110] width 29 height 7
click at [440, 121] on button "Not Required" at bounding box center [443, 120] width 29 height 7
click at [399, 132] on button "Yes / OK" at bounding box center [413, 130] width 29 height 7
drag, startPoint x: 410, startPoint y: 155, endPoint x: 413, endPoint y: 158, distance: 4.0
click at [411, 155] on button "Yes / OK" at bounding box center [413, 152] width 29 height 7
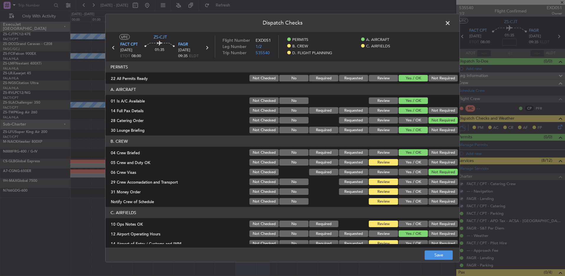
click at [411, 159] on button "Yes / OK" at bounding box center [413, 162] width 29 height 7
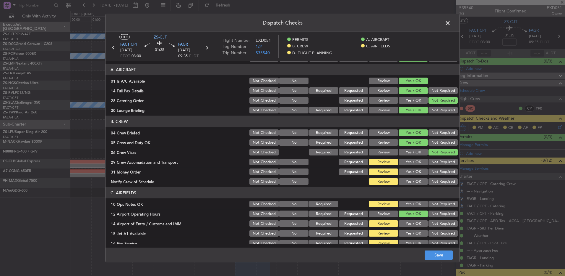
scroll to position [30, 0]
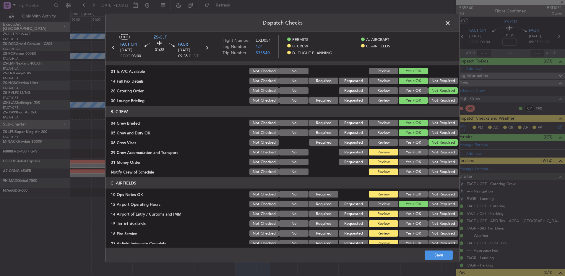
click at [437, 153] on button "Not Required" at bounding box center [443, 152] width 29 height 7
click at [430, 167] on div "Not Required" at bounding box center [443, 171] width 30 height 8
click at [434, 161] on button "Not Required" at bounding box center [443, 162] width 29 height 7
click at [413, 171] on button "Yes / OK" at bounding box center [413, 171] width 29 height 7
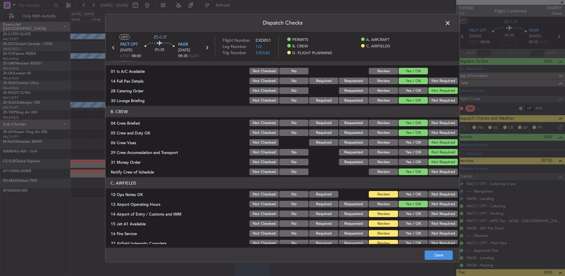
scroll to position [76, 0]
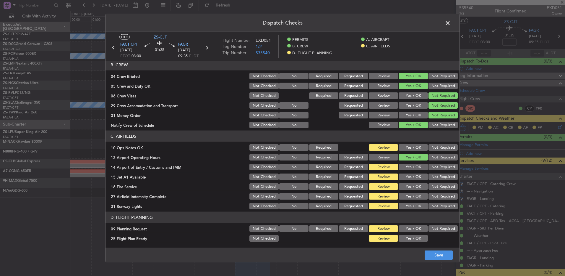
click at [408, 146] on button "Yes / OK" at bounding box center [413, 147] width 29 height 7
click at [438, 166] on button "Not Required" at bounding box center [443, 167] width 29 height 7
click at [413, 175] on button "Yes / OK" at bounding box center [413, 176] width 29 height 7
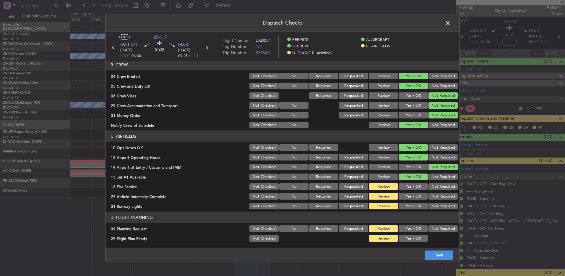
click at [410, 182] on div "Yes / OK" at bounding box center [413, 186] width 30 height 8
click at [409, 187] on button "Yes / OK" at bounding box center [413, 186] width 29 height 7
click at [414, 208] on button "Yes / OK" at bounding box center [413, 206] width 29 height 7
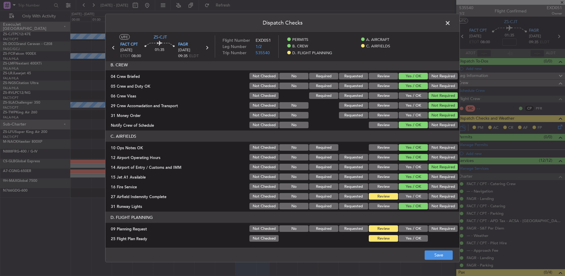
click at [429, 230] on button "Not Required" at bounding box center [443, 228] width 29 height 7
click at [437, 256] on button "Save" at bounding box center [439, 254] width 28 height 9
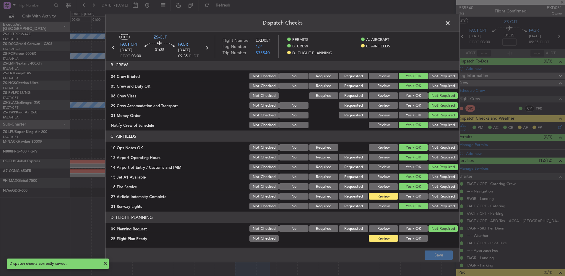
click at [451, 25] on span at bounding box center [451, 25] width 0 height 12
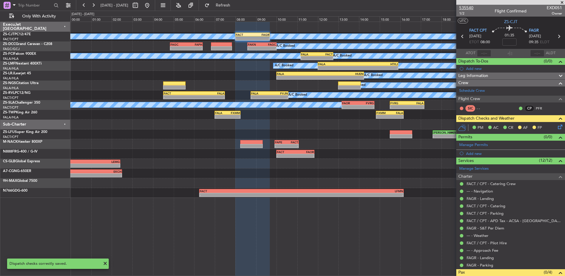
click at [470, 8] on span "535540" at bounding box center [467, 8] width 14 height 6
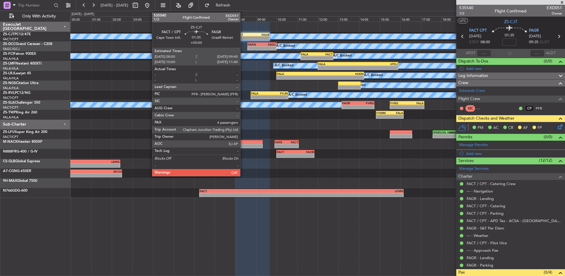
click at [244, 36] on div "FACT 08:00 Z FAGR 09:40 Z" at bounding box center [252, 35] width 35 height 4
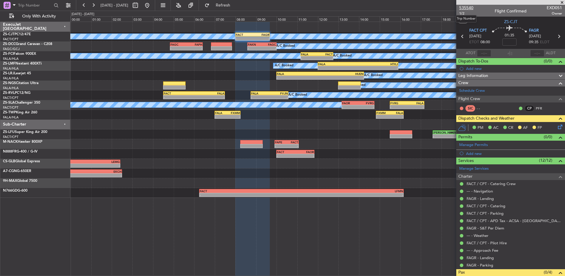
click at [470, 10] on span "535540" at bounding box center [467, 8] width 14 height 6
click at [558, 127] on icon at bounding box center [559, 125] width 5 height 5
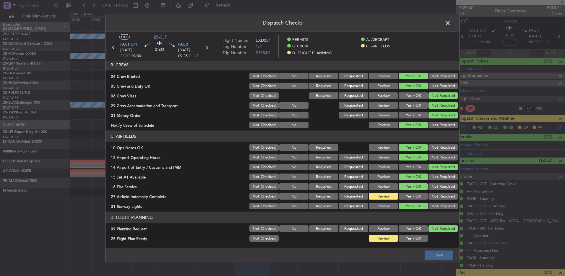
click at [451, 24] on span at bounding box center [451, 25] width 0 height 12
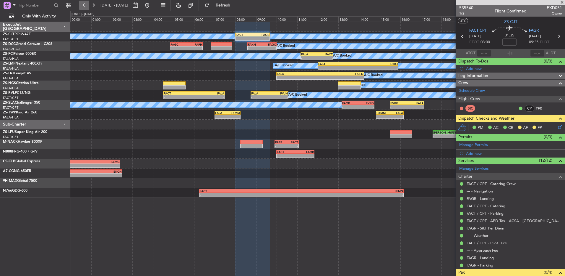
click at [85, 6] on button at bounding box center [83, 5] width 9 height 9
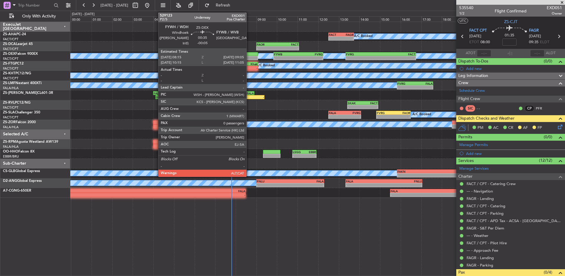
click at [247, 50] on div "FAOR 09:00 Z FACT 11:05 Z - - FACT 06:00 Z FAOR 08:00 Z 05:32 Z 07:15 Z" at bounding box center [317, 46] width 495 height 10
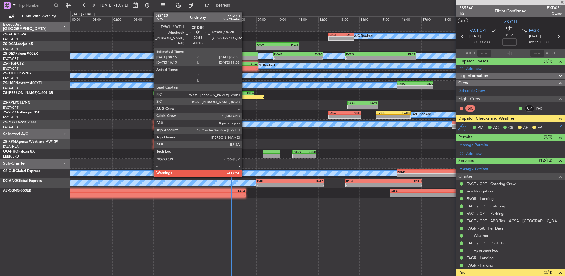
click at [245, 54] on div at bounding box center [249, 54] width 17 height 4
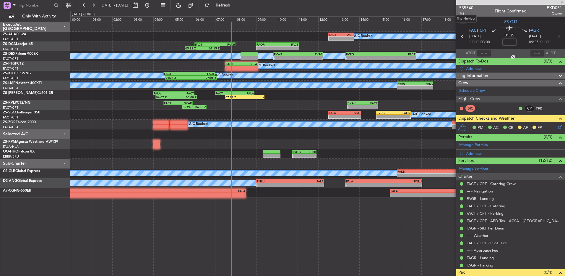
type input "-00:05"
type input "0"
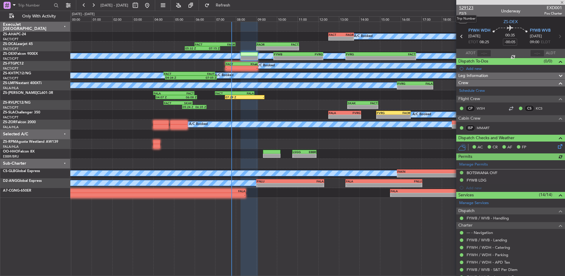
click at [466, 9] on span "529123" at bounding box center [467, 8] width 14 height 6
click at [94, 3] on button at bounding box center [93, 5] width 9 height 9
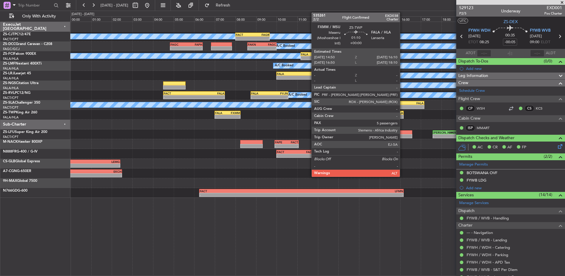
click at [403, 116] on div "-" at bounding box center [396, 117] width 13 height 4
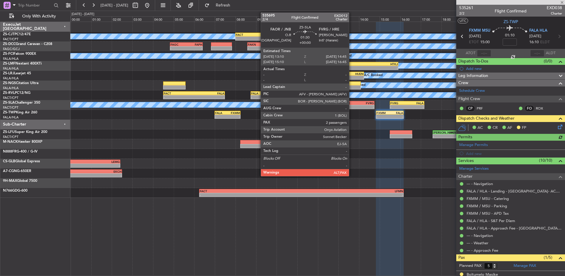
click at [352, 107] on div "-" at bounding box center [350, 107] width 16 height 4
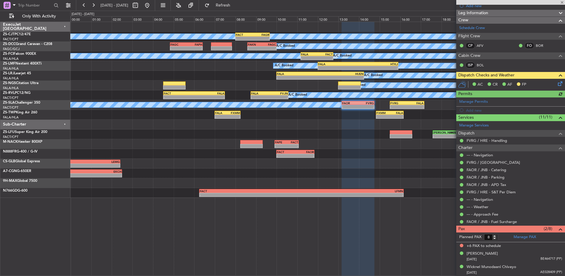
scroll to position [63, 0]
click at [495, 240] on form "Planned PAX 8" at bounding box center [484, 236] width 54 height 9
click at [487, 238] on input "8" at bounding box center [491, 236] width 14 height 7
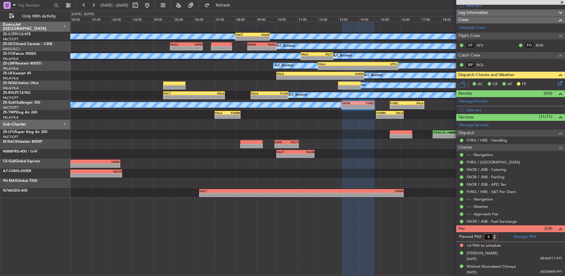
type input "2"
click at [507, 234] on form "Planned PAX 2" at bounding box center [484, 236] width 54 height 9
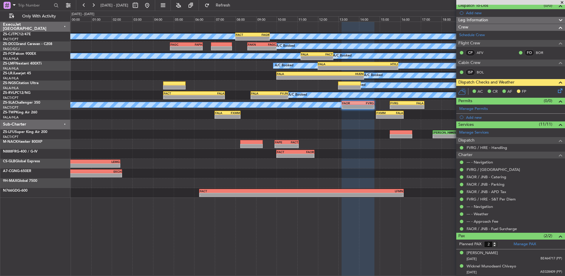
scroll to position [55, 0]
click at [96, 5] on button at bounding box center [93, 5] width 9 height 9
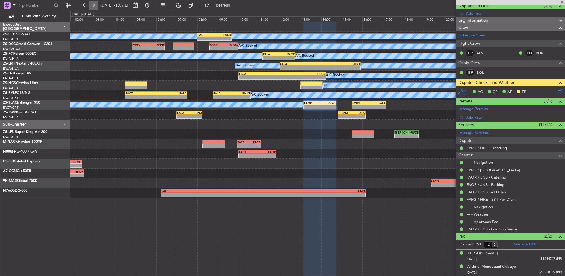
click at [96, 5] on button at bounding box center [93, 5] width 9 height 9
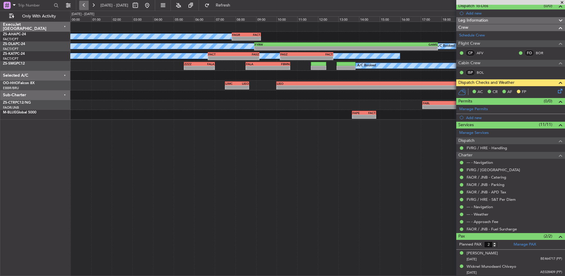
click at [86, 4] on button at bounding box center [83, 5] width 9 height 9
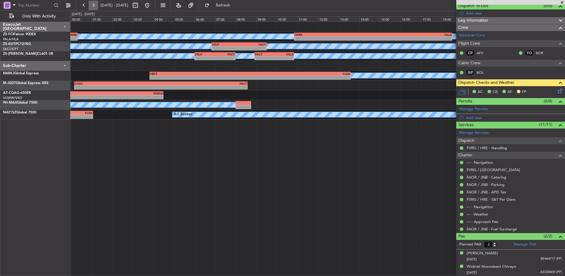
click at [97, 8] on button at bounding box center [93, 5] width 9 height 9
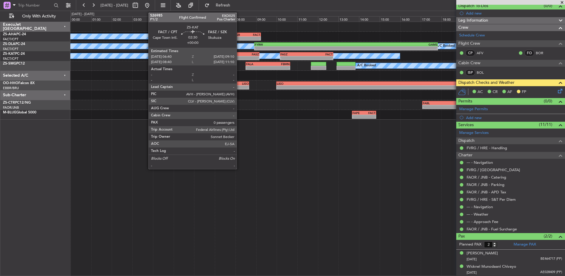
click at [240, 55] on div "FASZ" at bounding box center [246, 54] width 25 height 4
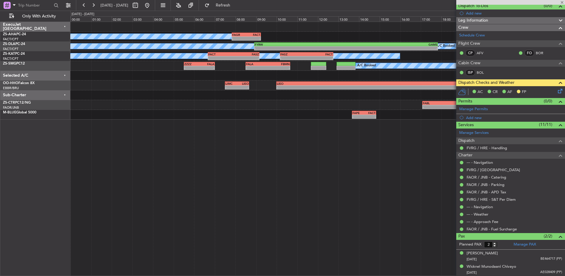
type input "0"
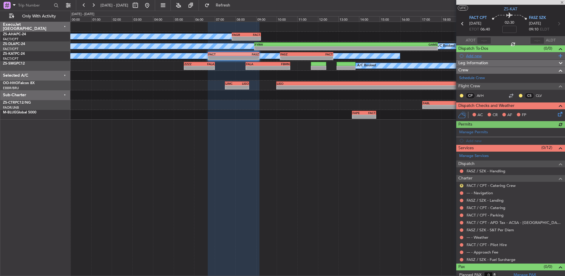
scroll to position [17, 0]
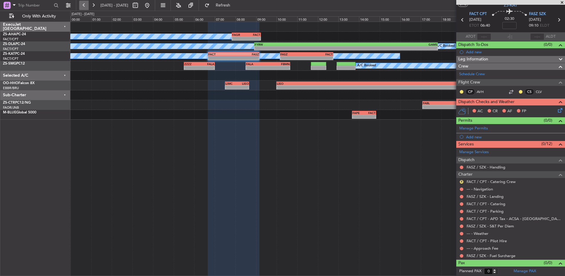
click at [85, 7] on button at bounding box center [83, 5] width 9 height 9
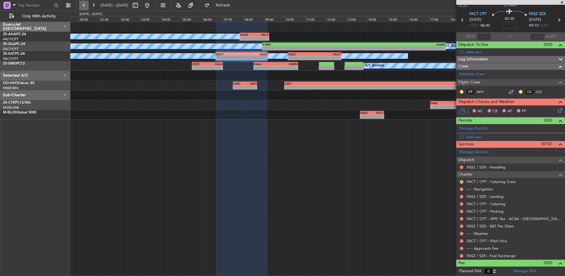
click at [84, 8] on button at bounding box center [83, 5] width 9 height 9
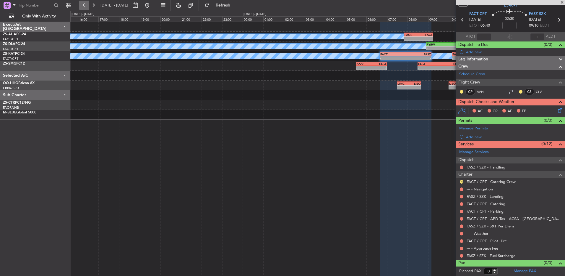
click at [84, 8] on button at bounding box center [83, 5] width 9 height 9
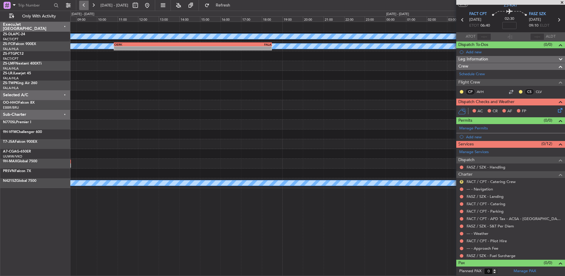
click at [84, 8] on button at bounding box center [83, 5] width 9 height 9
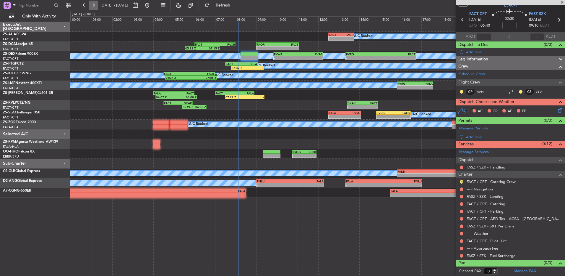
click at [93, 7] on button at bounding box center [93, 5] width 9 height 9
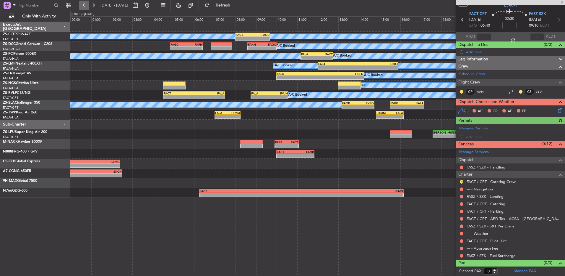
click at [85, 7] on button at bounding box center [83, 5] width 9 height 9
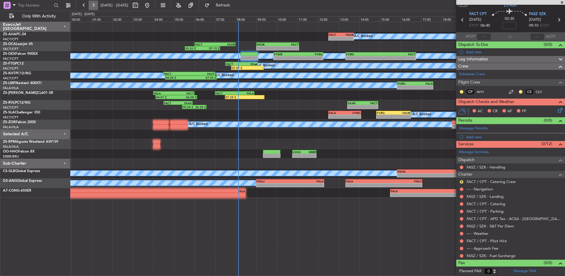
click at [96, 7] on button at bounding box center [93, 5] width 9 height 9
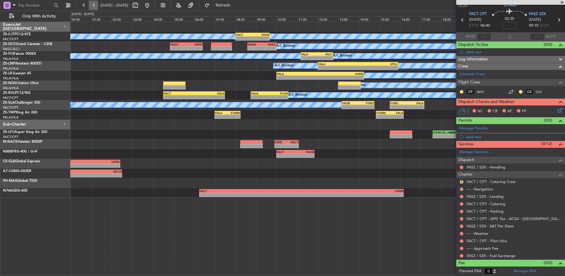
click at [97, 6] on button at bounding box center [93, 5] width 9 height 9
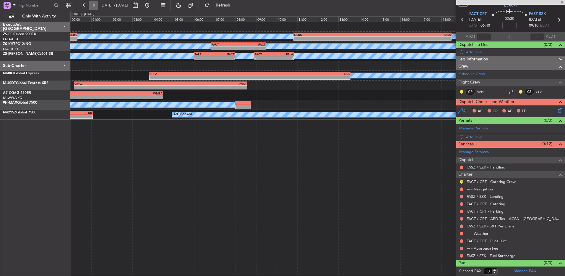
click at [96, 7] on button at bounding box center [93, 5] width 9 height 9
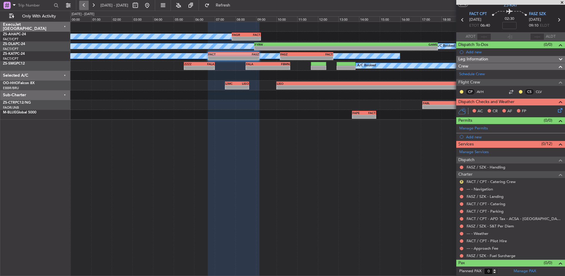
click at [84, 6] on button at bounding box center [83, 5] width 9 height 9
click at [83, 6] on button at bounding box center [83, 5] width 9 height 9
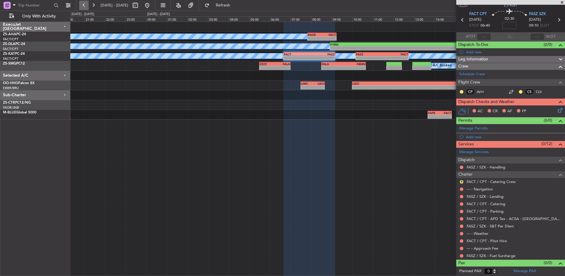
click at [83, 6] on button at bounding box center [83, 5] width 9 height 9
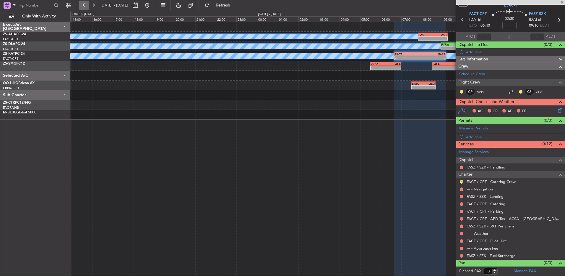
click at [83, 6] on button at bounding box center [83, 5] width 9 height 9
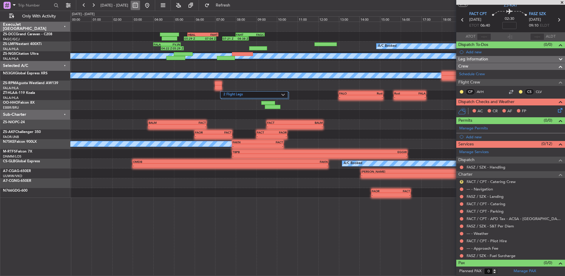
click at [140, 6] on button at bounding box center [135, 5] width 9 height 9
select select "8"
select select "2025"
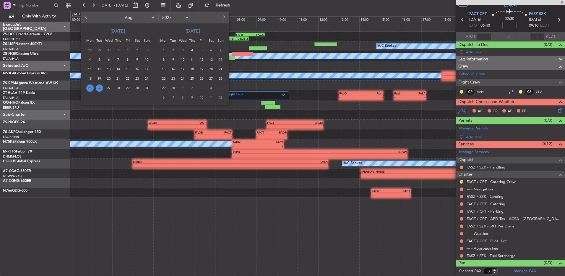
click at [87, 16] on span "Previous month" at bounding box center [87, 17] width 4 height 4
select select "7"
click at [120, 77] on span "24" at bounding box center [118, 78] width 7 height 7
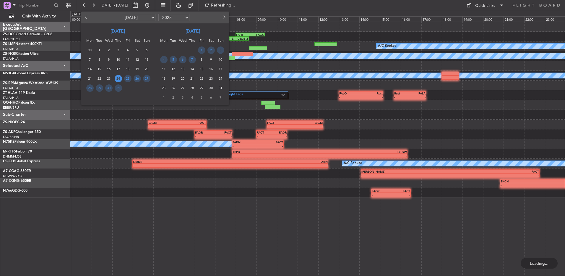
scroll to position [0, 0]
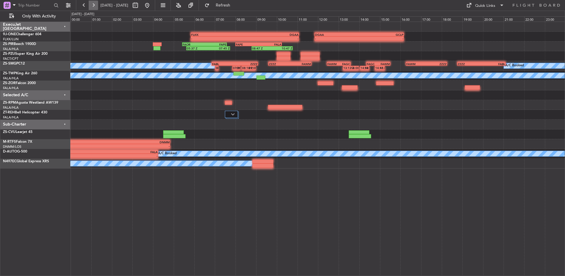
click at [96, 6] on button at bounding box center [93, 5] width 9 height 9
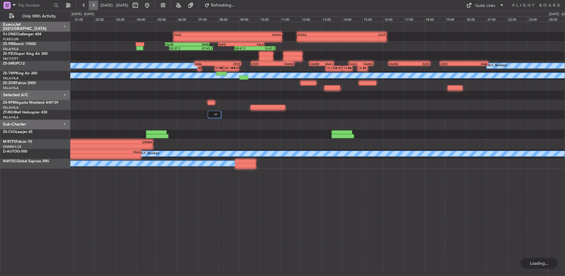
click at [96, 6] on button at bounding box center [93, 5] width 9 height 9
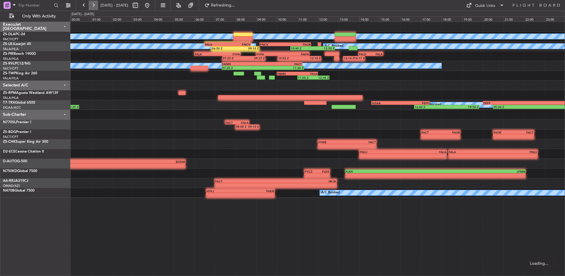
click at [96, 6] on button at bounding box center [93, 5] width 9 height 9
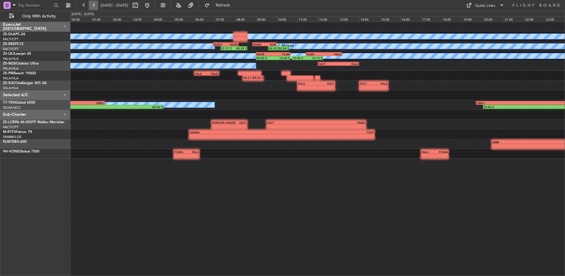
click at [96, 6] on button at bounding box center [93, 5] width 9 height 9
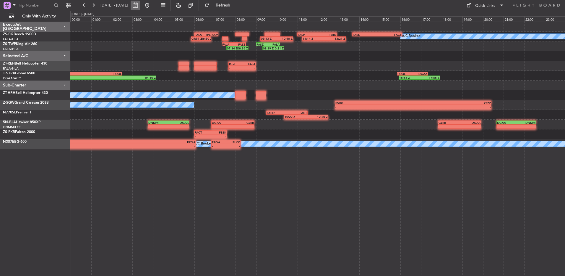
click at [140, 4] on button at bounding box center [135, 5] width 9 height 9
select select "7"
select select "2025"
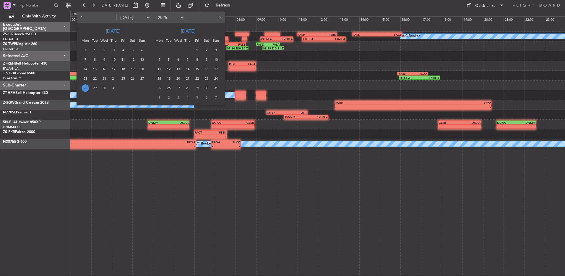
click at [112, 79] on span "24" at bounding box center [113, 78] width 7 height 7
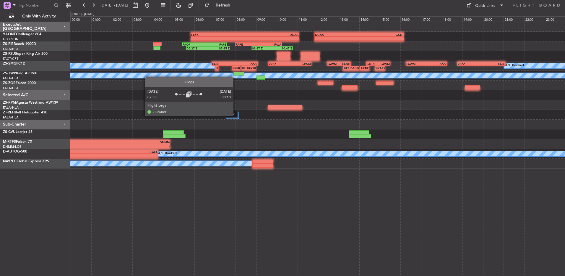
click at [236, 116] on div at bounding box center [231, 114] width 13 height 7
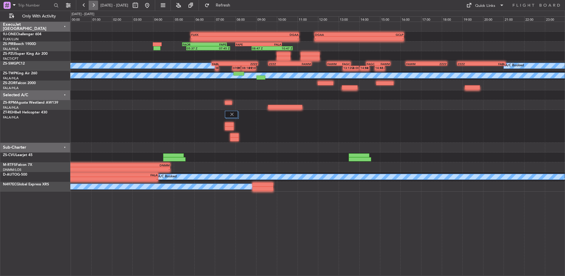
click at [92, 3] on button at bounding box center [93, 5] width 9 height 9
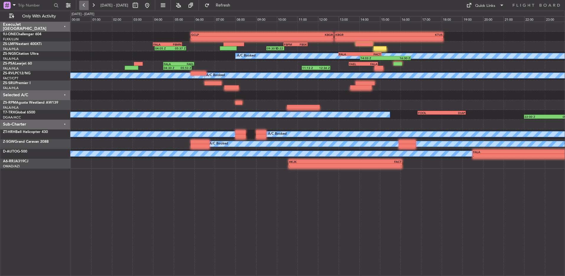
click at [87, 8] on button at bounding box center [83, 5] width 9 height 9
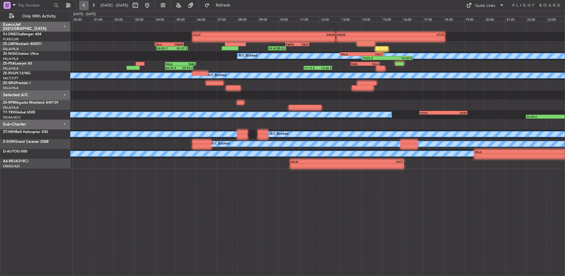
click at [87, 7] on button at bounding box center [83, 5] width 9 height 9
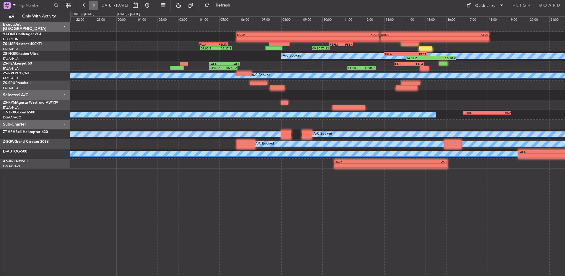
click at [93, 6] on button at bounding box center [93, 5] width 9 height 9
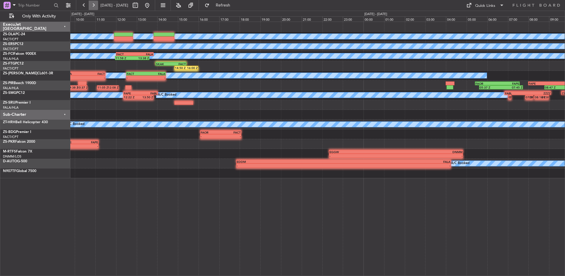
click at [93, 6] on button at bounding box center [93, 5] width 9 height 9
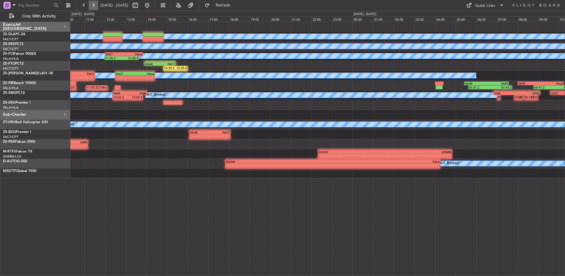
click at [93, 6] on button at bounding box center [93, 5] width 9 height 9
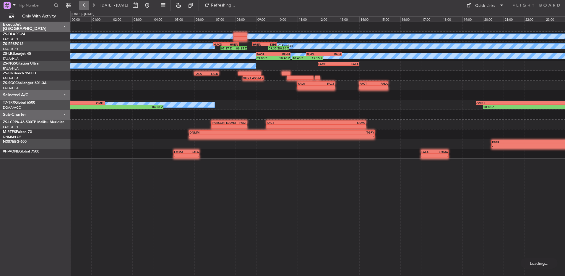
click at [80, 4] on button at bounding box center [83, 5] width 9 height 9
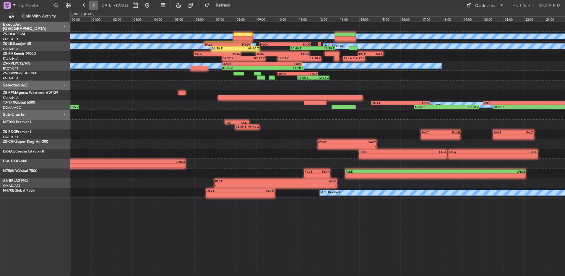
click at [93, 4] on button at bounding box center [93, 5] width 9 height 9
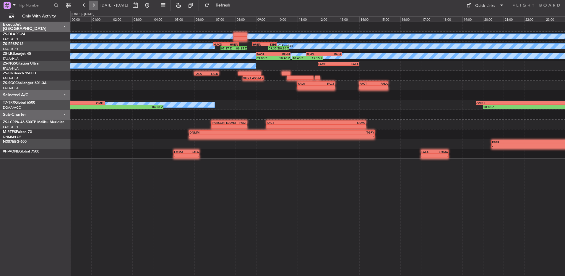
click at [93, 4] on button at bounding box center [93, 5] width 9 height 9
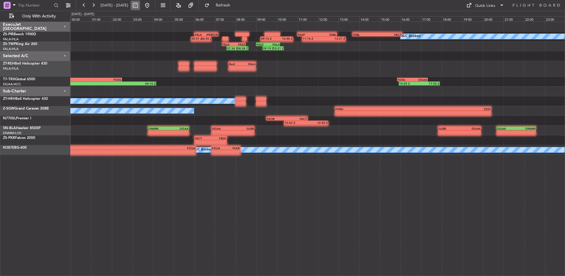
click at [140, 3] on button at bounding box center [135, 5] width 9 height 9
select select "7"
select select "2025"
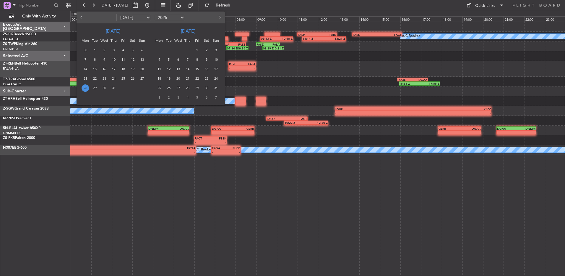
click at [216, 88] on span "31" at bounding box center [215, 87] width 7 height 7
click at [215, 88] on span "31" at bounding box center [215, 87] width 7 height 7
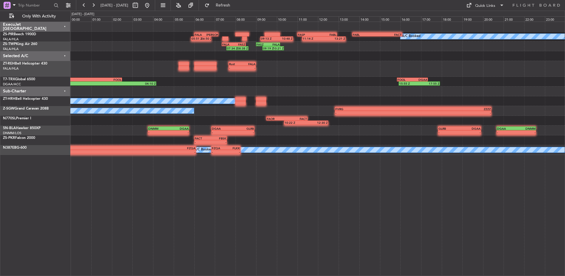
select select "8"
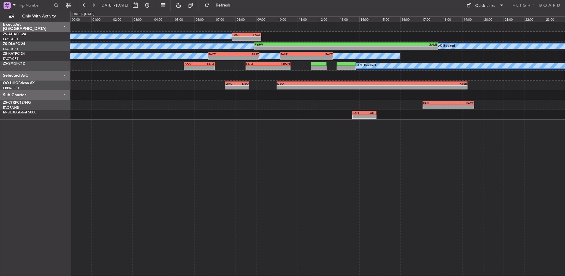
click at [152, 4] on button at bounding box center [147, 5] width 9 height 9
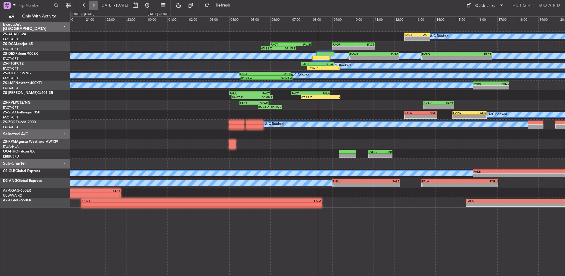
click at [91, 8] on button at bounding box center [93, 5] width 9 height 9
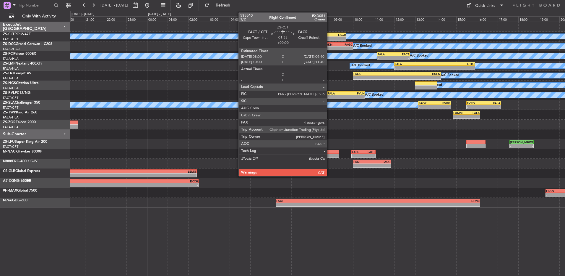
click at [330, 35] on div "FAGR" at bounding box center [337, 35] width 17 height 4
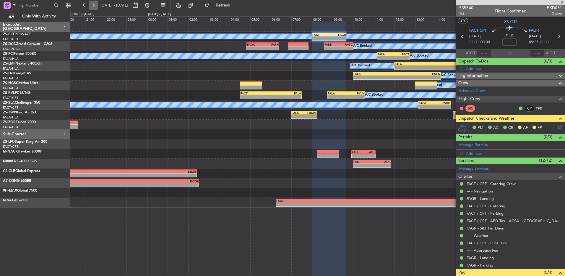
click at [93, 7] on button at bounding box center [93, 5] width 9 height 9
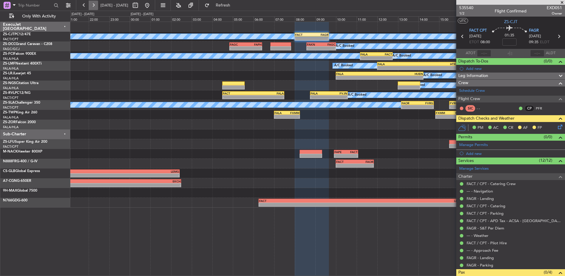
click at [93, 7] on button at bounding box center [93, 5] width 9 height 9
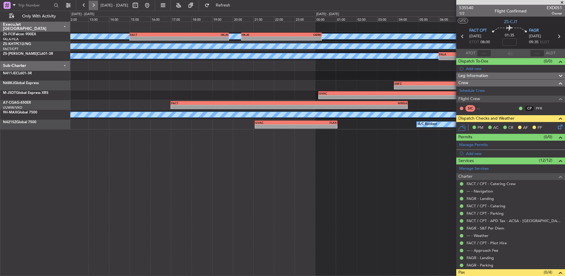
click at [93, 7] on button at bounding box center [93, 5] width 9 height 9
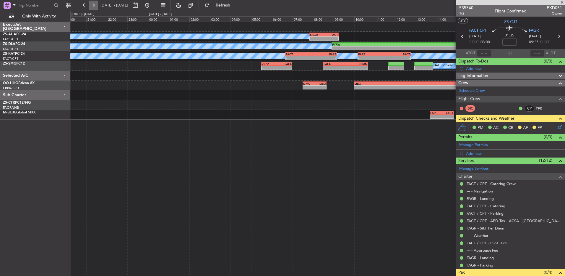
click at [93, 7] on button at bounding box center [93, 5] width 9 height 9
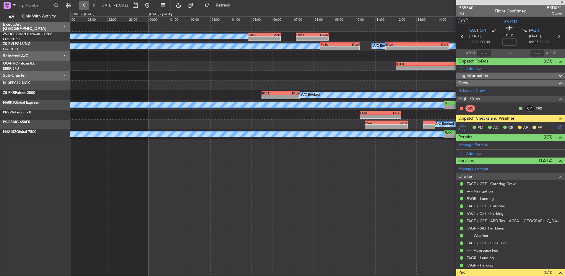
click at [86, 8] on button at bounding box center [83, 5] width 9 height 9
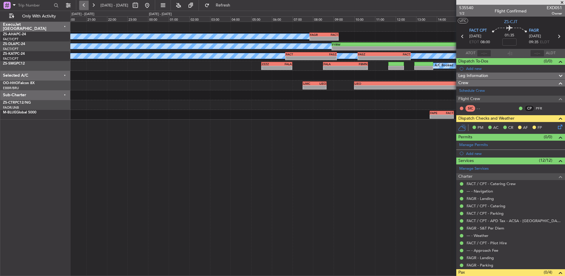
click at [83, 3] on button at bounding box center [83, 5] width 9 height 9
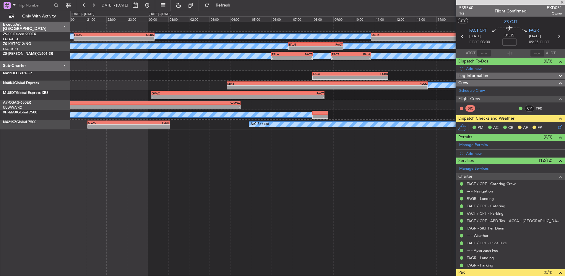
click at [98, 4] on span "[DATE] - [DATE]" at bounding box center [114, 5] width 33 height 9
click at [98, 5] on span "[DATE] - [DATE]" at bounding box center [114, 5] width 33 height 9
drag, startPoint x: 98, startPoint y: 5, endPoint x: 94, endPoint y: 5, distance: 4.2
click at [95, 5] on button at bounding box center [93, 5] width 9 height 9
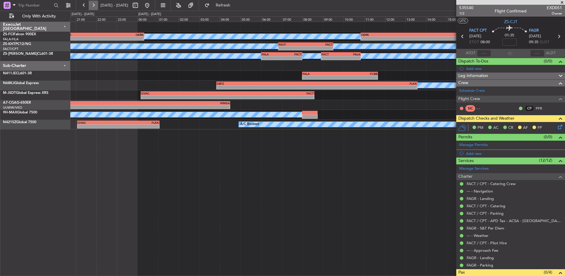
click at [94, 5] on button at bounding box center [93, 5] width 9 height 9
click at [94, 6] on button at bounding box center [93, 5] width 9 height 9
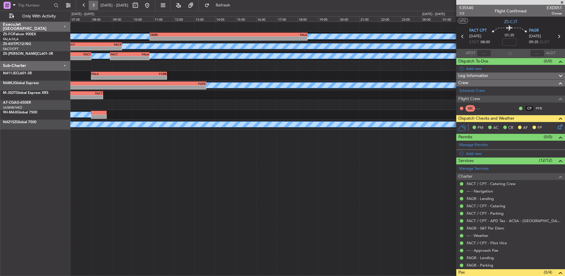
click at [94, 6] on button at bounding box center [93, 5] width 9 height 9
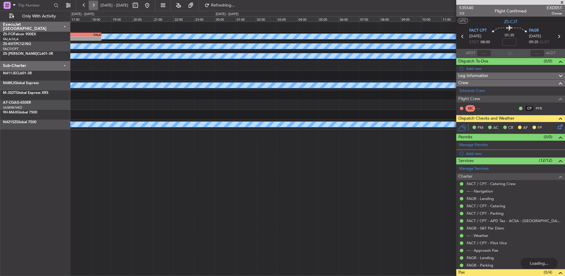
click at [94, 6] on button at bounding box center [93, 5] width 9 height 9
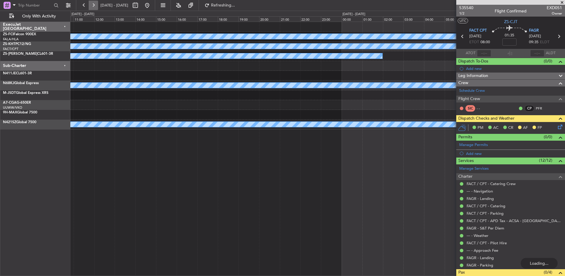
click at [94, 6] on button at bounding box center [93, 5] width 9 height 9
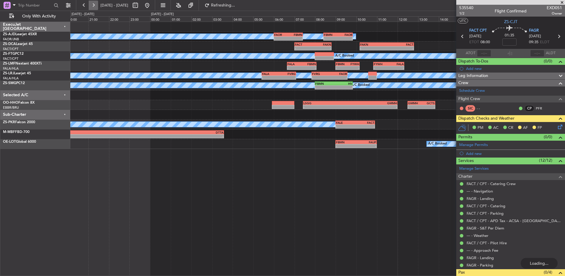
click at [94, 1] on button at bounding box center [93, 5] width 9 height 9
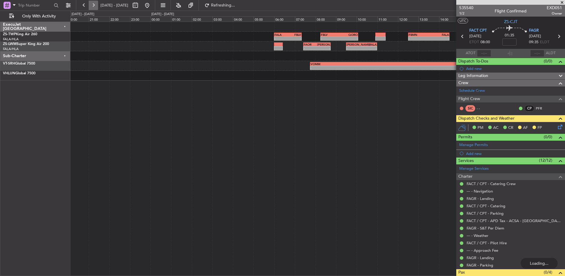
click at [94, 1] on button at bounding box center [93, 5] width 9 height 9
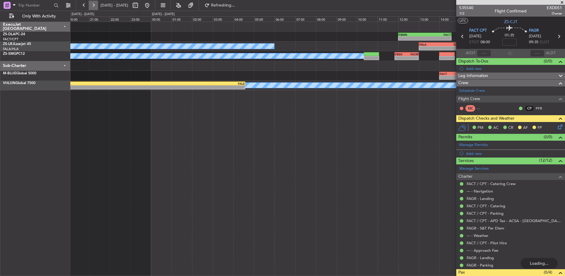
click at [94, 1] on button at bounding box center [93, 5] width 9 height 9
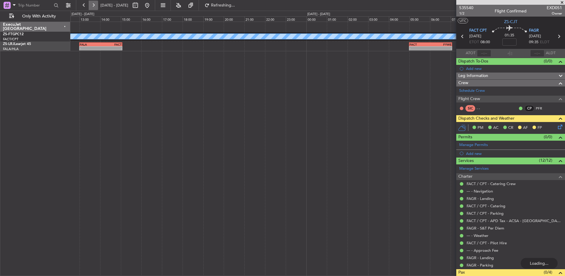
click at [94, 1] on button at bounding box center [93, 5] width 9 height 9
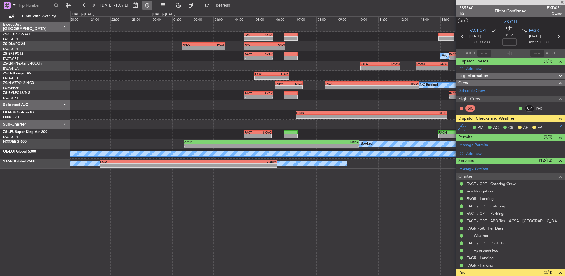
click at [152, 6] on button at bounding box center [147, 5] width 9 height 9
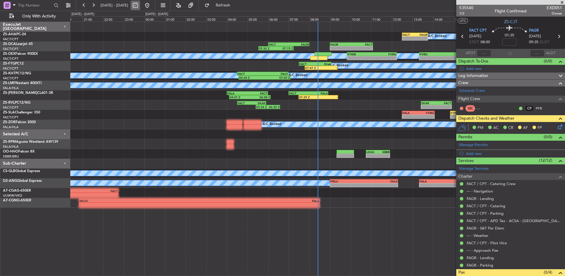
click at [140, 7] on button at bounding box center [135, 5] width 9 height 9
select select "8"
select select "2025"
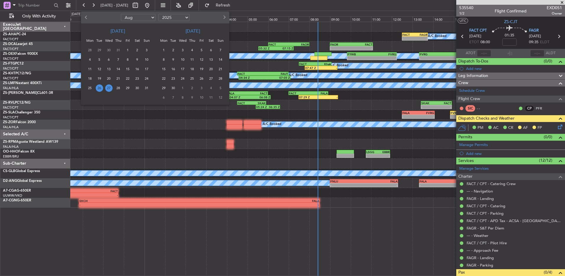
click at [107, 85] on span "27" at bounding box center [108, 87] width 7 height 7
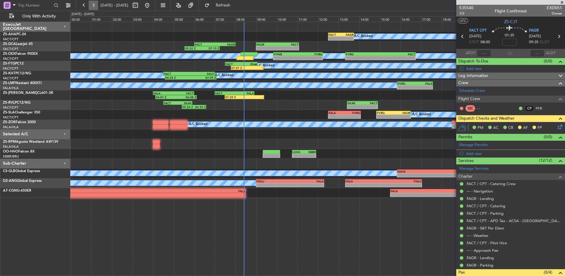
click at [90, 8] on button at bounding box center [93, 5] width 9 height 9
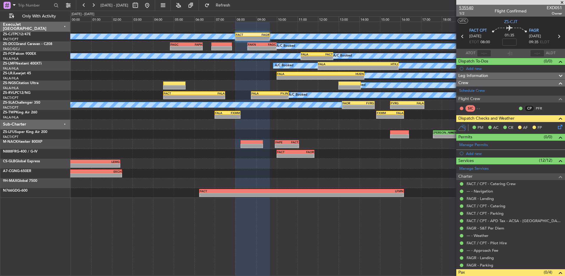
click at [469, 8] on span "535540" at bounding box center [467, 8] width 14 height 6
click at [84, 4] on button at bounding box center [83, 5] width 9 height 9
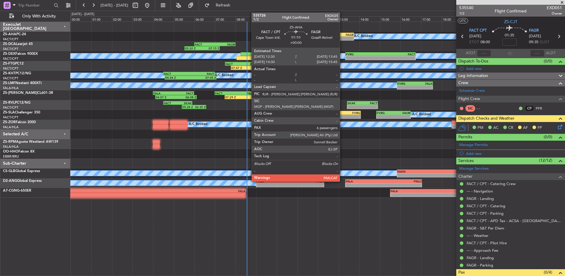
click at [342, 35] on div "FAGR" at bounding box center [347, 35] width 12 height 4
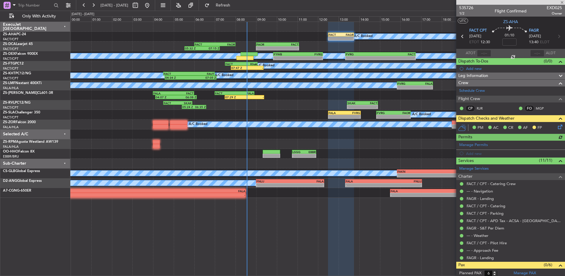
click at [557, 127] on icon at bounding box center [559, 125] width 5 height 5
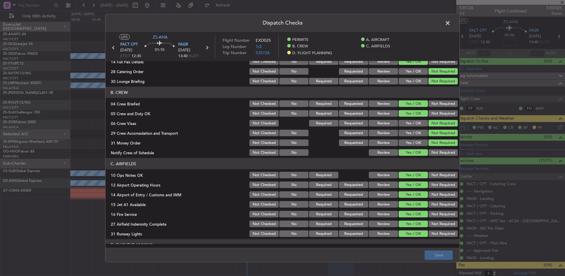
scroll to position [76, 0]
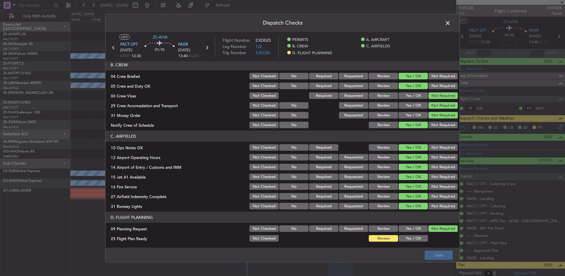
click at [411, 241] on button "Yes / OK" at bounding box center [413, 238] width 29 height 7
click at [433, 257] on button "Save" at bounding box center [439, 254] width 28 height 9
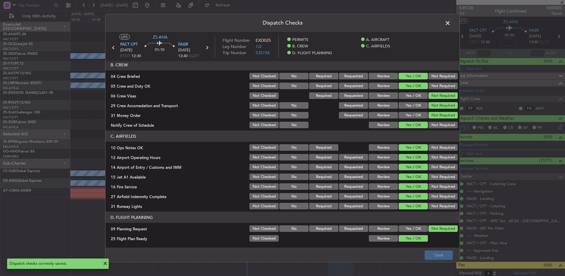
click at [451, 22] on span at bounding box center [451, 25] width 0 height 12
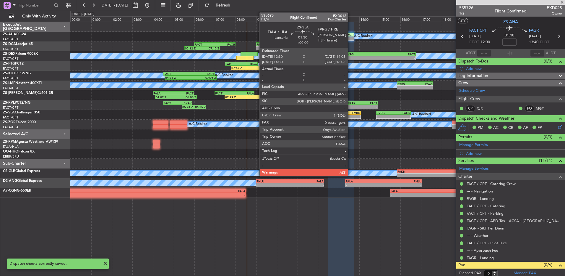
click at [351, 118] on div "-" at bounding box center [353, 117] width 16 height 4
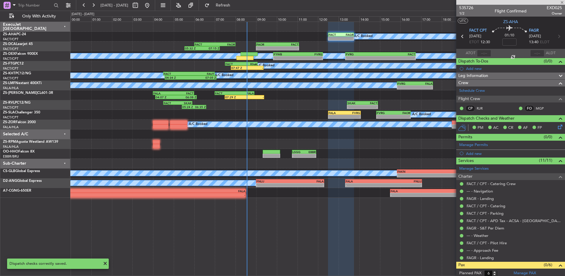
click at [350, 114] on div "FVRG" at bounding box center [353, 113] width 16 height 4
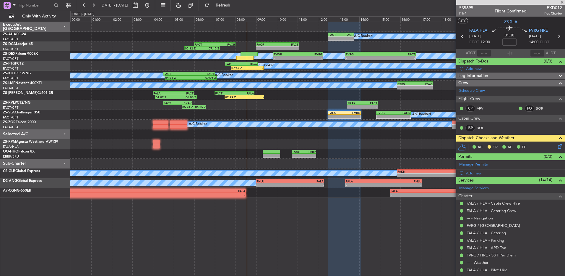
click at [558, 145] on icon at bounding box center [559, 145] width 5 height 5
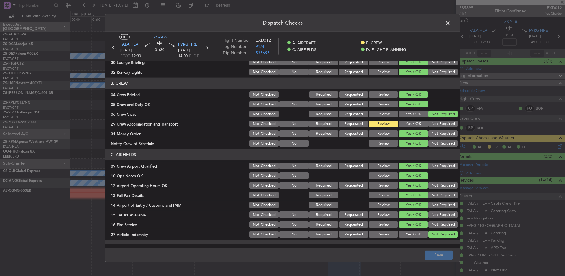
scroll to position [83, 0]
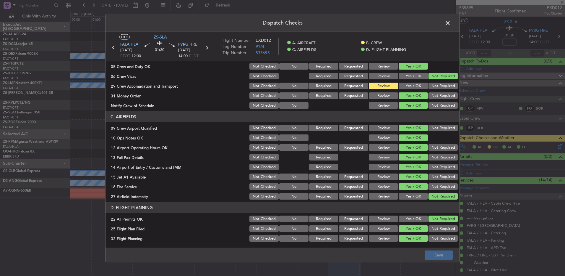
click at [414, 88] on button "Yes / OK" at bounding box center [413, 86] width 29 height 7
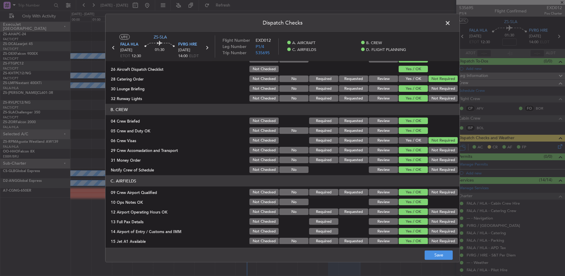
scroll to position [30, 0]
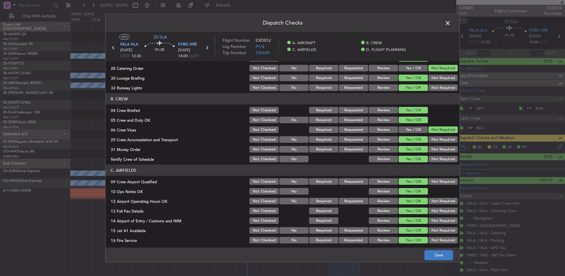
click at [437, 253] on button "Save" at bounding box center [439, 254] width 28 height 9
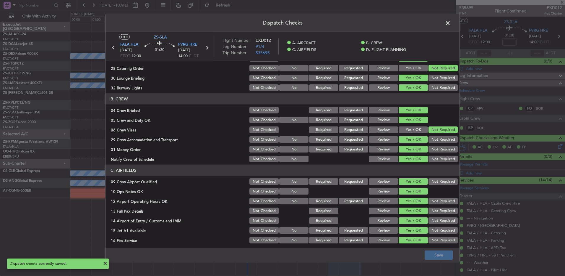
click at [451, 20] on span at bounding box center [451, 25] width 0 height 12
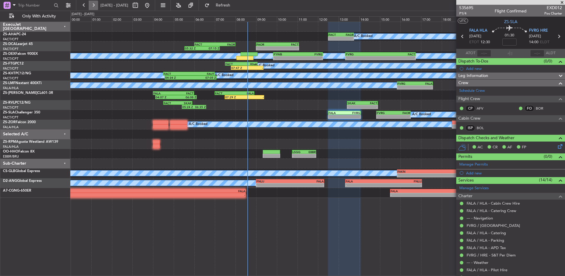
click at [91, 8] on button at bounding box center [93, 5] width 9 height 9
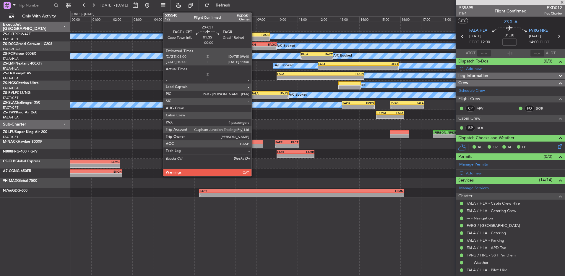
click at [254, 35] on div "FAGR" at bounding box center [261, 35] width 17 height 4
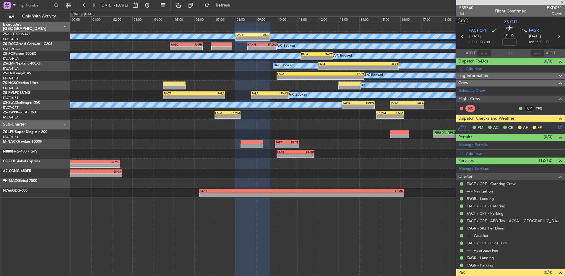
click at [558, 127] on icon at bounding box center [559, 125] width 5 height 5
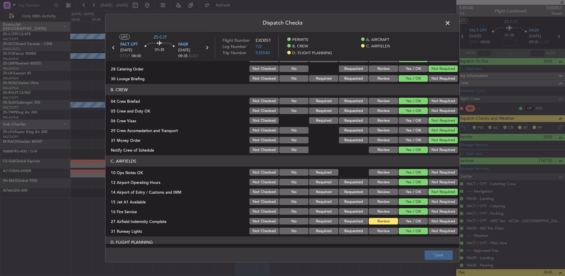
scroll to position [76, 0]
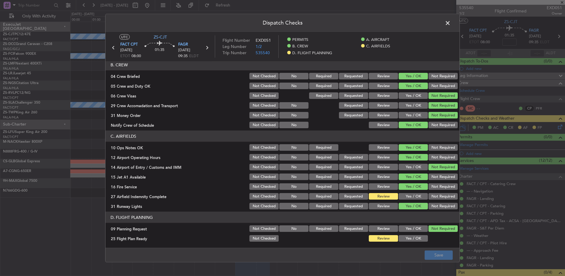
click at [422, 196] on button "Yes / OK" at bounding box center [413, 196] width 29 height 7
click at [442, 258] on button "Save" at bounding box center [439, 254] width 28 height 9
click at [451, 24] on span at bounding box center [451, 25] width 0 height 12
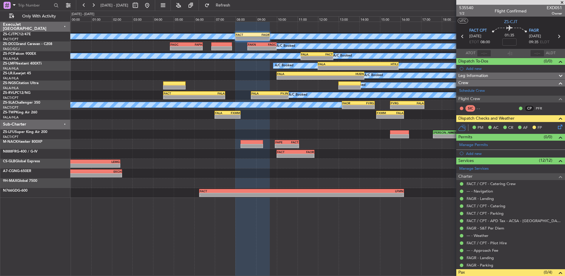
click at [261, 50] on div "A/C Booked - - FAGC 04:50 Z FAPH 06:25 Z - - FAKN 08:35 Z FAGC 10:00 Z" at bounding box center [317, 46] width 495 height 10
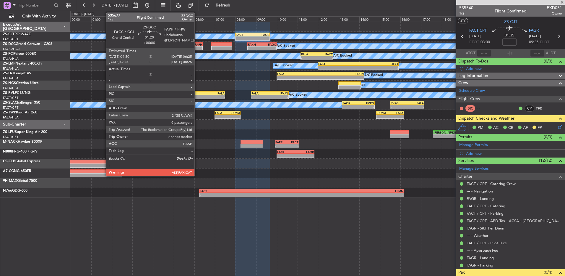
click at [197, 46] on div "-" at bounding box center [195, 48] width 16 height 4
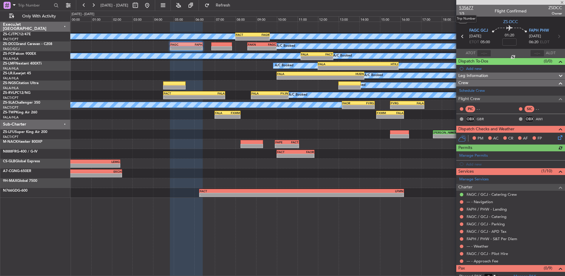
click at [469, 9] on span "535677" at bounding box center [467, 8] width 14 height 6
click at [84, 9] on button at bounding box center [83, 5] width 9 height 9
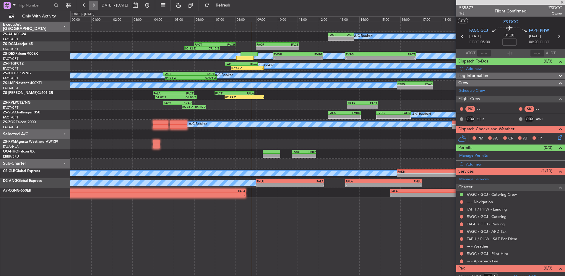
click at [91, 5] on button at bounding box center [93, 5] width 9 height 9
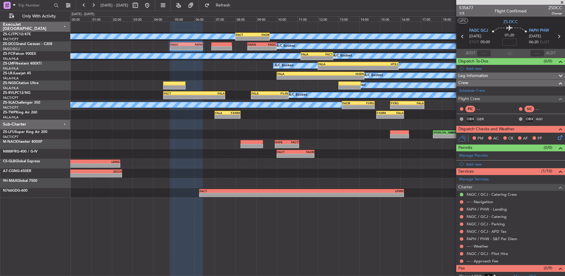
click at [557, 136] on icon at bounding box center [559, 136] width 5 height 5
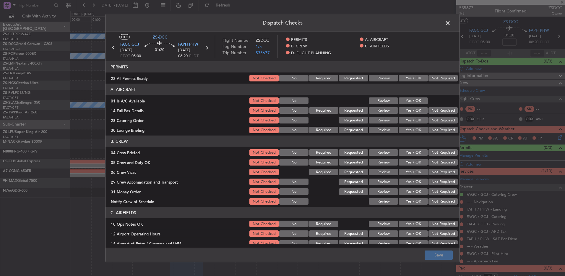
click at [412, 77] on button "Yes / OK" at bounding box center [413, 78] width 29 height 7
click at [412, 104] on div "Yes / OK" at bounding box center [413, 100] width 30 height 8
drag, startPoint x: 406, startPoint y: 100, endPoint x: 405, endPoint y: 104, distance: 4.5
click at [406, 100] on button "Yes / OK" at bounding box center [413, 100] width 29 height 7
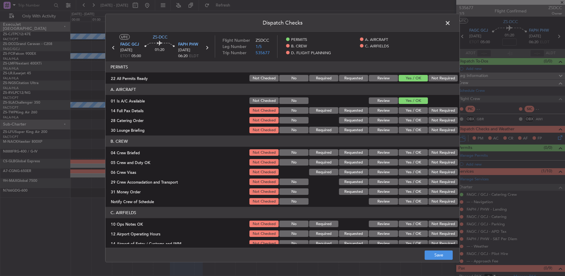
click at [404, 108] on button "Yes / OK" at bounding box center [413, 110] width 29 height 7
click at [410, 120] on button "Yes / OK" at bounding box center [413, 120] width 29 height 7
click at [429, 121] on button "Not Required" at bounding box center [443, 120] width 29 height 7
click at [410, 146] on header "B. CREW" at bounding box center [283, 140] width 354 height 11
click at [415, 136] on header "B. CREW" at bounding box center [283, 140] width 354 height 11
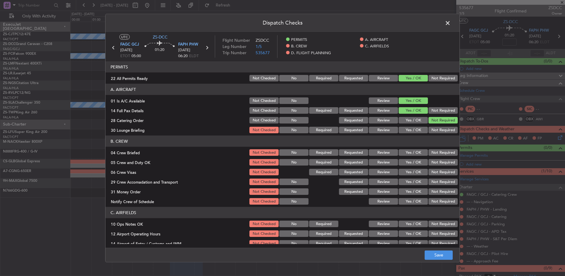
click at [447, 130] on button "Not Required" at bounding box center [443, 130] width 29 height 7
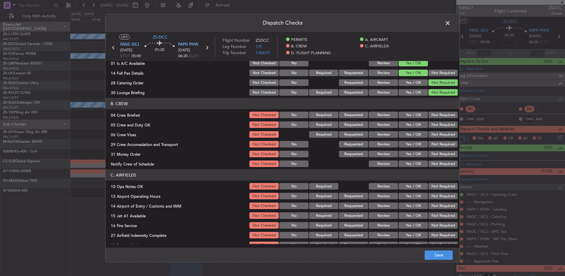
scroll to position [59, 0]
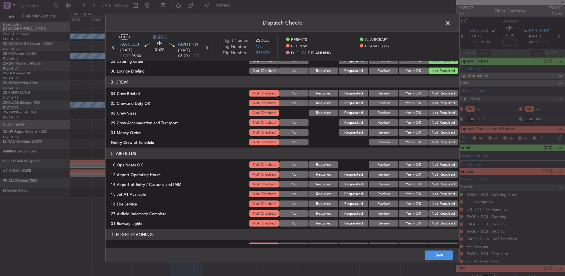
click at [409, 92] on button "Yes / OK" at bounding box center [413, 93] width 29 height 7
drag, startPoint x: 411, startPoint y: 101, endPoint x: 411, endPoint y: 106, distance: 5.3
click at [411, 102] on button "Yes / OK" at bounding box center [413, 103] width 29 height 7
click at [411, 107] on section "B. CREW 04 Crew Briefed Not Checked No Required Requested Review Yes / OK Not R…" at bounding box center [283, 111] width 354 height 70
drag, startPoint x: 411, startPoint y: 107, endPoint x: 429, endPoint y: 118, distance: 20.2
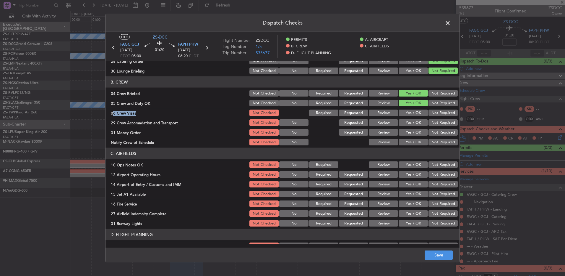
click at [434, 114] on button "Not Required" at bounding box center [443, 112] width 29 height 7
click at [399, 132] on button "Yes / OK" at bounding box center [413, 132] width 29 height 7
click at [433, 124] on button "Not Required" at bounding box center [443, 122] width 29 height 7
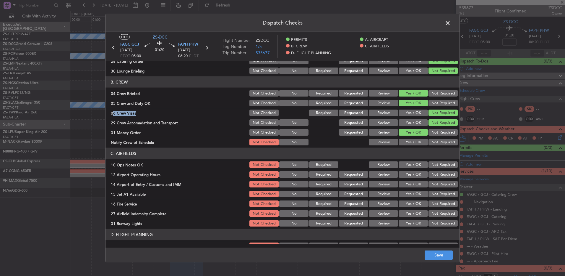
click at [441, 131] on button "Not Required" at bounding box center [443, 132] width 29 height 7
click at [415, 143] on button "Yes / OK" at bounding box center [413, 142] width 29 height 7
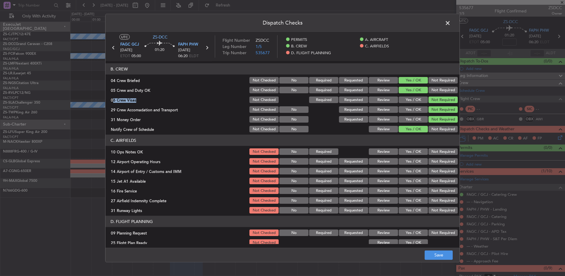
scroll to position [76, 0]
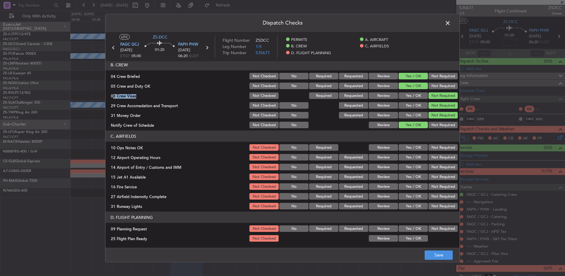
click at [412, 147] on button "Yes / OK" at bounding box center [413, 147] width 29 height 7
click at [410, 160] on button "Yes / OK" at bounding box center [413, 157] width 29 height 7
drag, startPoint x: 442, startPoint y: 167, endPoint x: 429, endPoint y: 173, distance: 13.6
click at [442, 168] on button "Not Required" at bounding box center [443, 167] width 29 height 7
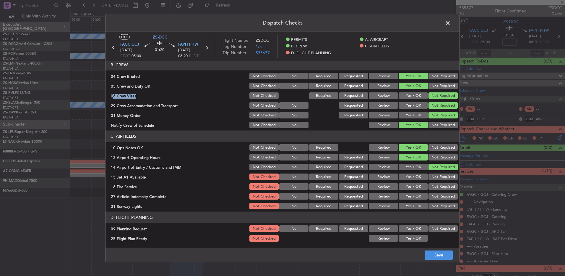
click at [417, 173] on button "Yes / OK" at bounding box center [413, 176] width 29 height 7
click at [412, 183] on button "Yes / OK" at bounding box center [413, 186] width 29 height 7
click at [415, 198] on button "Yes / OK" at bounding box center [413, 196] width 29 height 7
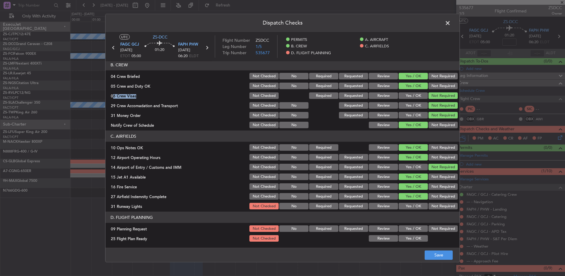
drag, startPoint x: 433, startPoint y: 203, endPoint x: 413, endPoint y: 221, distance: 26.0
click at [433, 203] on button "Not Required" at bounding box center [443, 206] width 29 height 7
click at [413, 206] on button "Yes / OK" at bounding box center [413, 206] width 29 height 7
click at [409, 232] on div "Yes / OK" at bounding box center [413, 228] width 30 height 8
drag, startPoint x: 409, startPoint y: 230, endPoint x: 409, endPoint y: 239, distance: 8.9
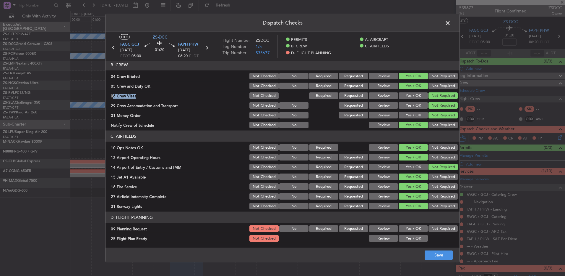
click at [409, 232] on section "D. FLIGHT PLANNING 09 Planning Request Not Checked No Required Requested Review…" at bounding box center [283, 226] width 354 height 31
click at [414, 230] on button "Yes / OK" at bounding box center [413, 228] width 29 height 7
click at [412, 240] on button "Yes / OK" at bounding box center [413, 238] width 29 height 7
click at [428, 256] on button "Save" at bounding box center [439, 254] width 28 height 9
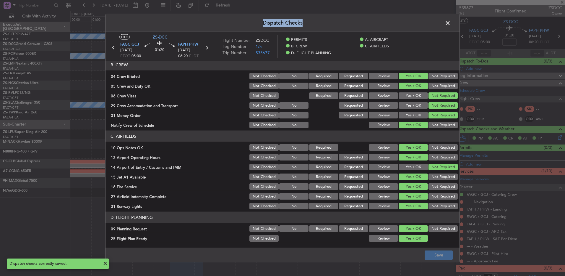
click at [453, 25] on div "Dispatch Checks UTC ZS-DCC FAGC GCJ [DATE] ETOT 05:00 01:20 FAPH PHW [DATE] 06:…" at bounding box center [282, 138] width 355 height 248
click at [451, 20] on span at bounding box center [451, 25] width 0 height 12
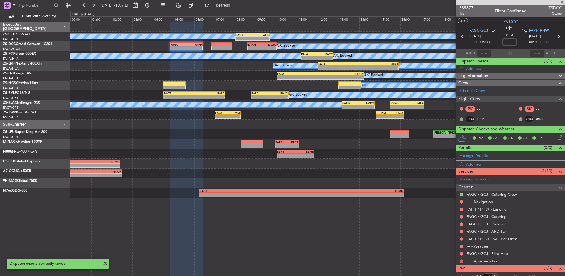
click at [462, 260] on button at bounding box center [462, 261] width 4 height 4
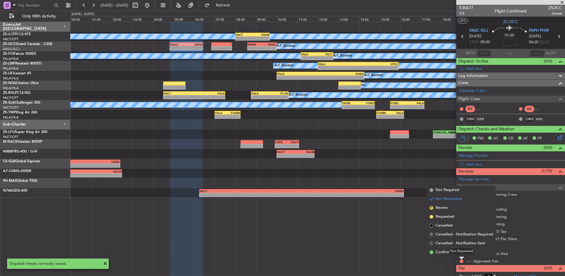
click at [462, 253] on div "Not Requested" at bounding box center [462, 250] width 25 height 7
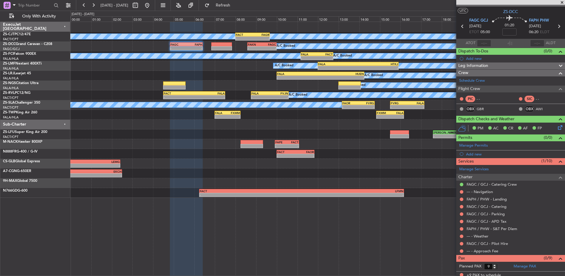
scroll to position [13, 0]
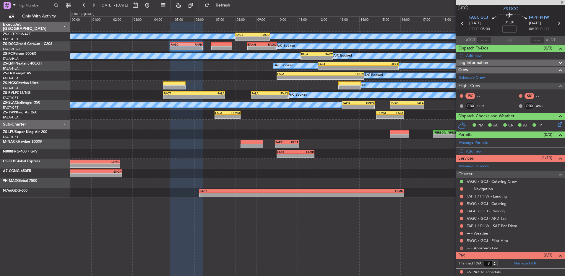
click at [461, 248] on button at bounding box center [462, 248] width 4 height 4
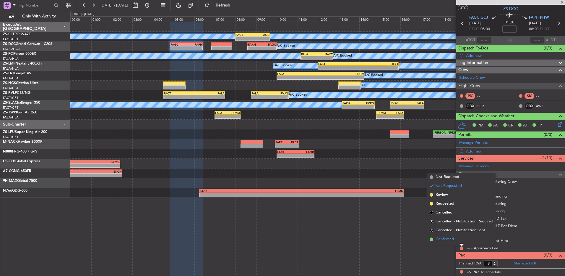
click at [460, 238] on li "Confirmed" at bounding box center [462, 239] width 68 height 9
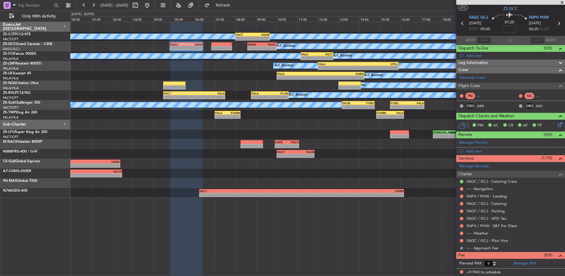
click at [461, 238] on nimbus-traffic-light at bounding box center [462, 240] width 5 height 5
click at [462, 240] on button at bounding box center [462, 241] width 4 height 4
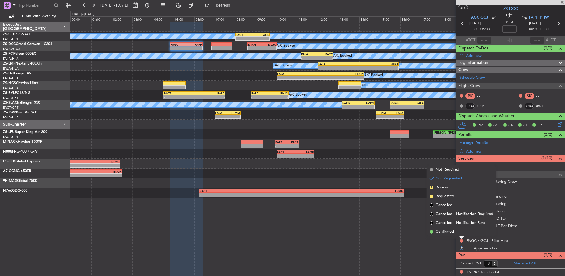
click at [459, 230] on li "Confirmed" at bounding box center [462, 231] width 68 height 9
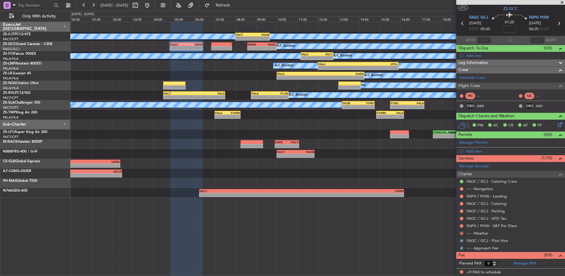
click at [463, 233] on button at bounding box center [462, 233] width 4 height 4
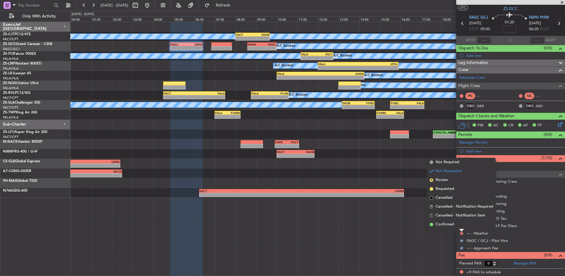
click at [463, 232] on button at bounding box center [462, 233] width 4 height 4
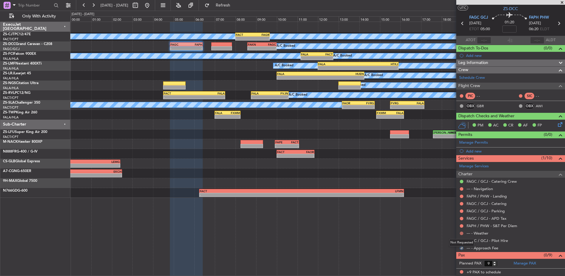
click at [463, 232] on button at bounding box center [462, 233] width 4 height 4
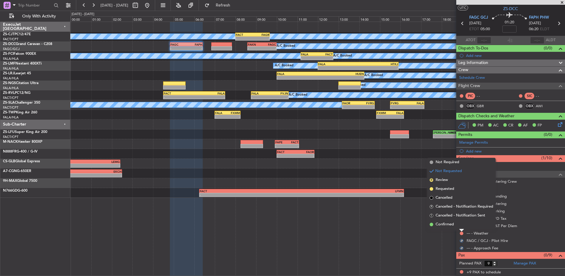
click at [462, 222] on li "Confirmed" at bounding box center [462, 224] width 68 height 9
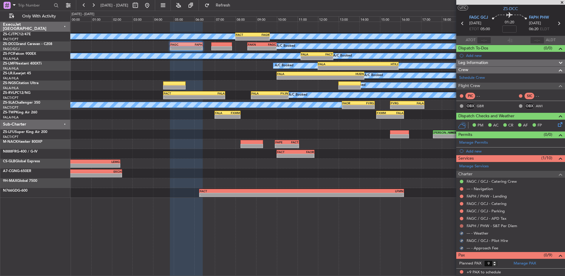
click at [462, 225] on button at bounding box center [462, 226] width 4 height 4
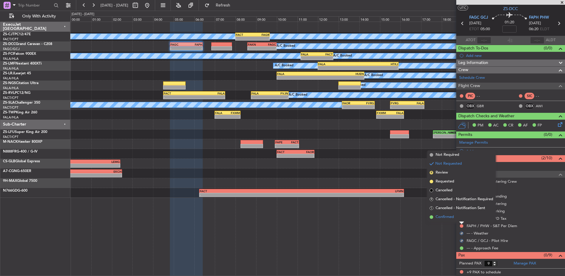
click at [462, 215] on li "Confirmed" at bounding box center [462, 216] width 68 height 9
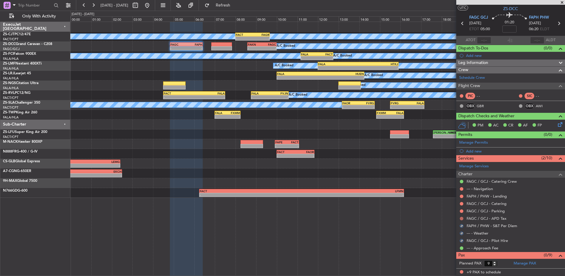
click at [462, 219] on button at bounding box center [462, 218] width 4 height 4
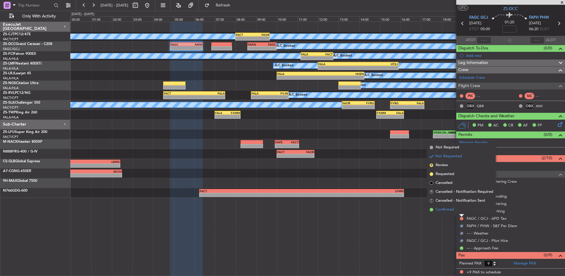
click at [462, 212] on li "Confirmed" at bounding box center [462, 209] width 68 height 9
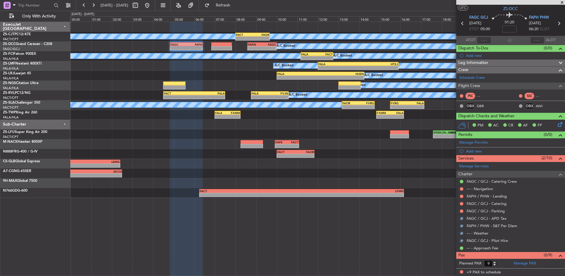
click at [462, 212] on mat-tooltip-component "Not Requested" at bounding box center [461, 220] width 33 height 16
click at [462, 210] on button at bounding box center [462, 211] width 4 height 4
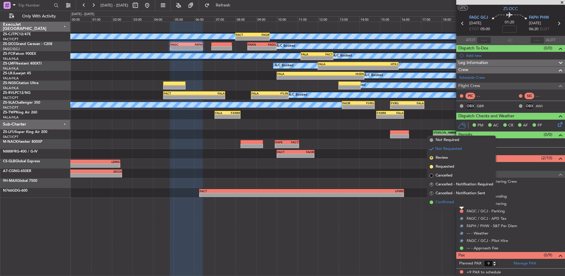
click at [461, 204] on li "Confirmed" at bounding box center [462, 202] width 68 height 9
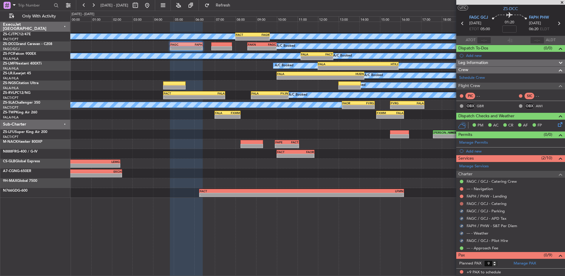
click at [462, 204] on button at bounding box center [462, 204] width 4 height 4
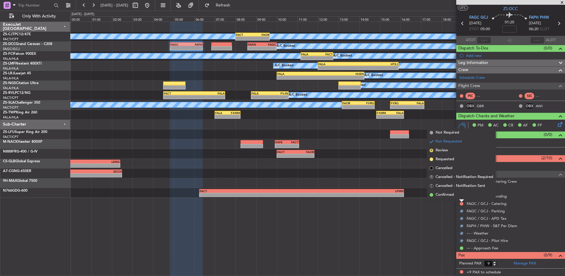
click at [463, 195] on li "Confirmed" at bounding box center [462, 194] width 68 height 9
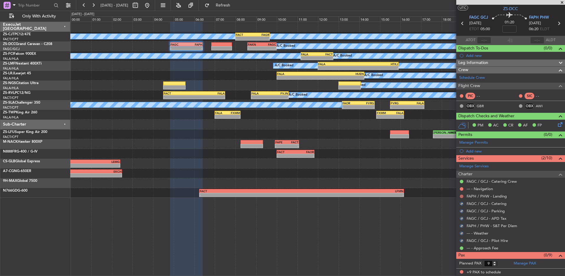
click at [463, 195] on button at bounding box center [462, 196] width 4 height 4
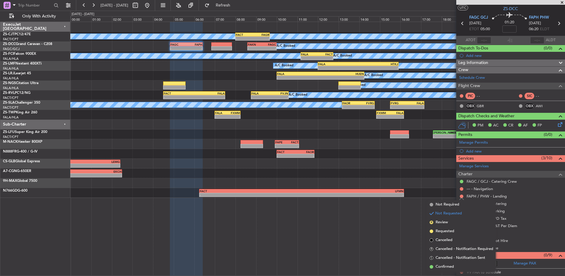
drag, startPoint x: 445, startPoint y: 264, endPoint x: 466, endPoint y: 202, distance: 65.2
click at [445, 264] on span "Confirmed" at bounding box center [445, 267] width 18 height 6
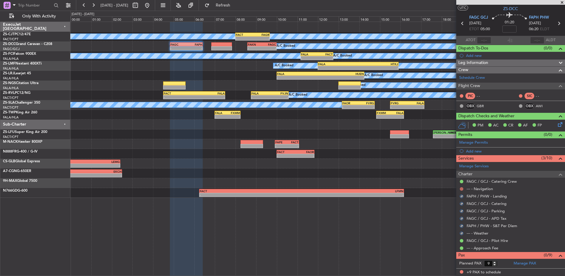
click at [461, 187] on button at bounding box center [462, 189] width 4 height 4
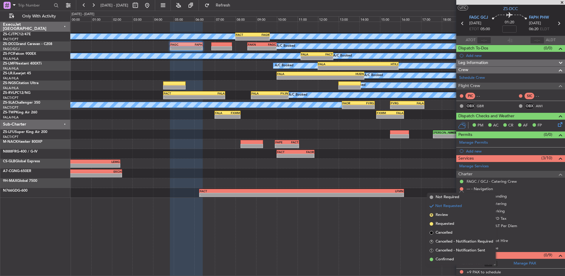
click at [450, 256] on li "Confirmed" at bounding box center [462, 259] width 68 height 9
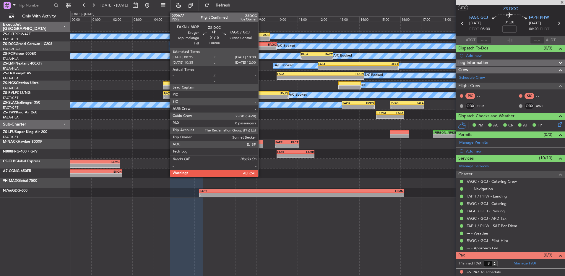
click at [261, 47] on div "-" at bounding box center [255, 48] width 14 height 4
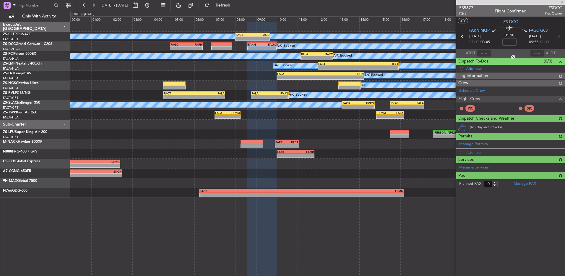
scroll to position [0, 0]
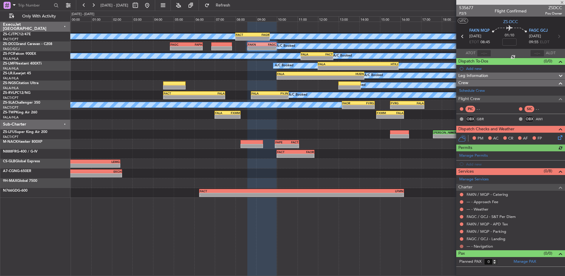
click at [463, 246] on button at bounding box center [462, 246] width 4 height 4
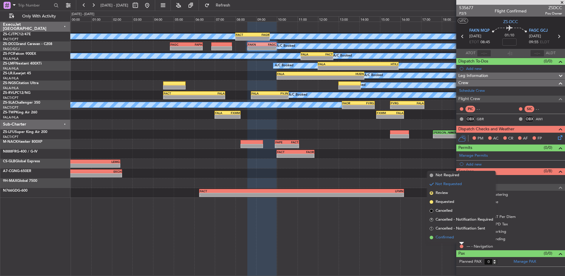
click at [461, 240] on li "Confirmed" at bounding box center [462, 237] width 68 height 9
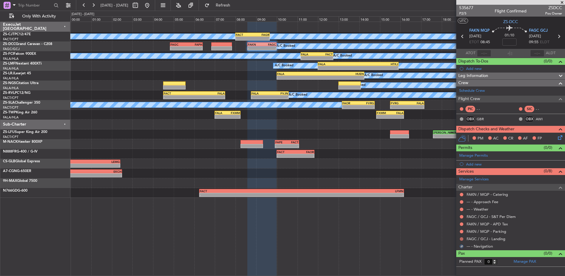
click at [461, 237] on button at bounding box center [462, 239] width 4 height 4
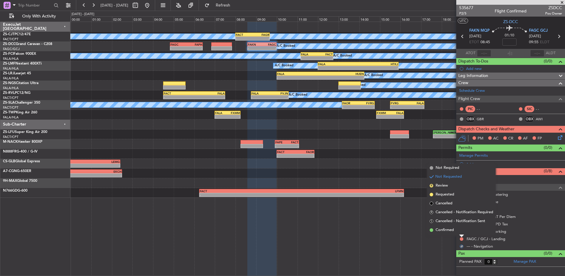
click at [462, 231] on li "Confirmed" at bounding box center [462, 229] width 68 height 9
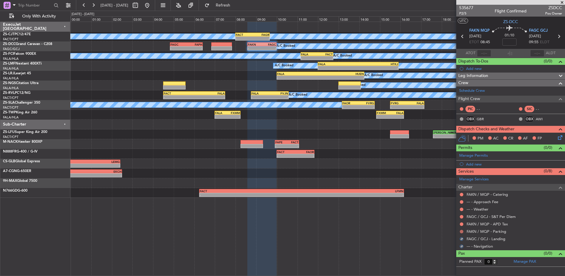
click at [463, 231] on button at bounding box center [462, 232] width 4 height 4
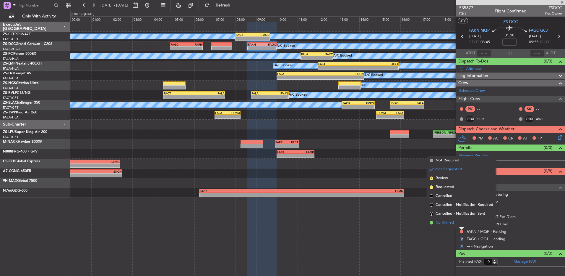
click at [460, 221] on li "Confirmed" at bounding box center [462, 222] width 68 height 9
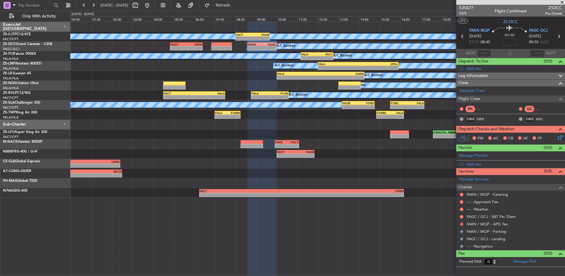
click at [460, 224] on button at bounding box center [462, 224] width 4 height 4
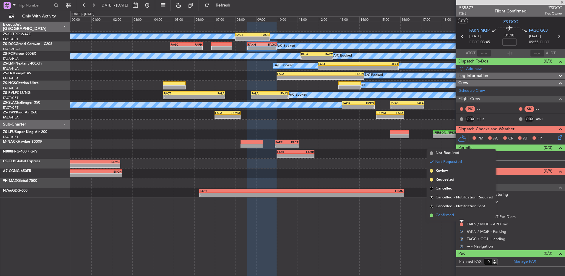
click at [462, 217] on li "Confirmed" at bounding box center [462, 215] width 68 height 9
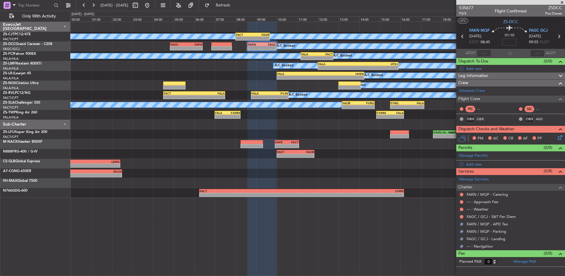
click at [463, 214] on div at bounding box center [462, 216] width 5 height 5
click at [462, 216] on button at bounding box center [462, 217] width 4 height 4
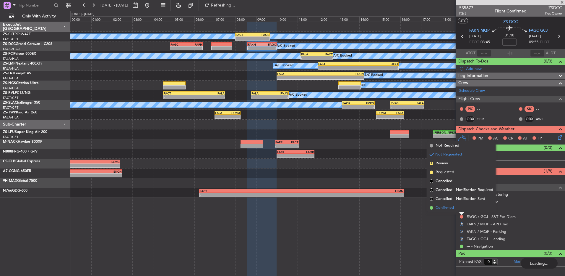
click at [460, 210] on li "Confirmed" at bounding box center [462, 207] width 68 height 9
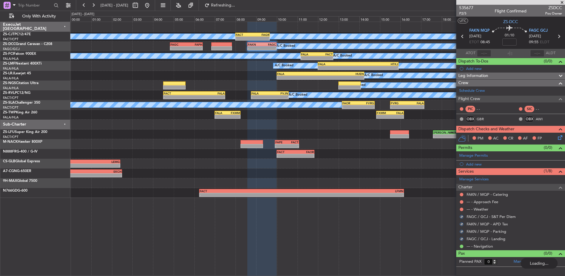
click at [460, 209] on div at bounding box center [462, 209] width 5 height 5
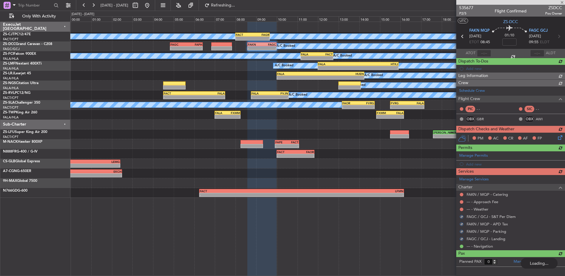
click at [462, 209] on div "Manage Services Charter FAKN / MQP - Catering --- - Approach Fee --- - Weather …" at bounding box center [511, 212] width 109 height 75
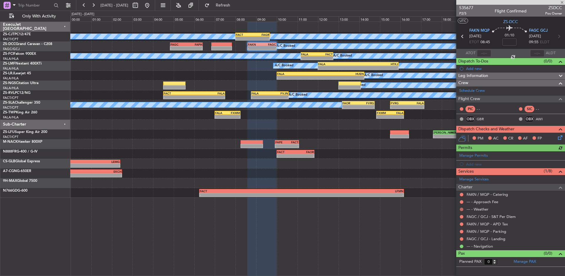
click at [461, 209] on button at bounding box center [462, 209] width 4 height 4
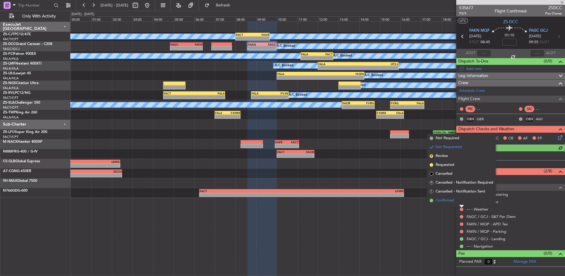
click at [463, 202] on li "Confirmed" at bounding box center [462, 200] width 68 height 9
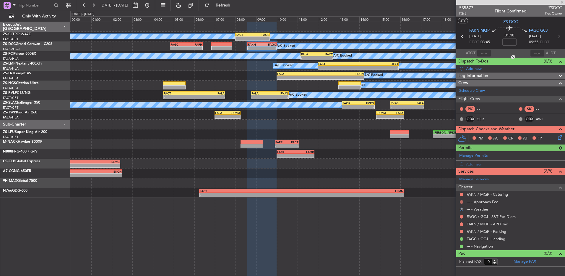
click at [463, 202] on button at bounding box center [462, 202] width 4 height 4
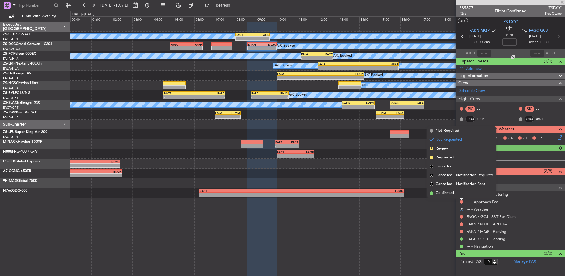
click at [463, 199] on div at bounding box center [462, 199] width 5 height 2
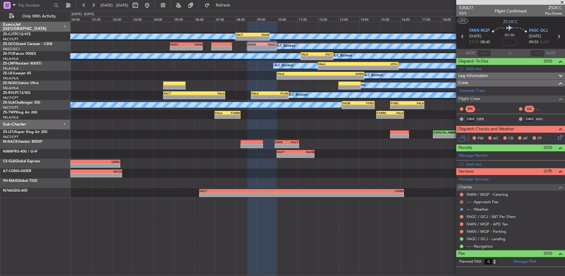
click at [460, 202] on button at bounding box center [462, 202] width 4 height 4
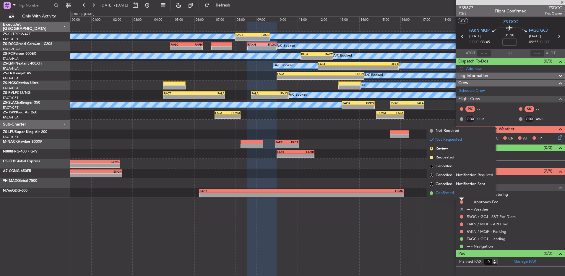
click at [462, 195] on li "Confirmed" at bounding box center [462, 192] width 68 height 9
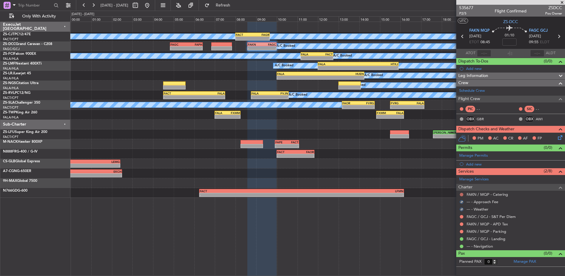
click at [462, 193] on button at bounding box center [462, 195] width 4 height 4
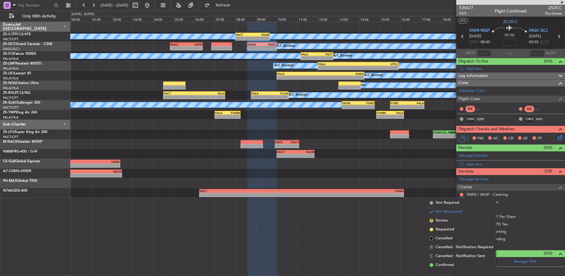
drag, startPoint x: 445, startPoint y: 259, endPoint x: 454, endPoint y: 251, distance: 11.7
click at [445, 259] on li "S Cancelled - Notification Sent" at bounding box center [462, 255] width 68 height 9
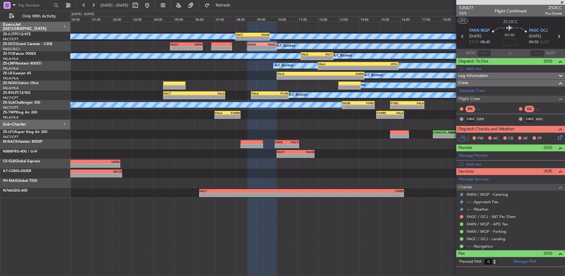
click at [559, 137] on icon at bounding box center [559, 136] width 5 height 5
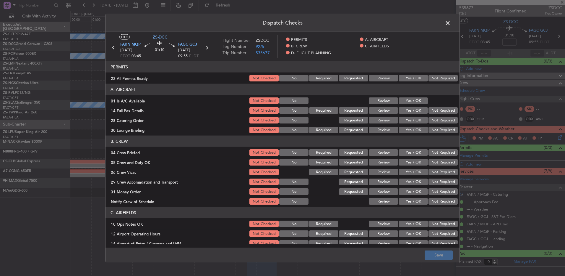
click at [445, 81] on div "Not Required" at bounding box center [443, 78] width 30 height 8
click at [443, 79] on button "Not Required" at bounding box center [443, 78] width 29 height 7
click at [417, 98] on button "Yes / OK" at bounding box center [413, 100] width 29 height 7
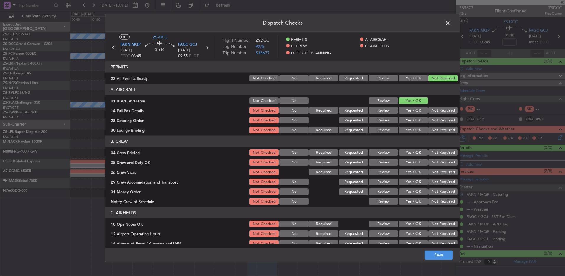
drag, startPoint x: 423, startPoint y: 104, endPoint x: 428, endPoint y: 112, distance: 10.1
click at [424, 105] on section "A. AIRCRAFT 01 Is A/C Available Not Checked No Review Yes / OK 14 Full Pax Deta…" at bounding box center [283, 109] width 354 height 50
drag, startPoint x: 428, startPoint y: 112, endPoint x: 432, endPoint y: 132, distance: 20.8
click at [429, 112] on button "Not Required" at bounding box center [443, 110] width 29 height 7
click at [429, 113] on button "Not Required" at bounding box center [443, 110] width 29 height 7
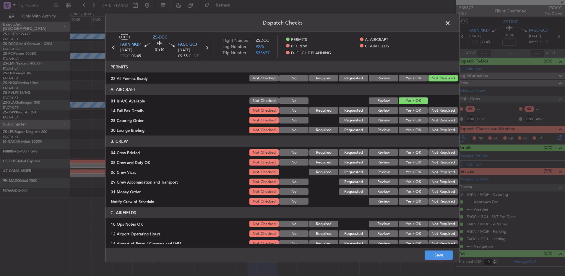
click at [432, 131] on section "A. AIRCRAFT 01 Is A/C Available Not Checked No Review Yes / OK 14 Full Pax Deta…" at bounding box center [283, 109] width 354 height 50
drag, startPoint x: 432, startPoint y: 132, endPoint x: 434, endPoint y: 130, distance: 3.1
click at [431, 132] on button "Not Required" at bounding box center [443, 130] width 29 height 7
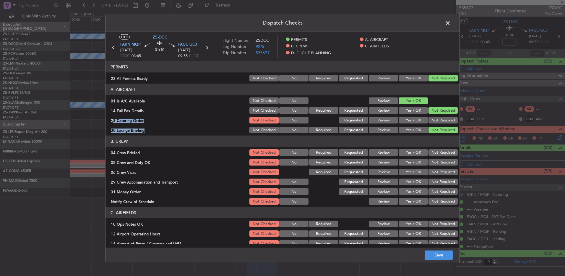
click at [436, 122] on button "Not Required" at bounding box center [443, 120] width 29 height 7
click at [429, 153] on button "Not Required" at bounding box center [443, 152] width 29 height 7
drag, startPoint x: 429, startPoint y: 159, endPoint x: 429, endPoint y: 163, distance: 3.3
click at [429, 162] on section "B. CREW 04 Crew Briefed Not Checked No Required Requested Review Yes / OK Not R…" at bounding box center [283, 170] width 354 height 70
click at [429, 163] on button "Not Required" at bounding box center [443, 162] width 29 height 7
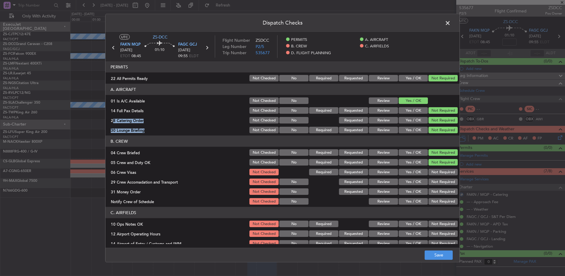
click at [429, 164] on button "Not Required" at bounding box center [443, 162] width 29 height 7
drag, startPoint x: 428, startPoint y: 165, endPoint x: 427, endPoint y: 172, distance: 7.3
click at [428, 167] on section "B. CREW 04 Crew Briefed Not Checked No Required Requested Review Yes / OK Not R…" at bounding box center [283, 170] width 354 height 70
click at [429, 172] on button "Not Required" at bounding box center [443, 172] width 29 height 7
click at [429, 174] on button "Not Required" at bounding box center [443, 172] width 29 height 7
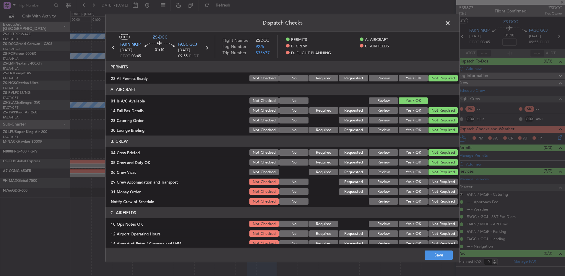
drag, startPoint x: 426, startPoint y: 179, endPoint x: 428, endPoint y: 185, distance: 5.9
click at [429, 182] on button "Not Required" at bounding box center [443, 181] width 29 height 7
click at [428, 185] on div "Not Required" at bounding box center [443, 181] width 30 height 8
click at [431, 199] on div "Not Required" at bounding box center [443, 201] width 30 height 8
click at [431, 200] on button "Not Required" at bounding box center [443, 201] width 29 height 7
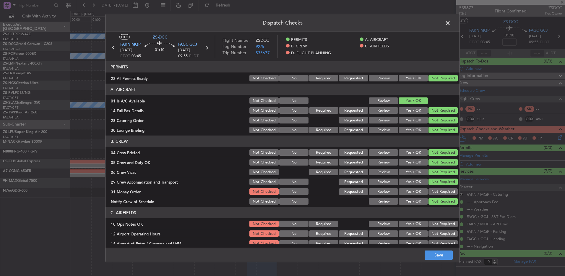
drag, startPoint x: 431, startPoint y: 187, endPoint x: 431, endPoint y: 192, distance: 5.6
click at [431, 189] on section "B. CREW 04 Crew Briefed Not Checked No Required Requested Review Yes / OK Not R…" at bounding box center [283, 170] width 354 height 70
click at [431, 192] on button "Not Required" at bounding box center [443, 191] width 29 height 7
click at [433, 225] on button "Not Required" at bounding box center [443, 223] width 29 height 7
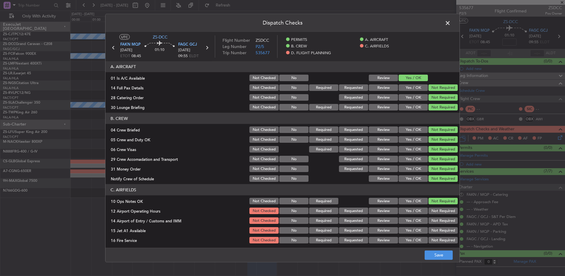
drag, startPoint x: 433, startPoint y: 231, endPoint x: 440, endPoint y: 200, distance: 31.4
click at [433, 237] on button "Not Required" at bounding box center [443, 240] width 29 height 7
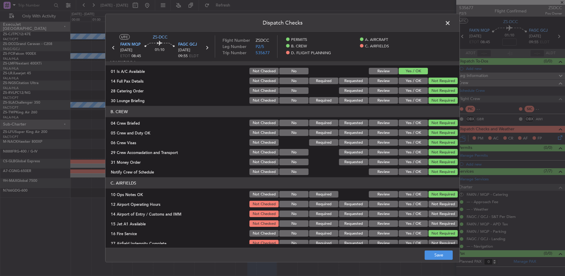
drag, startPoint x: 439, startPoint y: 205, endPoint x: 437, endPoint y: 209, distance: 5.2
click at [439, 205] on button "Not Required" at bounding box center [443, 204] width 29 height 7
click at [436, 214] on button "Not Required" at bounding box center [443, 213] width 29 height 7
click at [435, 222] on button "Not Required" at bounding box center [443, 223] width 29 height 7
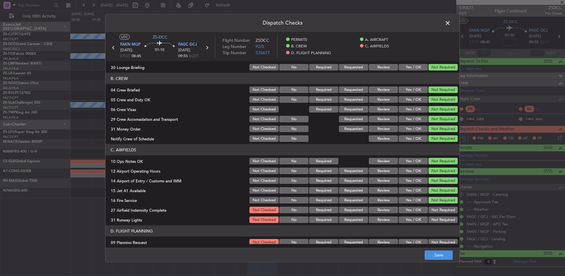
scroll to position [76, 0]
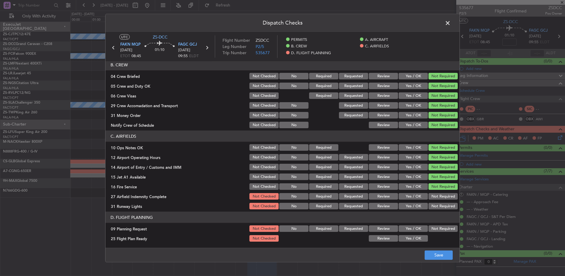
click at [438, 196] on button "Not Required" at bounding box center [443, 196] width 29 height 7
click at [438, 205] on button "Not Required" at bounding box center [443, 206] width 29 height 7
drag, startPoint x: 436, startPoint y: 229, endPoint x: 420, endPoint y: 231, distance: 15.9
click at [432, 230] on button "Not Required" at bounding box center [443, 228] width 29 height 7
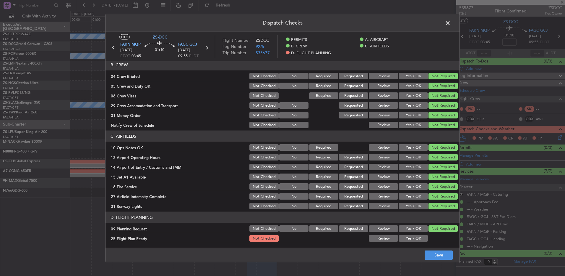
click at [380, 237] on button "Review" at bounding box center [383, 238] width 29 height 7
click at [430, 252] on button "Save" at bounding box center [439, 254] width 28 height 9
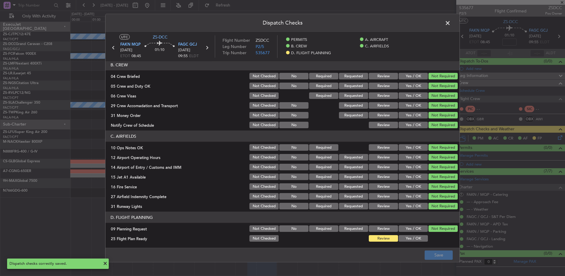
click at [451, 20] on span at bounding box center [451, 25] width 0 height 12
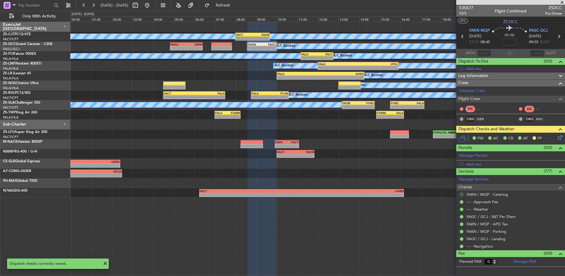
click at [463, 36] on icon at bounding box center [463, 37] width 8 height 8
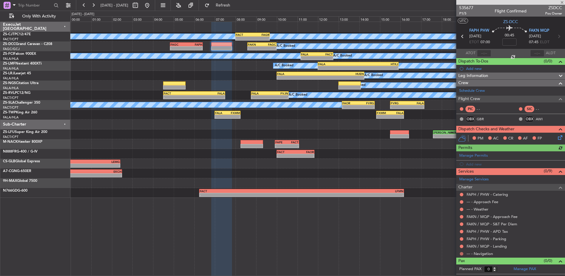
click at [461, 253] on button at bounding box center [462, 254] width 4 height 4
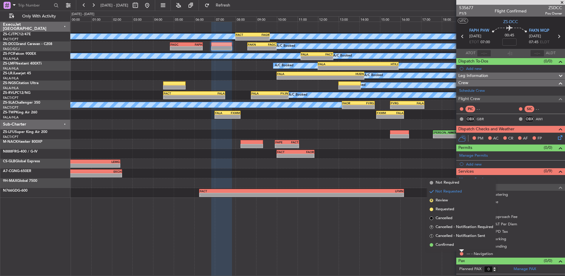
click at [463, 245] on li "Confirmed" at bounding box center [462, 244] width 68 height 9
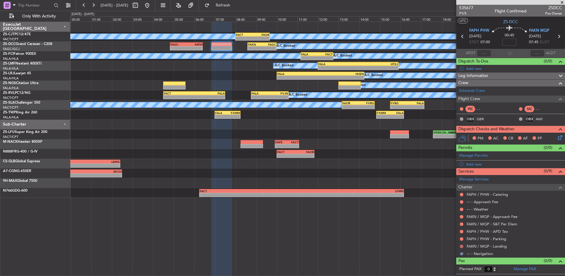
click at [463, 245] on button at bounding box center [462, 246] width 4 height 4
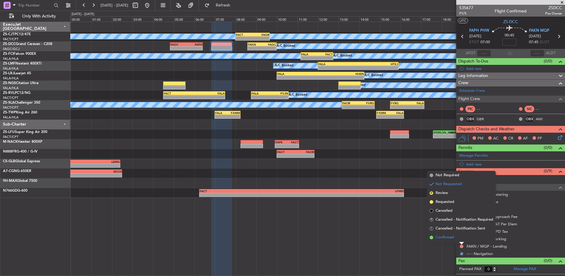
click at [463, 237] on li "Confirmed" at bounding box center [462, 237] width 68 height 9
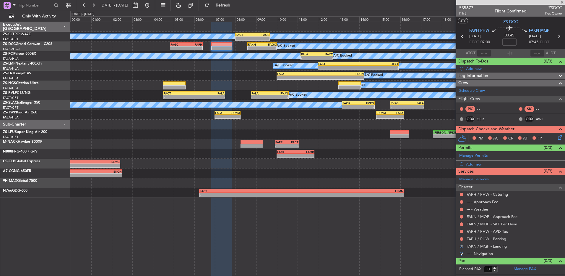
click at [463, 237] on button at bounding box center [462, 239] width 4 height 4
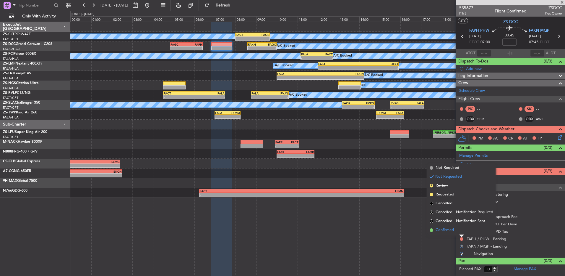
click at [463, 230] on li "Confirmed" at bounding box center [462, 229] width 68 height 9
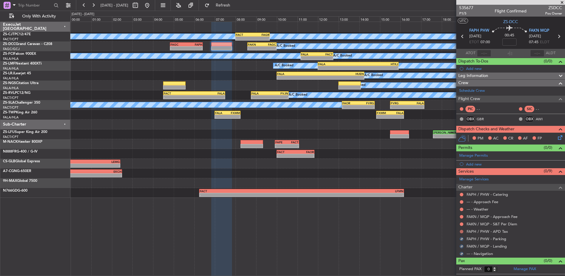
click at [463, 230] on button at bounding box center [462, 232] width 4 height 4
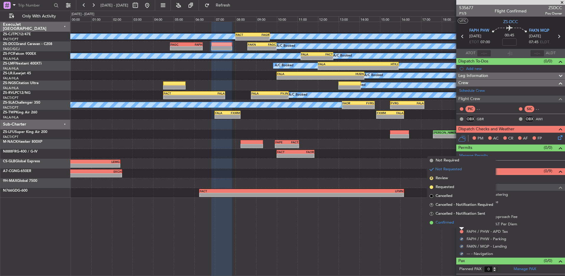
click at [462, 222] on li "Confirmed" at bounding box center [462, 222] width 68 height 9
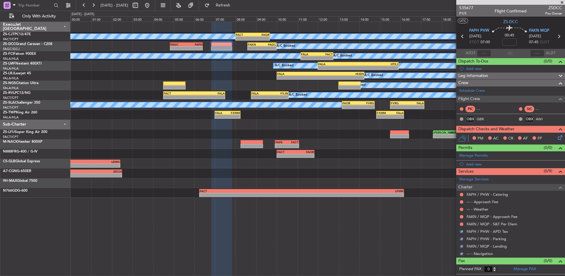
click at [462, 222] on button at bounding box center [462, 224] width 4 height 4
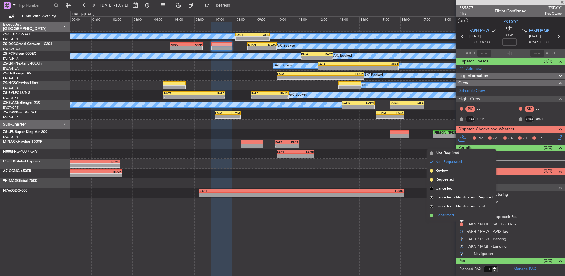
click at [462, 218] on li "Confirmed" at bounding box center [462, 215] width 68 height 9
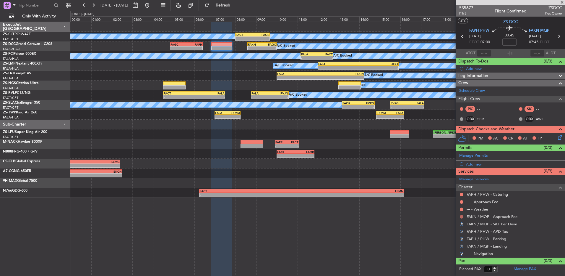
click at [463, 217] on button at bounding box center [462, 217] width 4 height 4
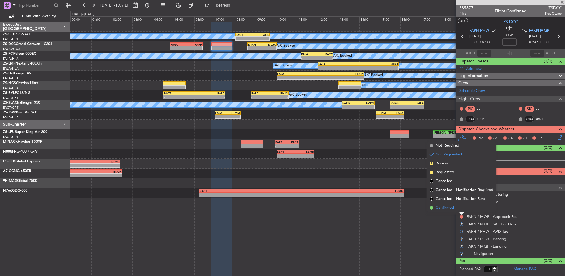
click at [465, 211] on li "Confirmed" at bounding box center [462, 207] width 68 height 9
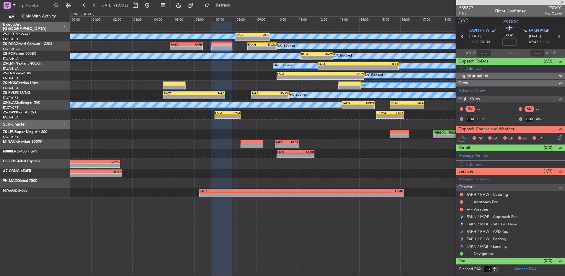
click at [464, 211] on div "--- - Weather" at bounding box center [511, 208] width 109 height 7
click at [463, 209] on div at bounding box center [462, 209] width 5 height 5
click at [461, 207] on button at bounding box center [462, 209] width 4 height 4
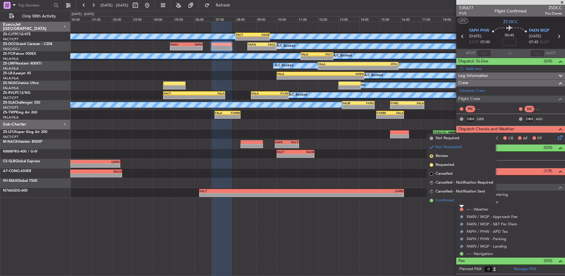
click at [461, 201] on li "Confirmed" at bounding box center [462, 200] width 68 height 9
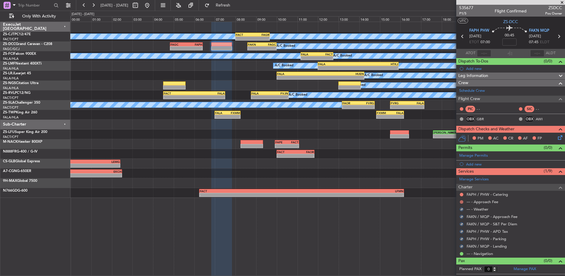
click at [460, 201] on button at bounding box center [462, 202] width 4 height 4
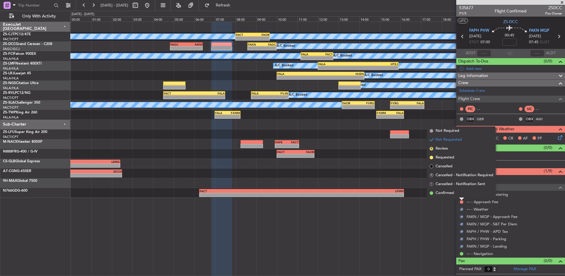
click at [464, 197] on li "Confirmed" at bounding box center [462, 192] width 68 height 9
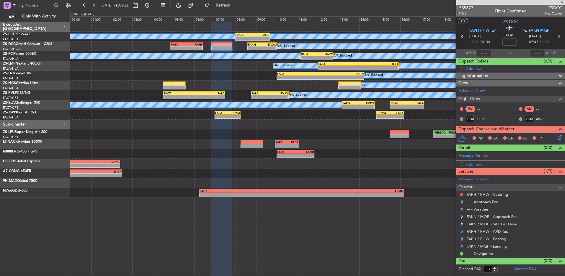
click at [462, 194] on button at bounding box center [462, 195] width 4 height 4
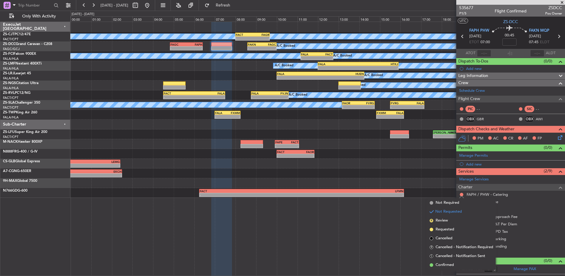
drag, startPoint x: 456, startPoint y: 265, endPoint x: 464, endPoint y: 248, distance: 18.7
click at [457, 261] on li "Confirmed" at bounding box center [462, 264] width 68 height 9
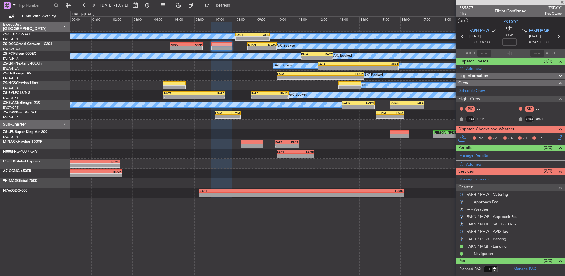
click at [560, 136] on icon at bounding box center [559, 136] width 5 height 5
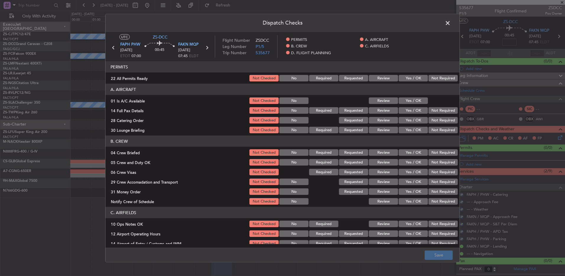
click at [446, 79] on button "Not Required" at bounding box center [443, 78] width 29 height 7
drag, startPoint x: 415, startPoint y: 97, endPoint x: 417, endPoint y: 101, distance: 3.8
click at [415, 97] on div "Yes / OK" at bounding box center [413, 100] width 30 height 8
click at [411, 98] on button "Yes / OK" at bounding box center [413, 100] width 29 height 7
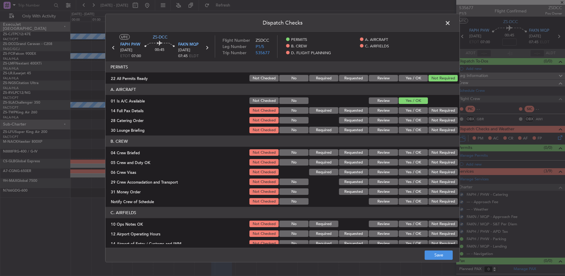
click at [449, 115] on section "A. AIRCRAFT 01 Is A/C Available Not Checked No Review Yes / OK 14 Full Pax Deta…" at bounding box center [283, 109] width 354 height 50
drag, startPoint x: 449, startPoint y: 115, endPoint x: 449, endPoint y: 111, distance: 4.1
click at [449, 111] on button "Not Required" at bounding box center [443, 110] width 29 height 7
click at [443, 117] on button "Not Required" at bounding box center [443, 120] width 29 height 7
click at [444, 121] on button "Not Required" at bounding box center [443, 120] width 29 height 7
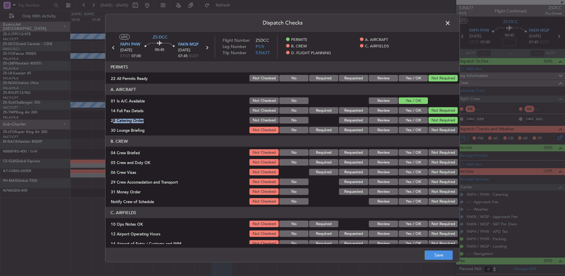
click at [440, 125] on section "A. AIRCRAFT 01 Is A/C Available Not Checked No Review Yes / OK 14 Full Pax Deta…" at bounding box center [283, 109] width 354 height 50
drag, startPoint x: 440, startPoint y: 128, endPoint x: 435, endPoint y: 152, distance: 24.8
click at [439, 129] on button "Not Required" at bounding box center [443, 130] width 29 height 7
click at [436, 140] on header "B. CREW" at bounding box center [283, 140] width 354 height 11
drag, startPoint x: 435, startPoint y: 152, endPoint x: 434, endPoint y: 155, distance: 3.0
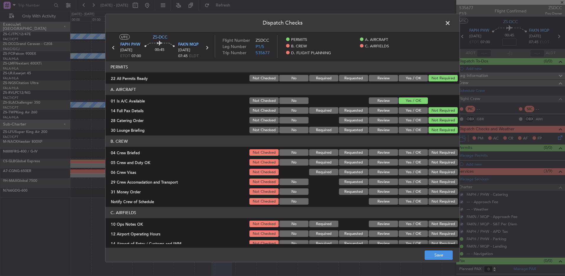
click at [435, 153] on button "Not Required" at bounding box center [443, 152] width 29 height 7
click at [434, 156] on section "B. CREW 04 Crew Briefed Not Checked No Required Requested Review Yes / OK Not R…" at bounding box center [283, 170] width 354 height 70
drag, startPoint x: 433, startPoint y: 160, endPoint x: 433, endPoint y: 164, distance: 3.3
click at [433, 162] on button "Not Required" at bounding box center [443, 162] width 29 height 7
click at [433, 164] on button "Not Required" at bounding box center [443, 162] width 29 height 7
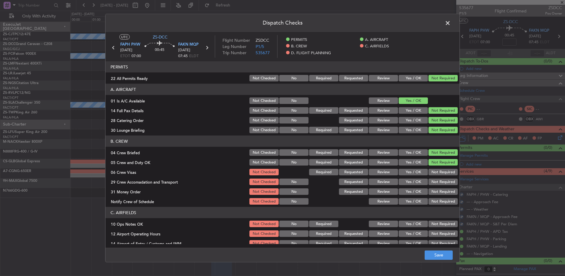
click at [432, 168] on section "B. CREW 04 Crew Briefed Not Checked No Required Requested Review Yes / OK Not R…" at bounding box center [283, 170] width 354 height 70
click at [432, 172] on button "Not Required" at bounding box center [443, 172] width 29 height 7
click at [433, 184] on button "Not Required" at bounding box center [443, 181] width 29 height 7
click at [433, 197] on section "B. CREW 04 Crew Briefed Not Checked No Required Requested Review Yes / OK Not R…" at bounding box center [283, 170] width 354 height 70
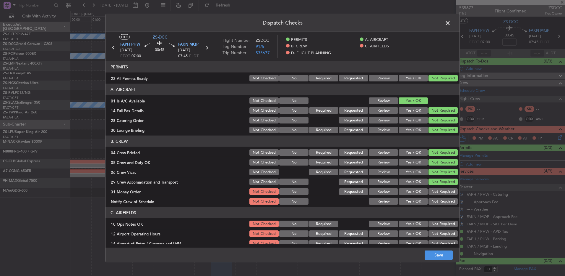
drag, startPoint x: 432, startPoint y: 198, endPoint x: 432, endPoint y: 203, distance: 4.4
click at [432, 200] on button "Not Required" at bounding box center [443, 201] width 29 height 7
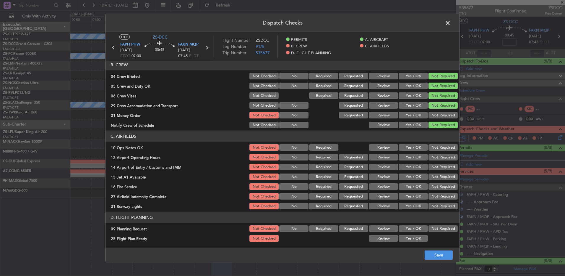
click at [438, 111] on div "Not Required" at bounding box center [443, 115] width 30 height 8
click at [436, 118] on div "Not Required" at bounding box center [443, 115] width 30 height 8
drag, startPoint x: 436, startPoint y: 117, endPoint x: 433, endPoint y: 117, distance: 3.0
click at [436, 119] on div "Not Required" at bounding box center [443, 115] width 30 height 8
click at [433, 111] on div "Not Required" at bounding box center [443, 115] width 30 height 8
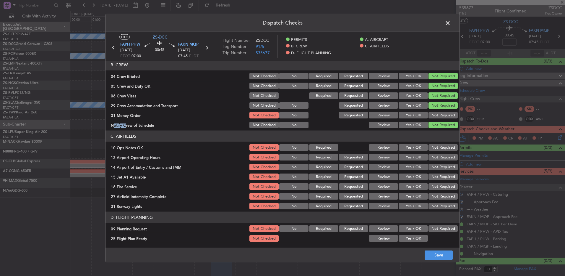
click at [433, 111] on div "Not Required" at bounding box center [443, 115] width 30 height 8
drag, startPoint x: 433, startPoint y: 112, endPoint x: 433, endPoint y: 117, distance: 5.9
click at [433, 115] on button "Not Required" at bounding box center [443, 115] width 29 height 7
click at [438, 150] on button "Not Required" at bounding box center [443, 147] width 29 height 7
click at [438, 158] on button "Not Required" at bounding box center [443, 157] width 29 height 7
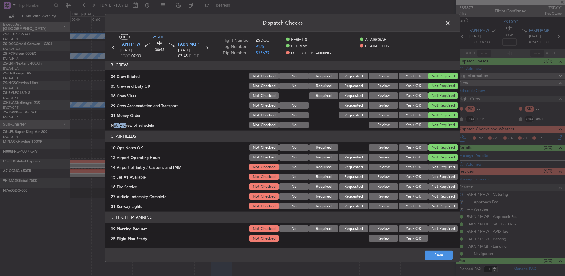
click at [438, 159] on button "Not Required" at bounding box center [443, 157] width 29 height 7
drag, startPoint x: 437, startPoint y: 159, endPoint x: 437, endPoint y: 170, distance: 11.2
click at [437, 163] on section "C. AIRFIELDS 10 Ops Notes OK Not Checked No Required Review Yes / OK Not Requir…" at bounding box center [283, 170] width 354 height 80
click at [436, 172] on div "Not Required" at bounding box center [443, 176] width 30 height 8
drag, startPoint x: 434, startPoint y: 165, endPoint x: 434, endPoint y: 172, distance: 6.5
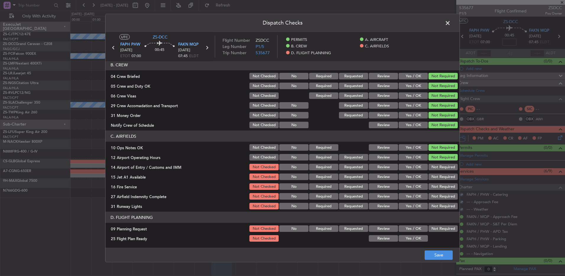
click at [434, 167] on button "Not Required" at bounding box center [443, 167] width 29 height 7
drag, startPoint x: 434, startPoint y: 172, endPoint x: 435, endPoint y: 181, distance: 8.9
click at [434, 173] on section "C. AIRFIELDS 10 Ops Notes OK Not Checked No Required Review Yes / OK Not Requir…" at bounding box center [283, 170] width 354 height 80
click at [434, 179] on button "Not Required" at bounding box center [443, 176] width 29 height 7
click at [435, 181] on section "C. AIRFIELDS 10 Ops Notes OK Not Checked No Required Review Yes / OK Not Requir…" at bounding box center [283, 170] width 354 height 80
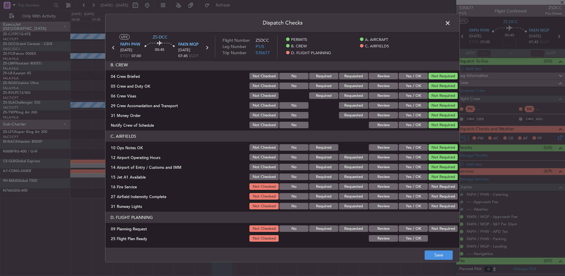
drag, startPoint x: 435, startPoint y: 181, endPoint x: 436, endPoint y: 191, distance: 10.1
click at [434, 176] on button "Not Required" at bounding box center [443, 176] width 29 height 7
click at [433, 195] on button "Not Required" at bounding box center [443, 196] width 29 height 7
drag, startPoint x: 432, startPoint y: 189, endPoint x: 433, endPoint y: 193, distance: 3.3
click at [432, 189] on button "Not Required" at bounding box center [443, 186] width 29 height 7
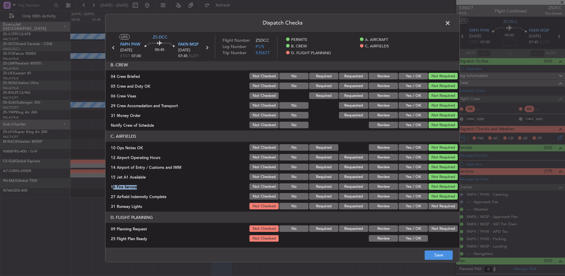
click at [434, 207] on button "Not Required" at bounding box center [443, 206] width 29 height 7
click at [432, 232] on div "Not Required" at bounding box center [443, 228] width 30 height 8
click at [429, 228] on button "Not Required" at bounding box center [443, 228] width 29 height 7
drag, startPoint x: 421, startPoint y: 233, endPoint x: 419, endPoint y: 237, distance: 4.6
click at [421, 234] on section "D. FLIGHT PLANNING 09 Planning Request Not Checked No Required Requested Review…" at bounding box center [283, 226] width 354 height 31
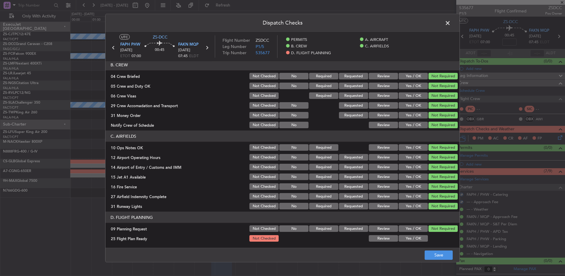
click at [418, 237] on button "Yes / OK" at bounding box center [413, 238] width 29 height 7
click at [436, 255] on button "Save" at bounding box center [439, 254] width 28 height 9
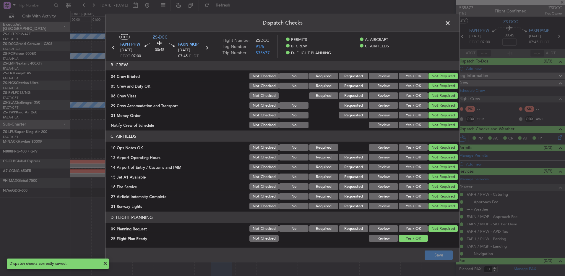
click at [382, 242] on article "PERMITS 22 All Permits Ready Not Checked No Required Requested Review Yes / OK …" at bounding box center [283, 152] width 354 height 182
click at [389, 240] on button "Review" at bounding box center [383, 238] width 29 height 7
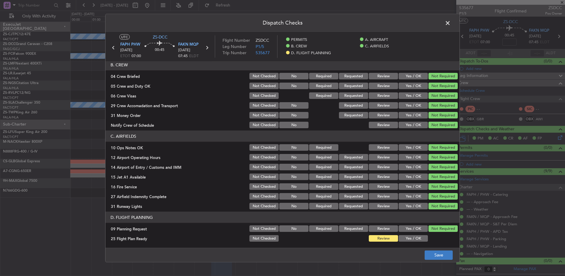
drag, startPoint x: 423, startPoint y: 252, endPoint x: 436, endPoint y: 259, distance: 14.9
click at [424, 252] on footer "Save" at bounding box center [283, 254] width 354 height 14
click at [439, 261] on footer "Save" at bounding box center [283, 254] width 354 height 14
click at [432, 254] on button "Save" at bounding box center [439, 254] width 28 height 9
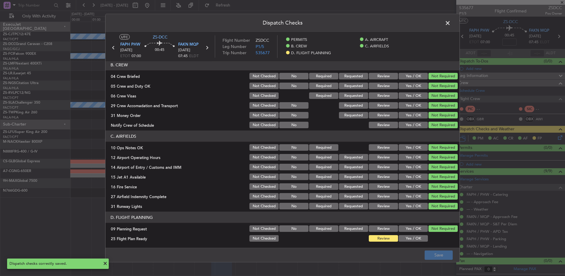
click at [451, 24] on span at bounding box center [451, 25] width 0 height 12
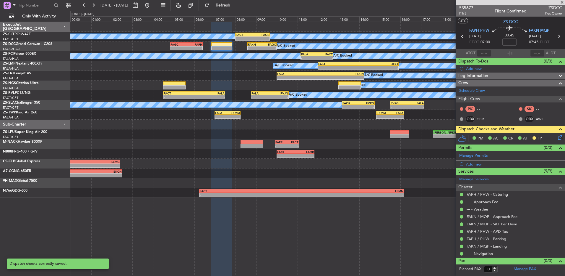
click at [464, 35] on icon at bounding box center [463, 37] width 8 height 8
type input "9"
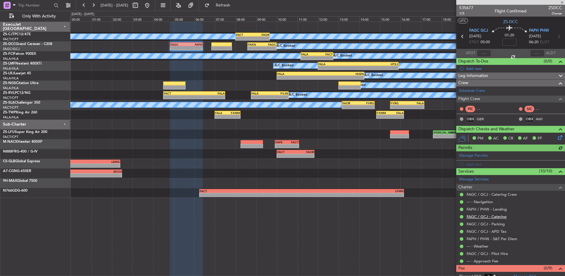
scroll to position [13, 0]
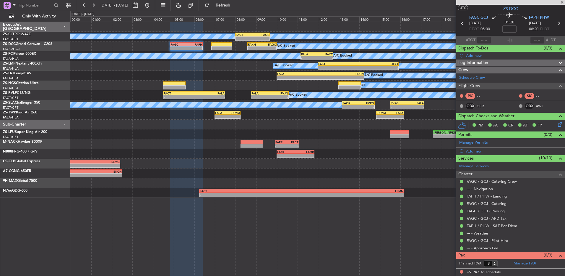
click at [557, 125] on icon at bounding box center [559, 123] width 5 height 5
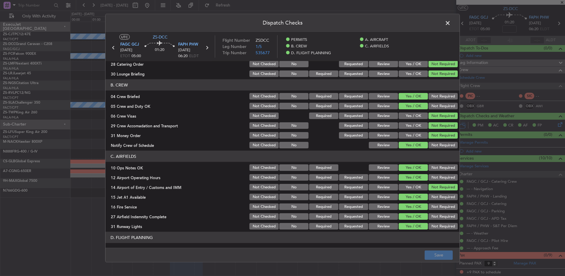
scroll to position [76, 0]
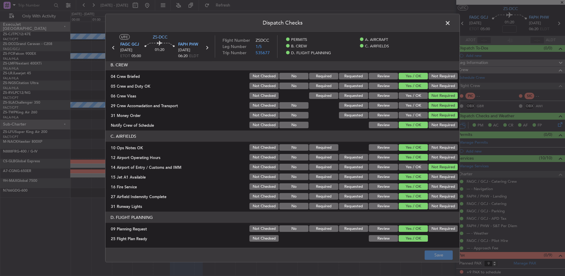
click at [382, 239] on button "Review" at bounding box center [383, 238] width 29 height 7
click at [439, 256] on button "Save" at bounding box center [439, 254] width 28 height 9
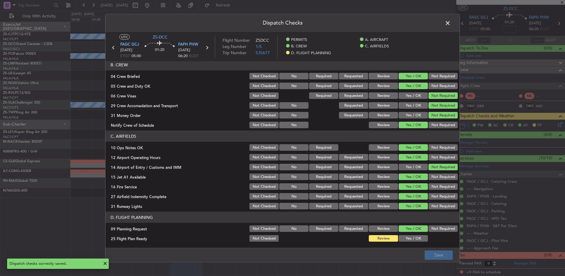
click at [451, 25] on span at bounding box center [451, 25] width 0 height 12
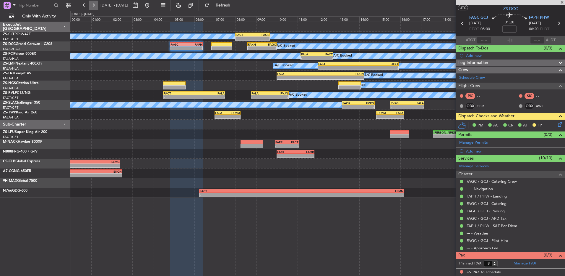
click at [93, 4] on button at bounding box center [93, 5] width 9 height 9
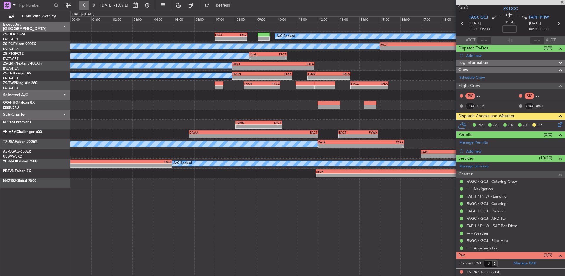
click at [88, 4] on button at bounding box center [83, 5] width 9 height 9
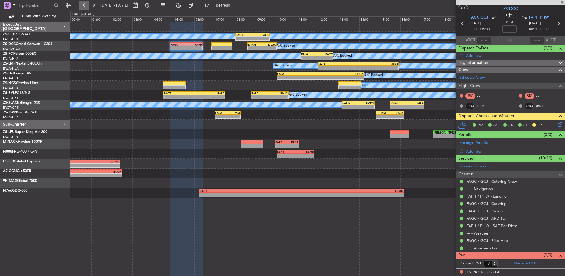
click at [84, 2] on button at bounding box center [83, 5] width 9 height 9
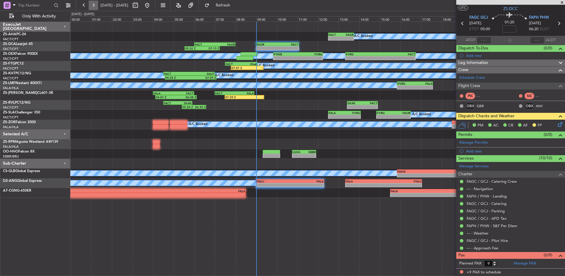
click at [94, 3] on button at bounding box center [93, 5] width 9 height 9
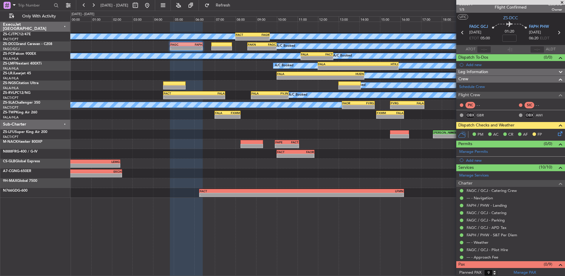
scroll to position [0, 0]
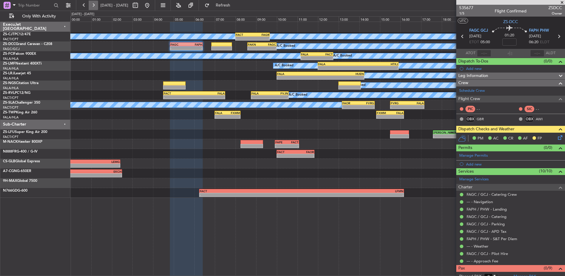
click at [93, 8] on button at bounding box center [93, 5] width 9 height 9
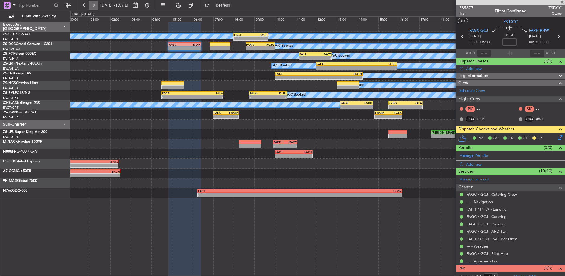
click at [91, 8] on button at bounding box center [93, 5] width 9 height 9
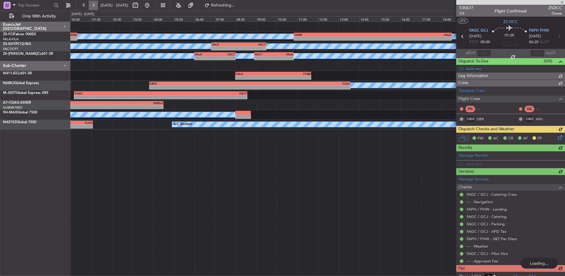
click at [92, 4] on button at bounding box center [93, 5] width 9 height 9
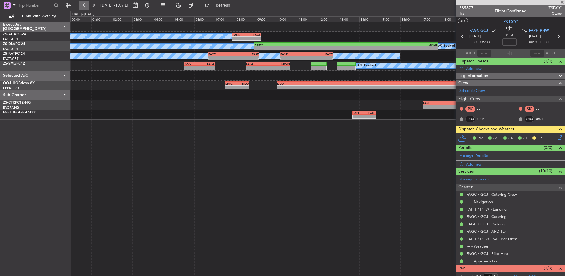
click at [88, 5] on button at bounding box center [83, 5] width 9 height 9
click at [87, 5] on button at bounding box center [83, 5] width 9 height 9
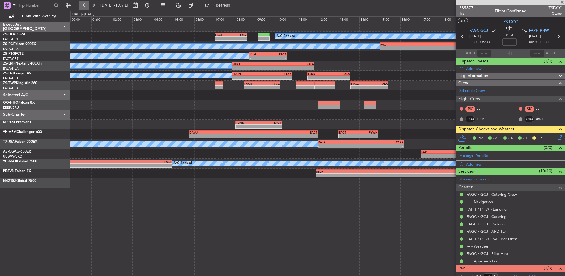
click at [87, 6] on button at bounding box center [83, 5] width 9 height 9
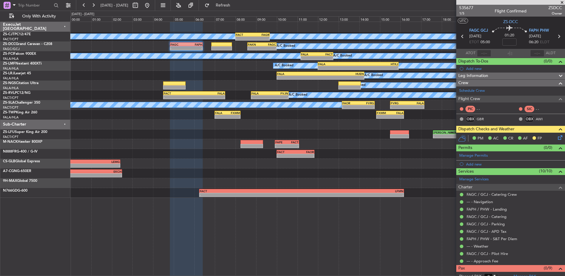
click at [557, 139] on icon at bounding box center [559, 136] width 5 height 5
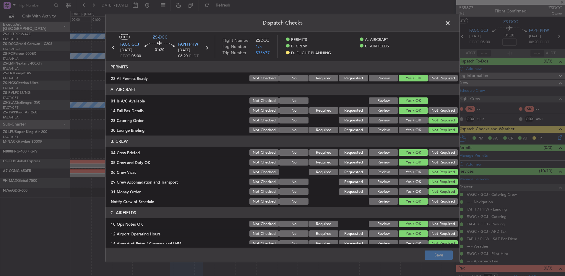
scroll to position [76, 0]
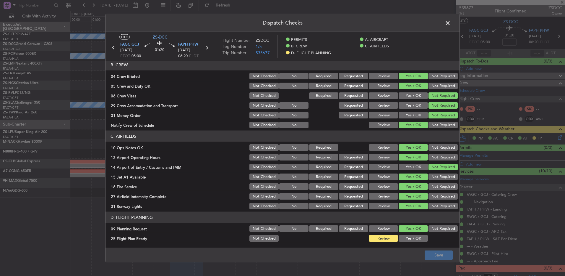
click at [451, 24] on span at bounding box center [451, 25] width 0 height 12
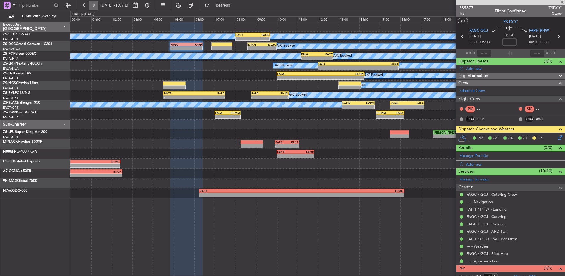
click at [95, 9] on button at bounding box center [93, 5] width 9 height 9
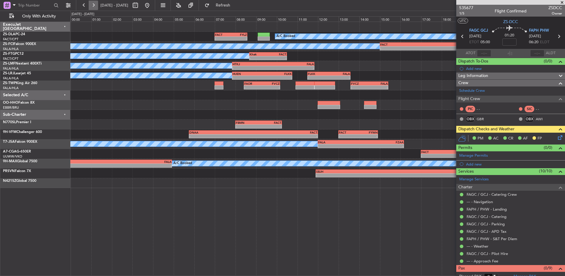
click at [95, 9] on button at bounding box center [93, 5] width 9 height 9
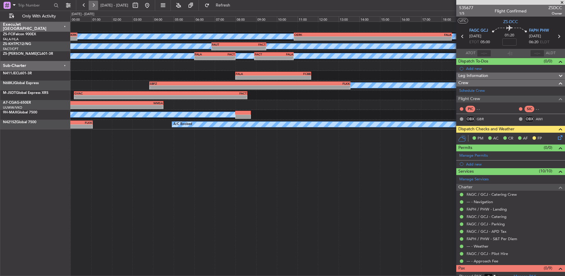
click at [91, 4] on button at bounding box center [93, 5] width 9 height 9
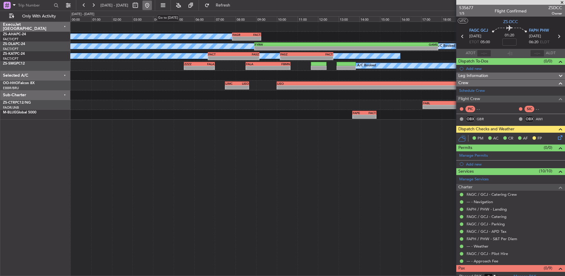
click at [152, 4] on button at bounding box center [147, 5] width 9 height 9
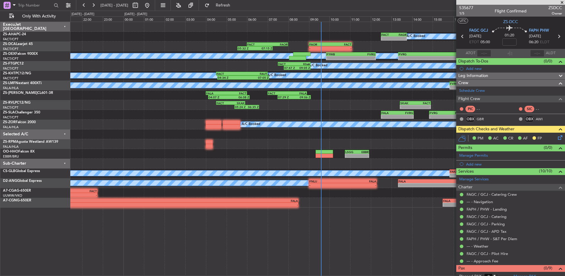
click at [155, 0] on fb-range-datepicker "[DATE] - [DATE]" at bounding box center [115, 5] width 79 height 11
click at [140, 1] on button at bounding box center [135, 5] width 9 height 9
select select "8"
select select "2025"
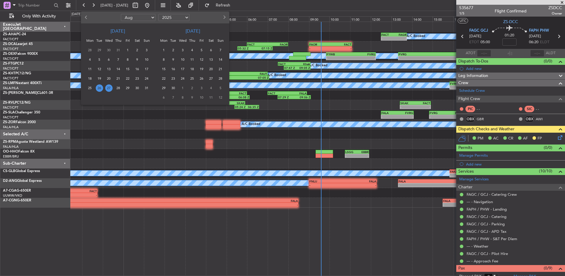
click at [110, 88] on span "27" at bounding box center [108, 87] width 7 height 7
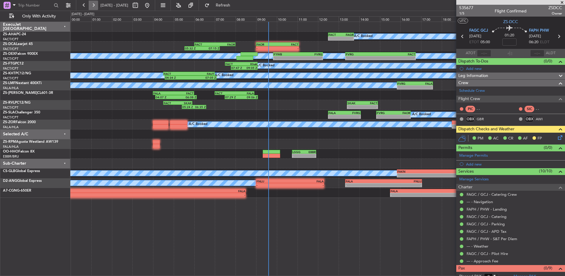
click at [92, 5] on button at bounding box center [93, 5] width 9 height 9
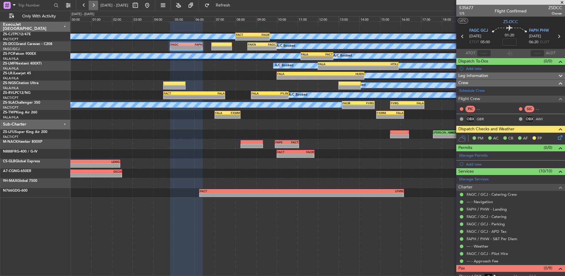
click at [95, 5] on button at bounding box center [93, 5] width 9 height 9
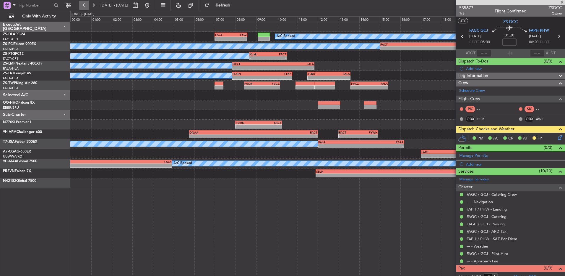
click at [82, 8] on button at bounding box center [83, 5] width 9 height 9
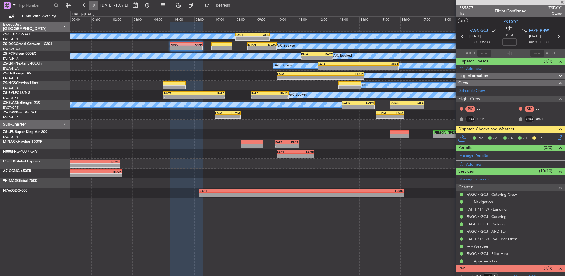
click at [97, 8] on button at bounding box center [93, 5] width 9 height 9
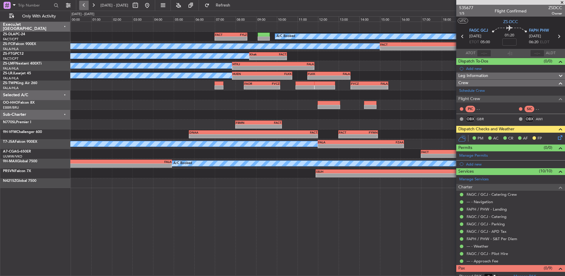
click at [85, 5] on button at bounding box center [83, 5] width 9 height 9
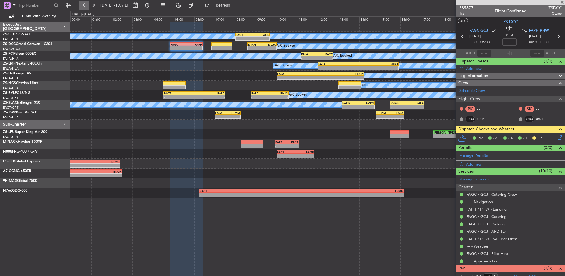
click at [82, 6] on button at bounding box center [83, 5] width 9 height 9
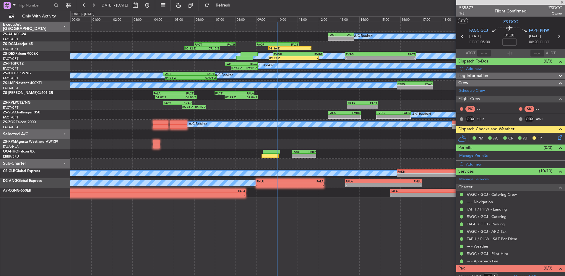
click at [563, 4] on span at bounding box center [563, 2] width 6 height 5
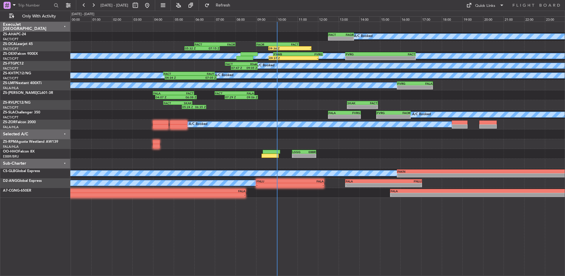
type input "0"
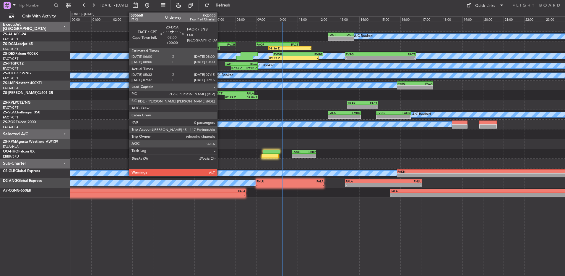
click at [215, 47] on div "07:15 Z" at bounding box center [210, 48] width 17 height 4
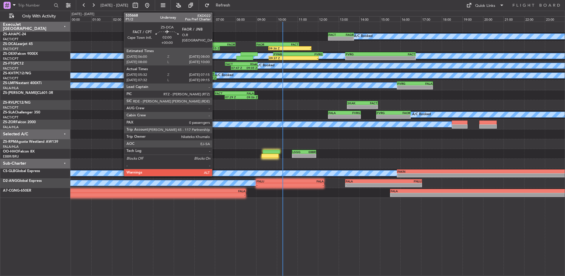
click at [215, 47] on div "07:15 Z" at bounding box center [210, 48] width 17 height 4
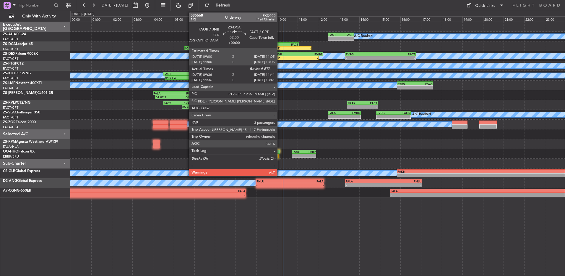
click at [280, 45] on div "FACT" at bounding box center [288, 45] width 21 height 4
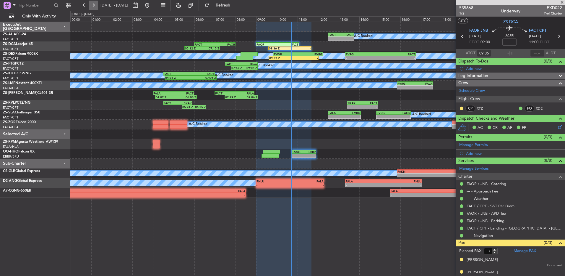
click at [92, 4] on button at bounding box center [93, 5] width 9 height 9
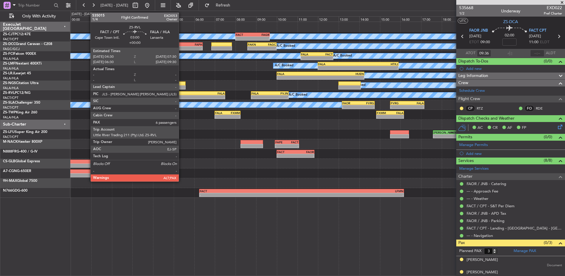
click at [182, 95] on div "- -" at bounding box center [194, 97] width 62 height 4
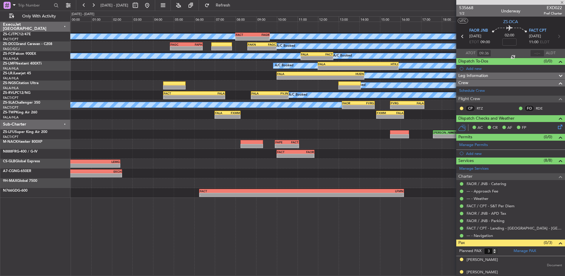
type input "6"
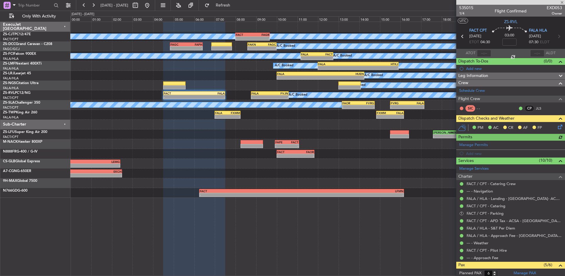
click at [557, 126] on icon at bounding box center [559, 125] width 5 height 5
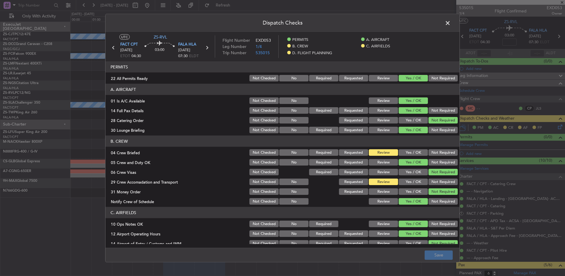
click at [451, 23] on span at bounding box center [451, 25] width 0 height 12
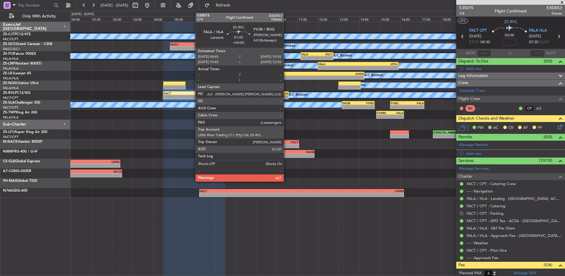
click at [287, 95] on div "-" at bounding box center [279, 97] width 18 height 4
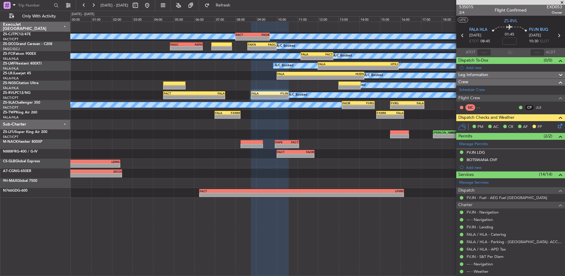
scroll to position [0, 0]
